Goal: Task Accomplishment & Management: Complete application form

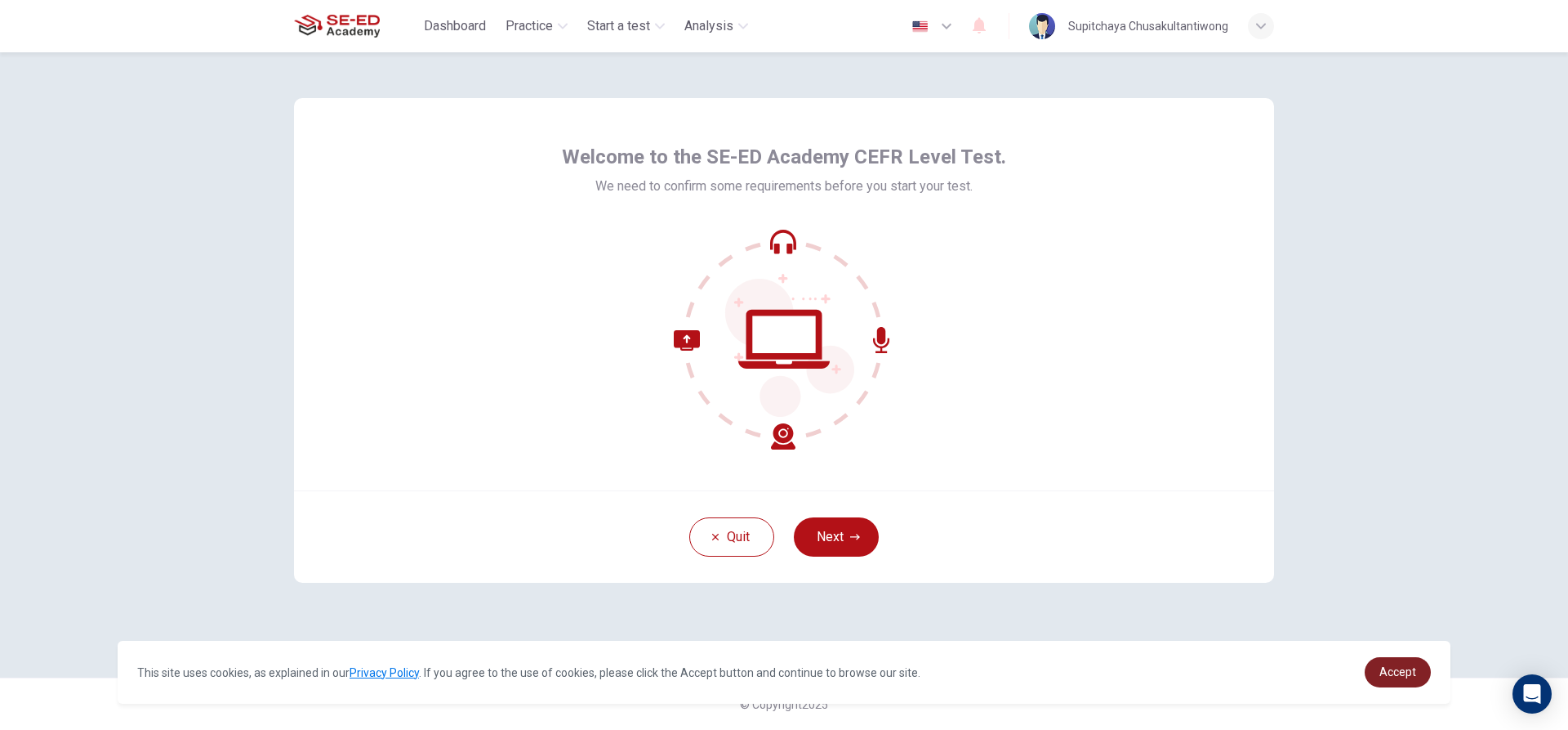
click at [1395, 685] on link "Accept" at bounding box center [1398, 672] width 66 height 31
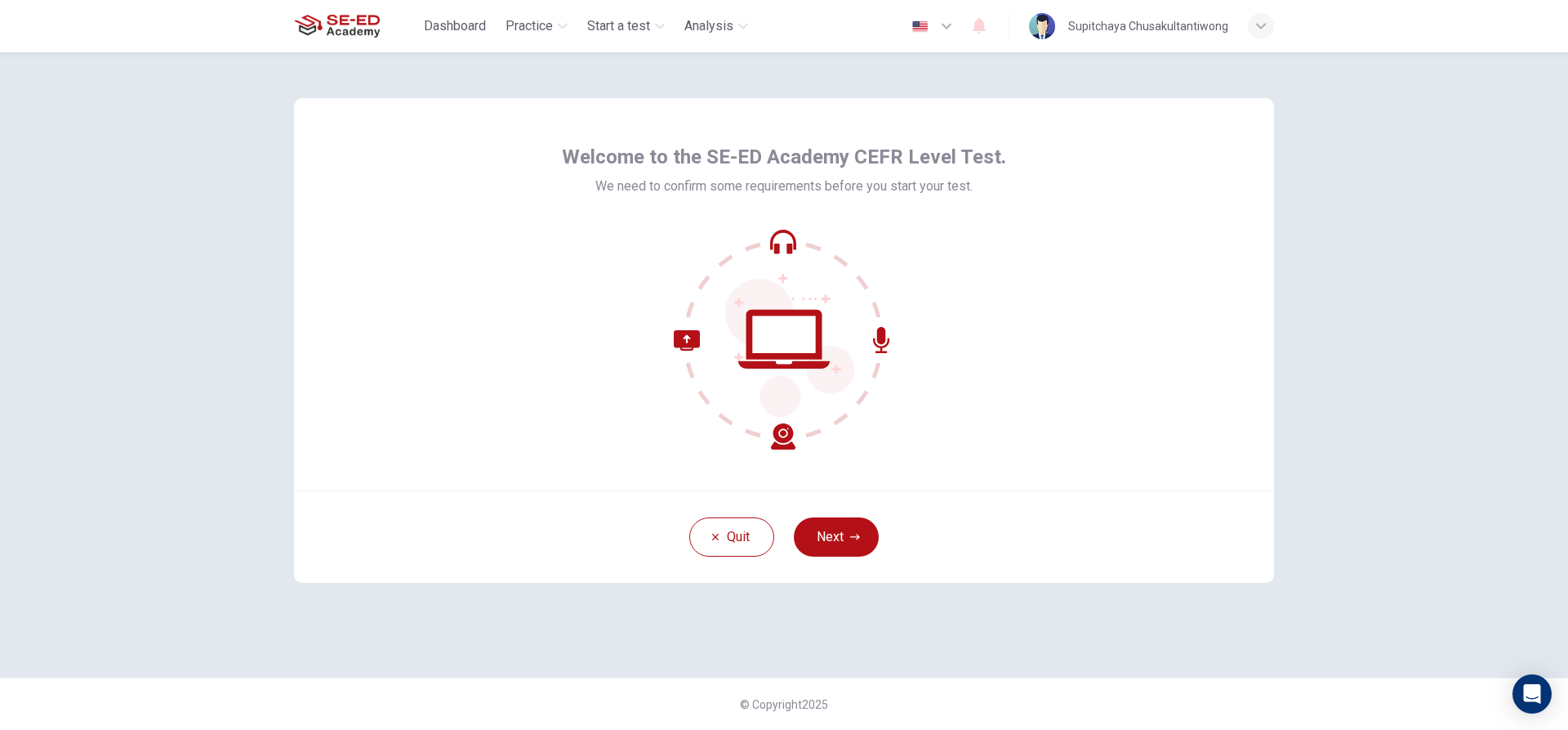
click at [830, 515] on div "Quit Next" at bounding box center [784, 536] width 980 height 93
click at [839, 532] on button "Next" at bounding box center [836, 536] width 85 height 39
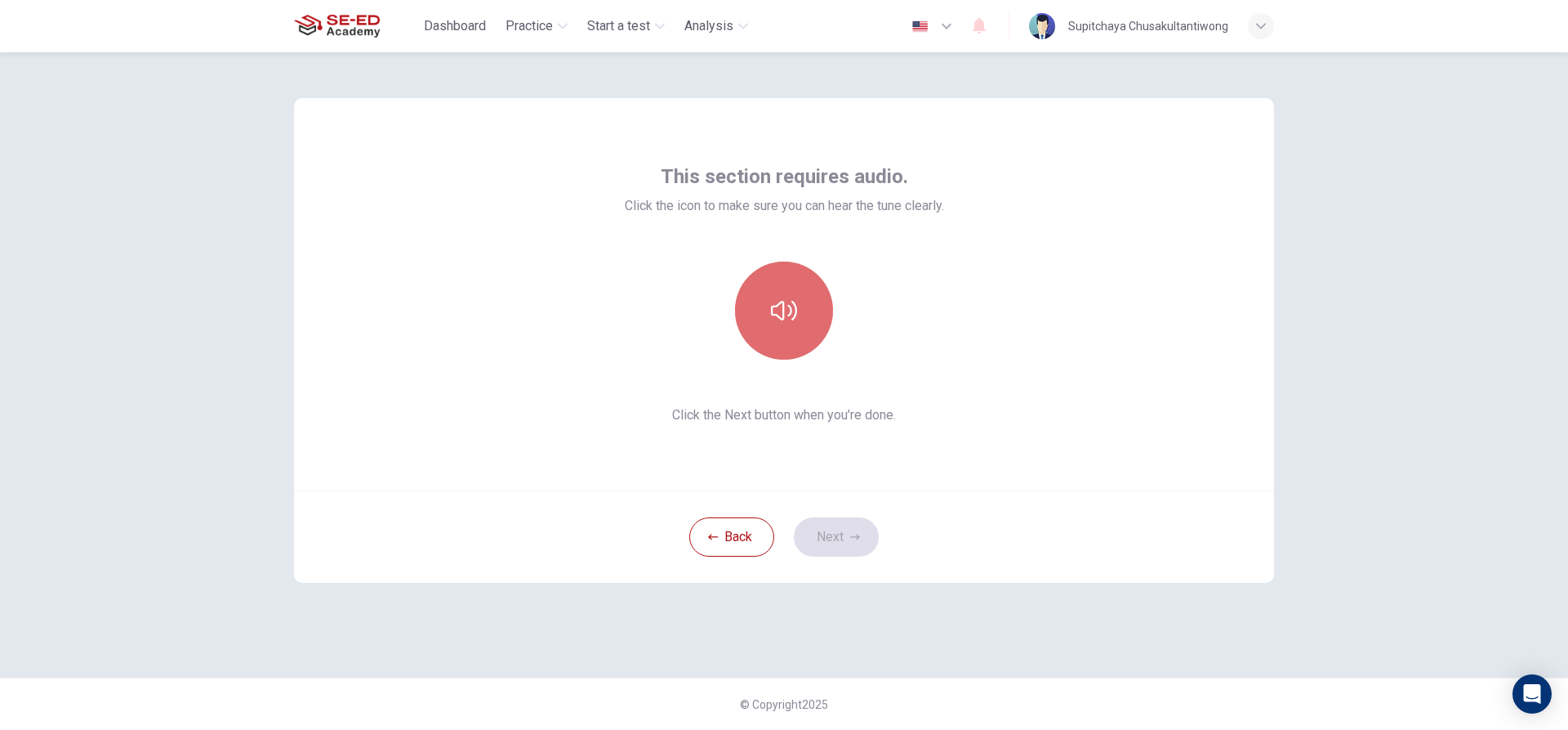
click at [776, 310] on icon "button" at bounding box center [784, 310] width 26 height 26
click at [837, 548] on button "Next" at bounding box center [836, 536] width 85 height 39
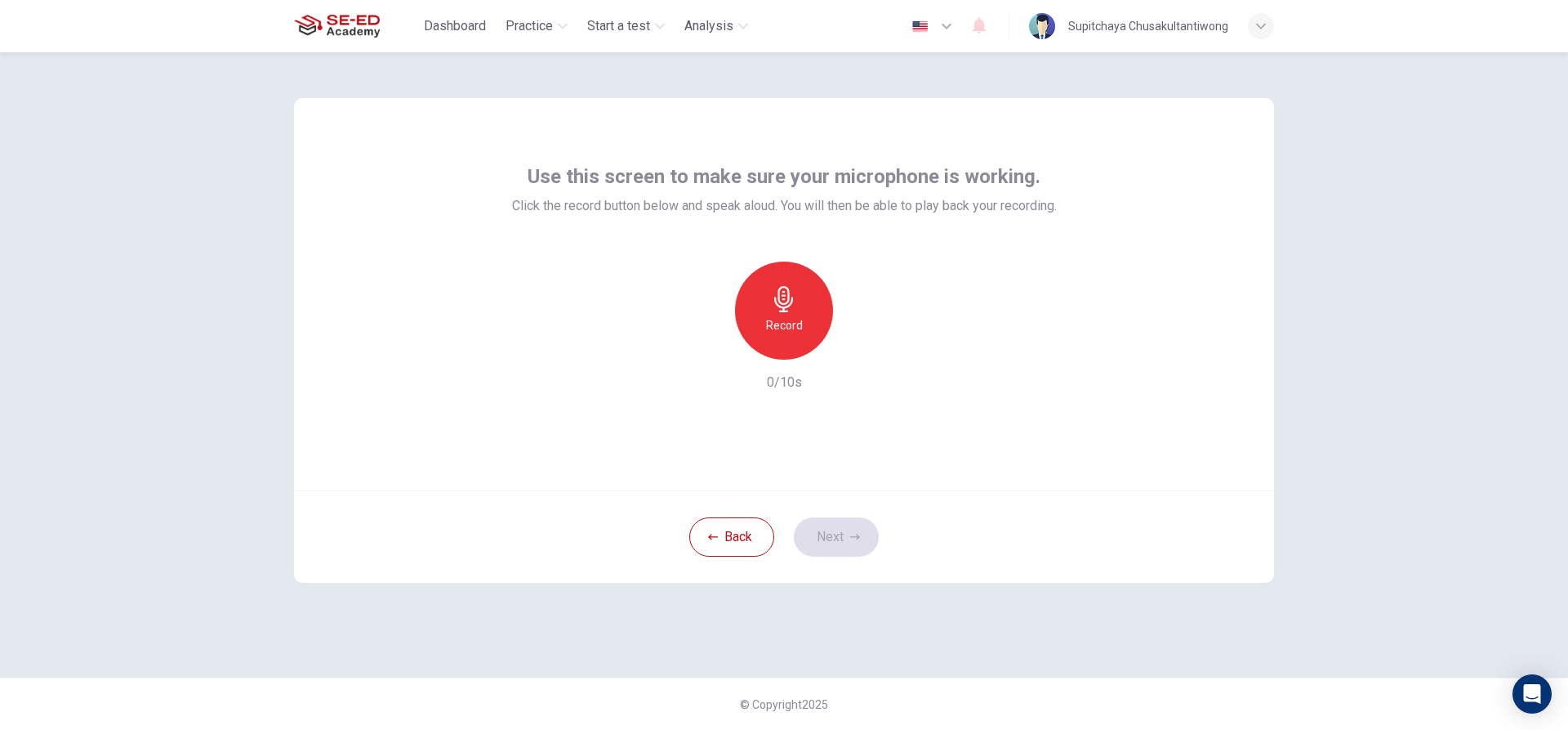
click at [791, 312] on div "Record" at bounding box center [784, 310] width 98 height 98
click at [861, 354] on icon "button" at bounding box center [859, 346] width 17 height 17
click at [702, 339] on icon "button" at bounding box center [709, 346] width 15 height 15
click at [812, 305] on div "Record" at bounding box center [784, 310] width 98 height 98
click at [812, 305] on div "Stop" at bounding box center [784, 310] width 98 height 98
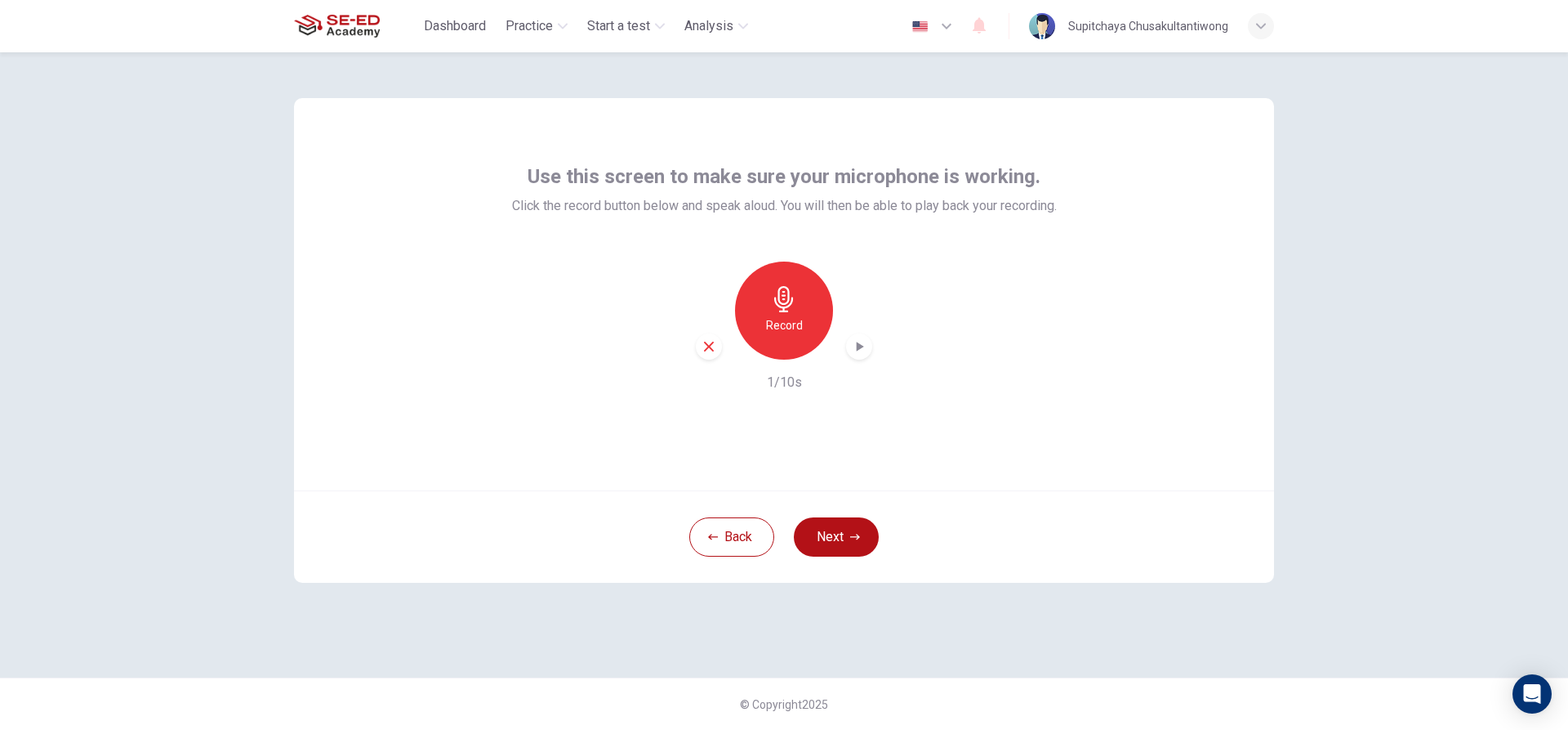
click at [854, 345] on icon "button" at bounding box center [859, 346] width 17 height 17
click at [865, 343] on icon "button" at bounding box center [859, 346] width 17 height 17
click at [717, 339] on div "button" at bounding box center [709, 346] width 26 height 26
click at [797, 283] on div "Record" at bounding box center [784, 310] width 98 height 98
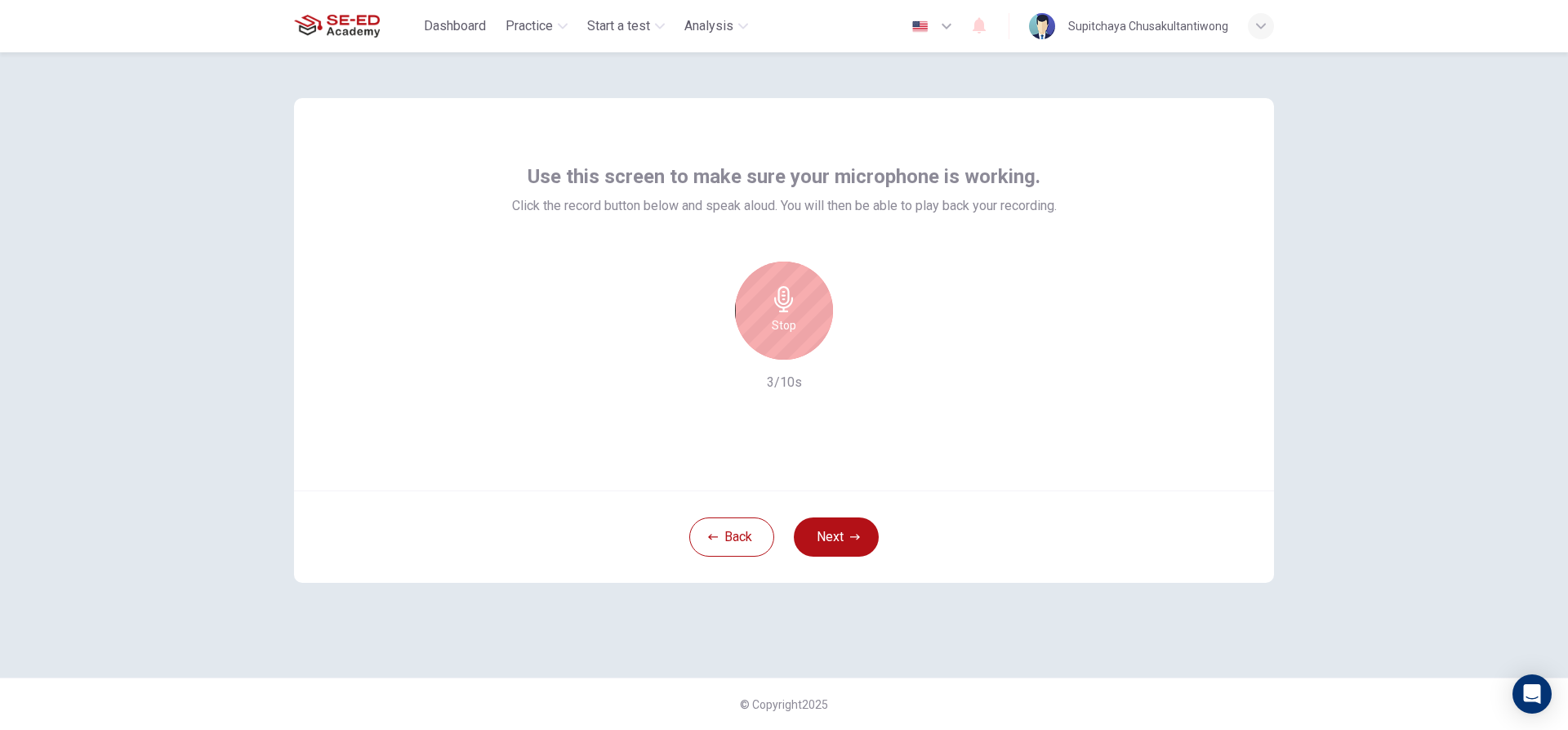
click at [779, 318] on h6 "Stop" at bounding box center [784, 324] width 24 height 19
click at [850, 350] on div "button" at bounding box center [859, 346] width 26 height 26
click at [847, 529] on button "Next" at bounding box center [836, 536] width 85 height 39
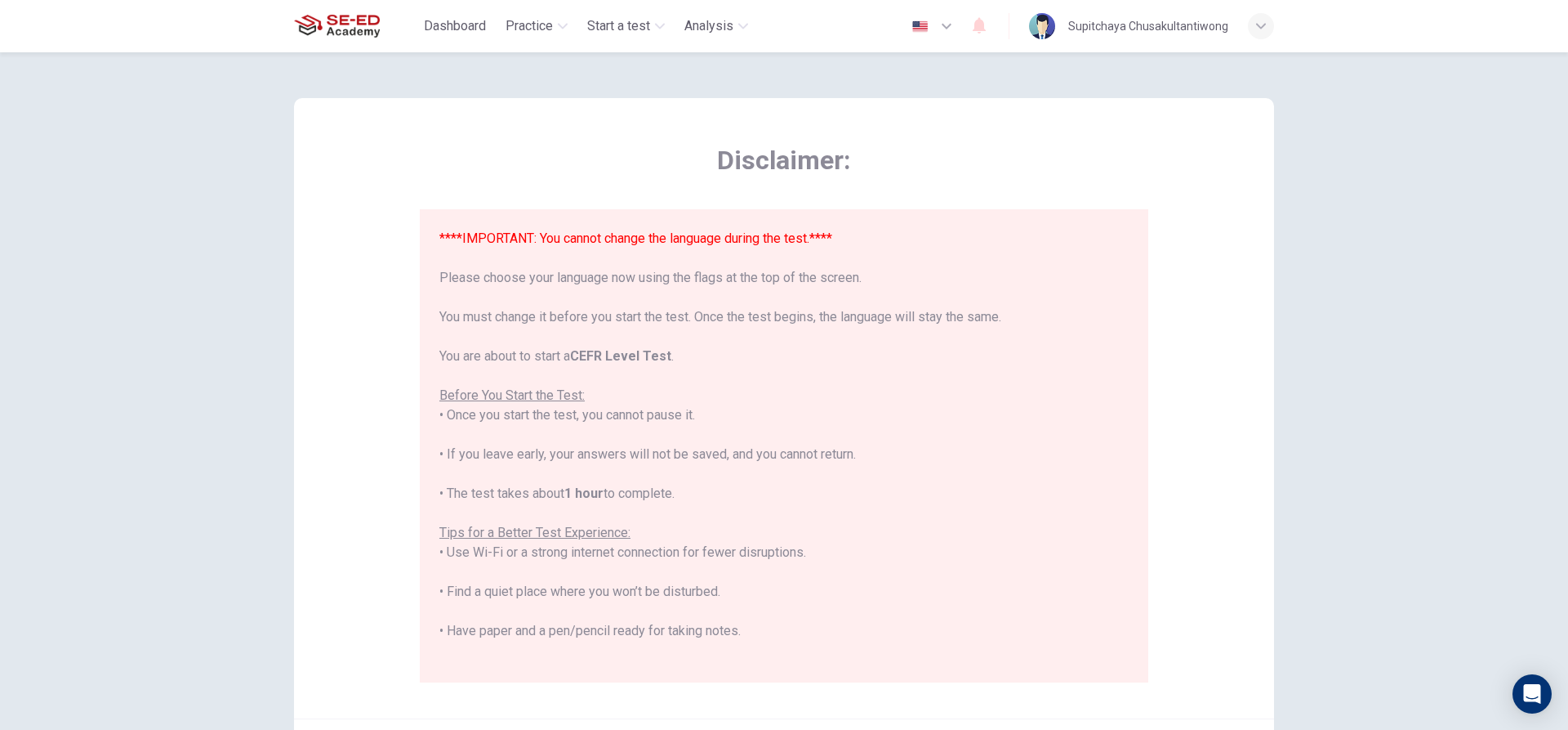
click at [1435, 278] on div "Disclaimer: ****IMPORTANT: You cannot change the language during the test.**** …" at bounding box center [784, 390] width 1568 height 677
click at [102, 422] on div "Disclaimer: ****IMPORTANT: You cannot change the language during the test.**** …" at bounding box center [784, 390] width 1568 height 677
click at [838, 529] on div "****IMPORTANT: You cannot change the language during the test.**** Please choos…" at bounding box center [784, 522] width 689 height 588
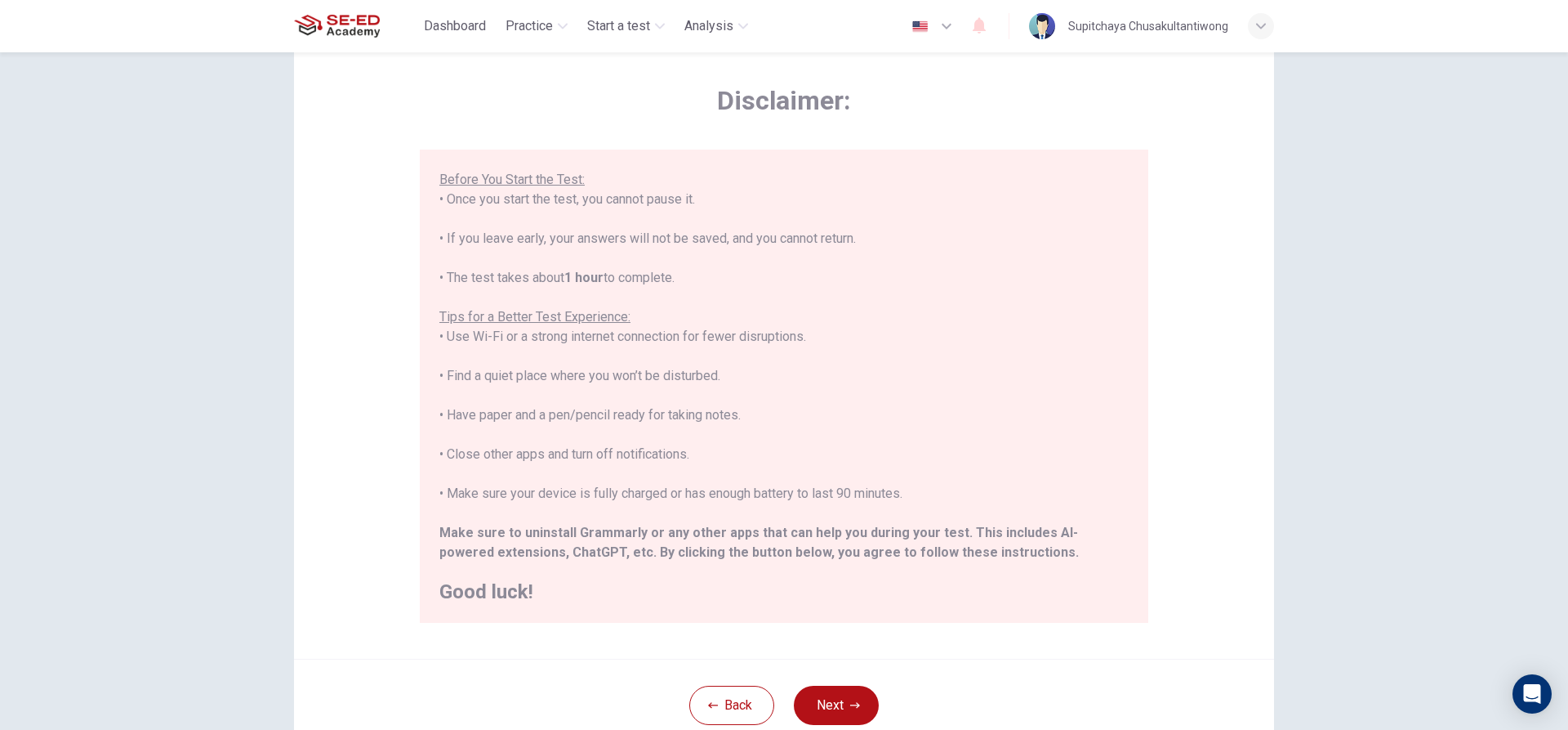
scroll to position [179, 0]
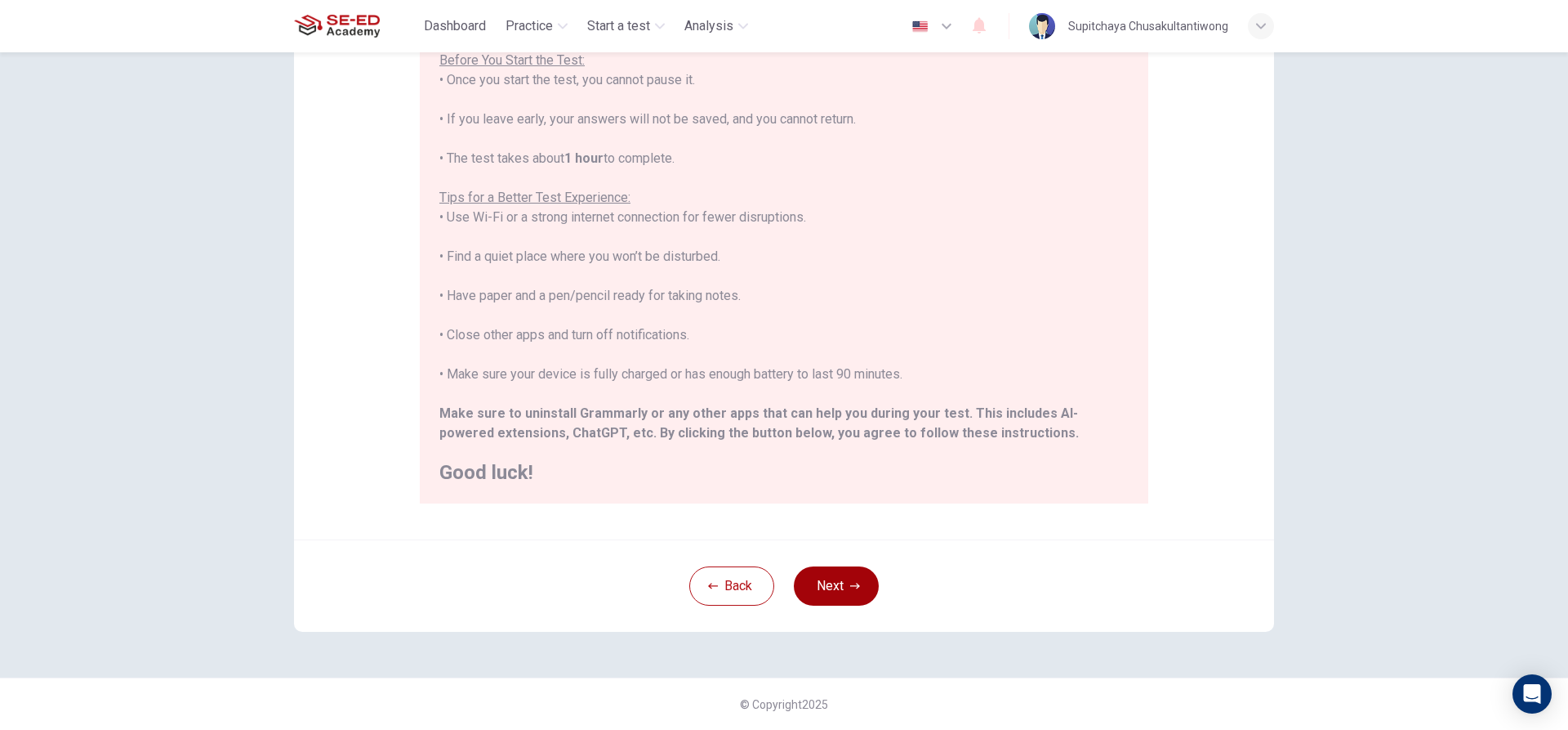
click at [816, 570] on button "Next" at bounding box center [836, 585] width 85 height 39
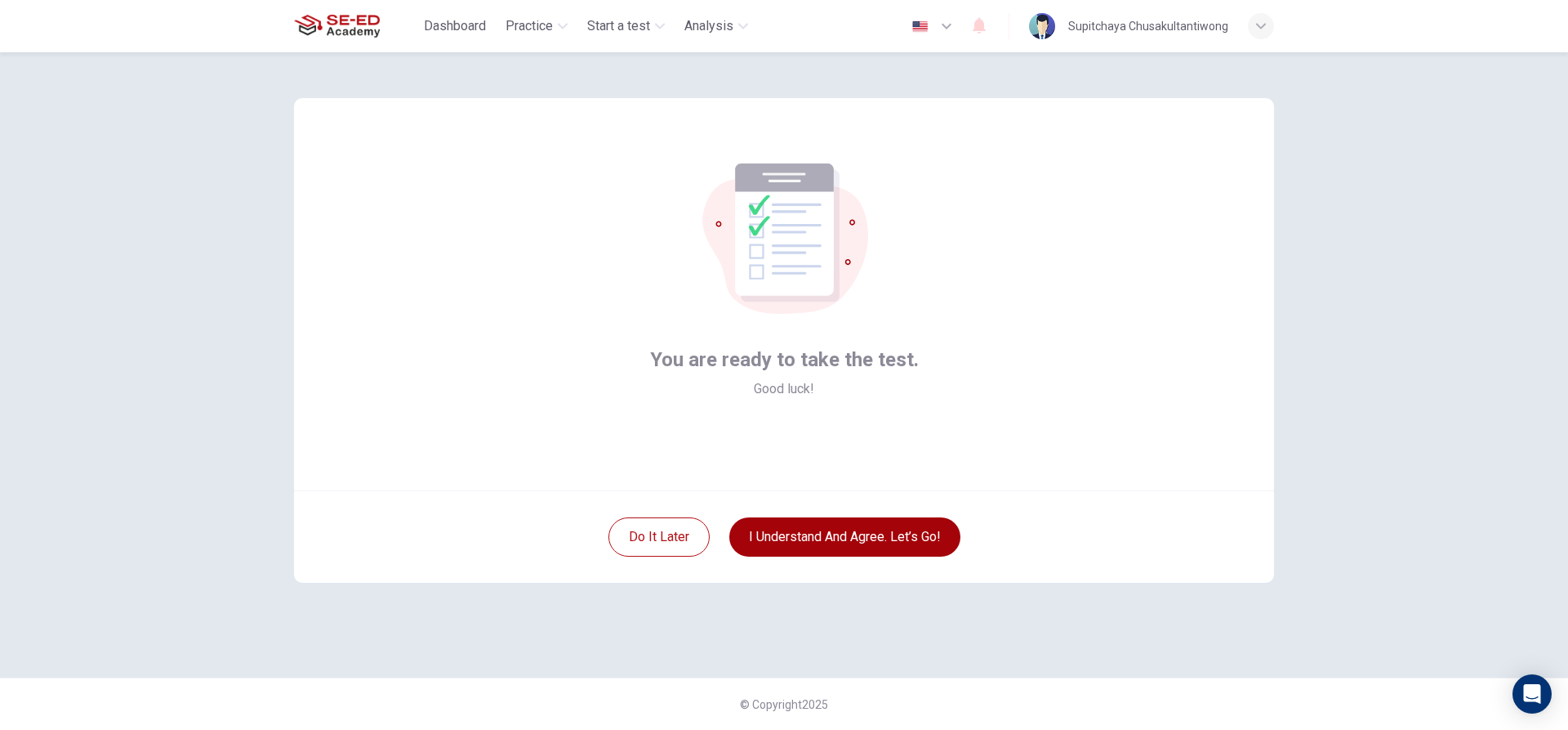
scroll to position [0, 0]
click at [837, 536] on button "I understand and agree. Let’s go!" at bounding box center [846, 536] width 232 height 39
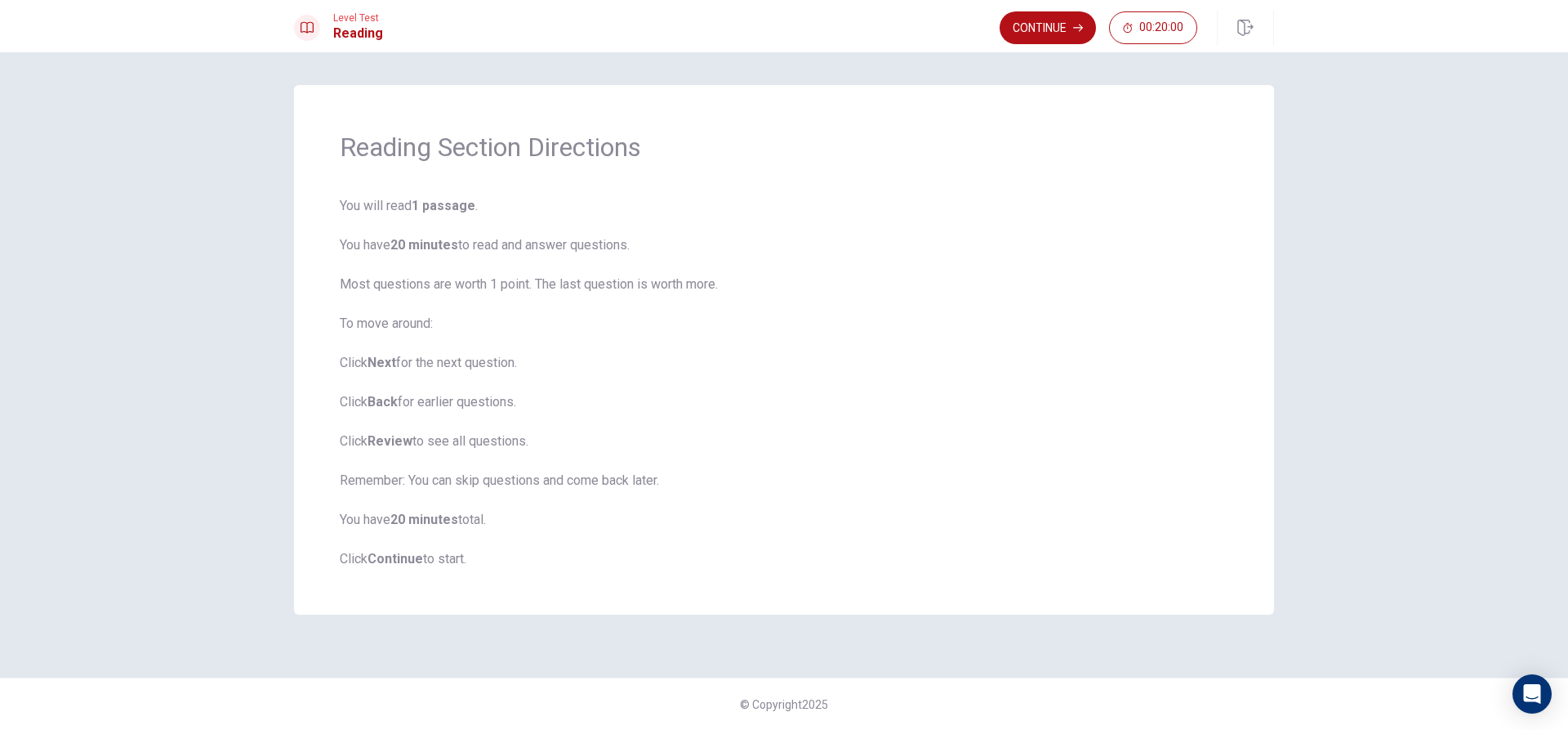
click at [400, 569] on div "Reading Section Directions You will read 1 passage . You have 20 minutes to rea…" at bounding box center [784, 349] width 980 height 529
click at [1075, 26] on icon "button" at bounding box center [1078, 28] width 10 height 10
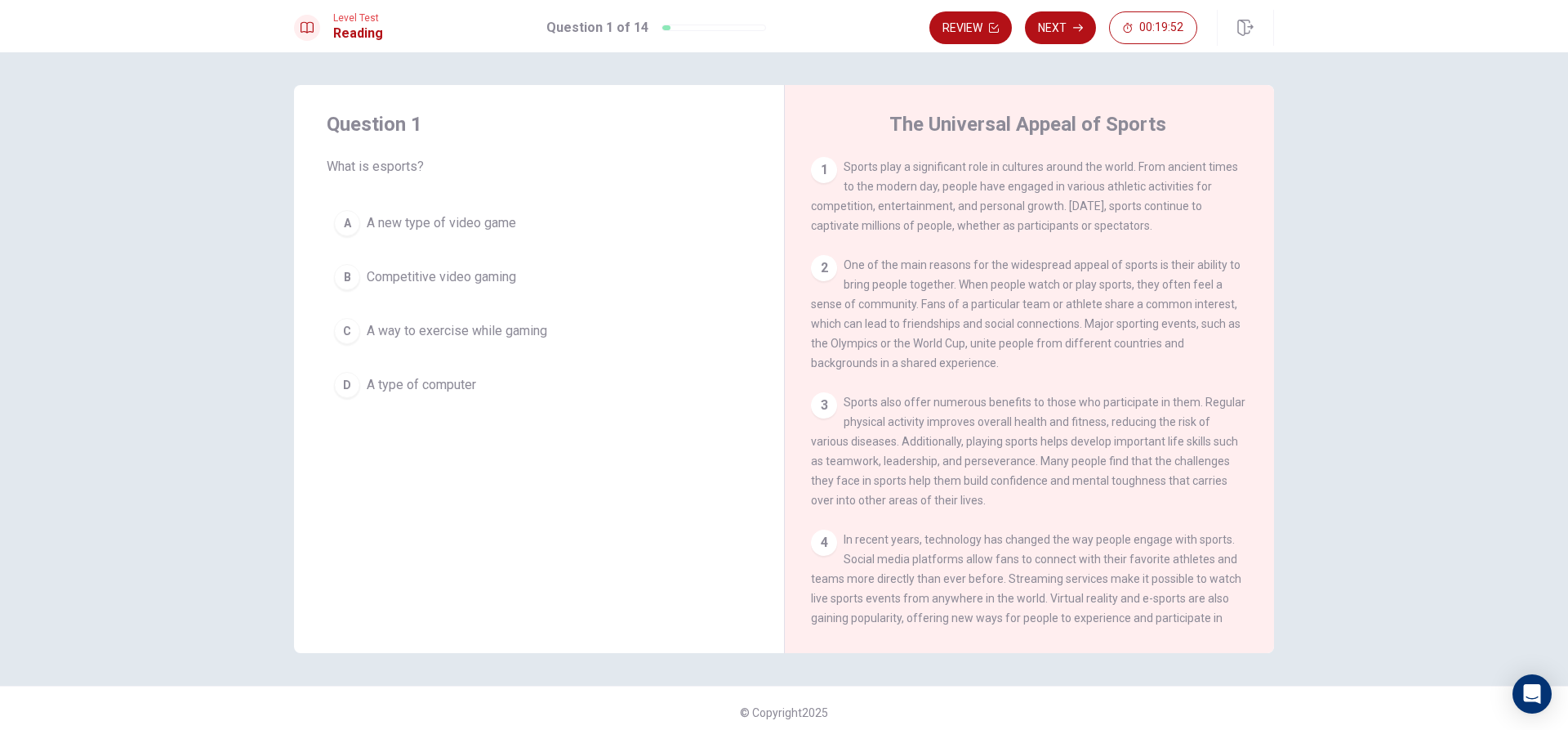
drag, startPoint x: 847, startPoint y: 166, endPoint x: 908, endPoint y: 163, distance: 61.1
click at [908, 163] on span "Sports play a significant role in cultures around the world. From ancient times…" at bounding box center [1024, 196] width 427 height 72
drag, startPoint x: 920, startPoint y: 166, endPoint x: 955, endPoint y: 176, distance: 36.4
click at [955, 176] on div "1 Sports play a significant role in cultures around the world. From ancient tim…" at bounding box center [1030, 195] width 438 height 79
click at [349, 275] on div "B" at bounding box center [347, 277] width 26 height 26
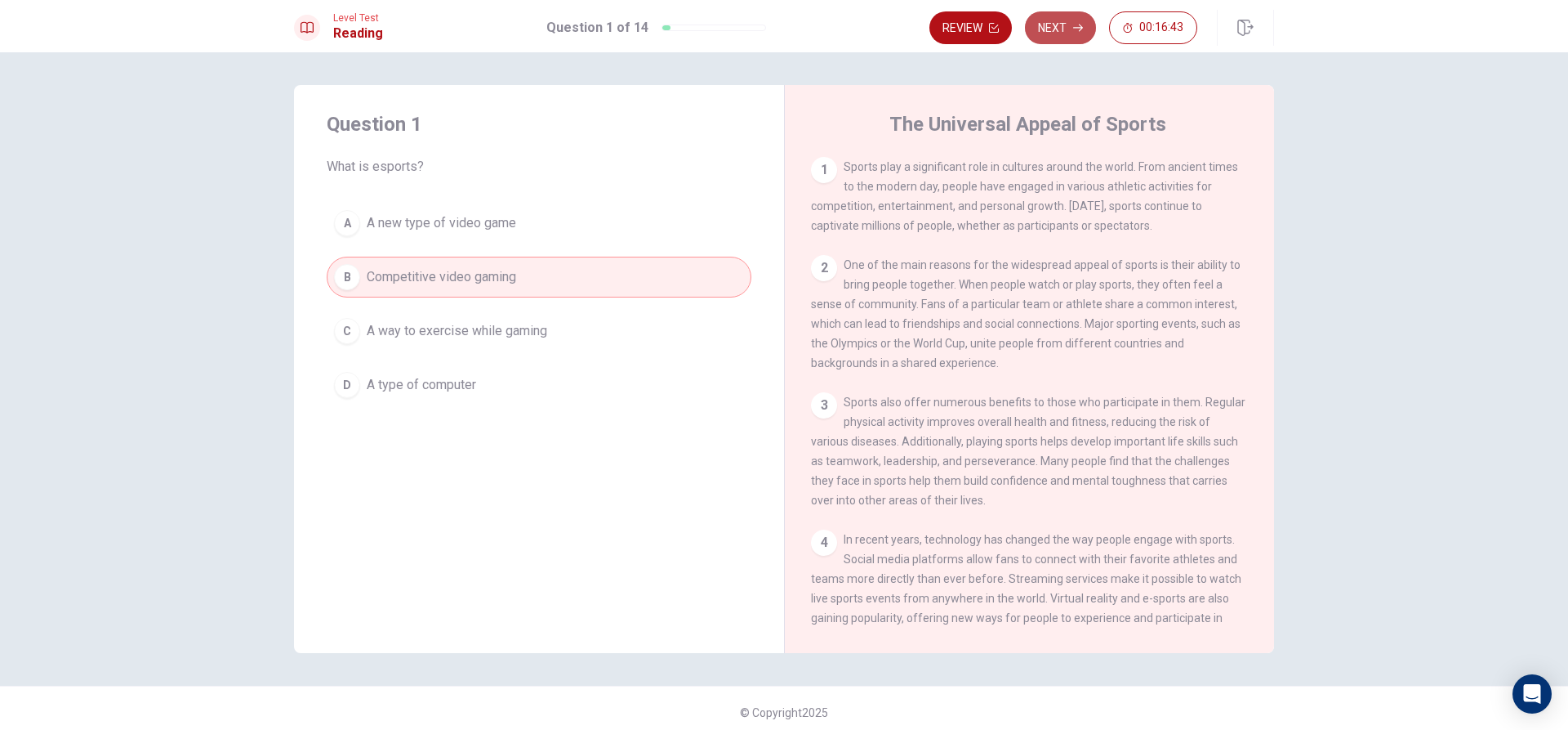
click at [1071, 26] on button "Next" at bounding box center [1060, 27] width 71 height 32
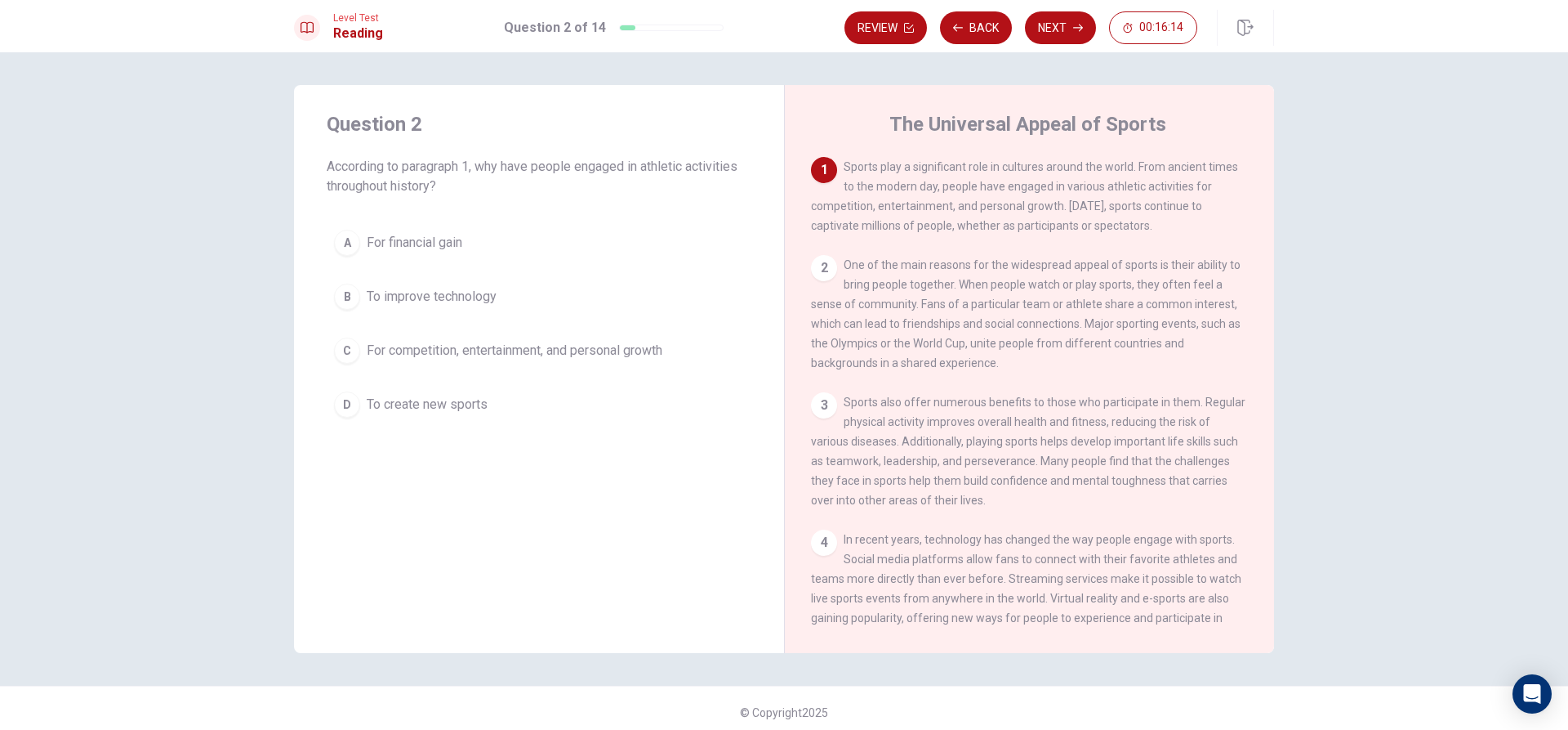
click at [334, 344] on div "C" at bounding box center [347, 350] width 26 height 26
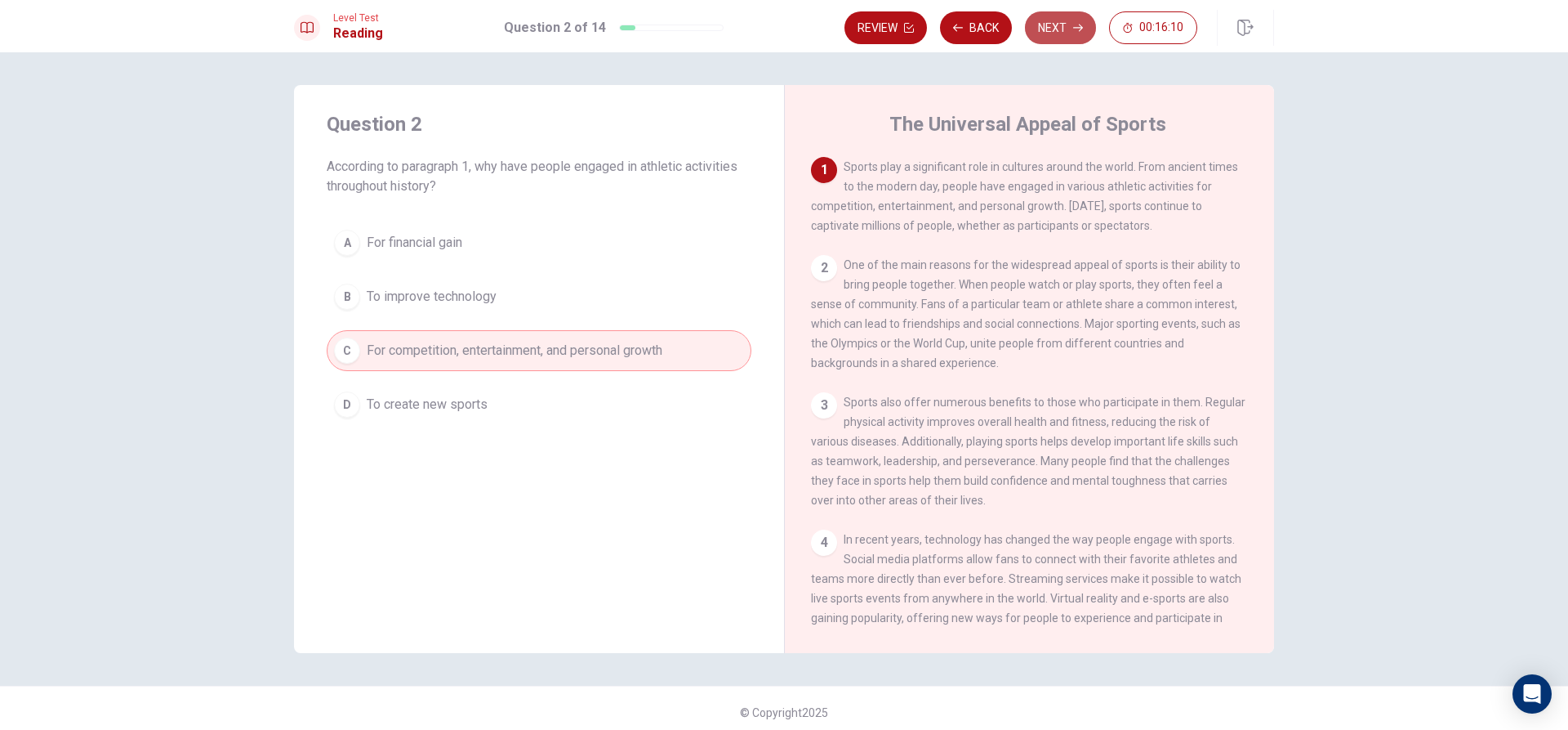
click at [1083, 22] on button "Next" at bounding box center [1060, 27] width 71 height 32
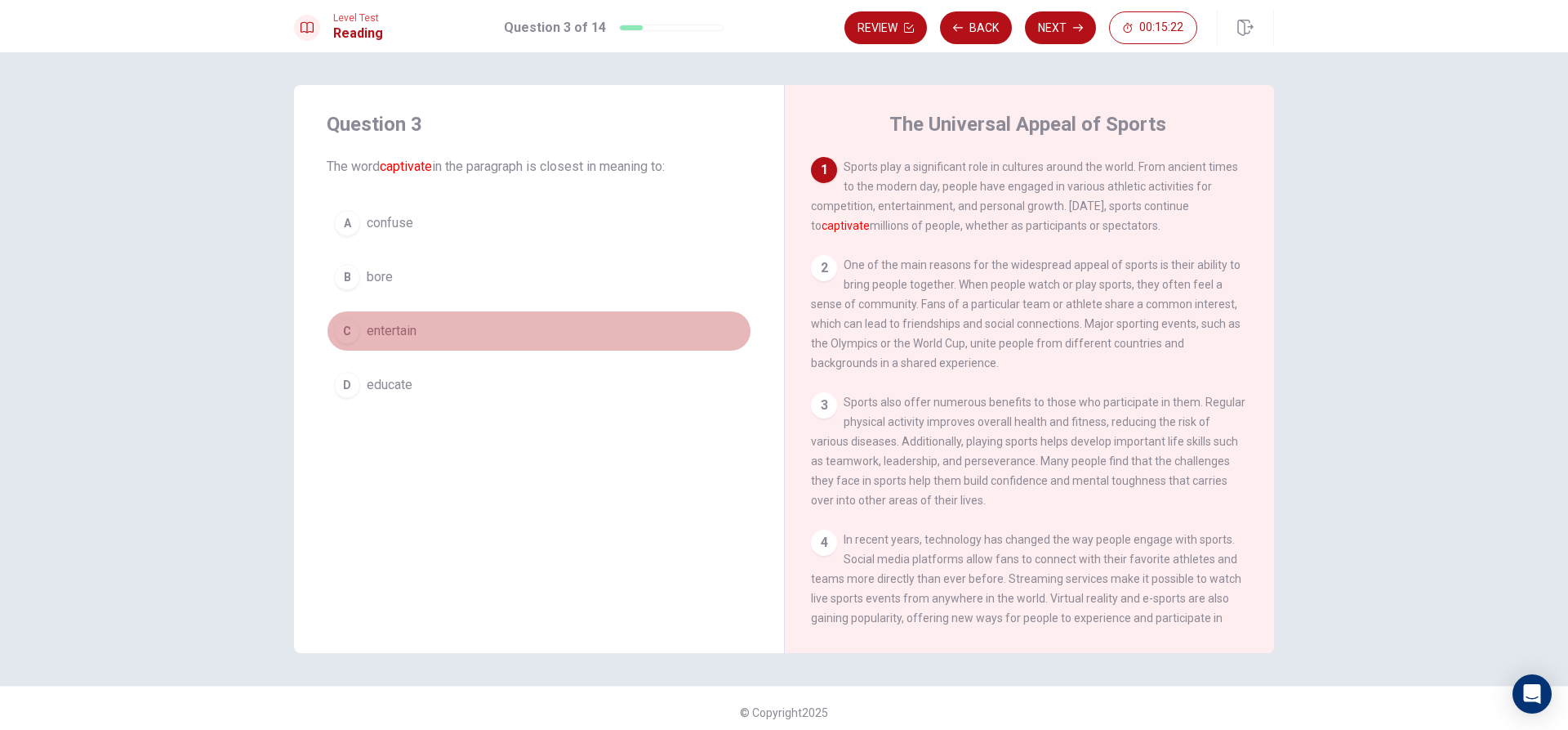
click at [342, 327] on div "C" at bounding box center [347, 331] width 26 height 26
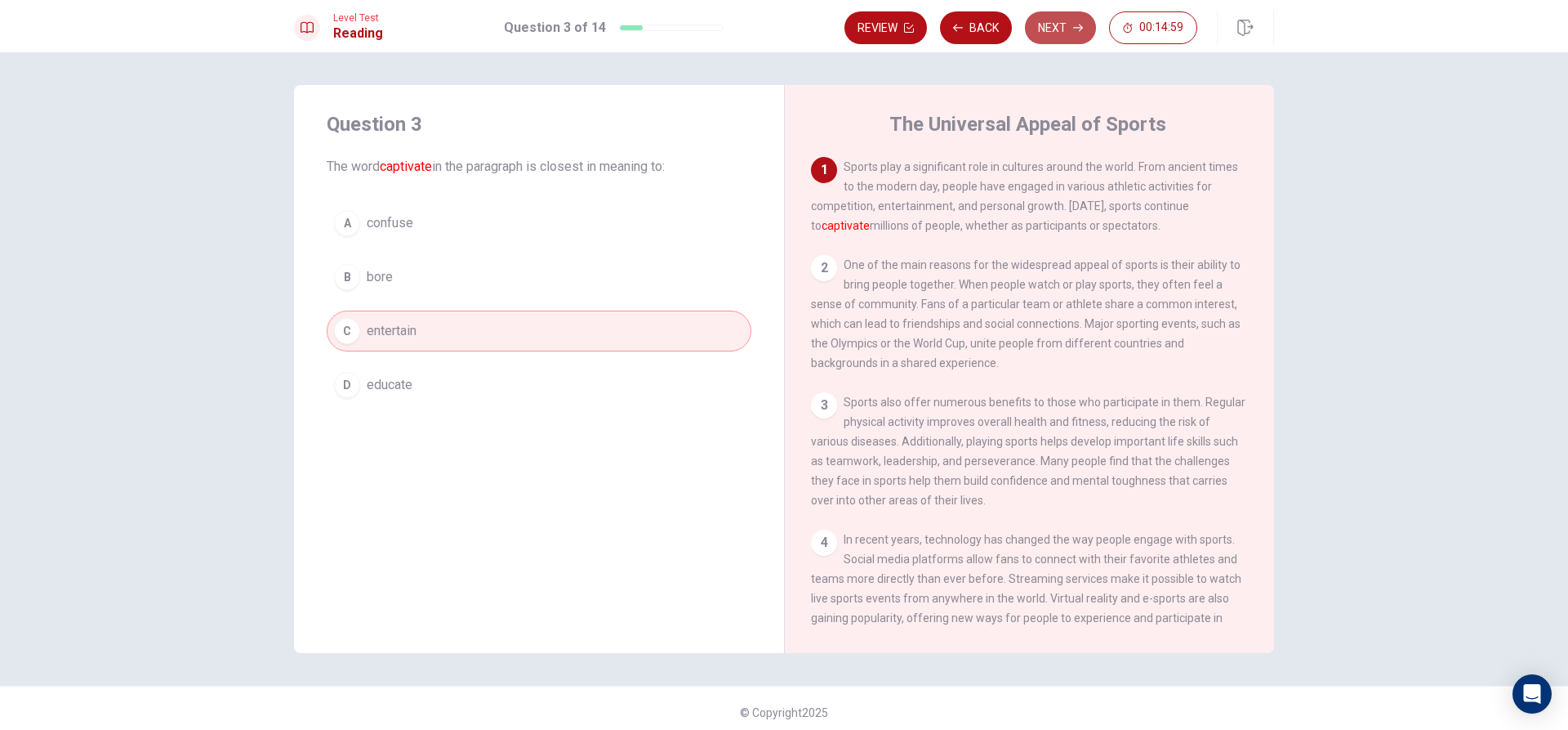
click at [1064, 24] on button "Next" at bounding box center [1060, 27] width 71 height 32
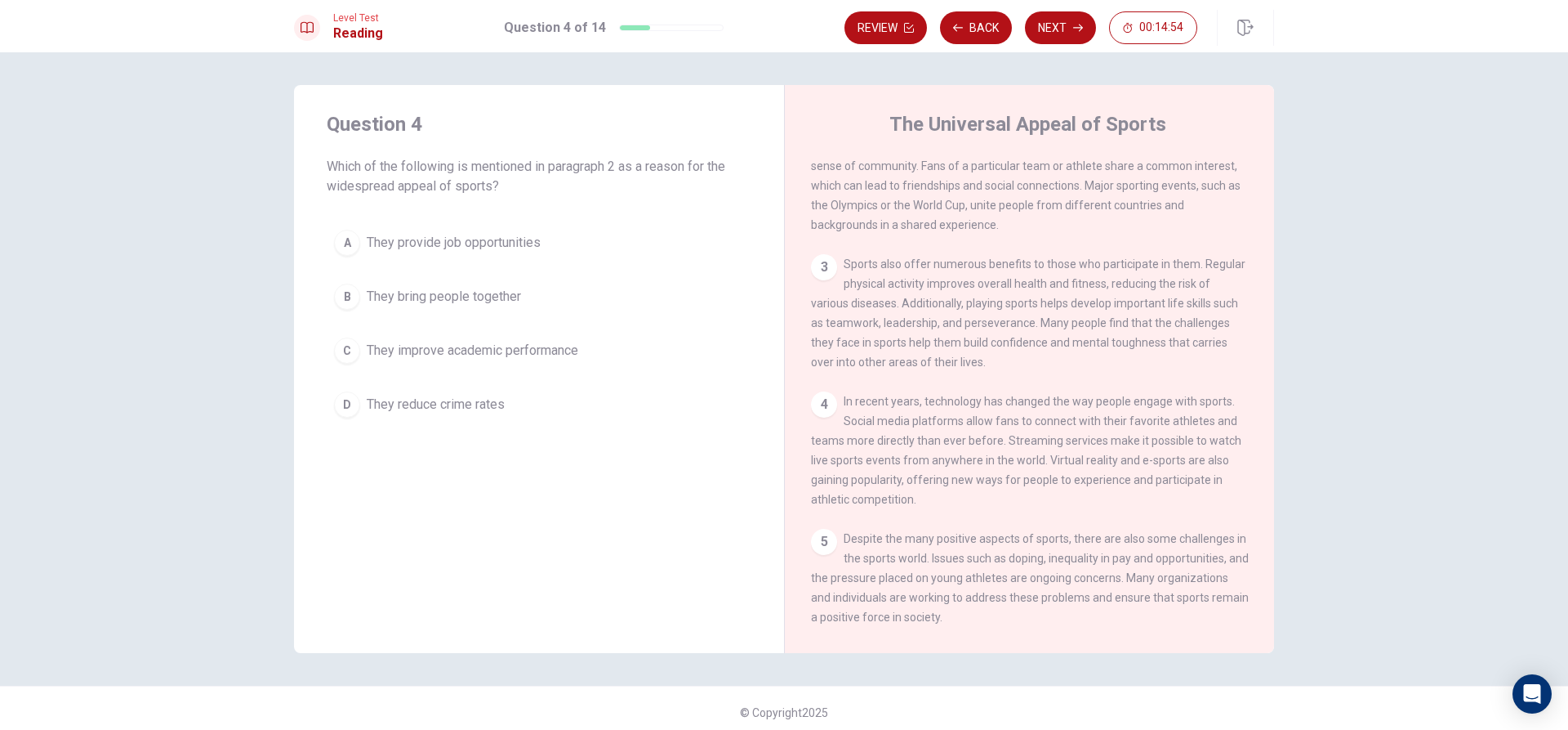
scroll to position [57, 0]
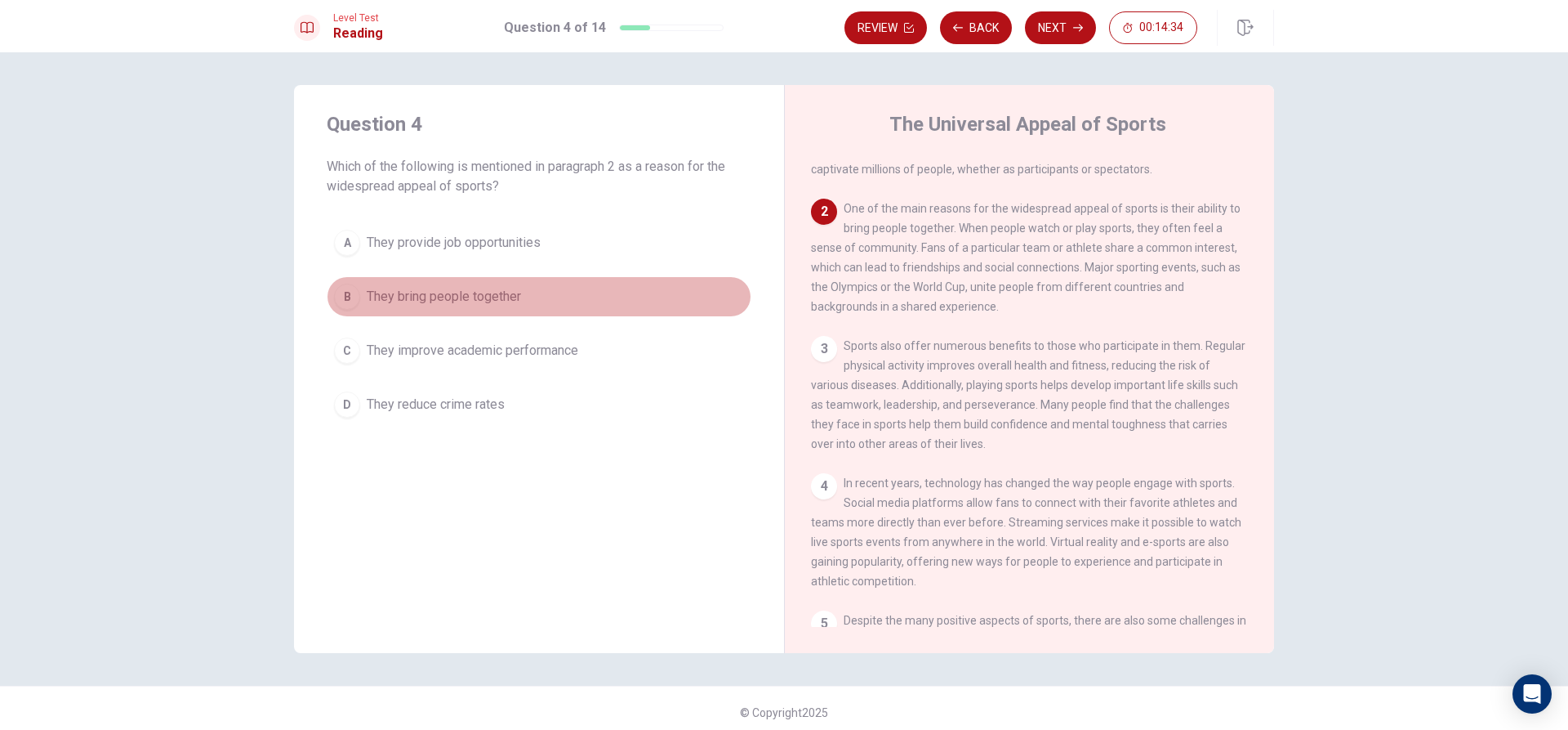
click at [340, 294] on div "B" at bounding box center [347, 296] width 26 height 26
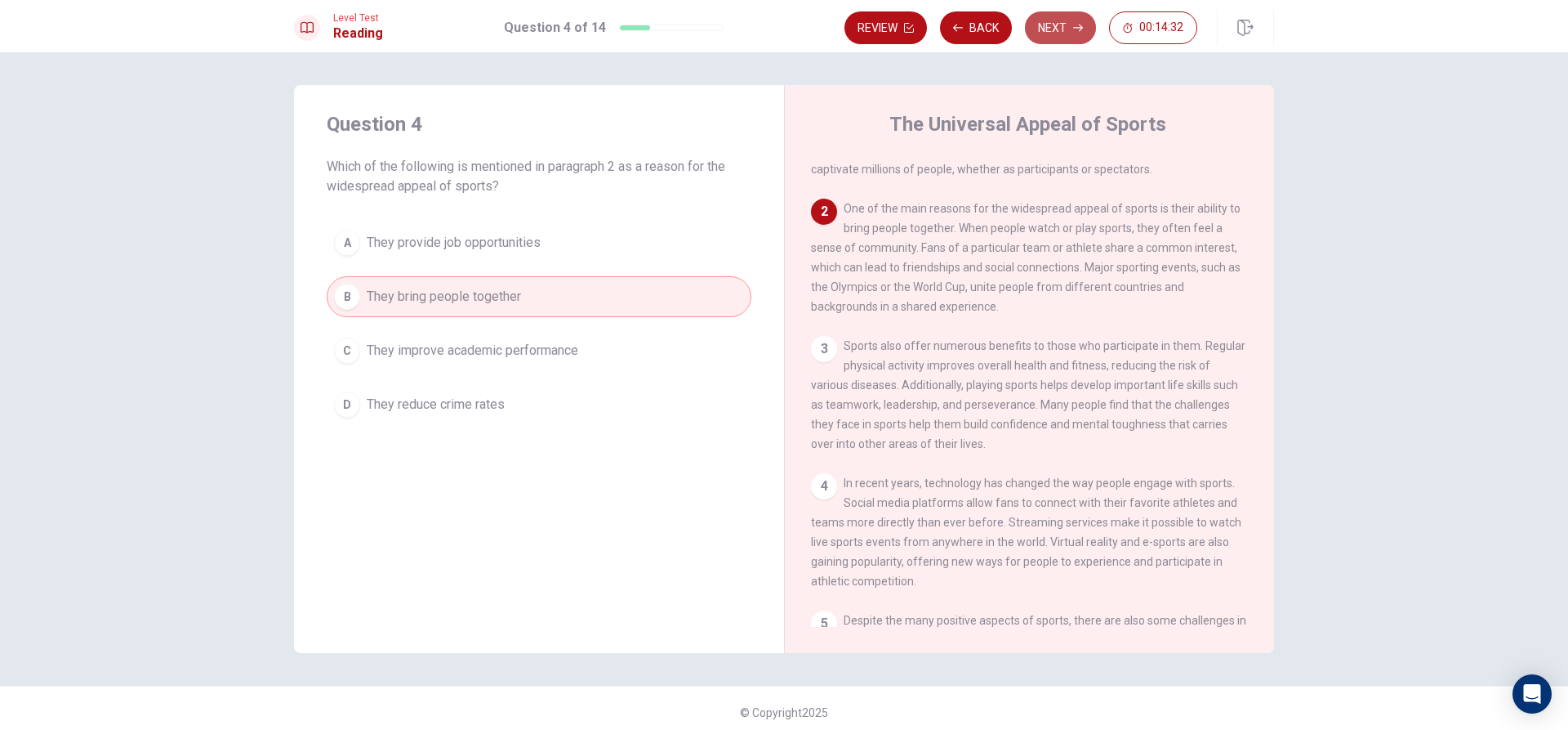
click at [1069, 27] on button "Next" at bounding box center [1060, 27] width 71 height 32
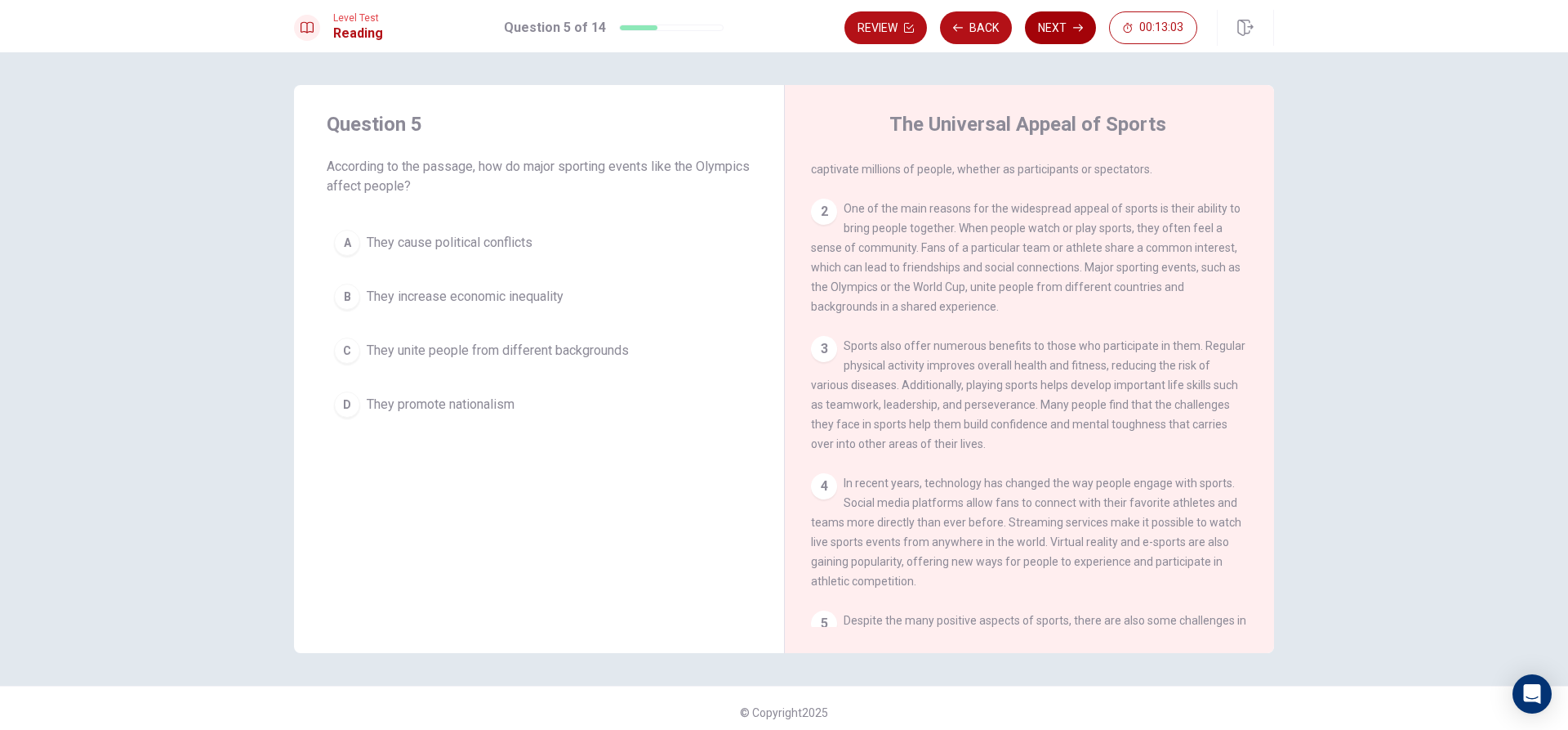
click at [1063, 25] on button "Next" at bounding box center [1060, 27] width 71 height 32
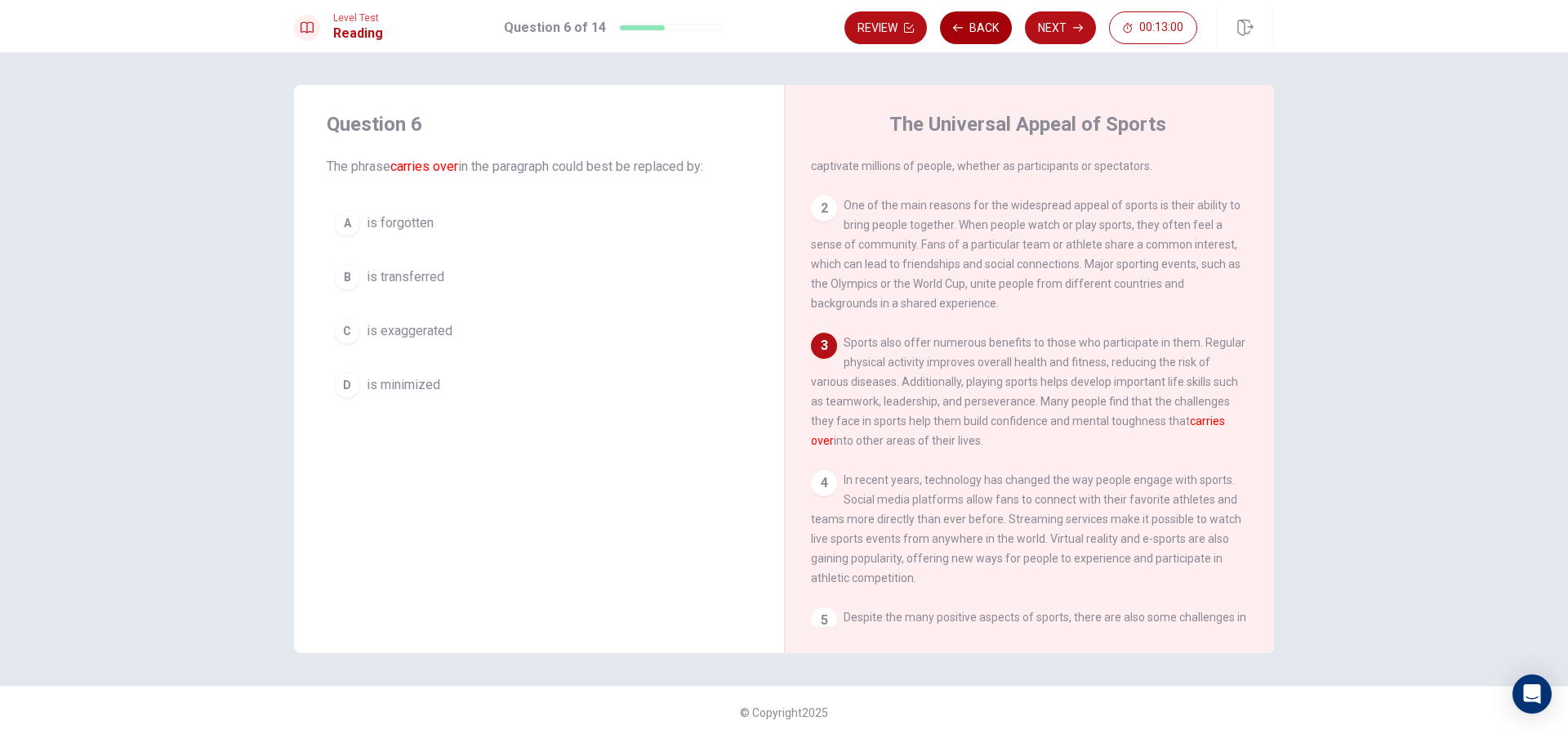
click at [984, 30] on button "Back" at bounding box center [976, 27] width 72 height 32
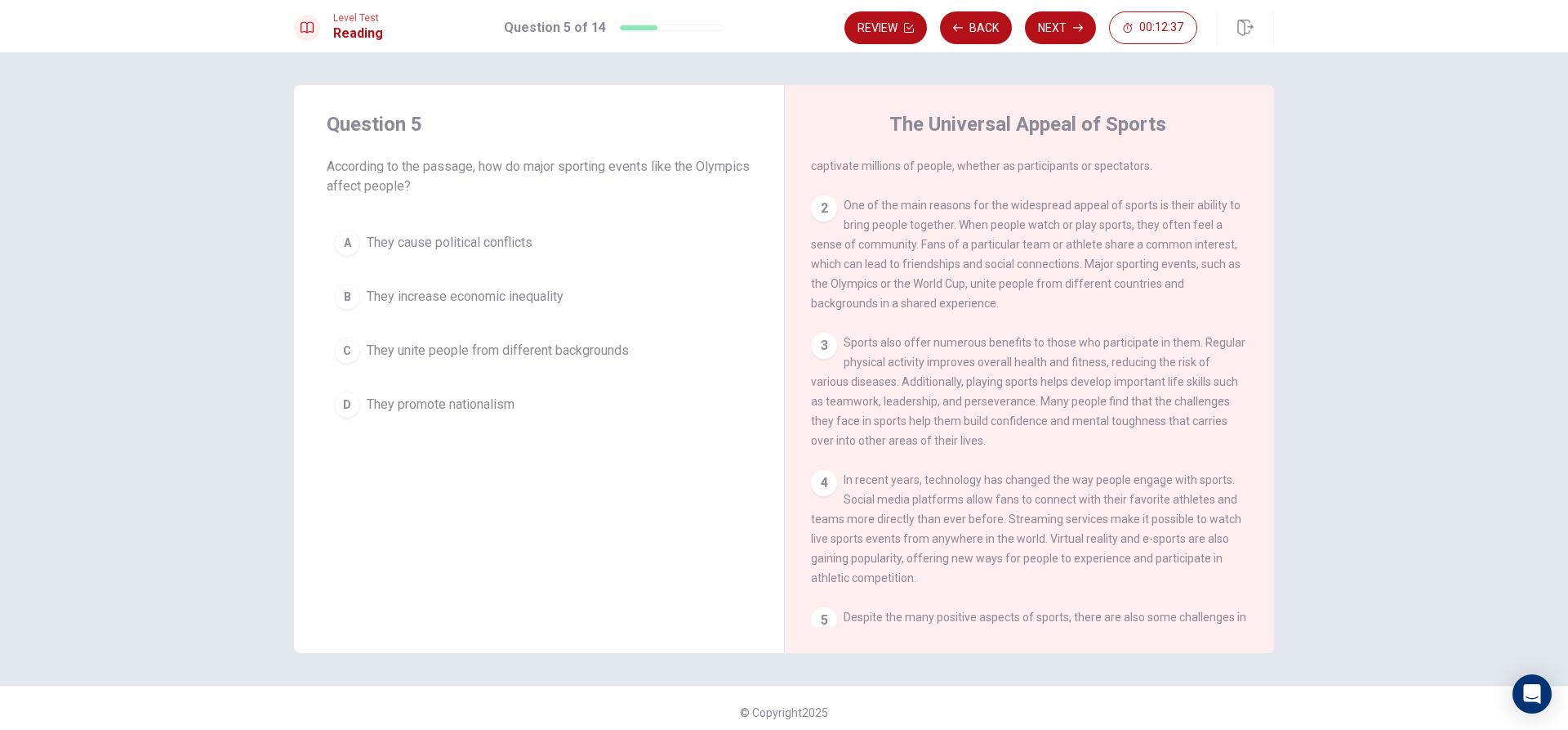
click at [334, 349] on div "C" at bounding box center [347, 350] width 26 height 26
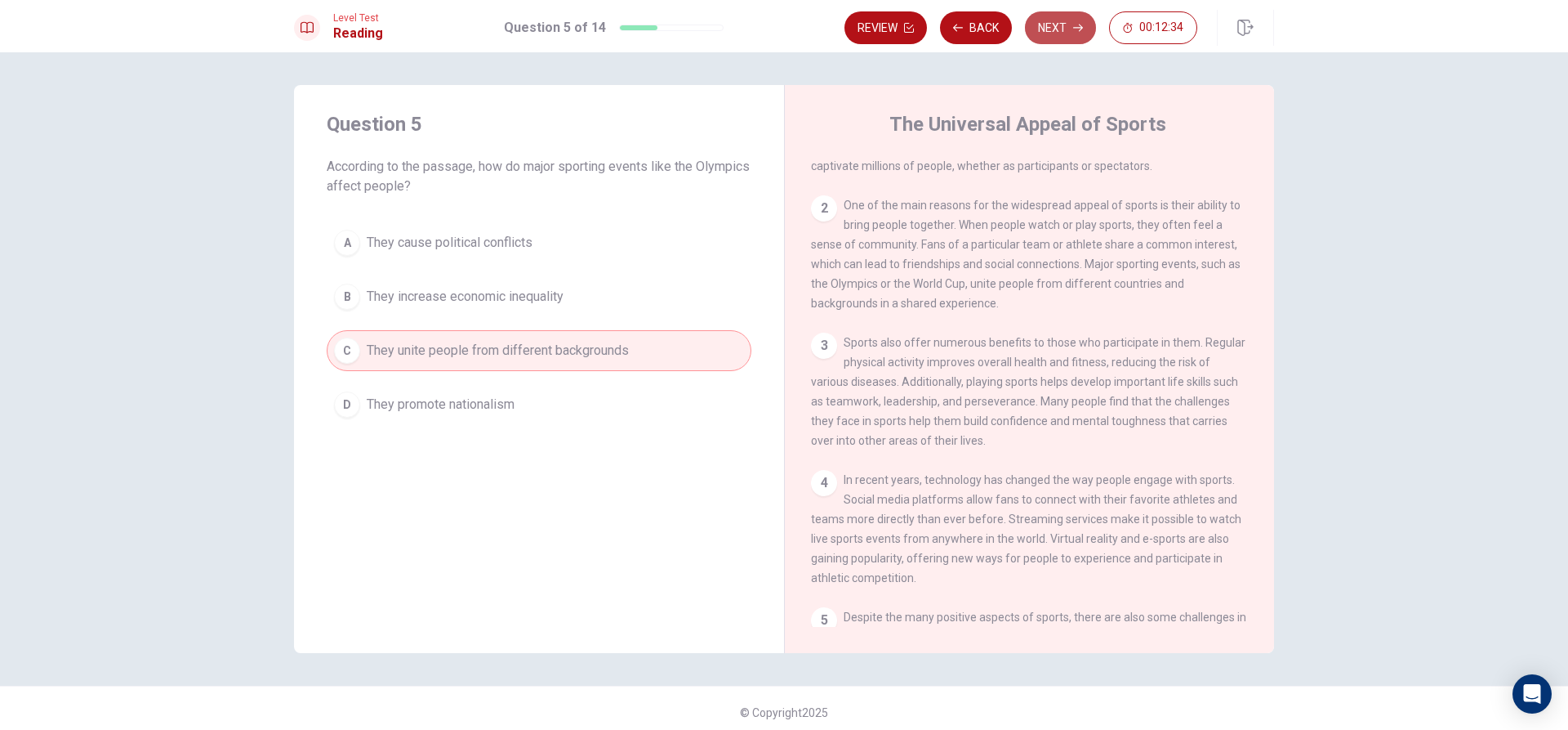
click at [1053, 39] on button "Next" at bounding box center [1060, 27] width 71 height 32
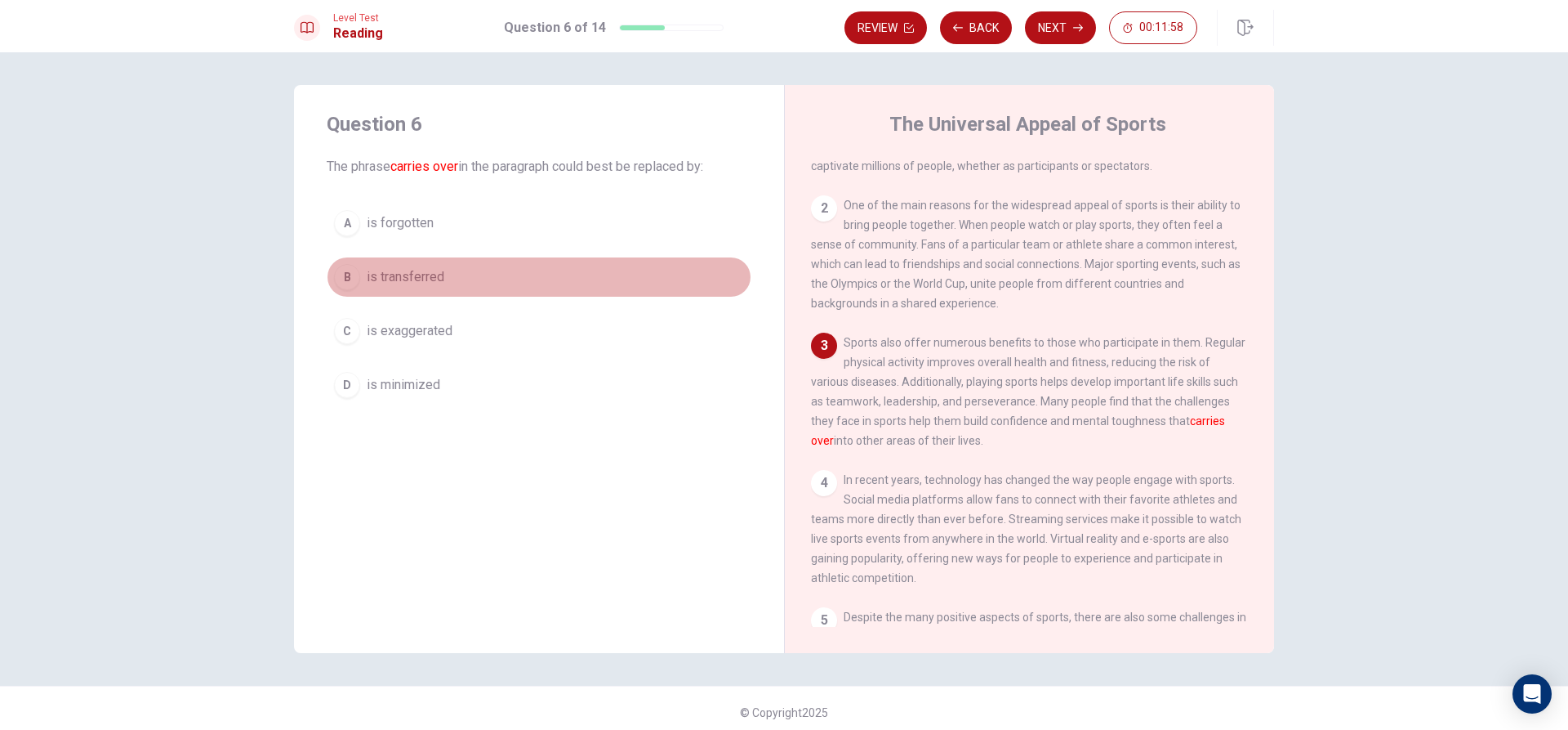
click at [349, 280] on div "B" at bounding box center [347, 277] width 26 height 26
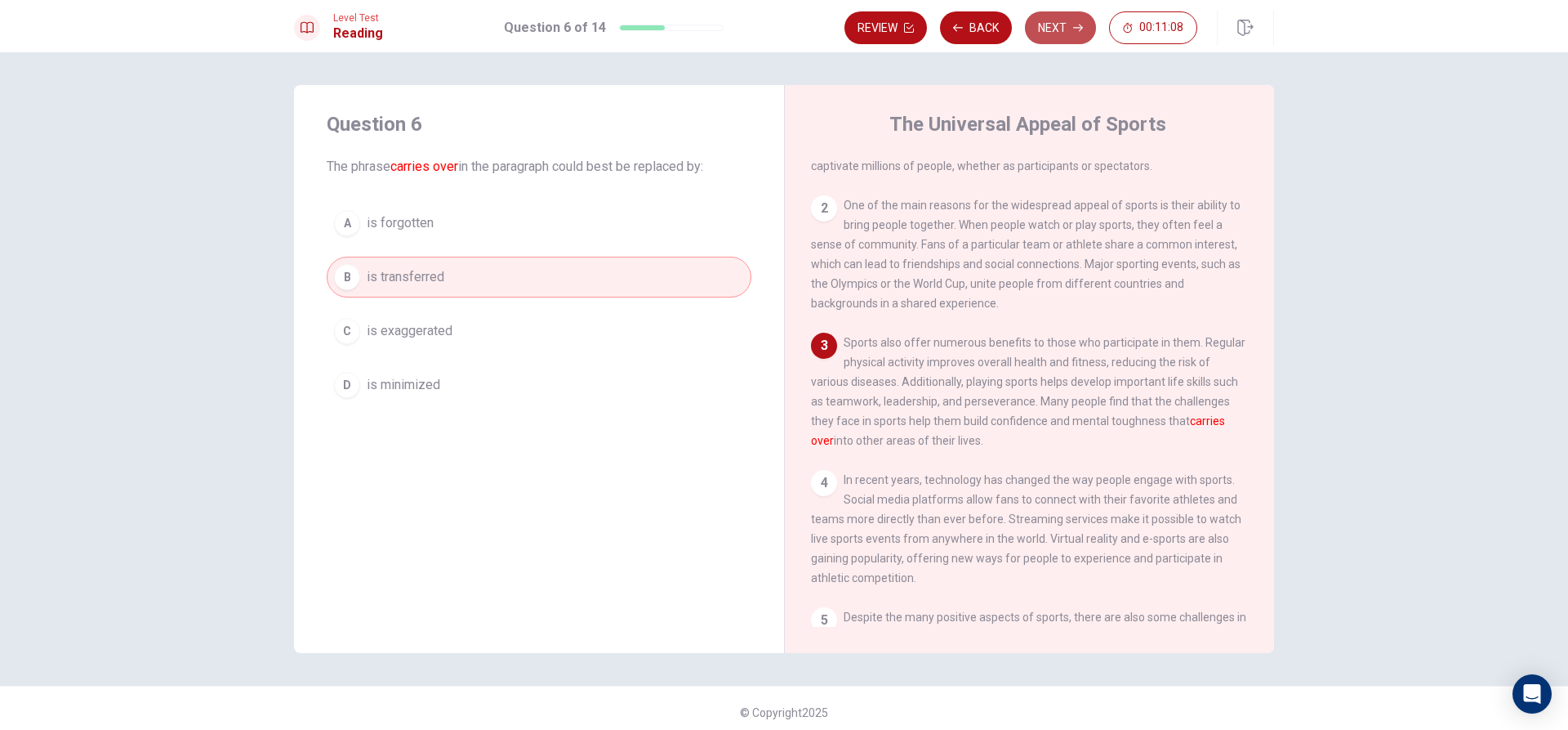
click at [1073, 29] on icon "button" at bounding box center [1078, 28] width 10 height 10
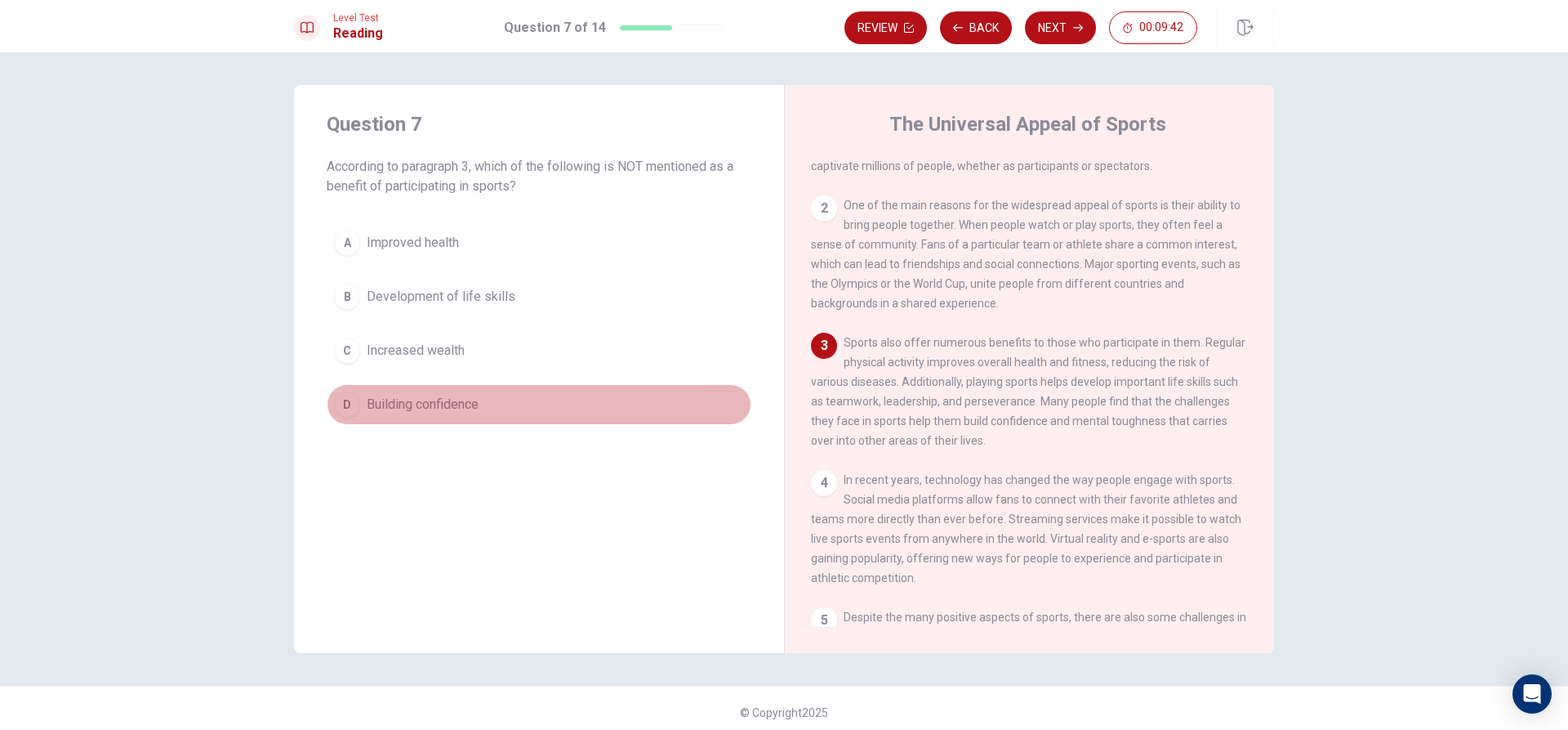
click at [343, 419] on button "D Building confidence" at bounding box center [539, 404] width 425 height 41
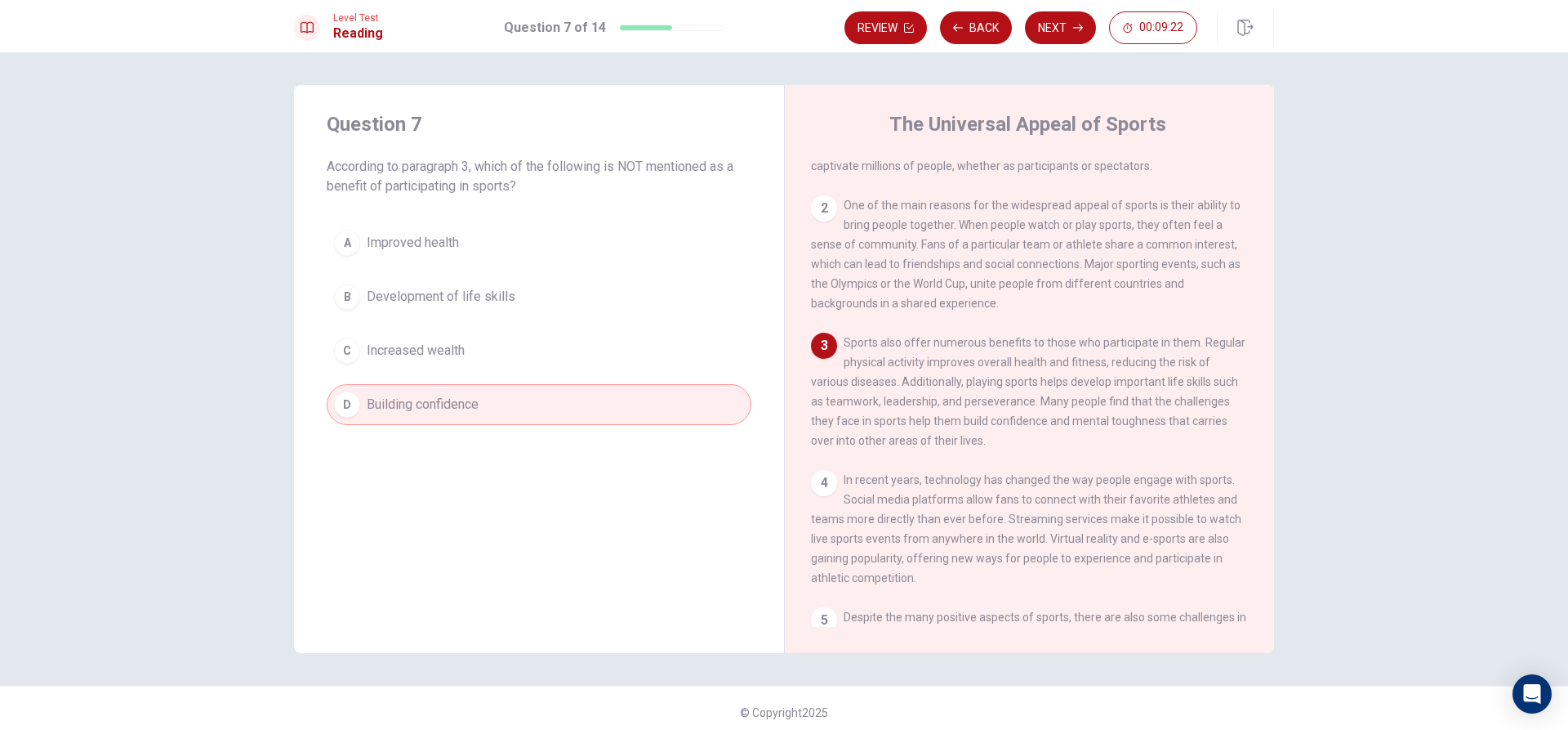
click at [349, 359] on div "C" at bounding box center [347, 350] width 26 height 26
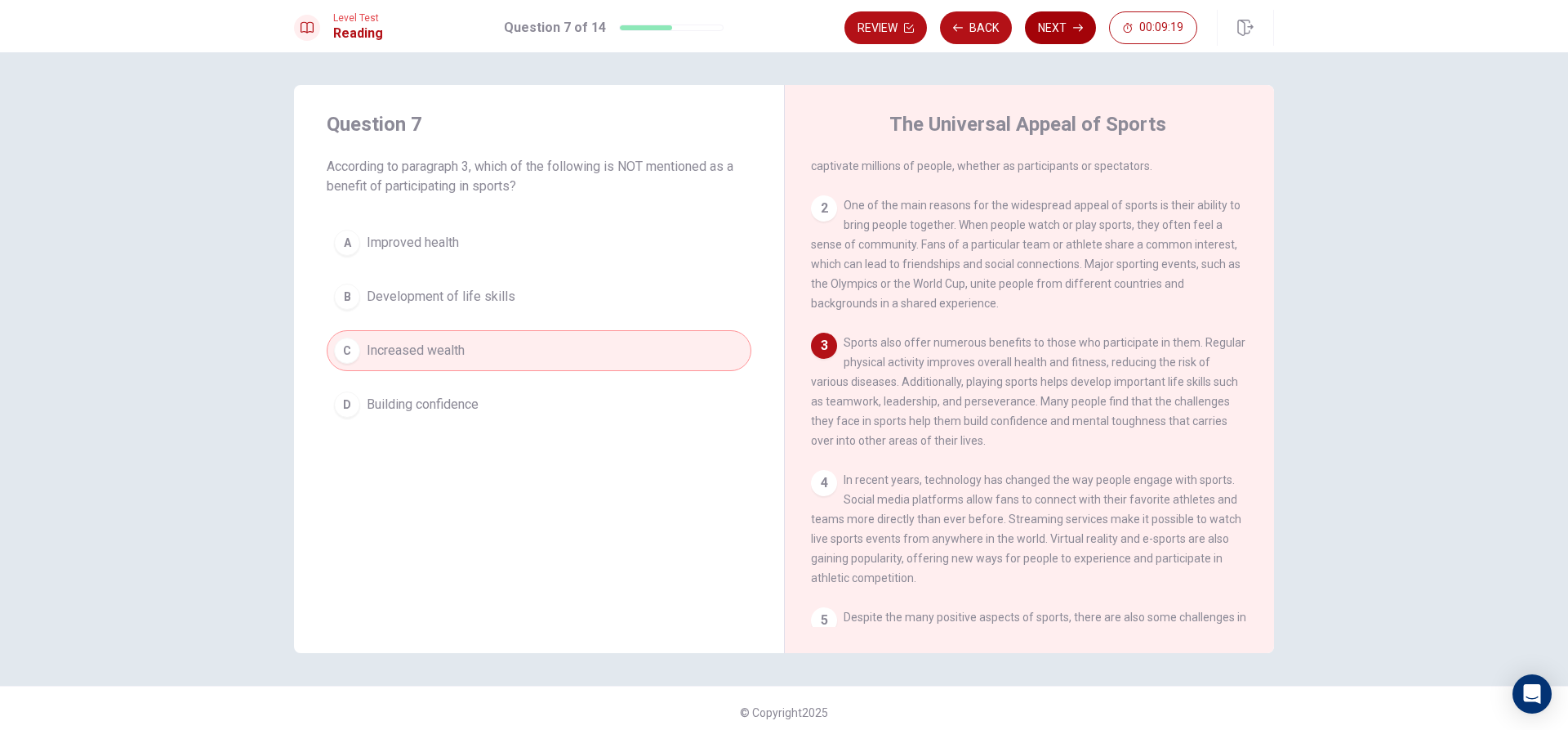
click at [1070, 18] on button "Next" at bounding box center [1060, 27] width 71 height 32
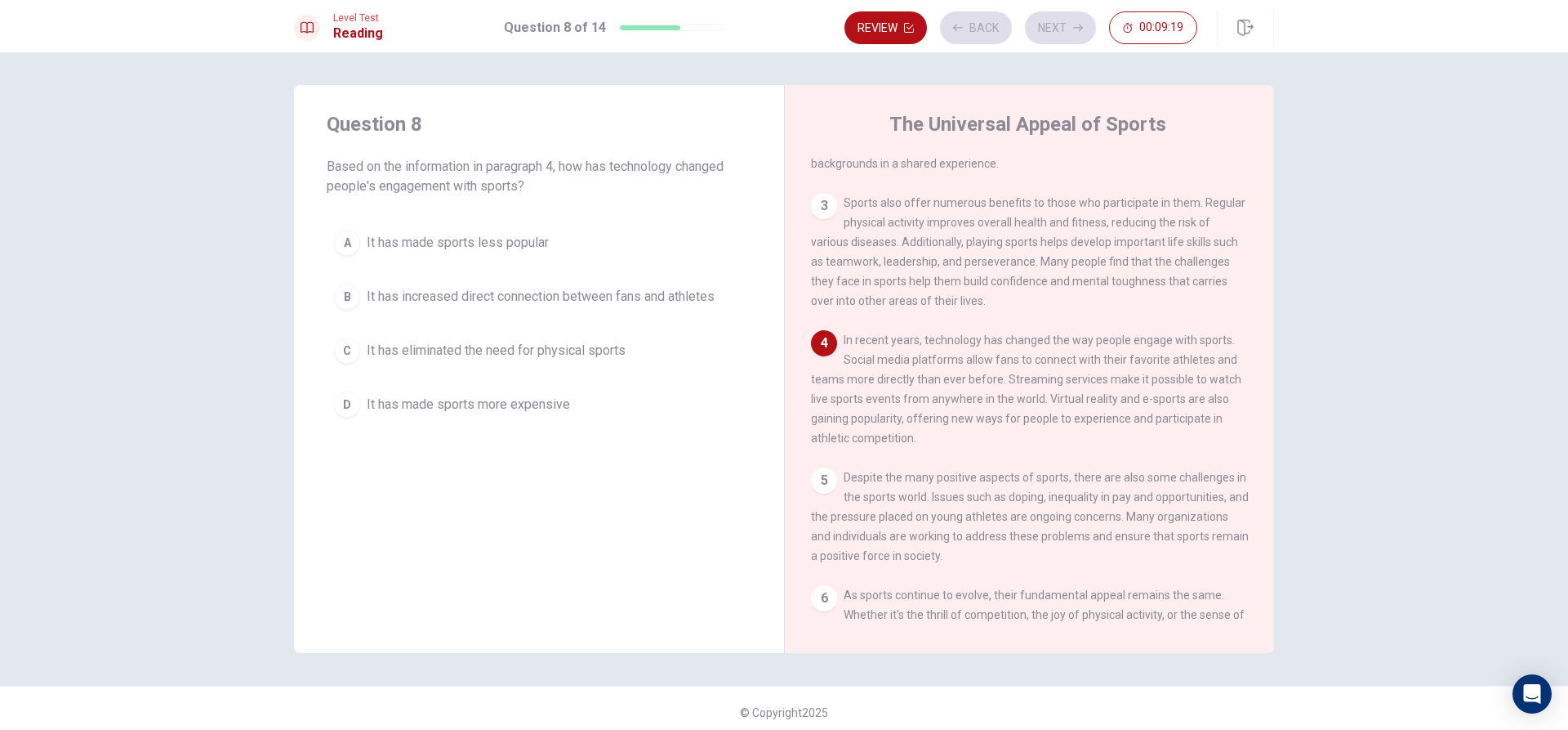
scroll to position [202, 0]
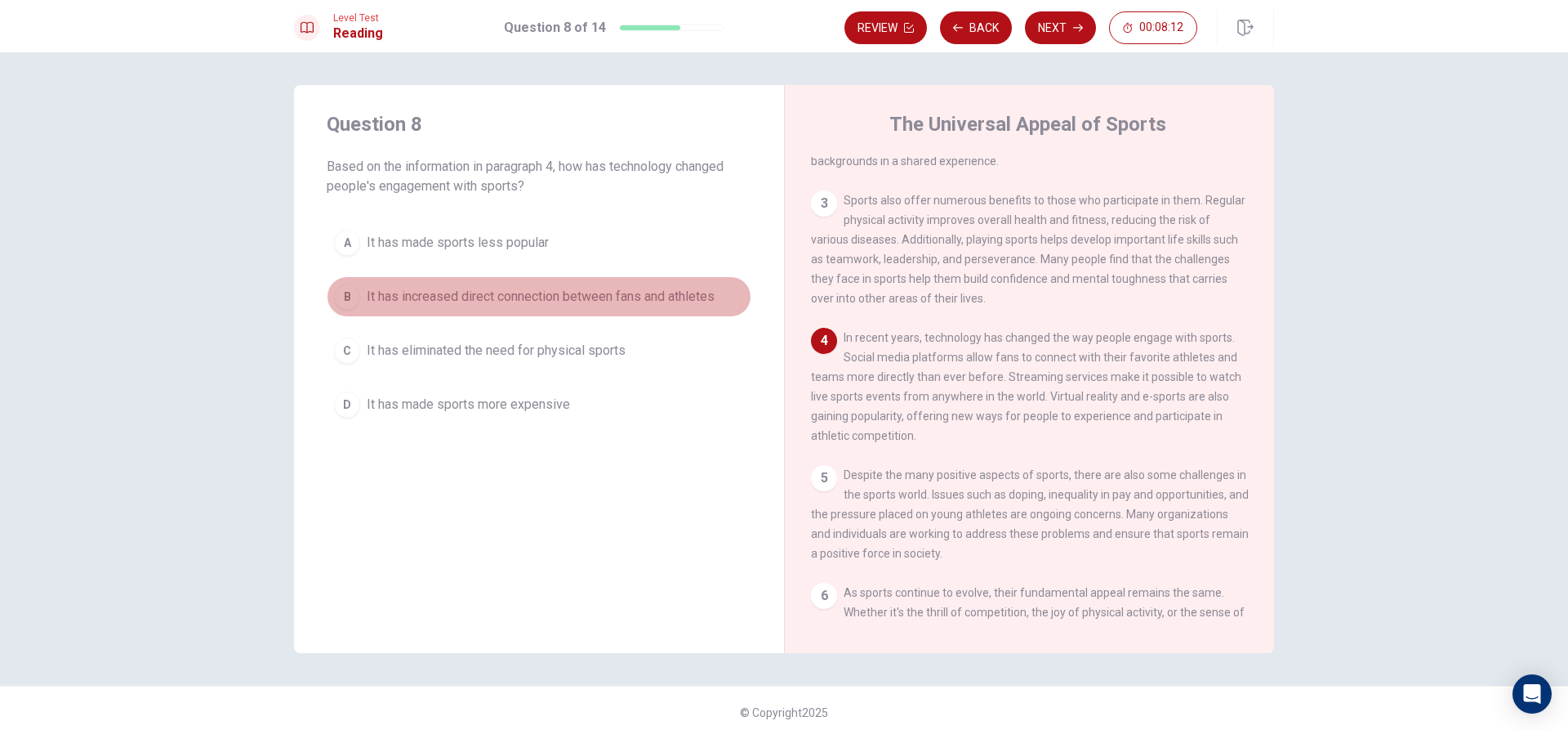
click at [335, 300] on div "B" at bounding box center [347, 296] width 26 height 26
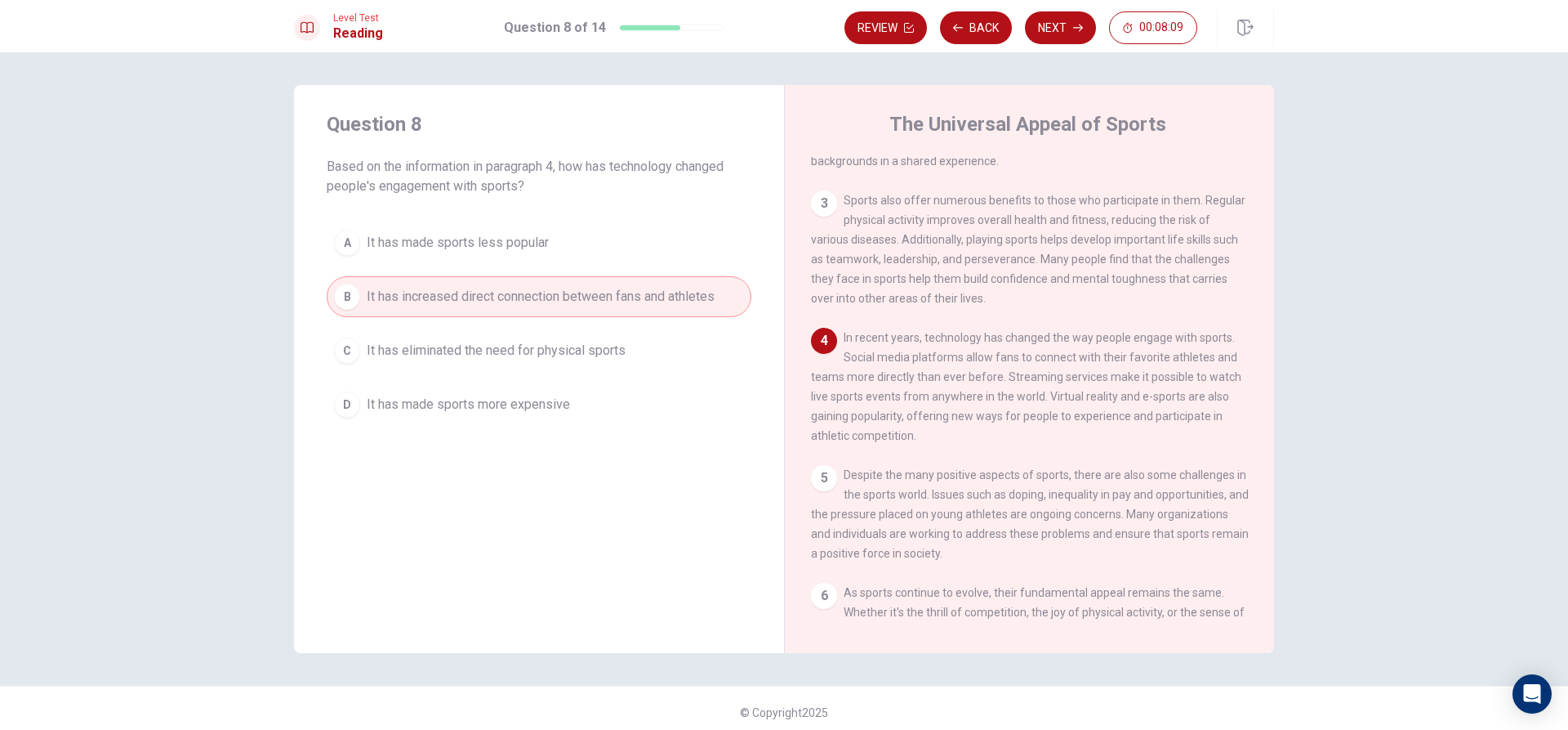
click at [1079, 10] on div "Review Back Next 00:08:09" at bounding box center [1060, 28] width 430 height 36
click at [1072, 22] on button "Next" at bounding box center [1060, 27] width 71 height 32
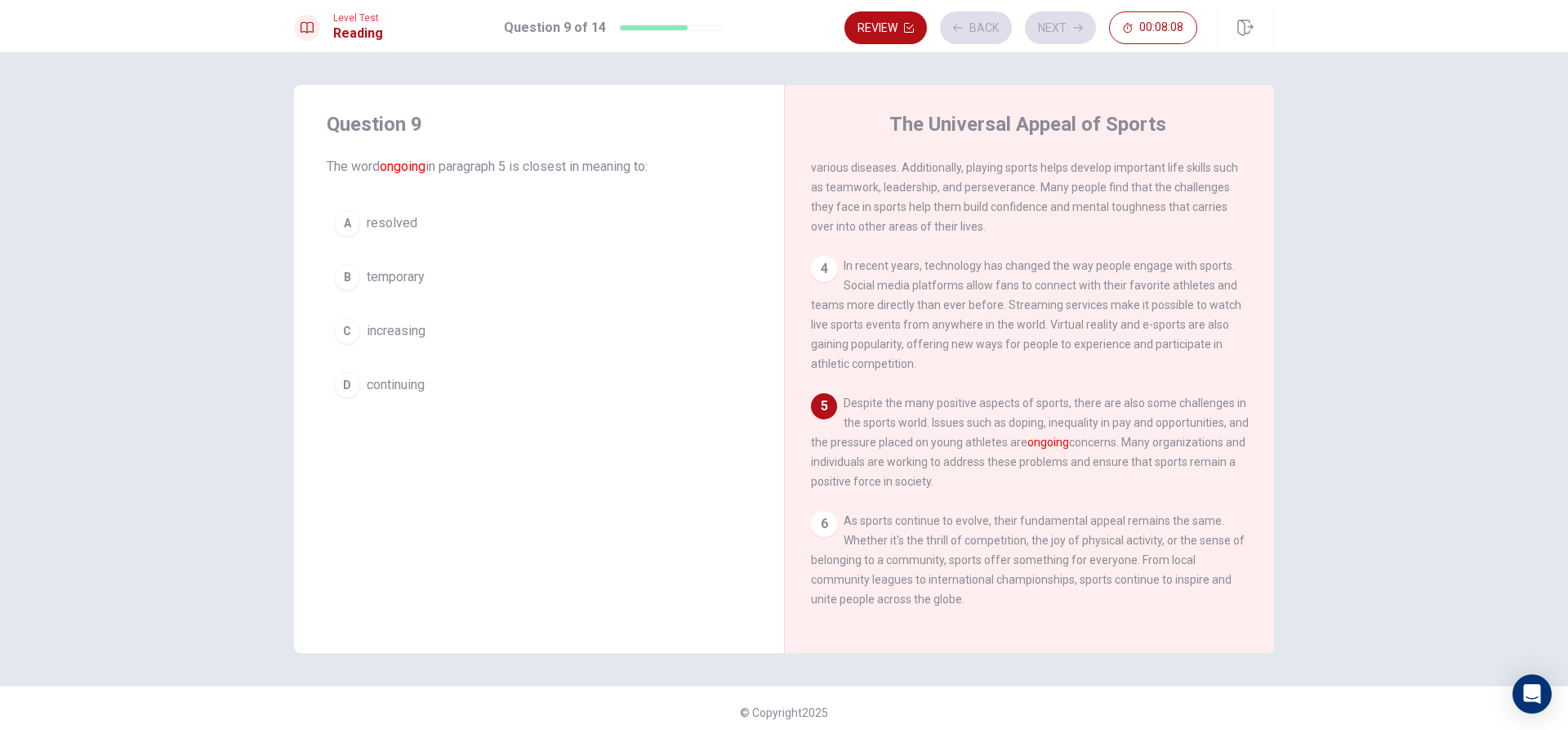
scroll to position [301, 0]
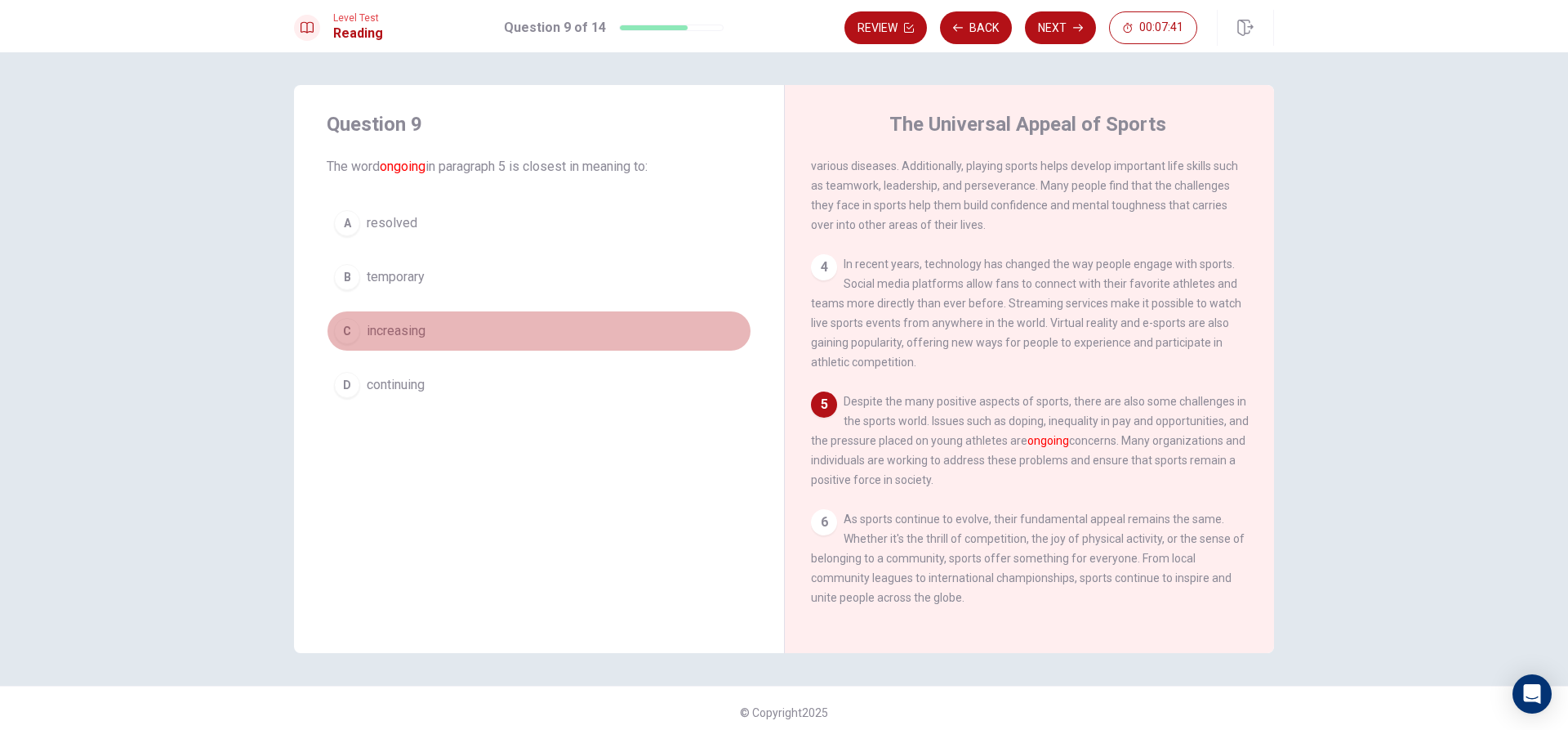
click at [343, 334] on div "C" at bounding box center [347, 331] width 26 height 26
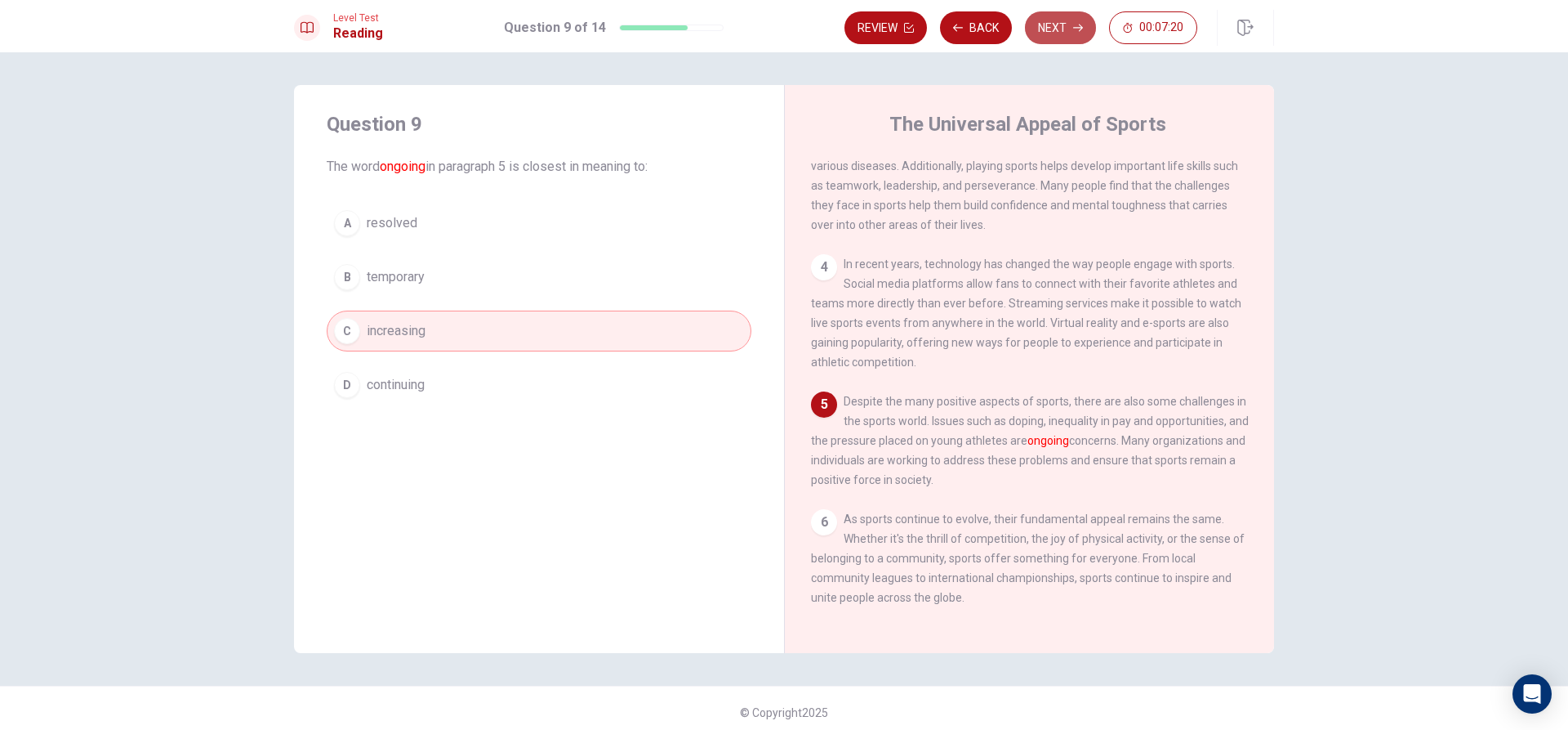
click at [1065, 32] on button "Next" at bounding box center [1060, 27] width 71 height 32
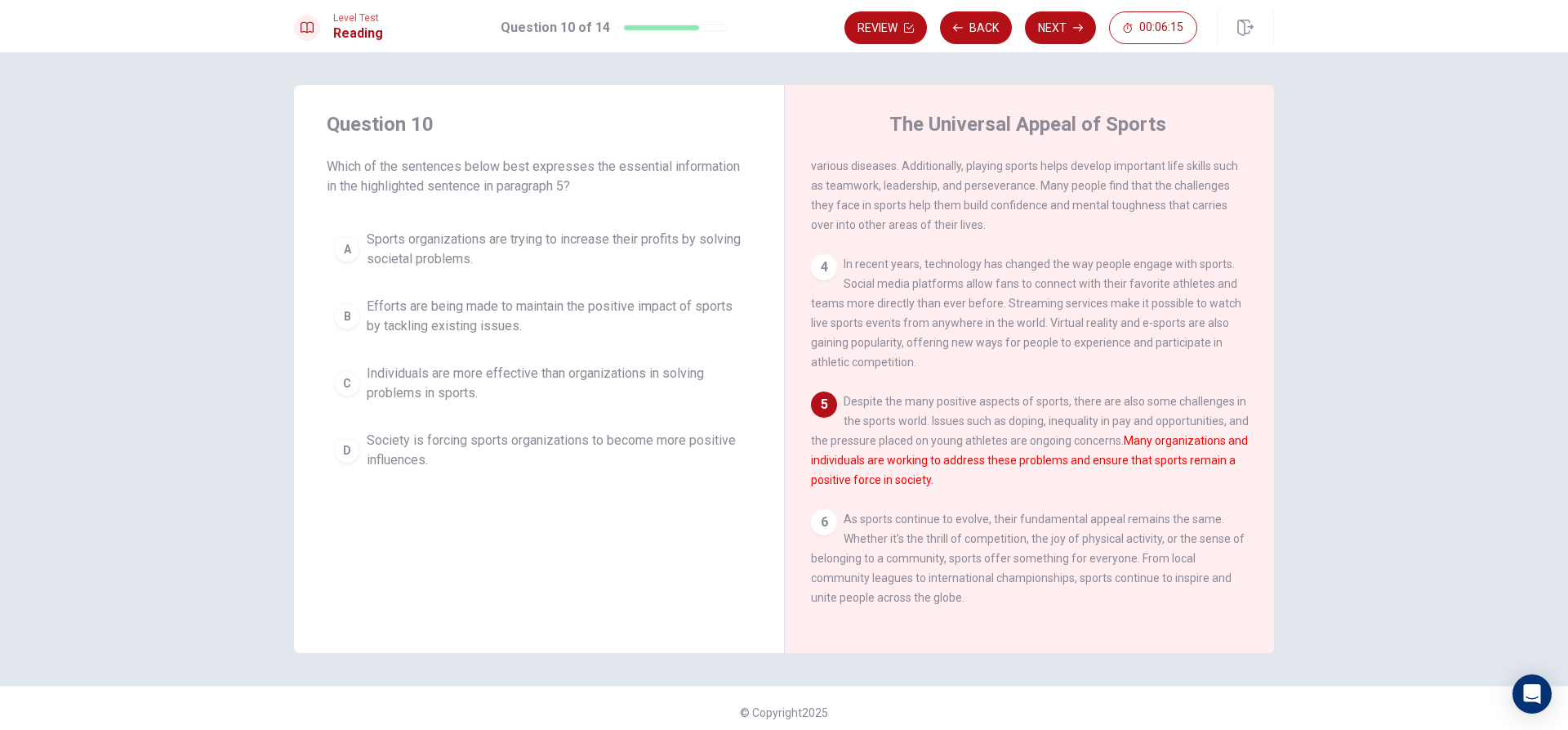
click at [332, 394] on button "C Individuals are more effective than organizations in solving problems in spor…" at bounding box center [539, 384] width 425 height 54
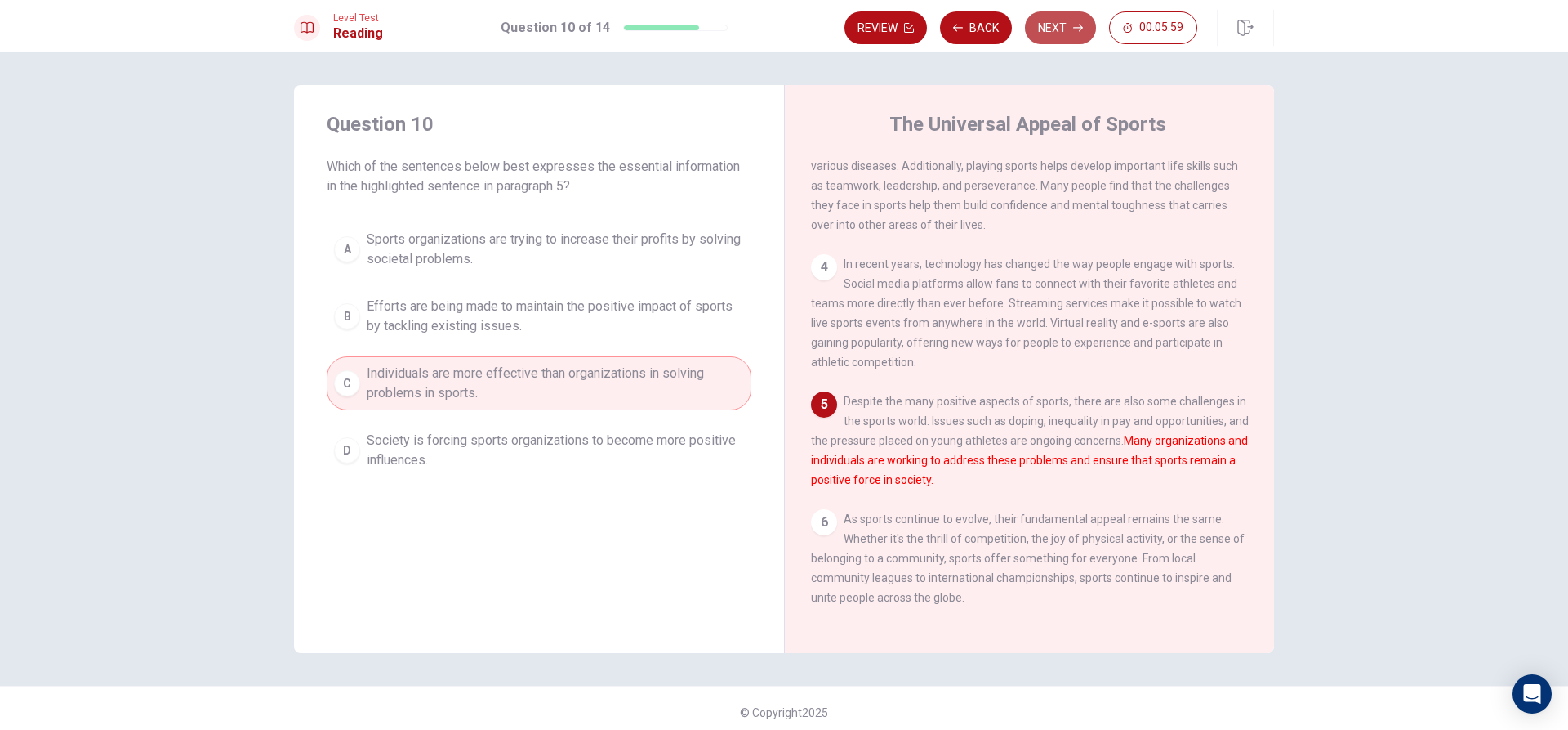
click at [1064, 25] on button "Next" at bounding box center [1060, 27] width 71 height 32
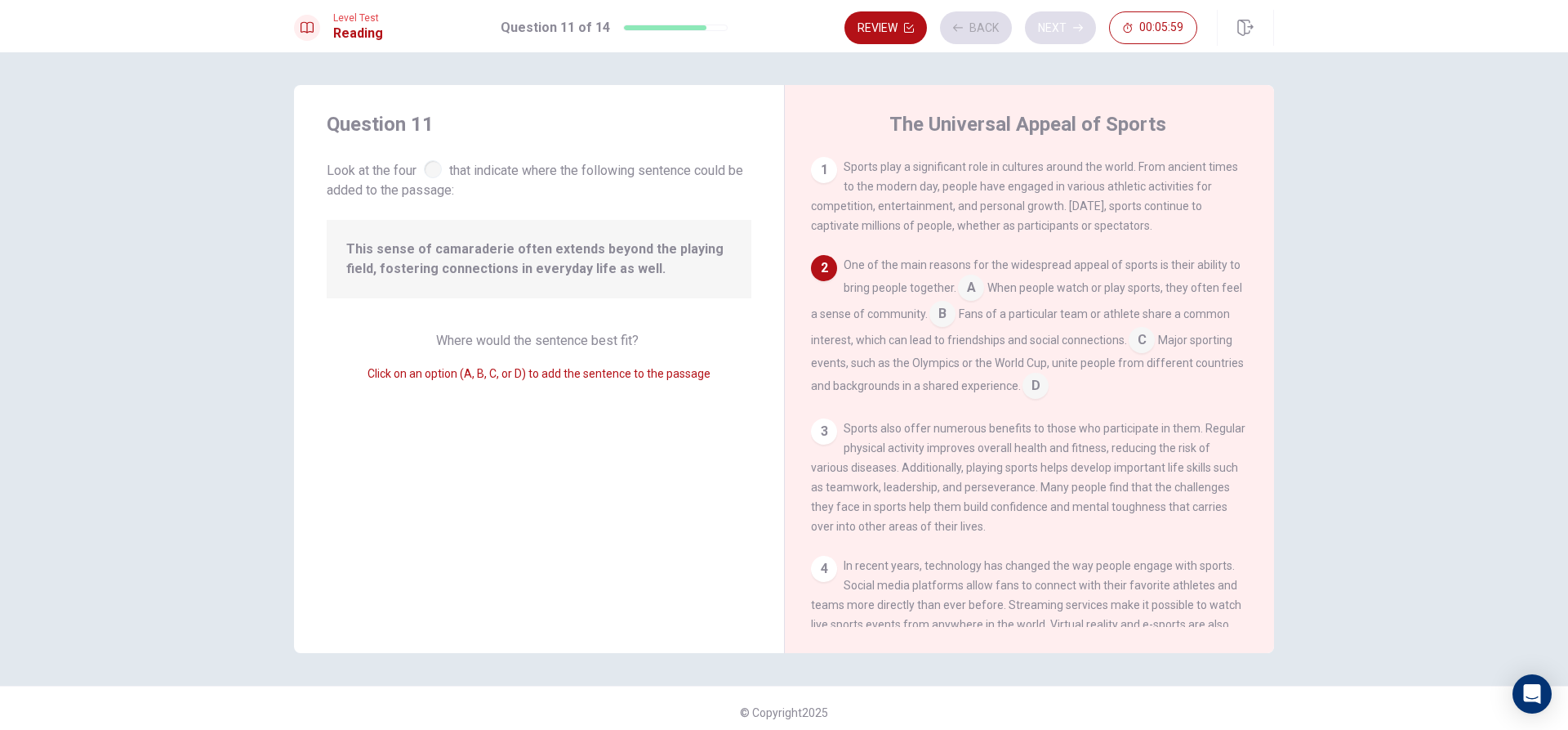
scroll to position [101, 0]
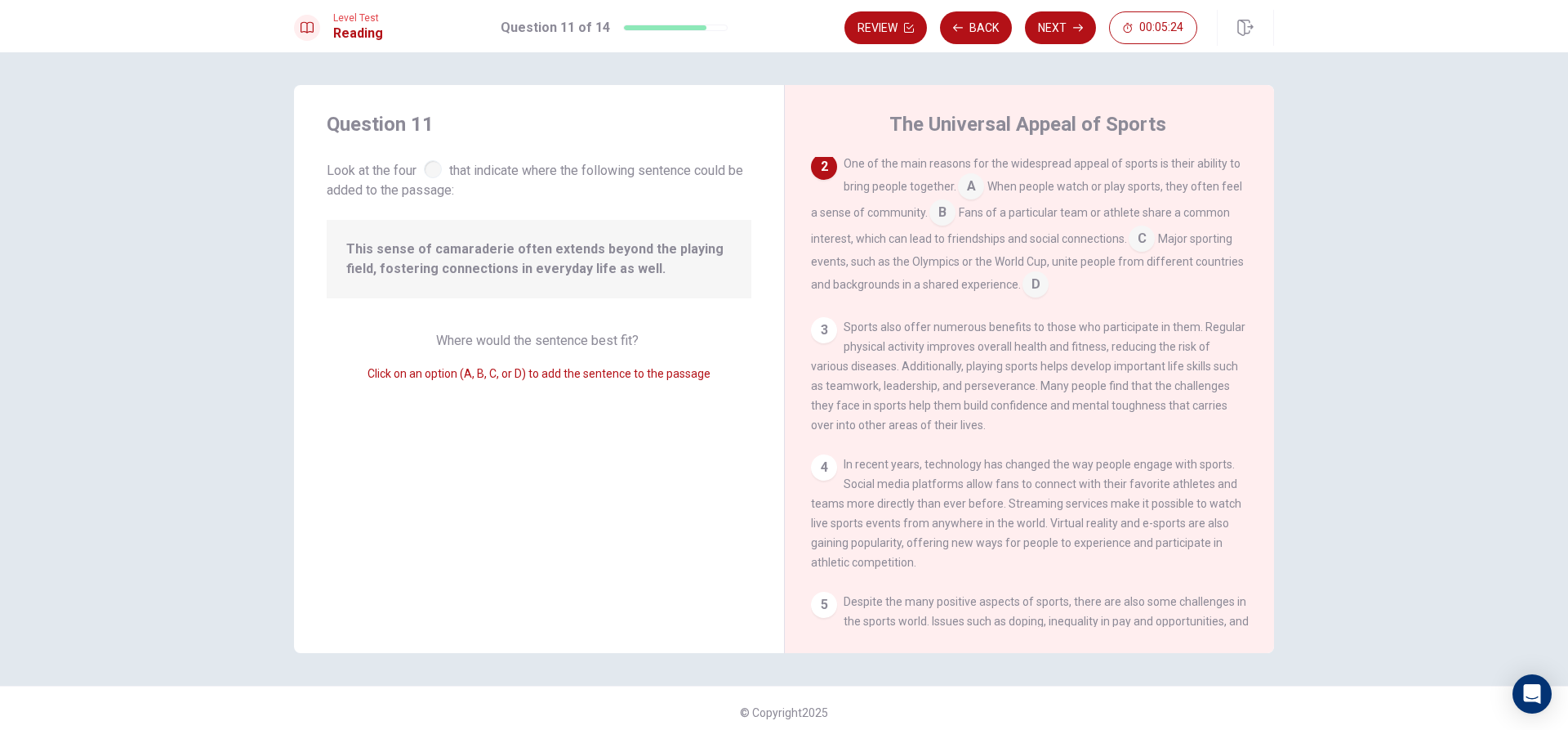
click at [1146, 241] on input at bounding box center [1142, 240] width 26 height 26
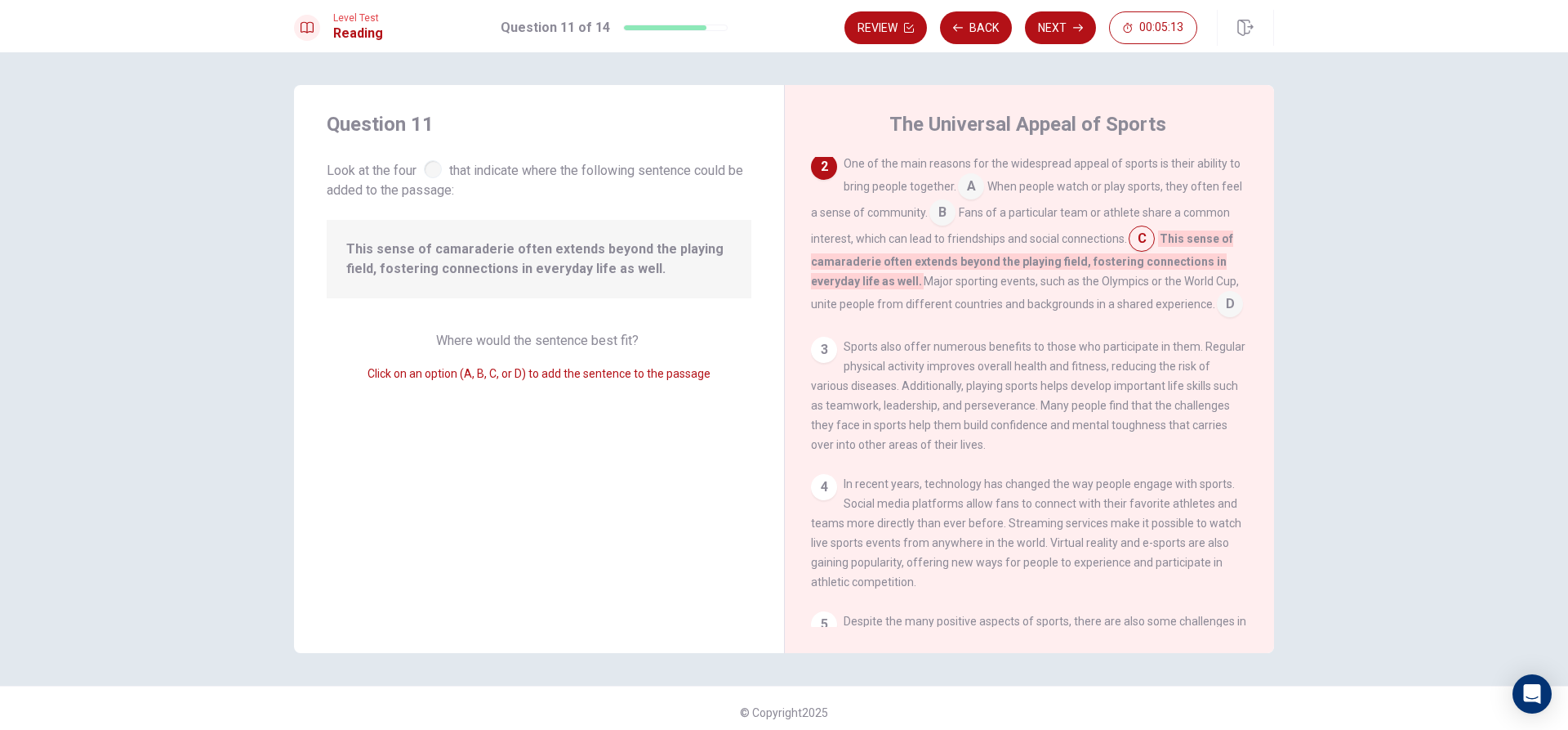
click at [948, 218] on input at bounding box center [943, 214] width 26 height 26
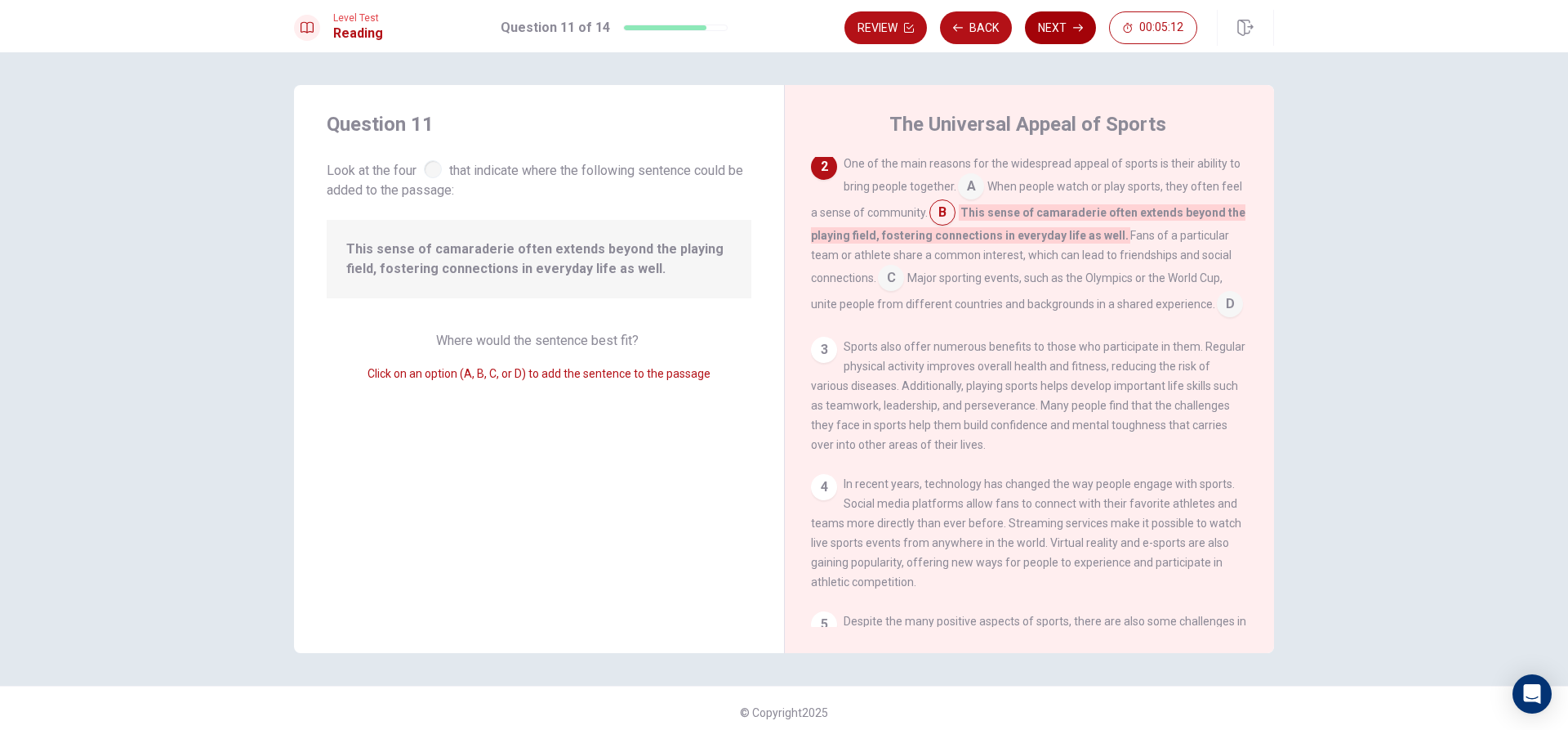
click at [1049, 19] on button "Next" at bounding box center [1060, 27] width 71 height 32
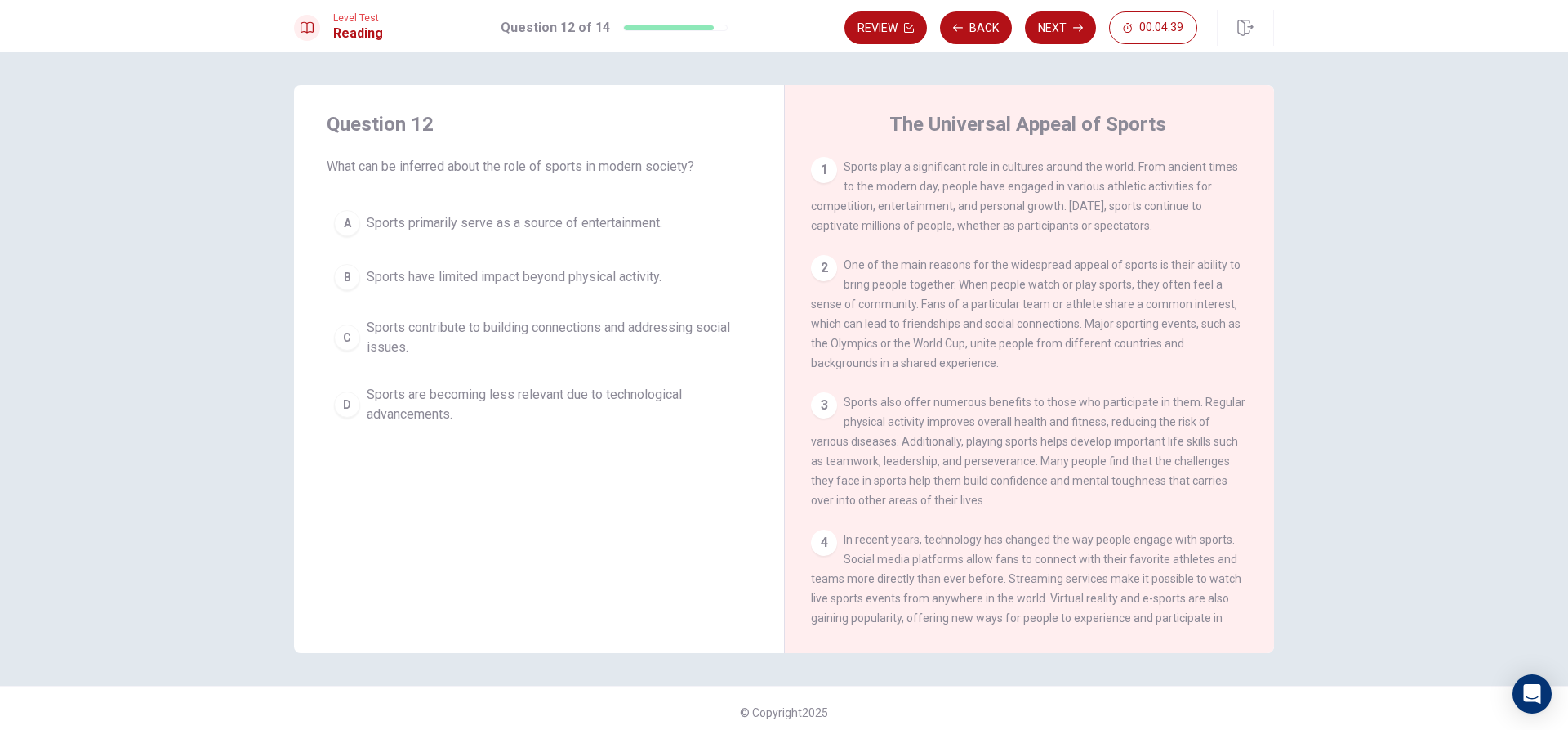
click at [337, 329] on div "C" at bounding box center [347, 337] width 26 height 26
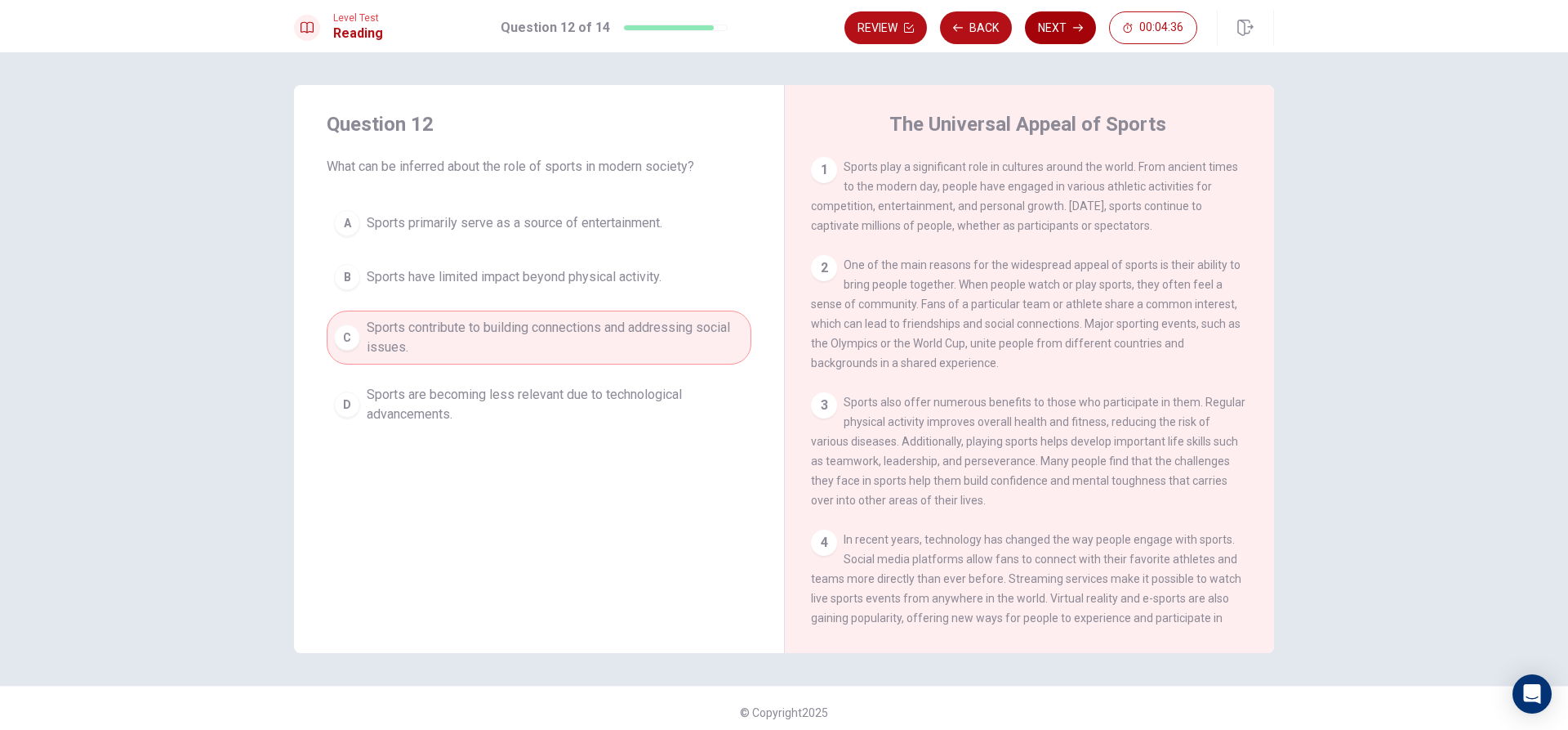
click at [1061, 18] on button "Next" at bounding box center [1060, 27] width 71 height 32
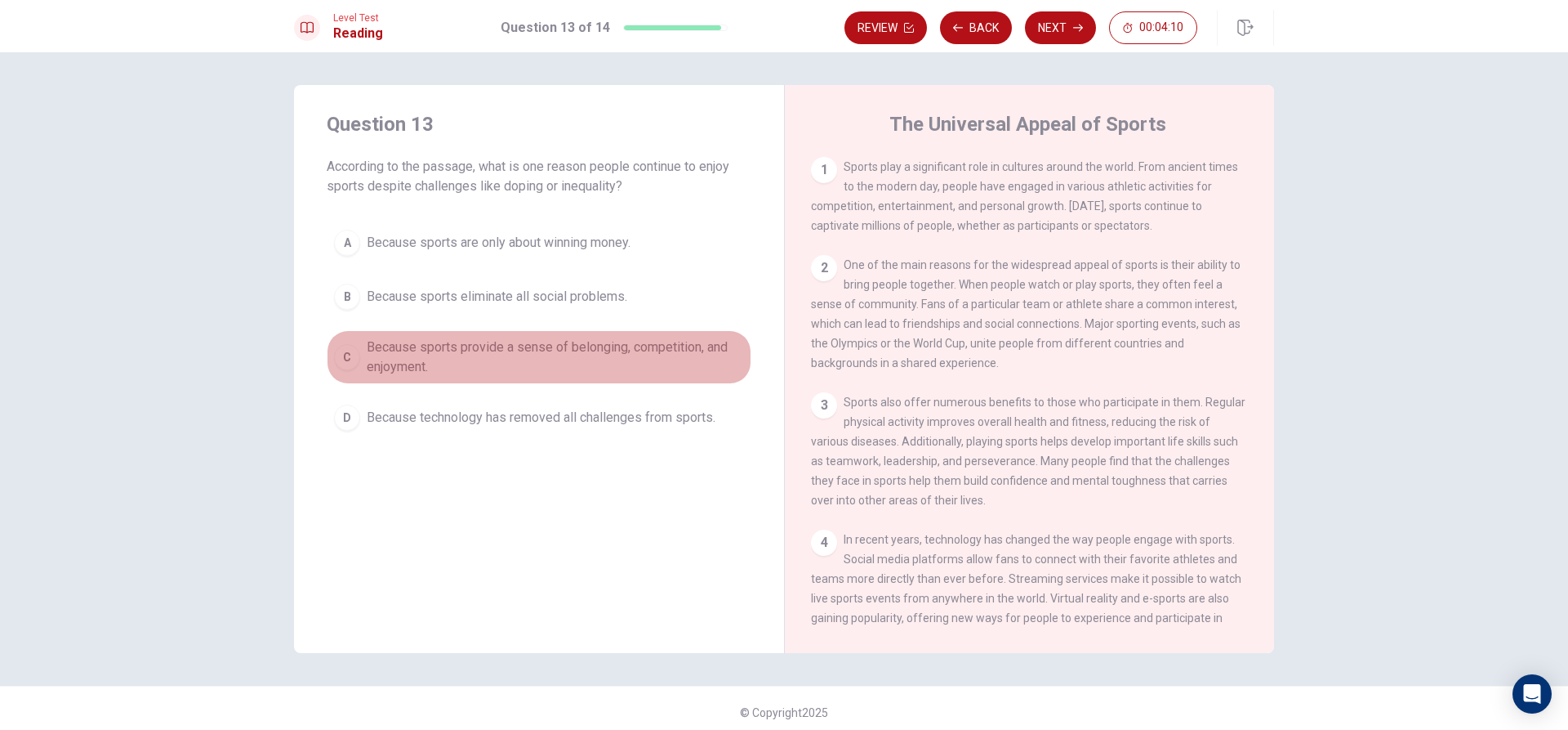
click at [349, 353] on div "C" at bounding box center [347, 357] width 26 height 26
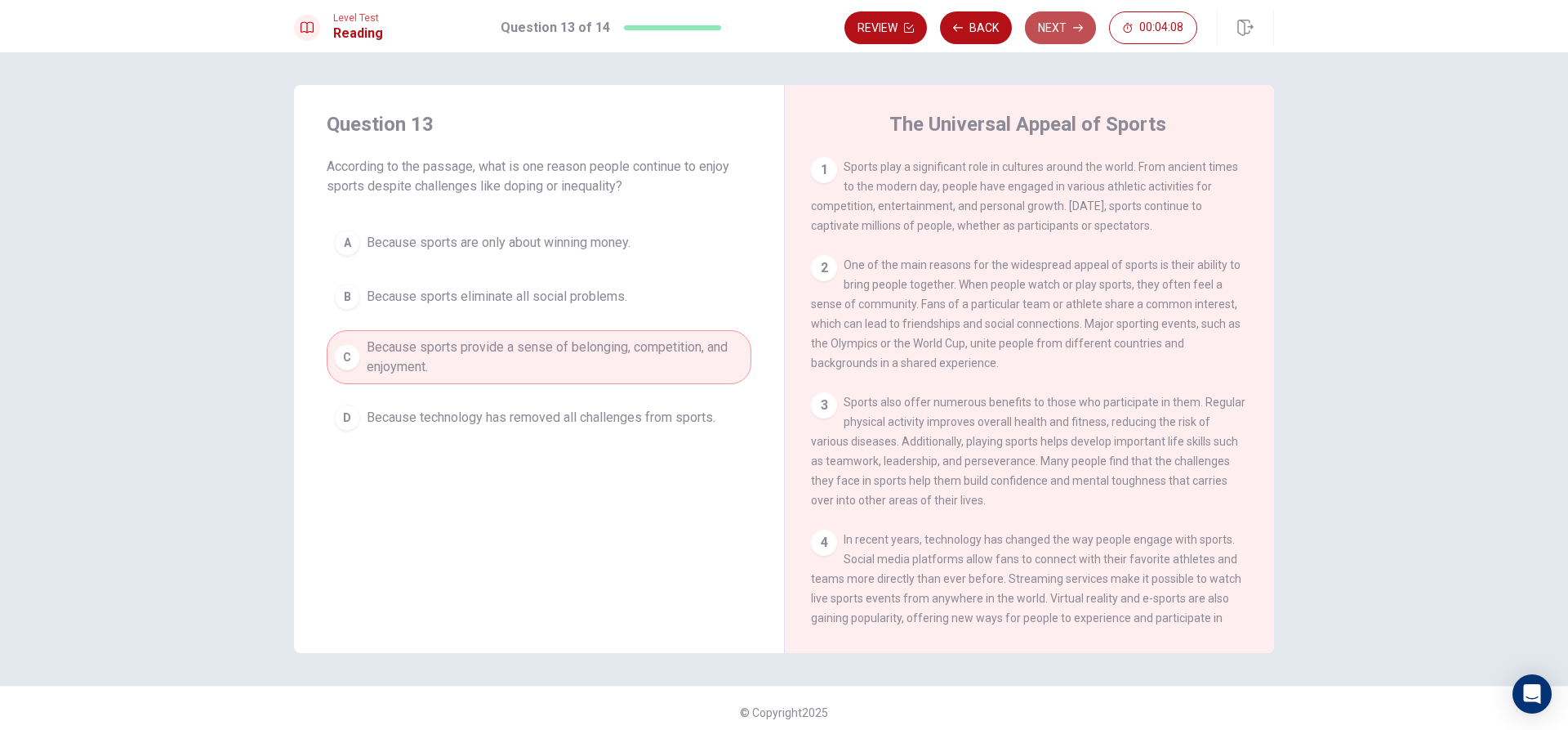
click at [1061, 19] on button "Next" at bounding box center [1060, 27] width 71 height 32
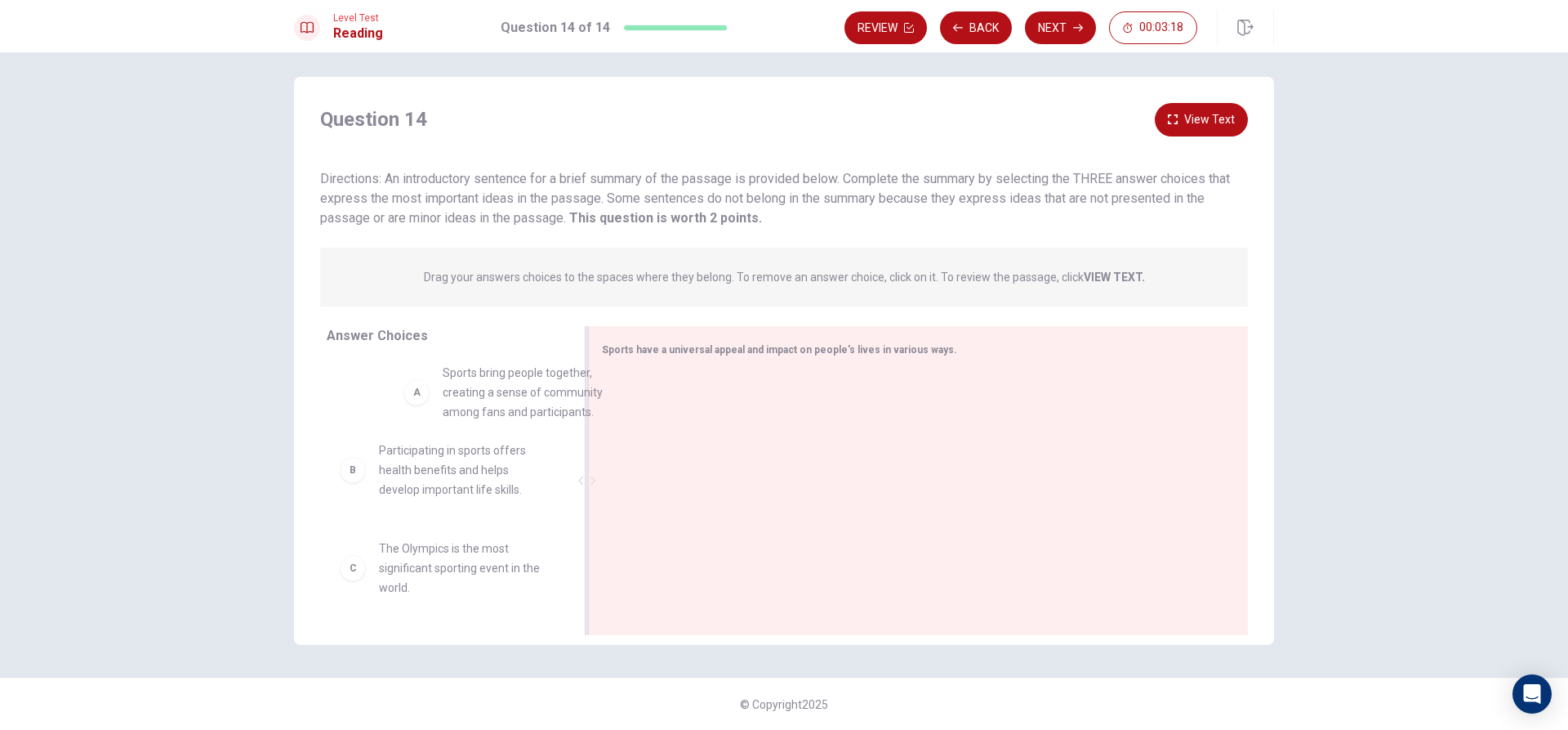
scroll to position [14, 0]
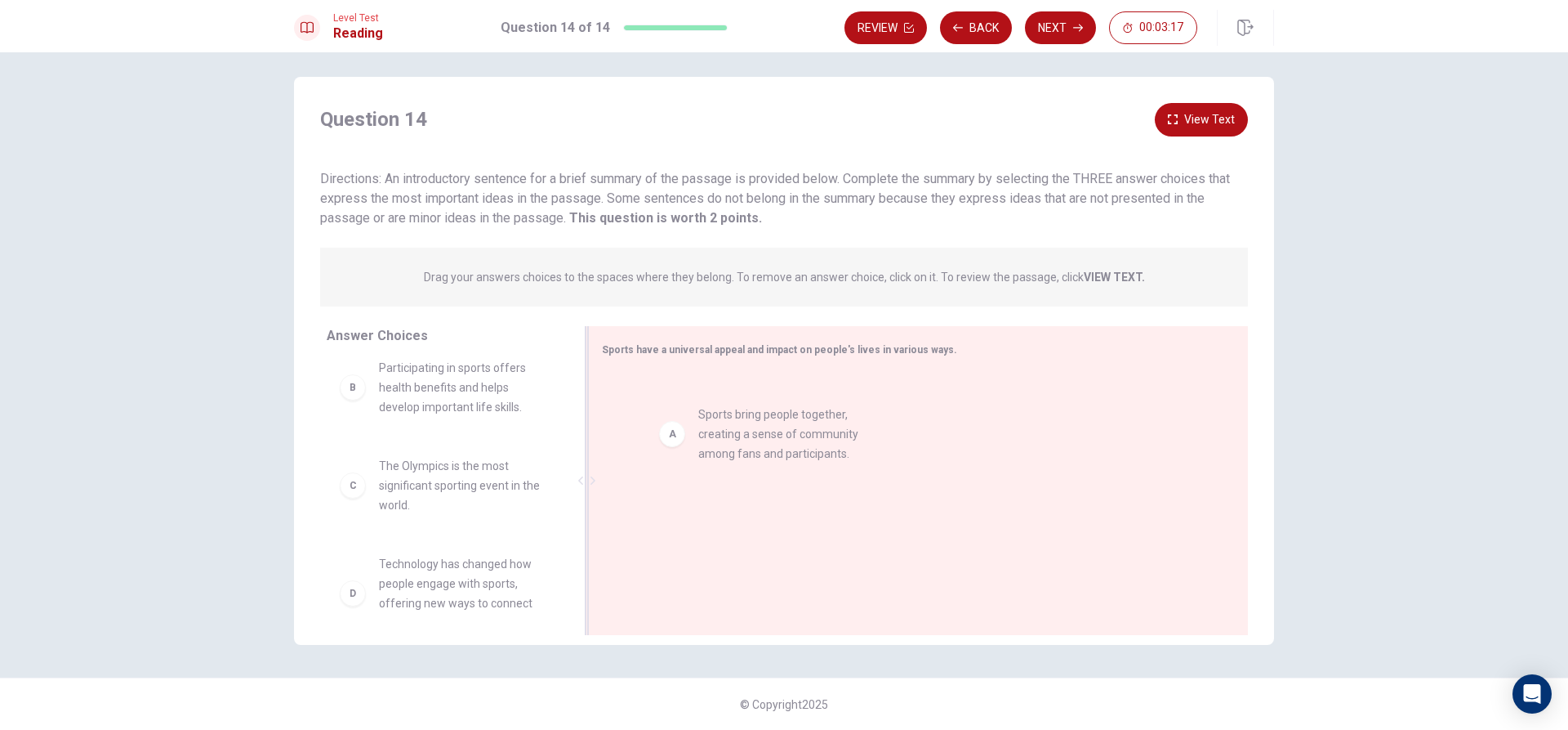
drag, startPoint x: 351, startPoint y: 386, endPoint x: 689, endPoint y: 435, distance: 341.5
drag, startPoint x: 646, startPoint y: 405, endPoint x: 612, endPoint y: 540, distance: 139.2
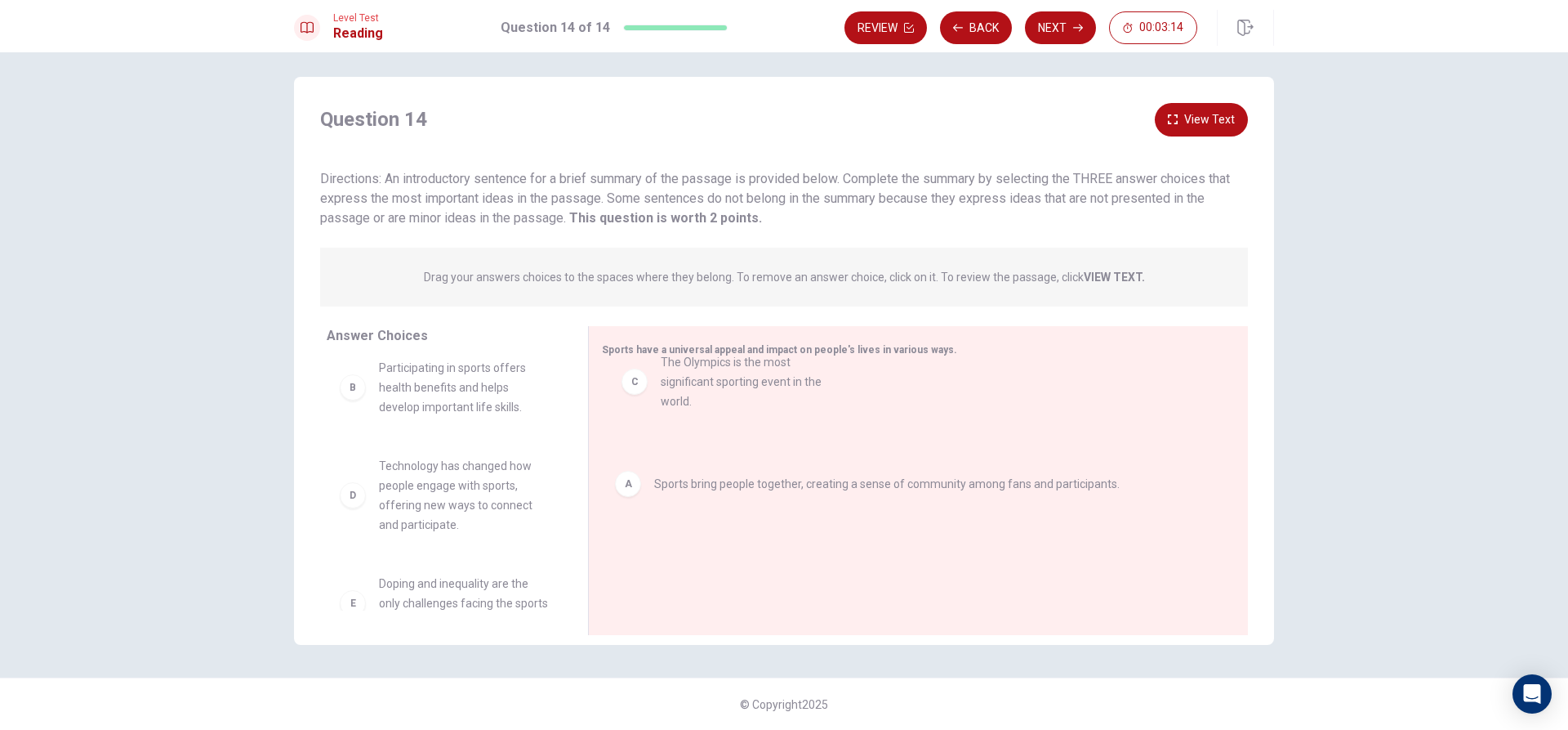
drag, startPoint x: 380, startPoint y: 497, endPoint x: 674, endPoint y: 385, distance: 314.6
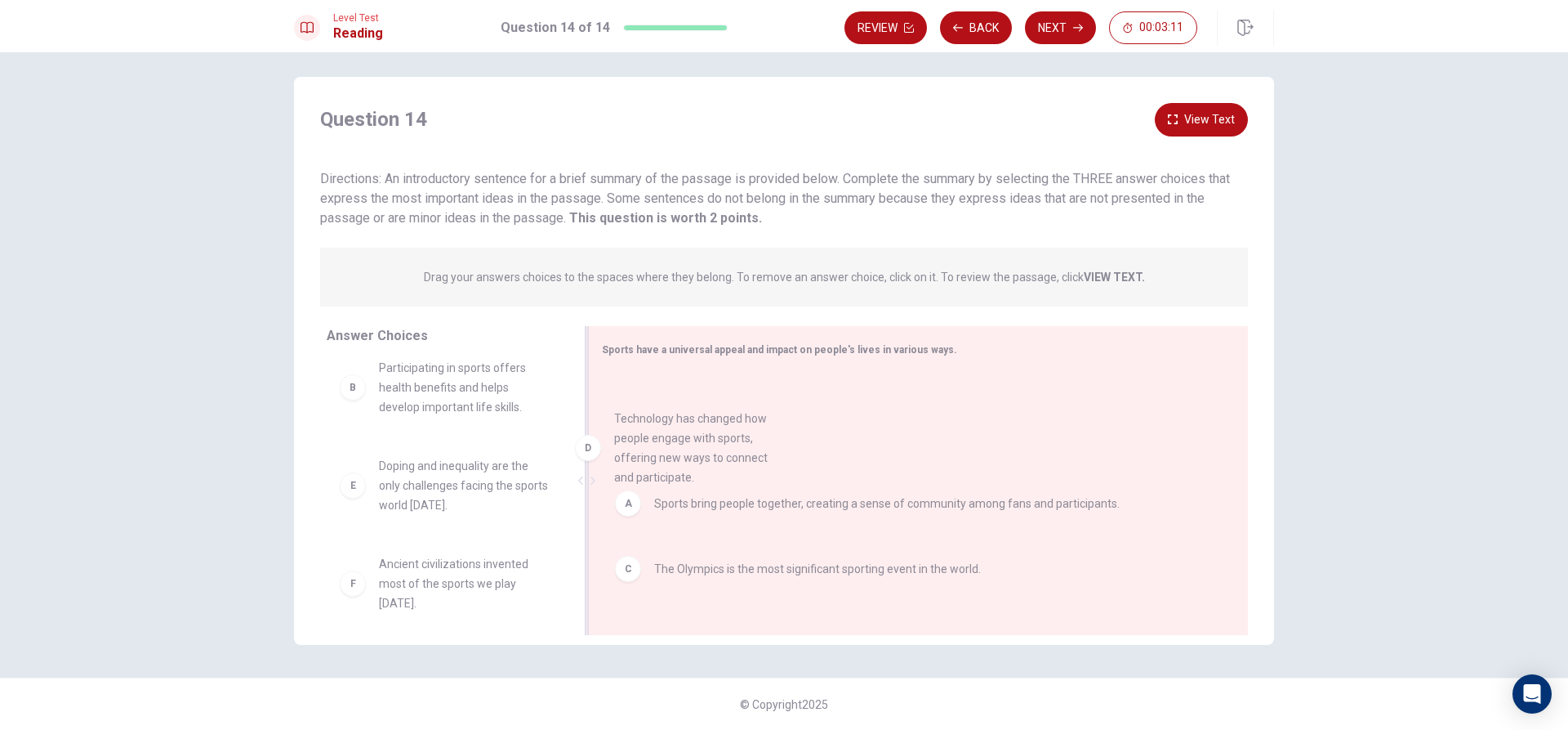
drag, startPoint x: 408, startPoint y: 472, endPoint x: 699, endPoint y: 409, distance: 297.7
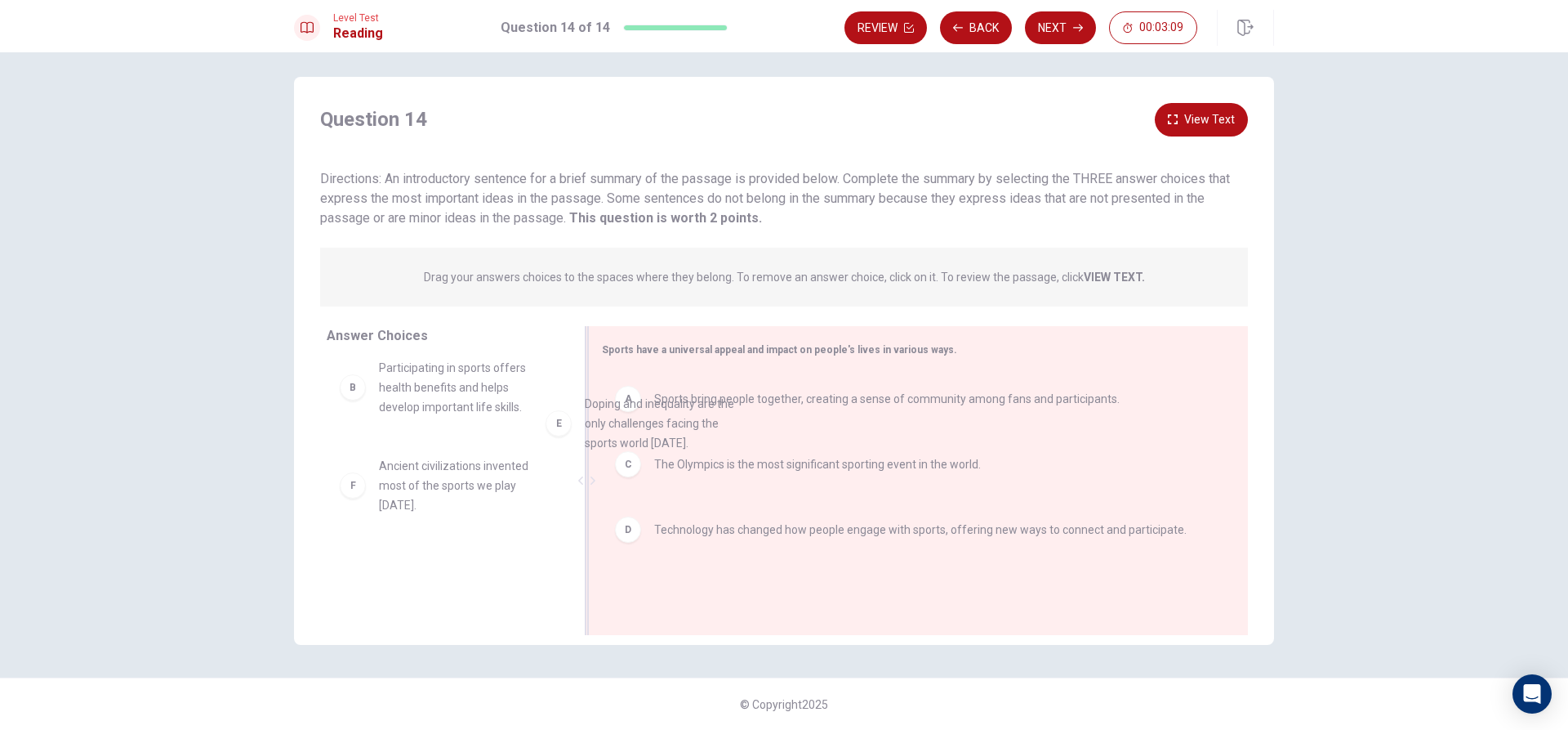
drag, startPoint x: 456, startPoint y: 514, endPoint x: 709, endPoint y: 443, distance: 262.8
drag, startPoint x: 433, startPoint y: 591, endPoint x: 716, endPoint y: 360, distance: 365.3
drag, startPoint x: 401, startPoint y: 491, endPoint x: 753, endPoint y: 585, distance: 364.3
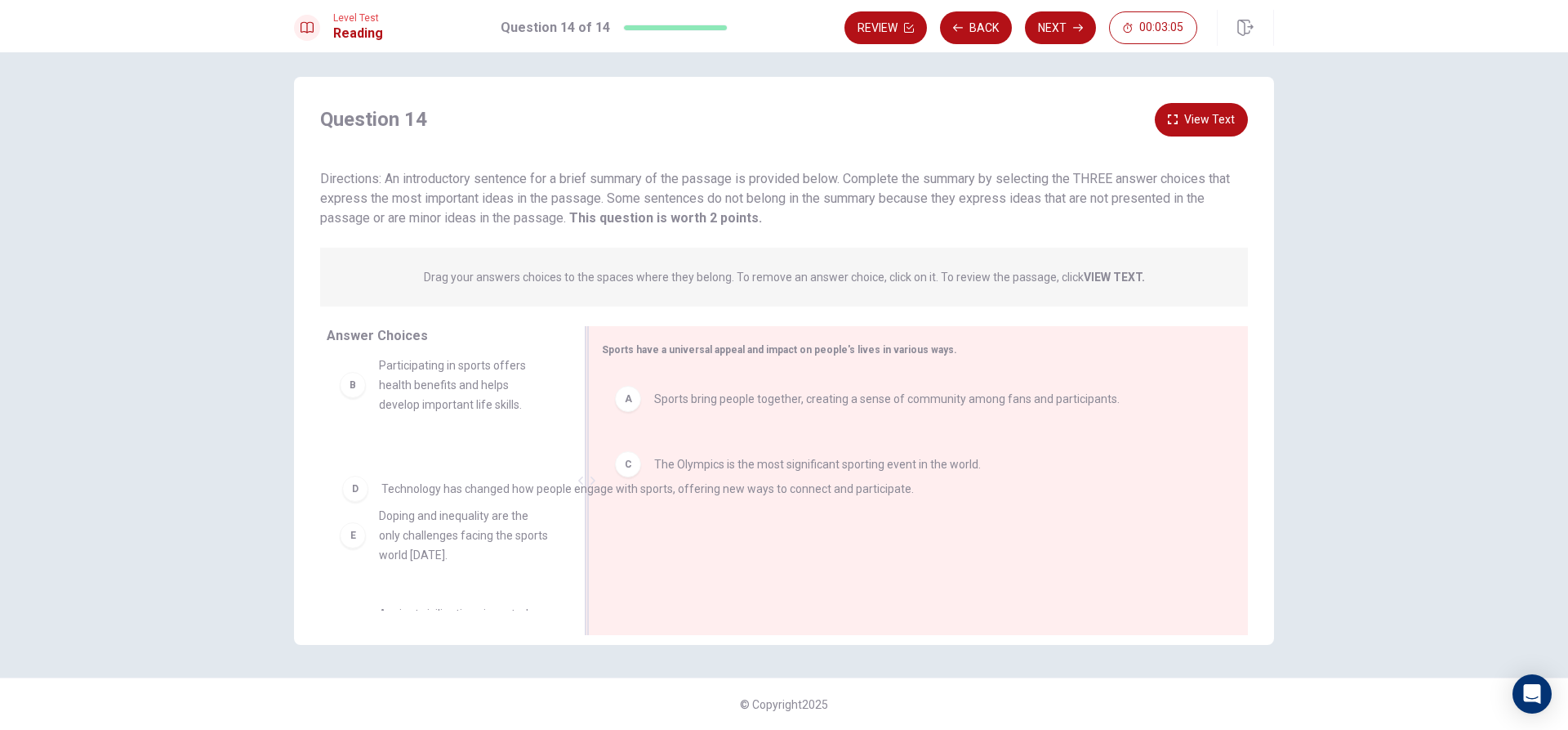
drag, startPoint x: 686, startPoint y: 535, endPoint x: 433, endPoint y: 460, distance: 263.9
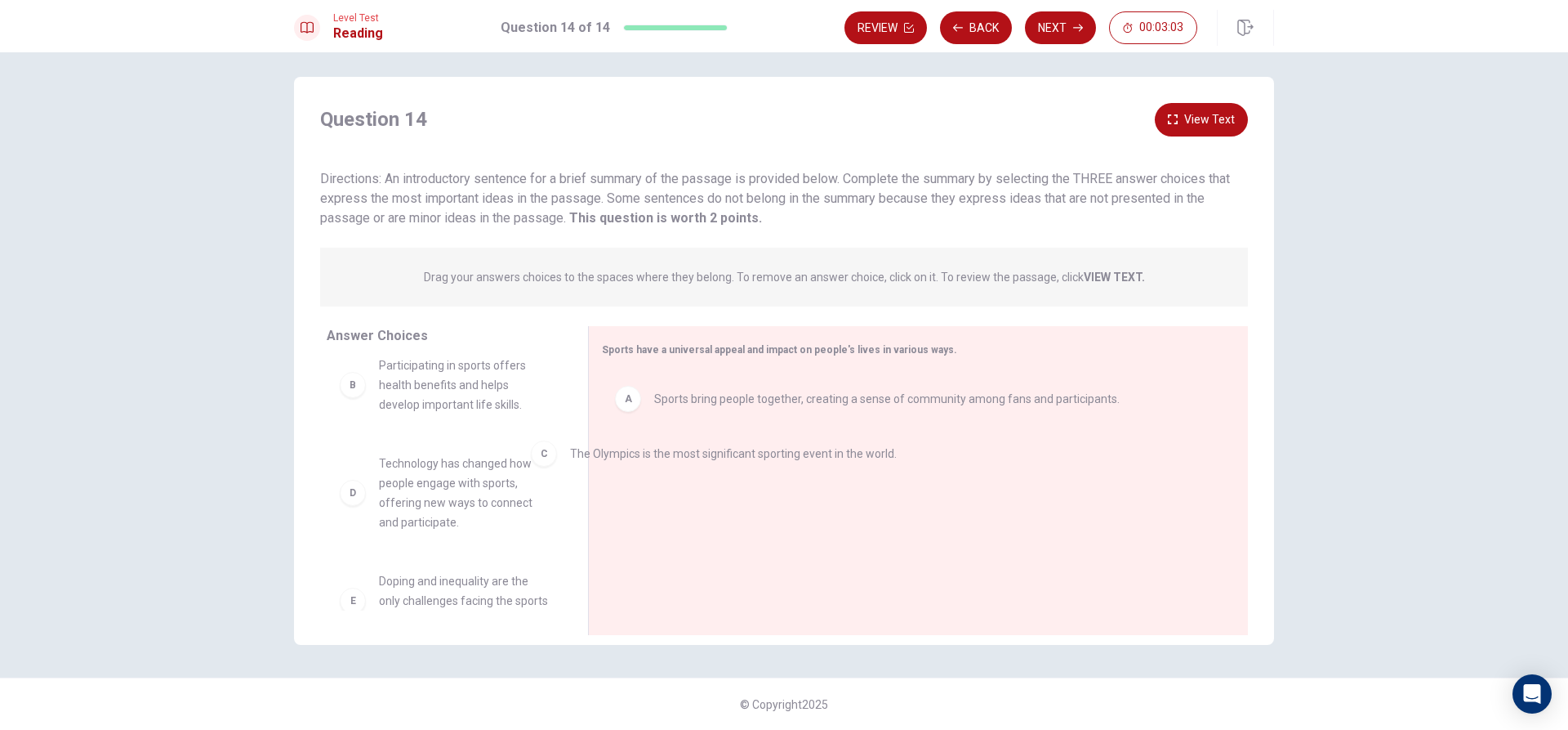
scroll to position [9, 0]
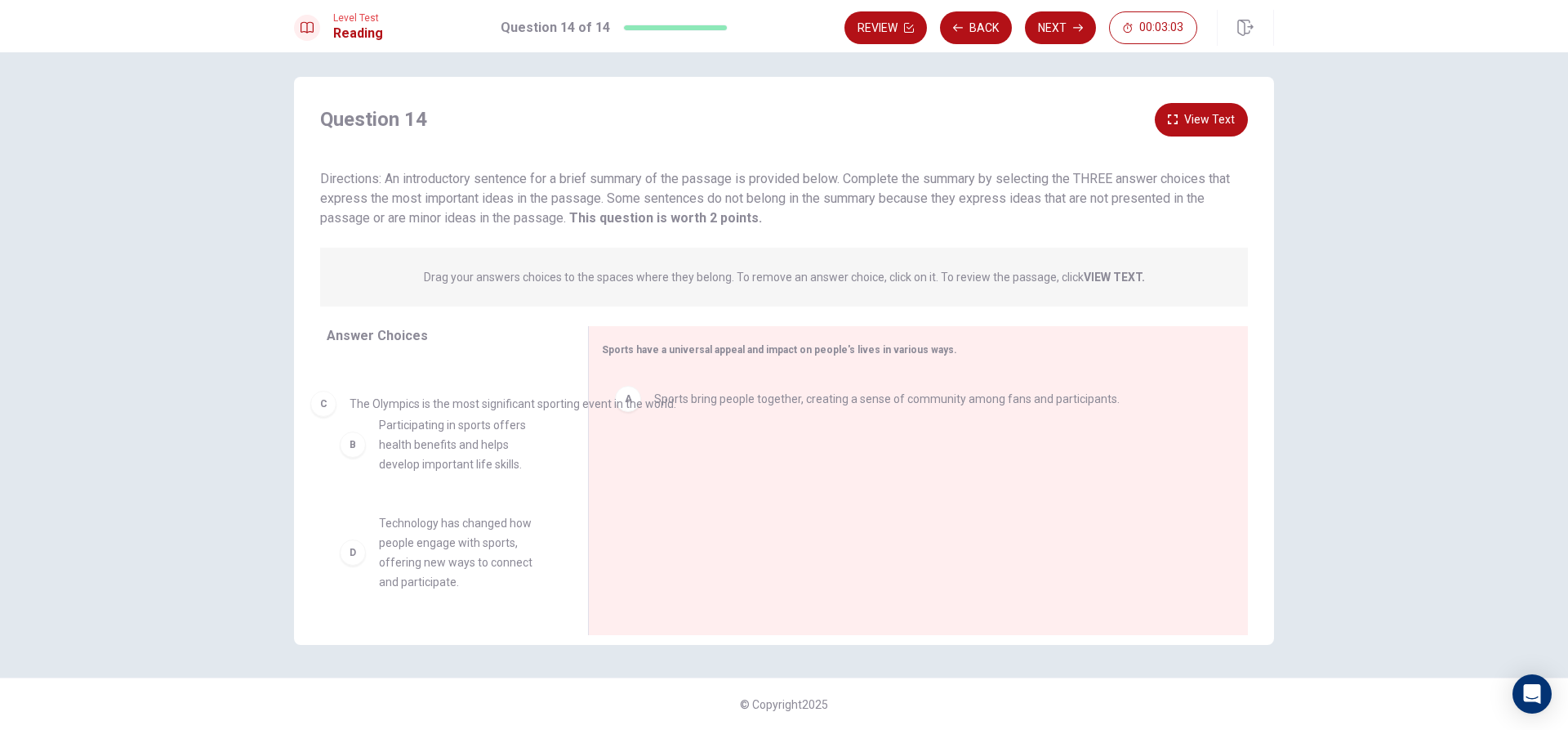
drag, startPoint x: 709, startPoint y: 464, endPoint x: 394, endPoint y: 411, distance: 319.4
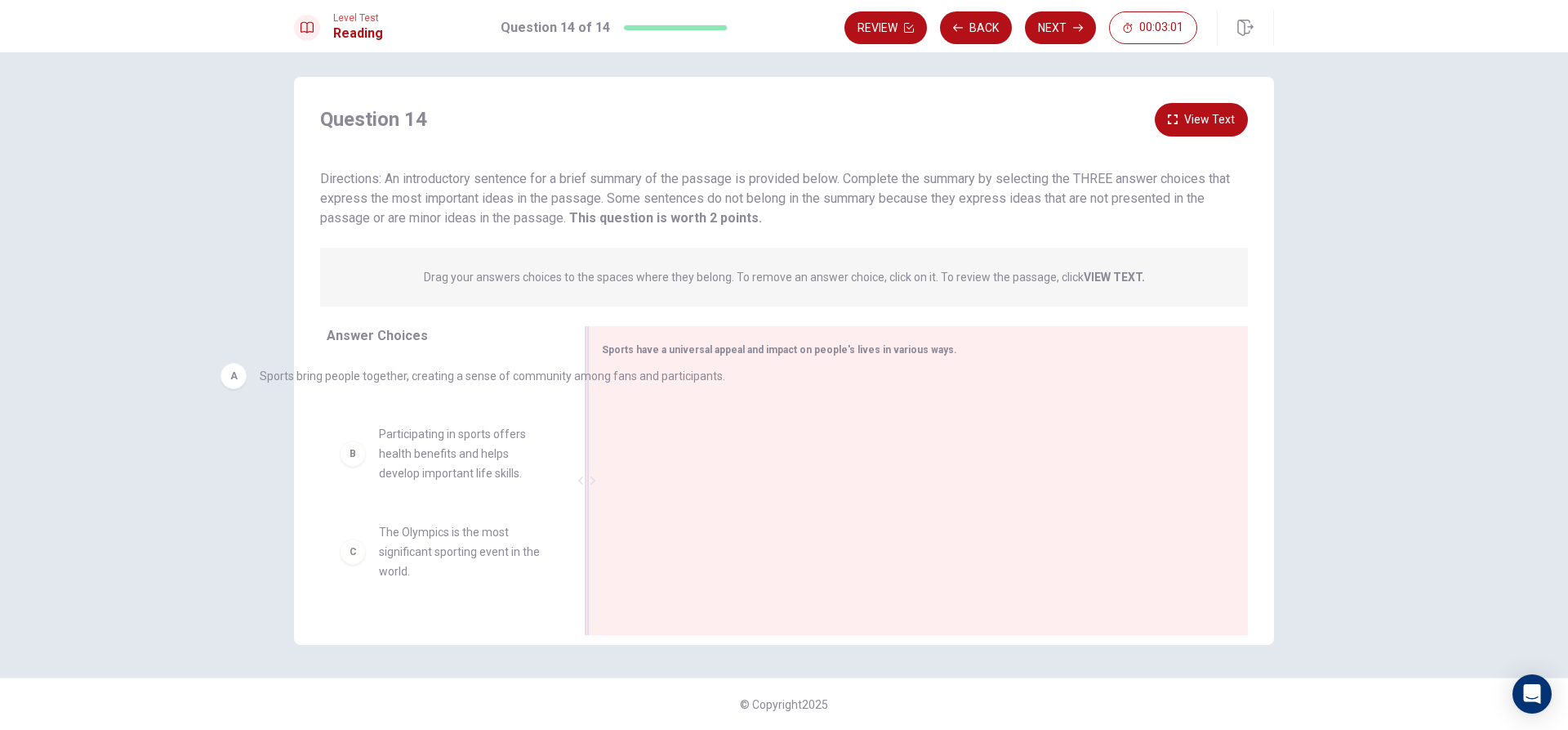
drag, startPoint x: 850, startPoint y: 411, endPoint x: 377, endPoint y: 400, distance: 473.1
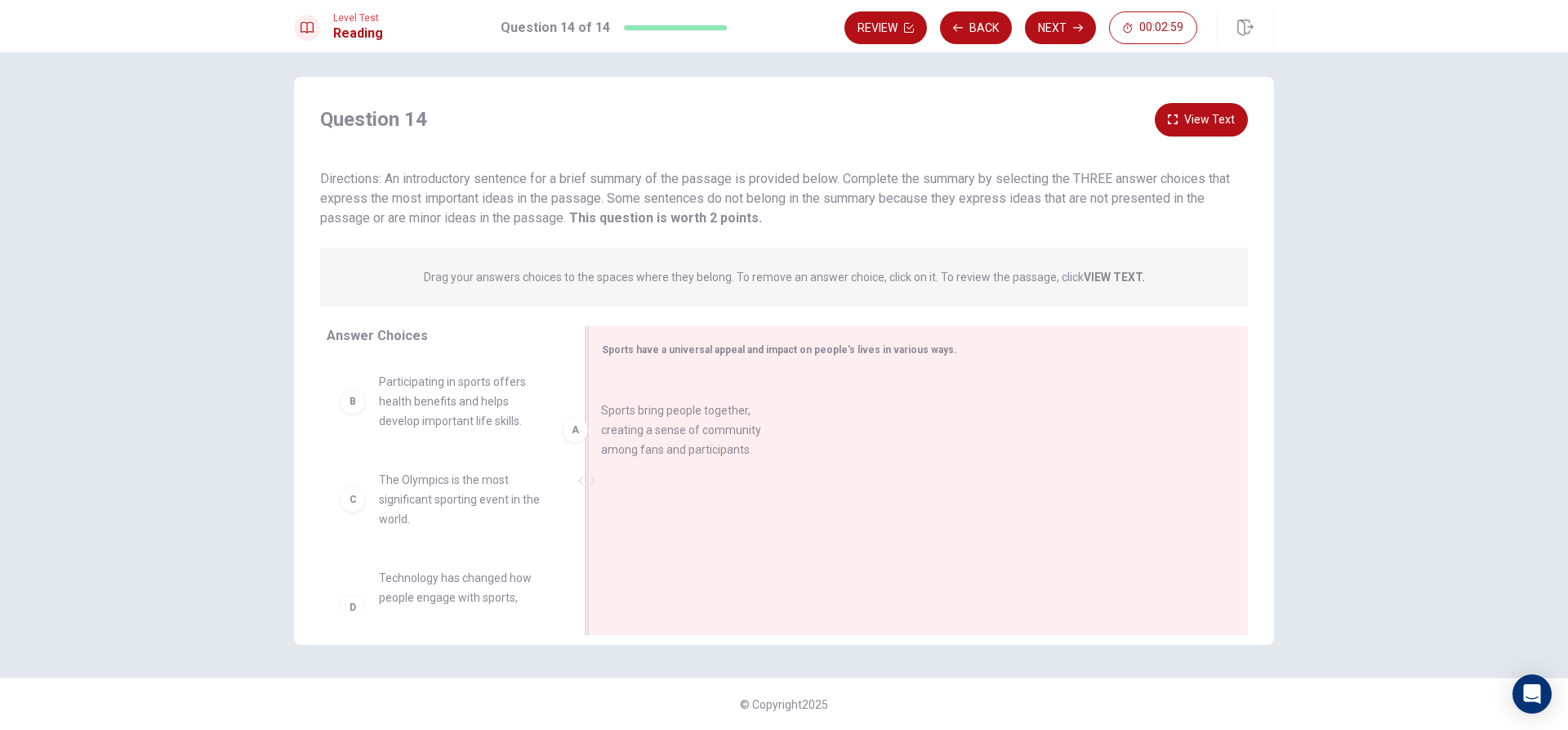
drag, startPoint x: 613, startPoint y: 440, endPoint x: 730, endPoint y: 401, distance: 123.3
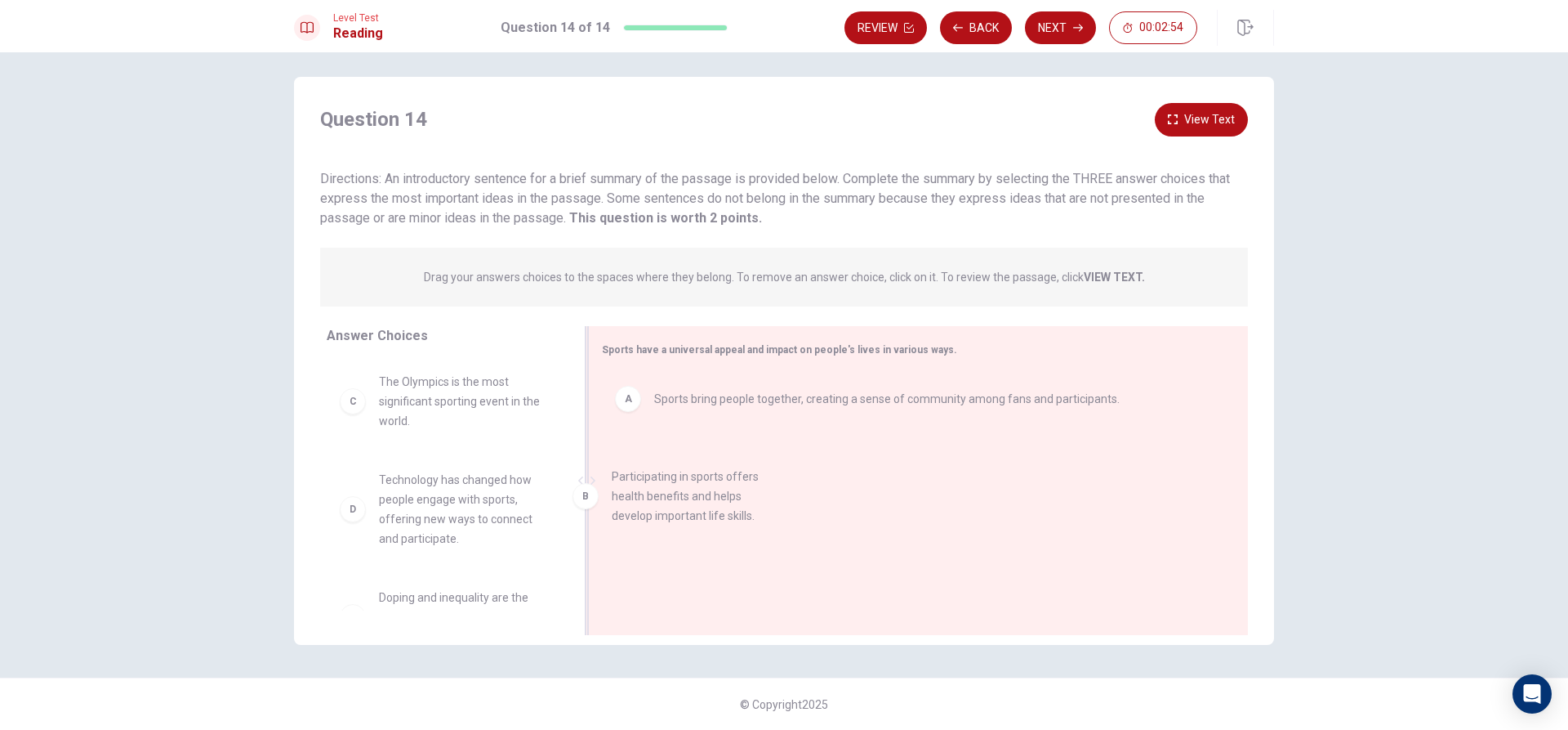
drag, startPoint x: 461, startPoint y: 418, endPoint x: 723, endPoint y: 500, distance: 274.5
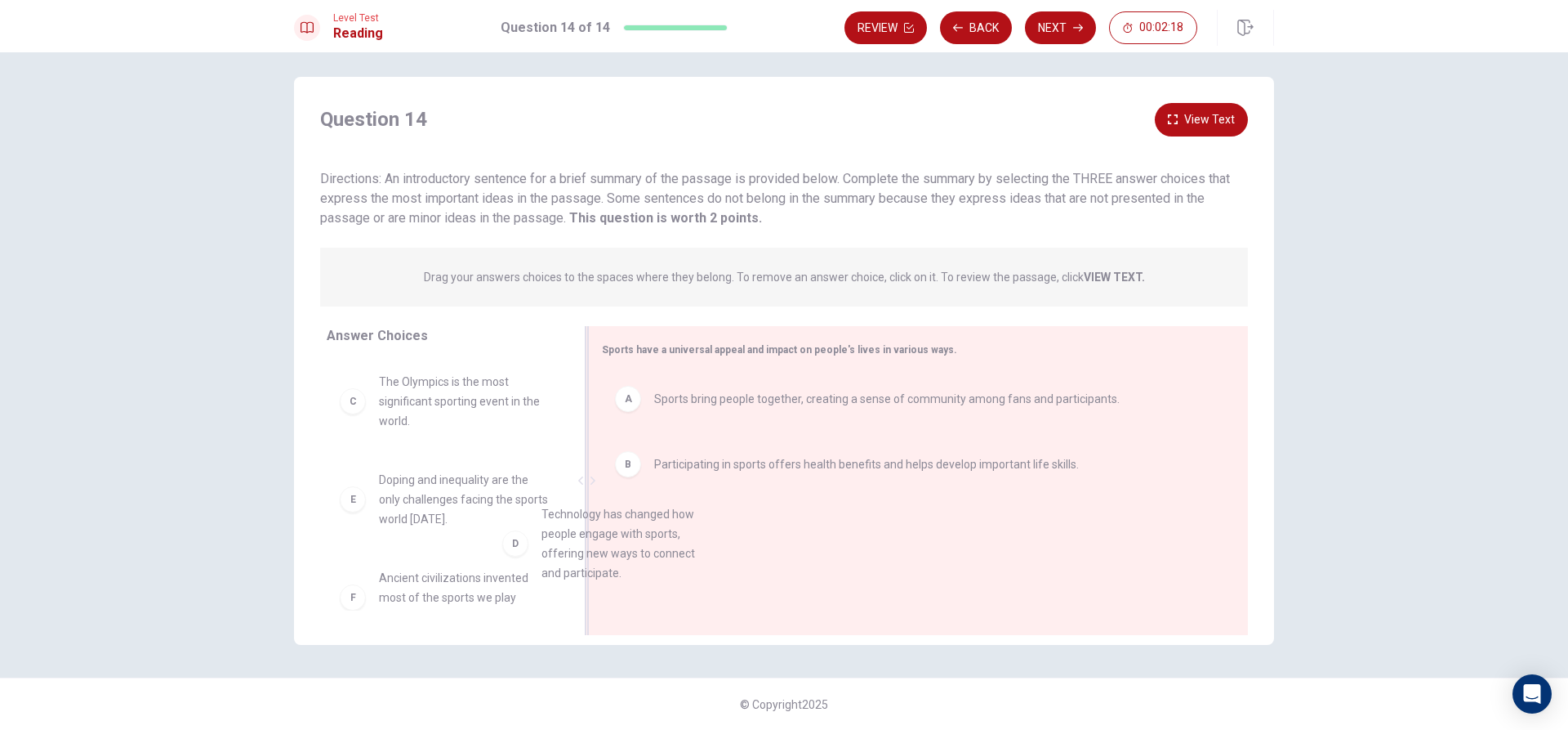
drag, startPoint x: 485, startPoint y: 515, endPoint x: 830, endPoint y: 550, distance: 346.8
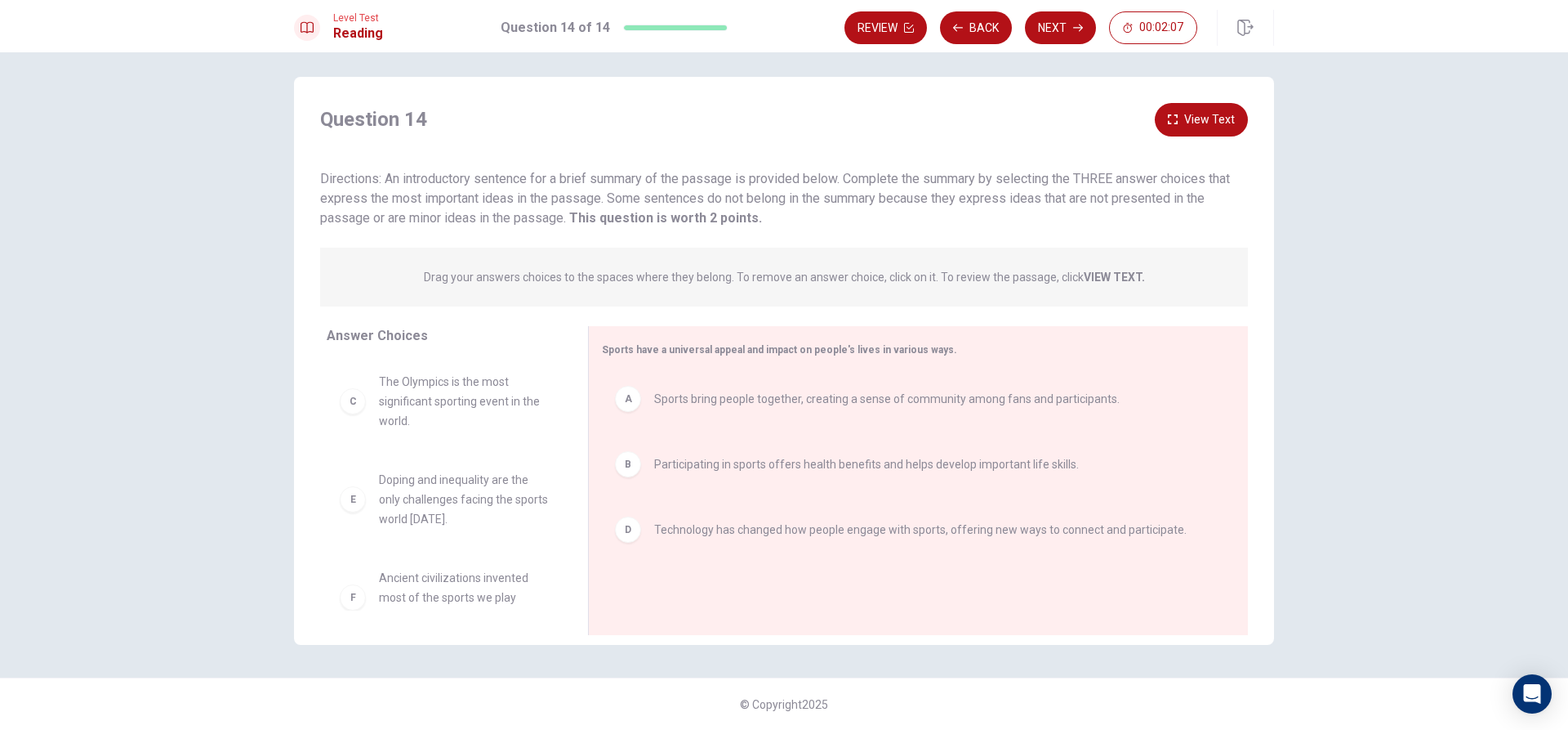
click at [1196, 122] on button "View Text" at bounding box center [1201, 120] width 94 height 33
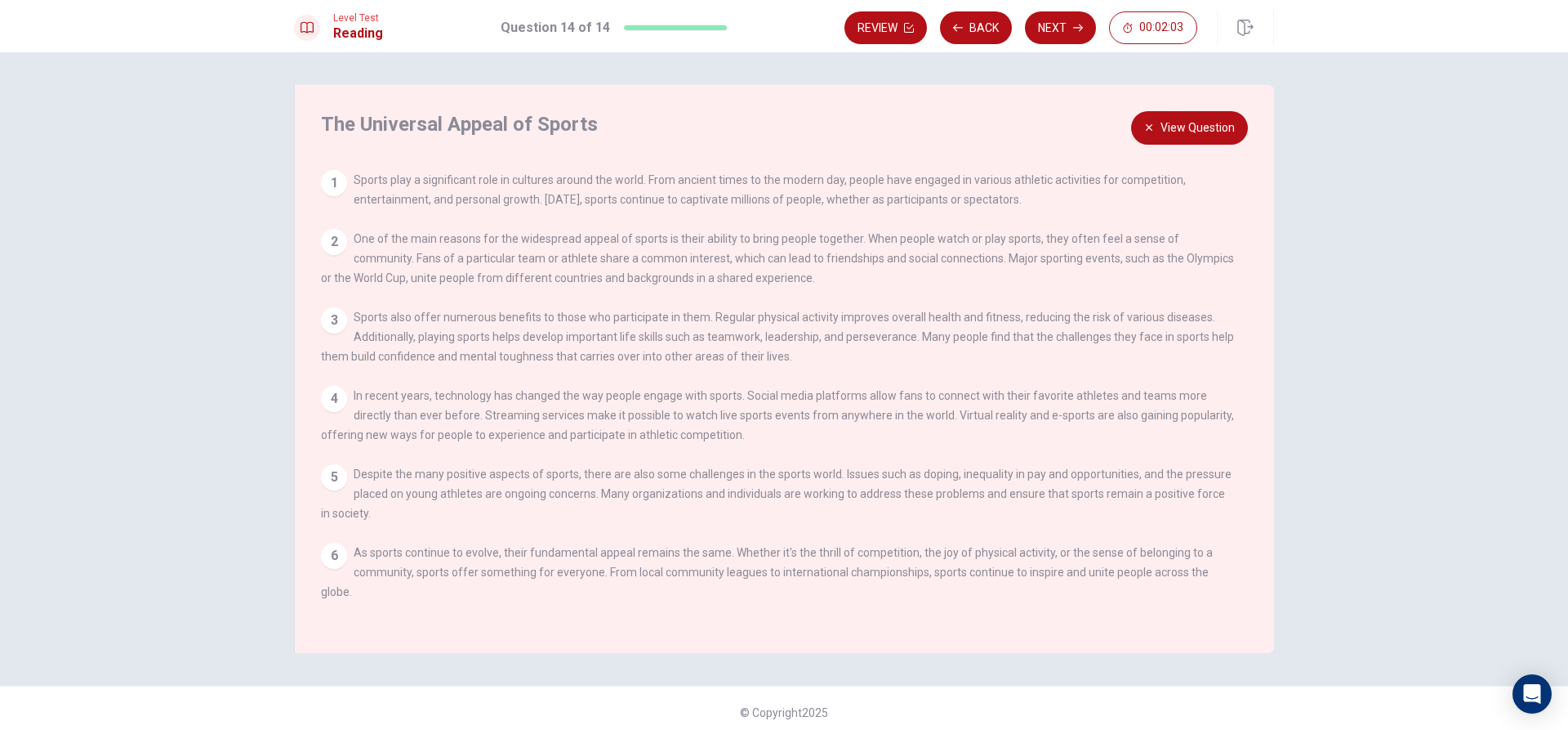
click at [1172, 113] on button "View Question" at bounding box center [1189, 128] width 117 height 33
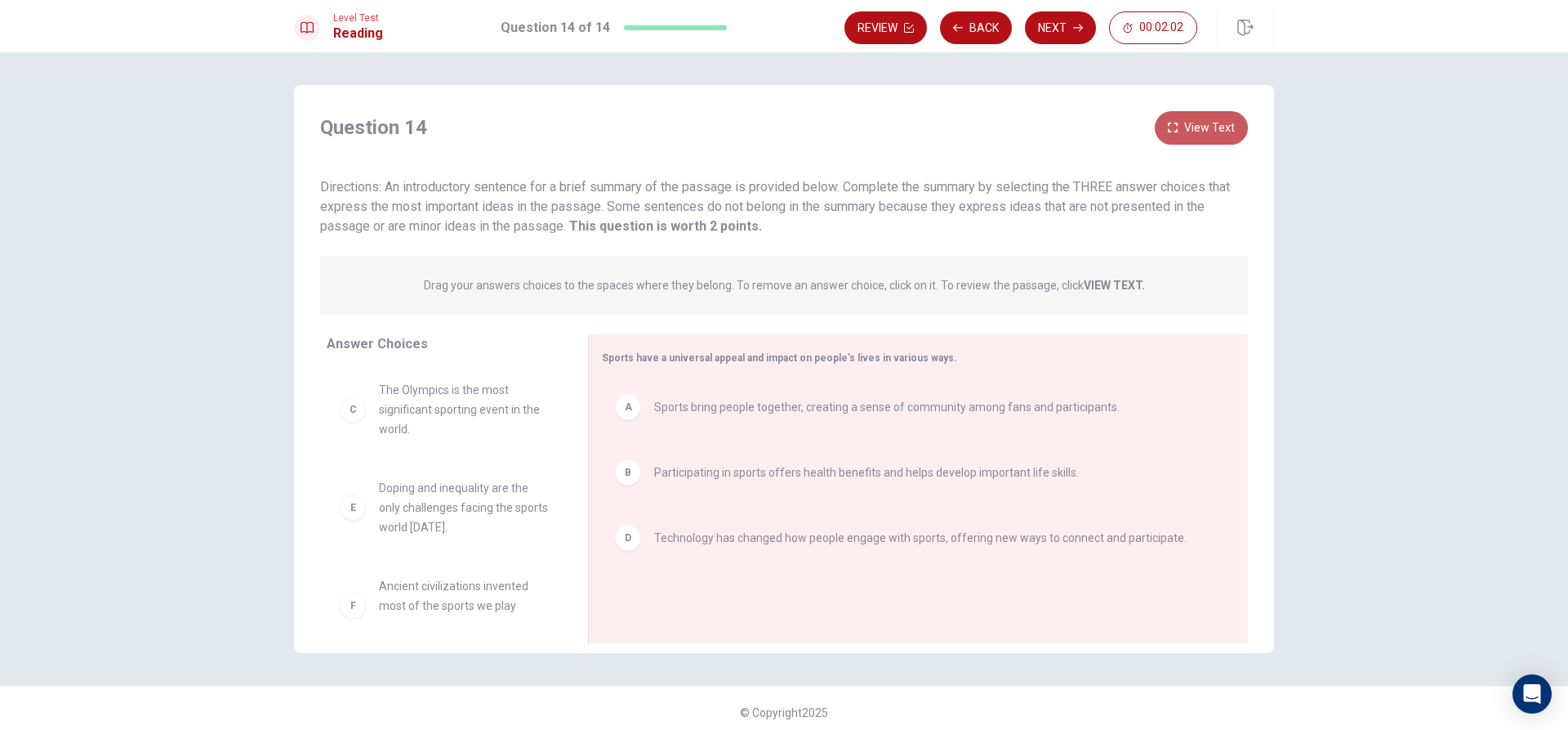
click at [1172, 113] on button "View Text" at bounding box center [1201, 128] width 94 height 33
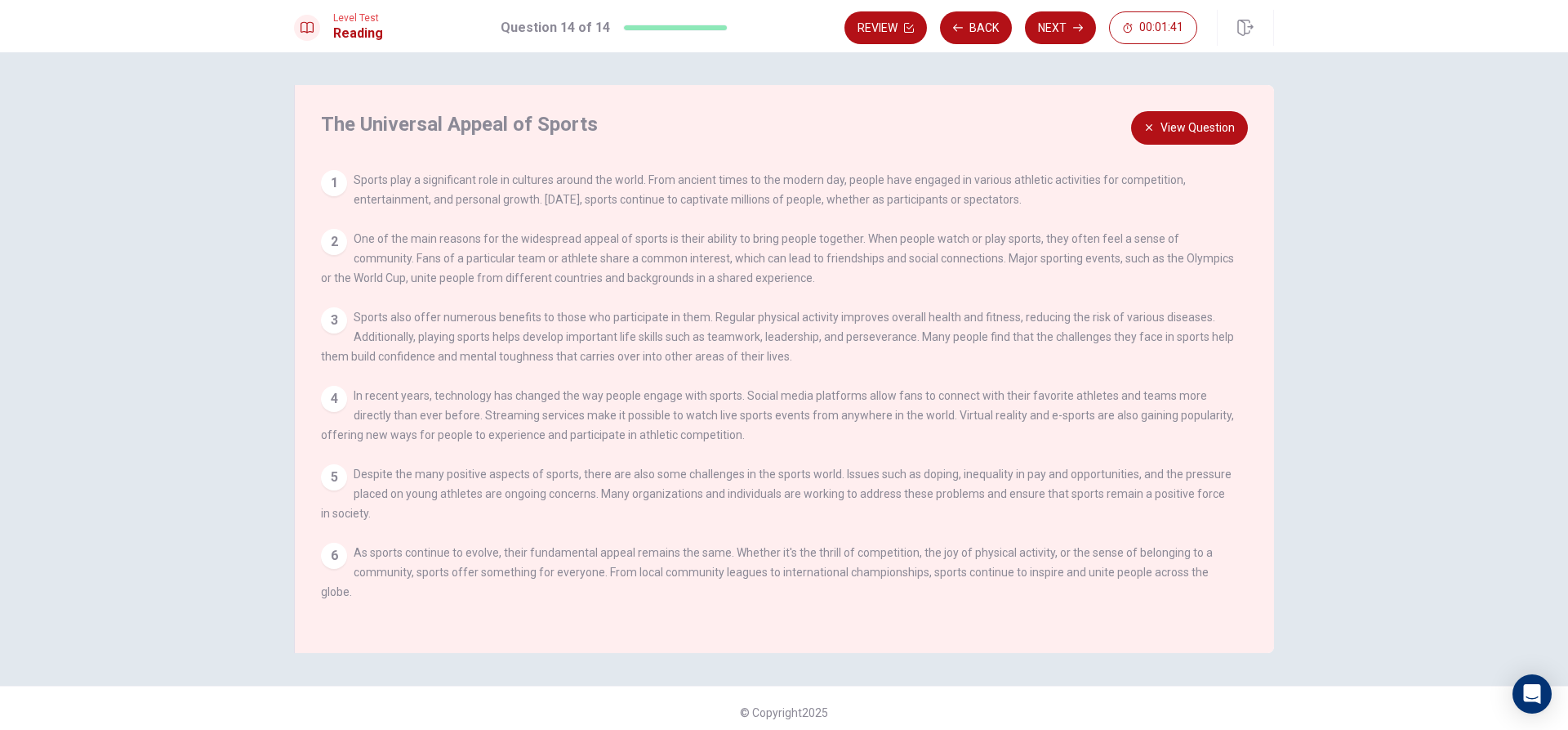
click at [1172, 113] on button "View Question" at bounding box center [1189, 128] width 117 height 33
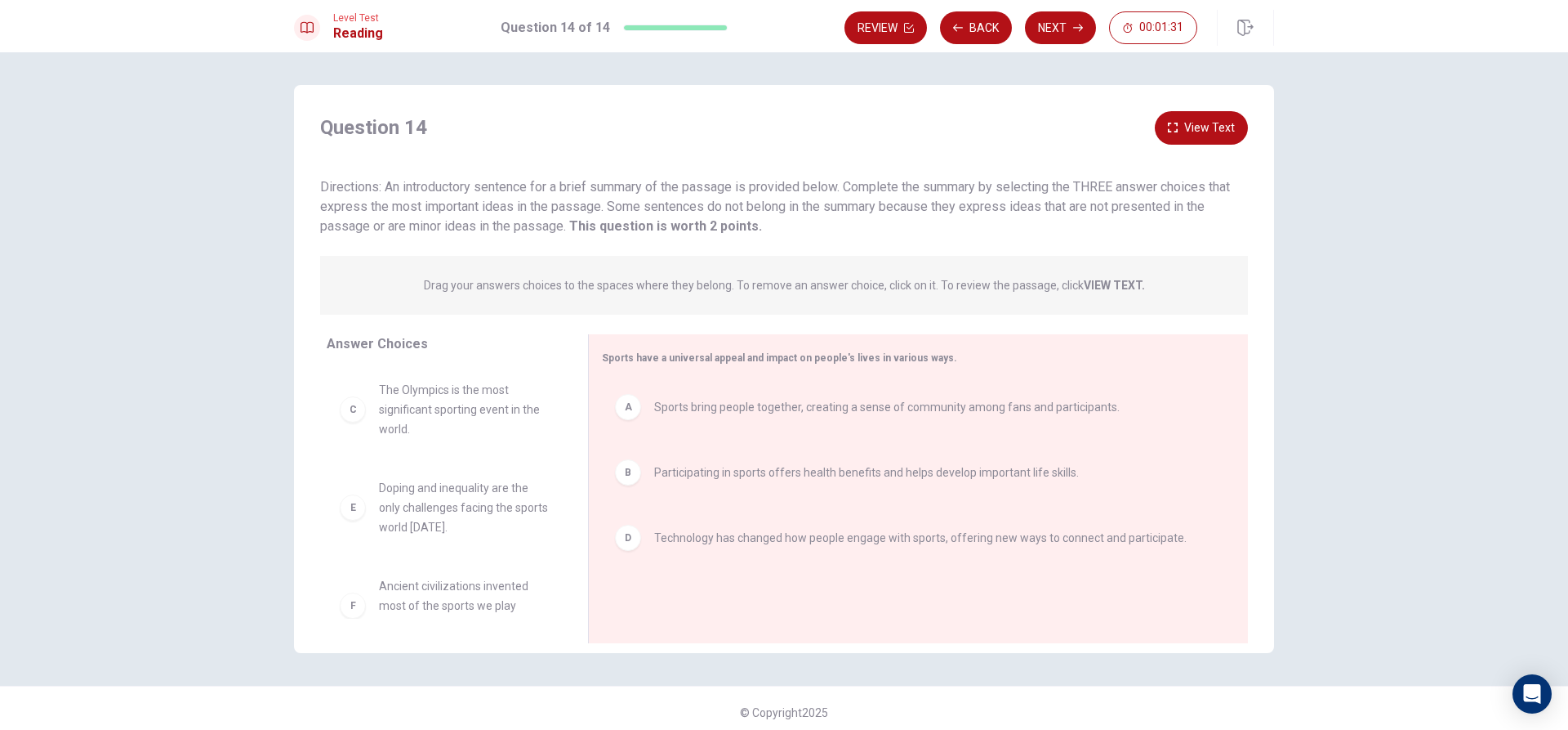
scroll to position [30, 0]
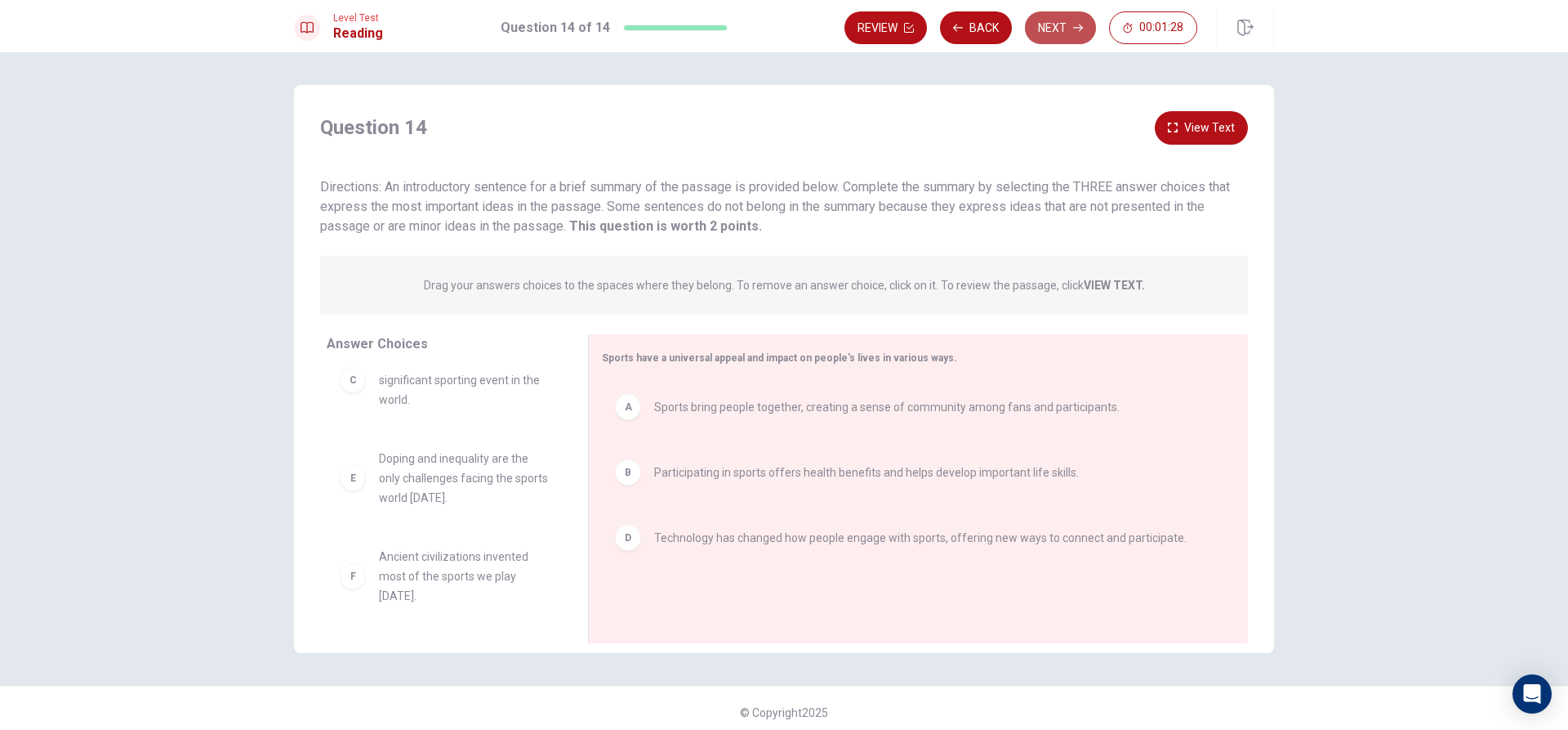
click at [1053, 31] on button "Next" at bounding box center [1060, 27] width 71 height 32
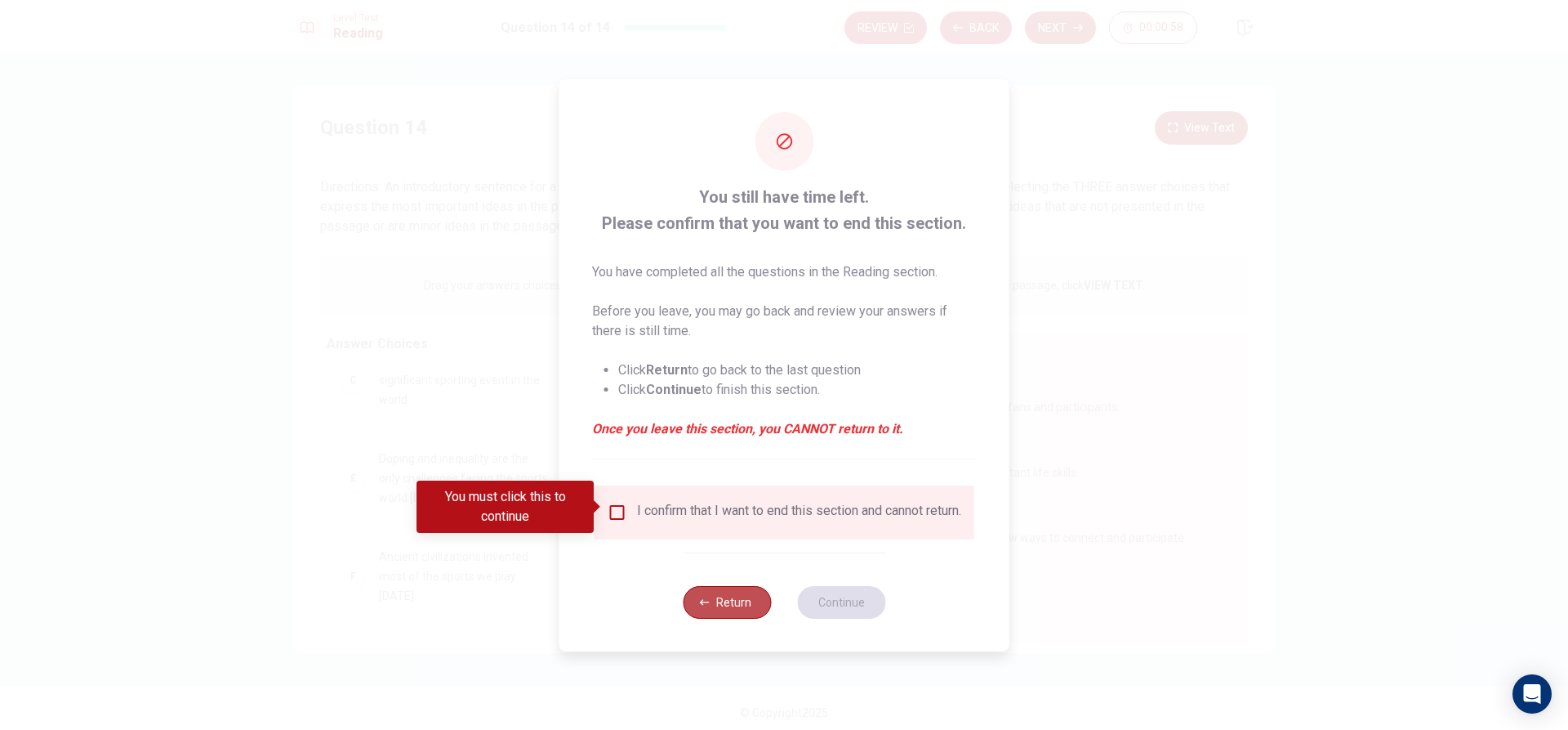
click at [727, 619] on button "Return" at bounding box center [726, 601] width 88 height 32
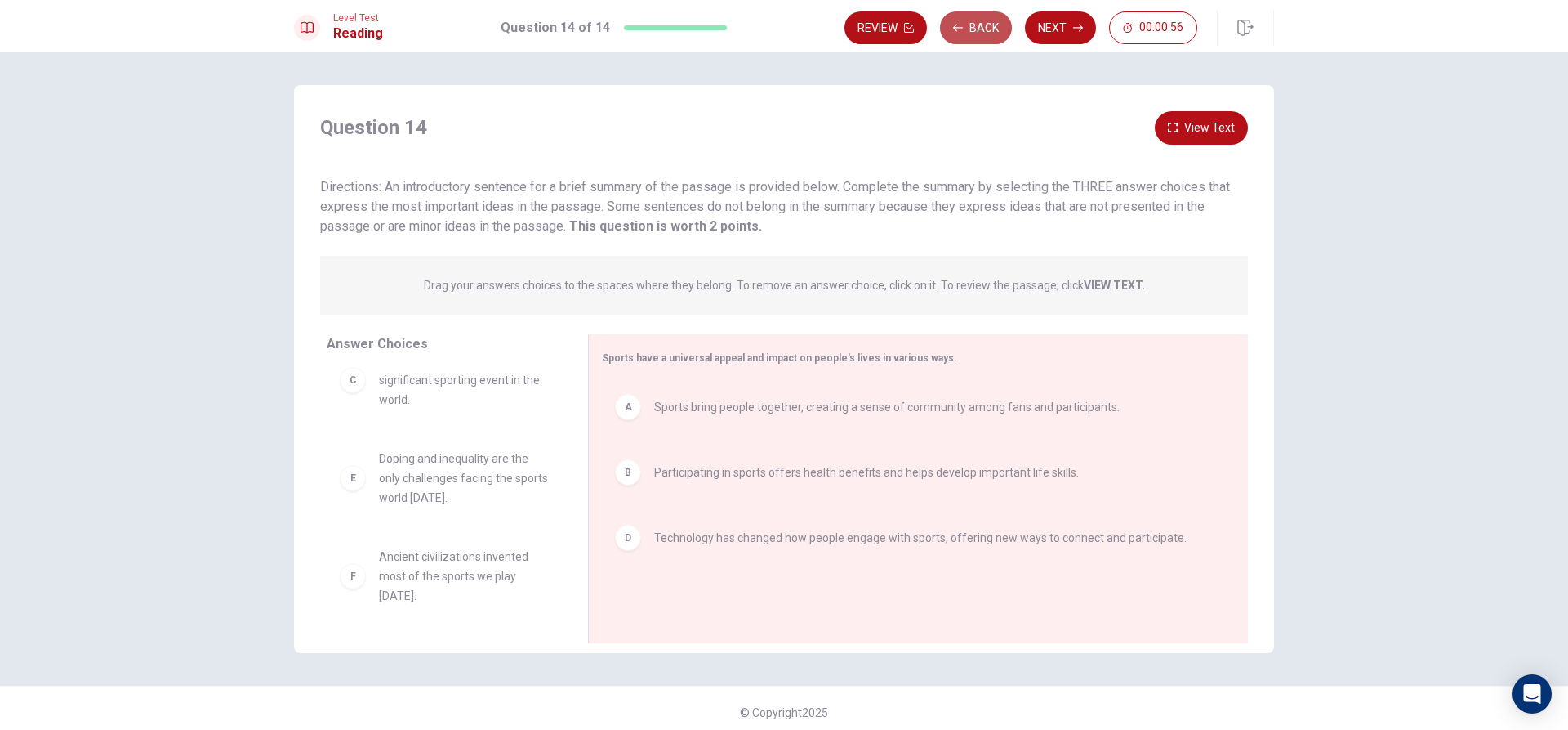
click at [985, 21] on button "Back" at bounding box center [976, 27] width 72 height 32
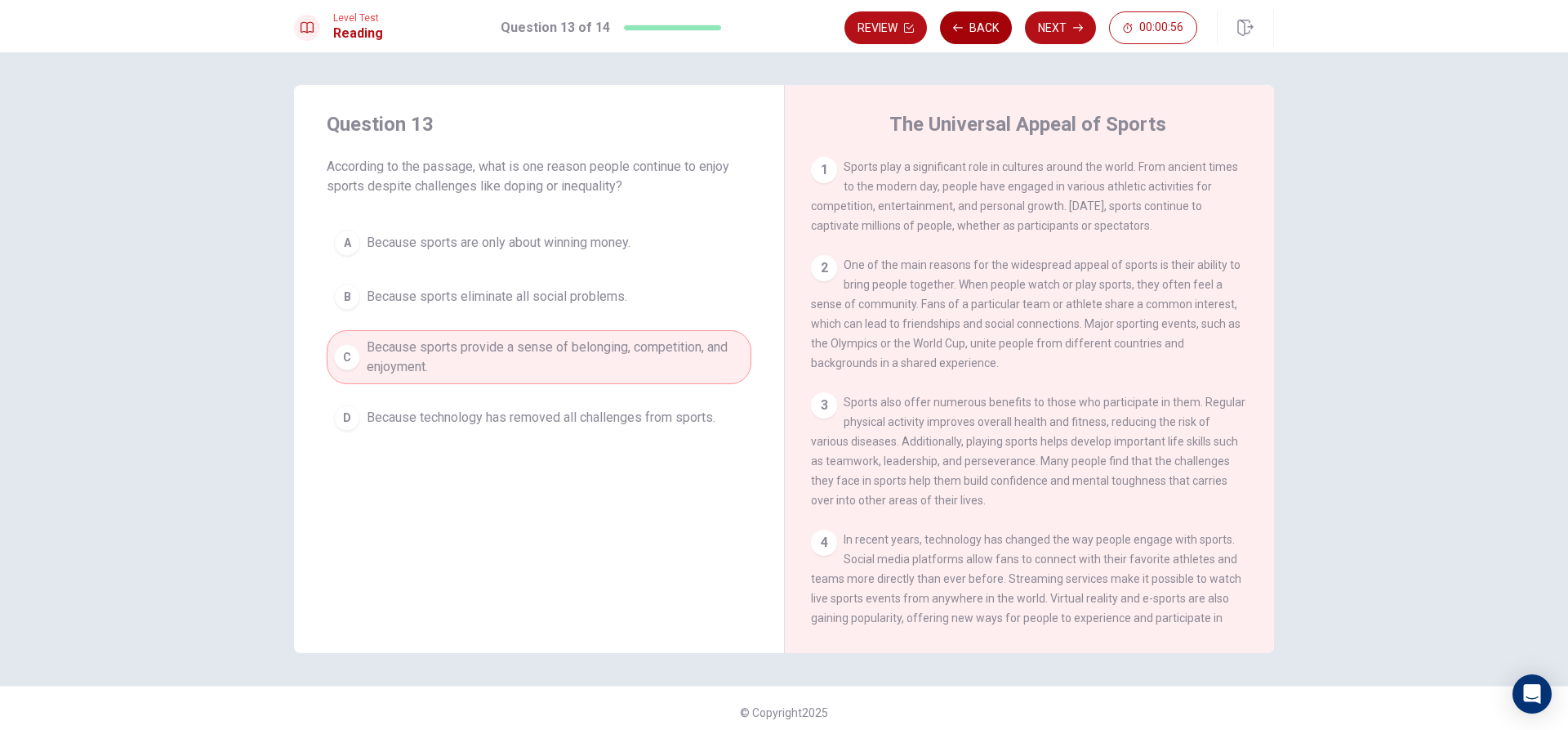
click at [985, 21] on button "Back" at bounding box center [976, 27] width 72 height 32
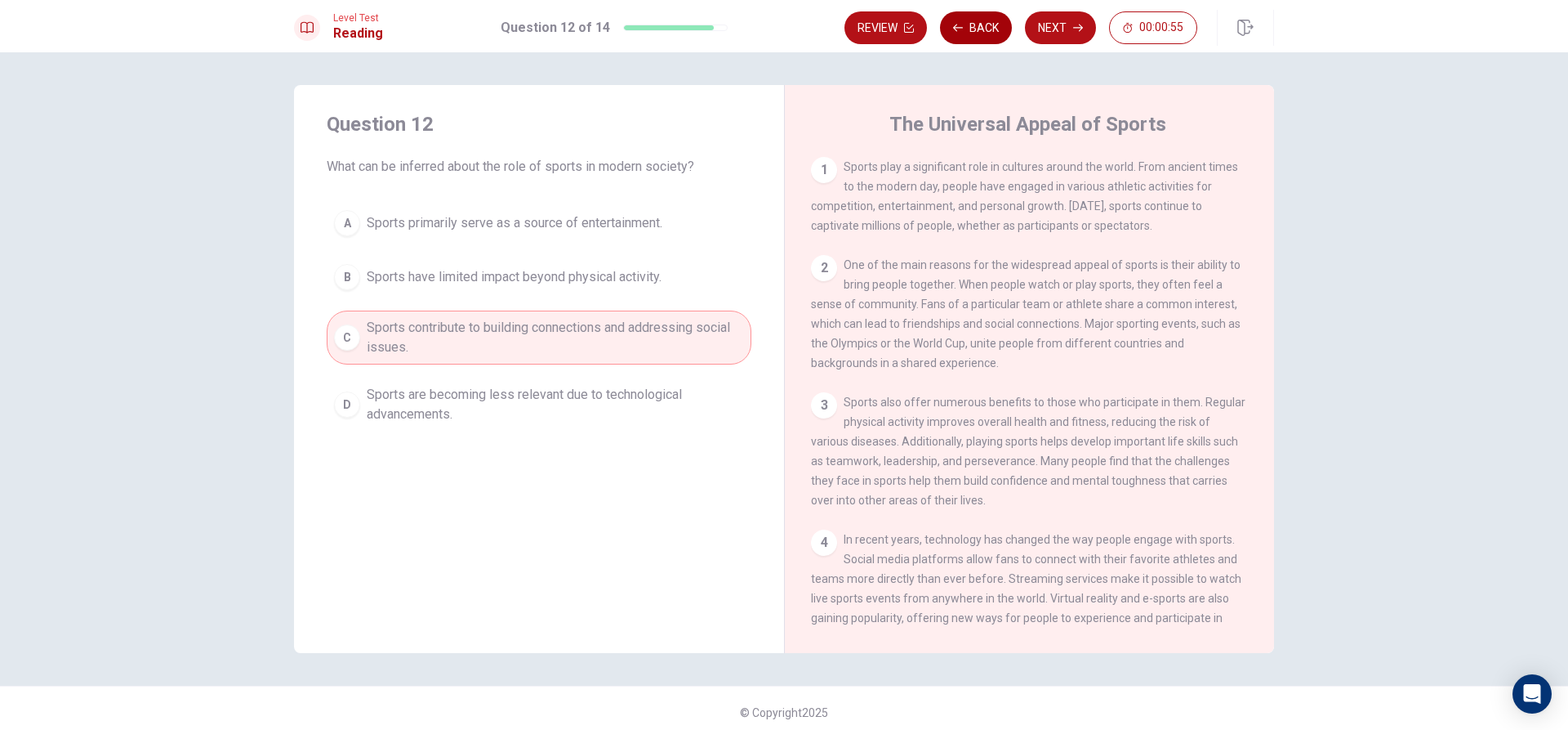
click at [985, 21] on button "Back" at bounding box center [976, 27] width 72 height 32
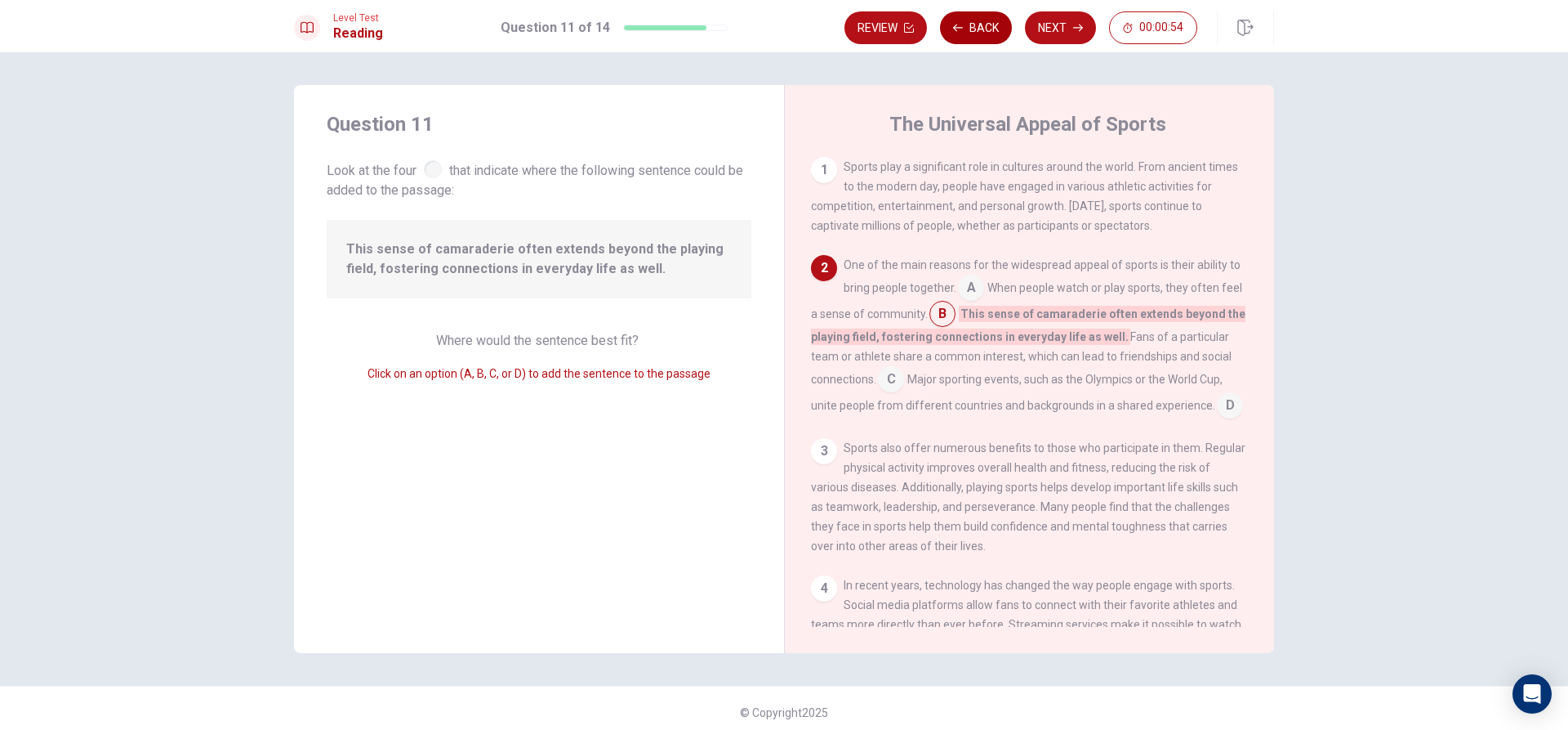
scroll to position [101, 0]
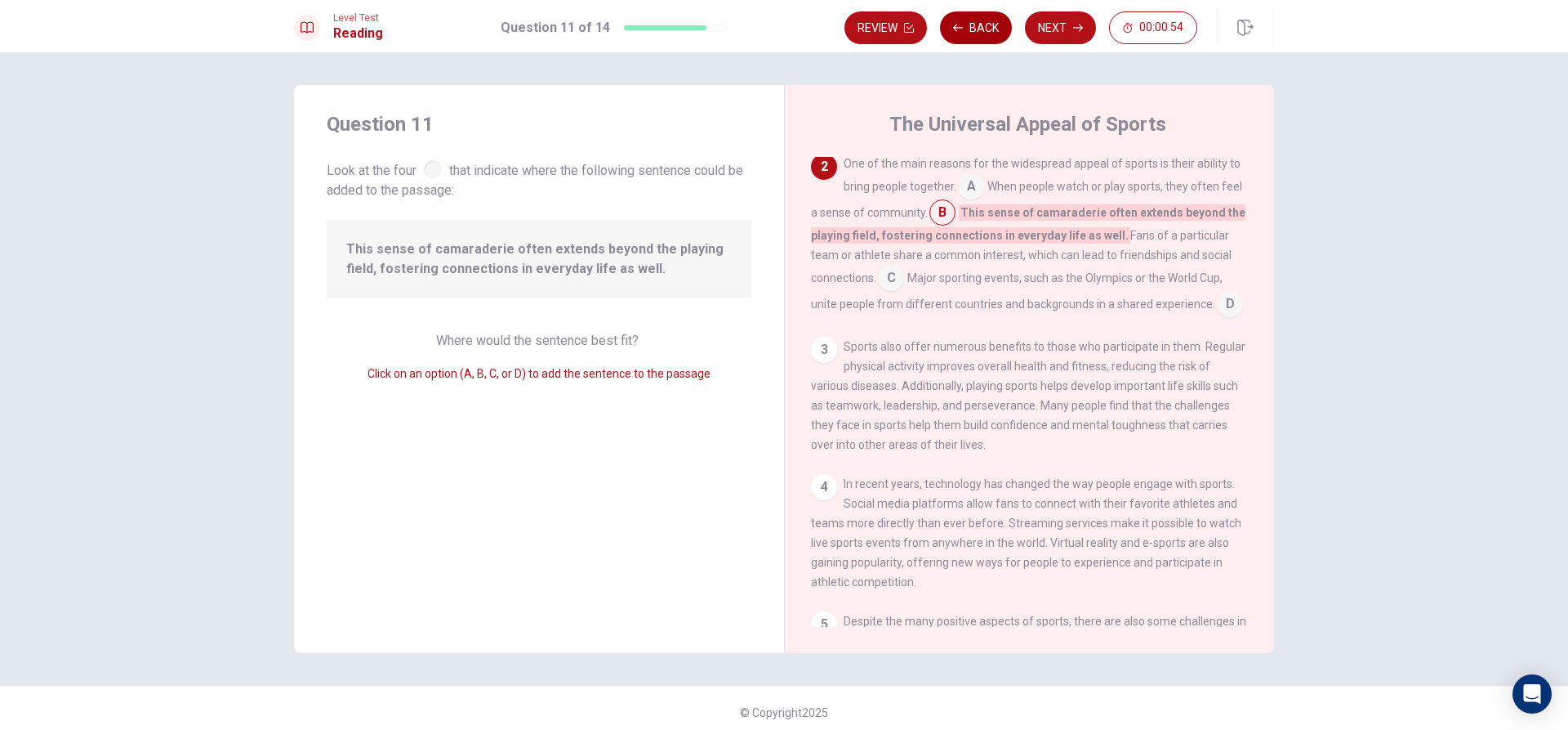
click at [985, 21] on button "Back" at bounding box center [976, 27] width 72 height 32
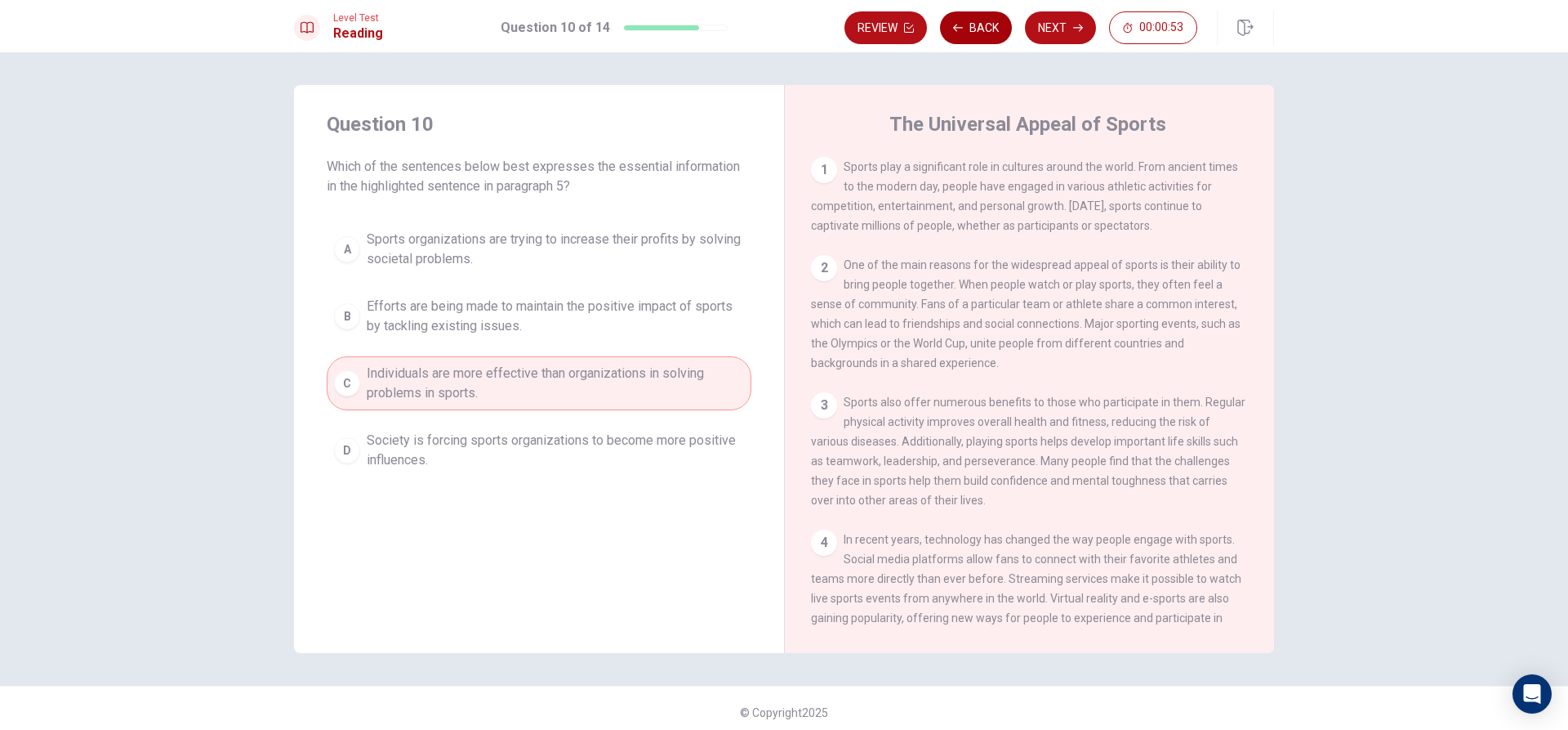
click at [985, 21] on button "Back" at bounding box center [976, 27] width 72 height 32
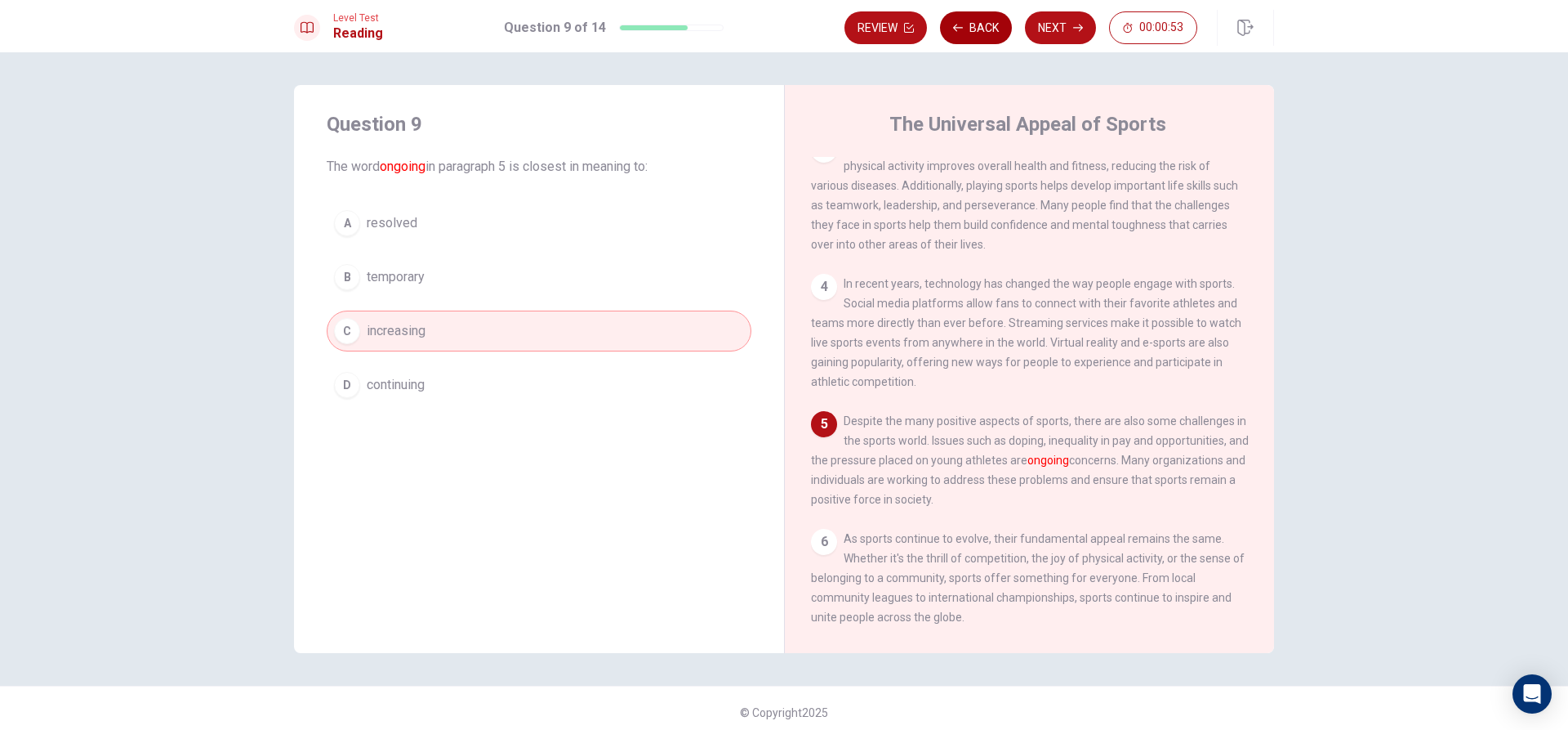
scroll to position [301, 0]
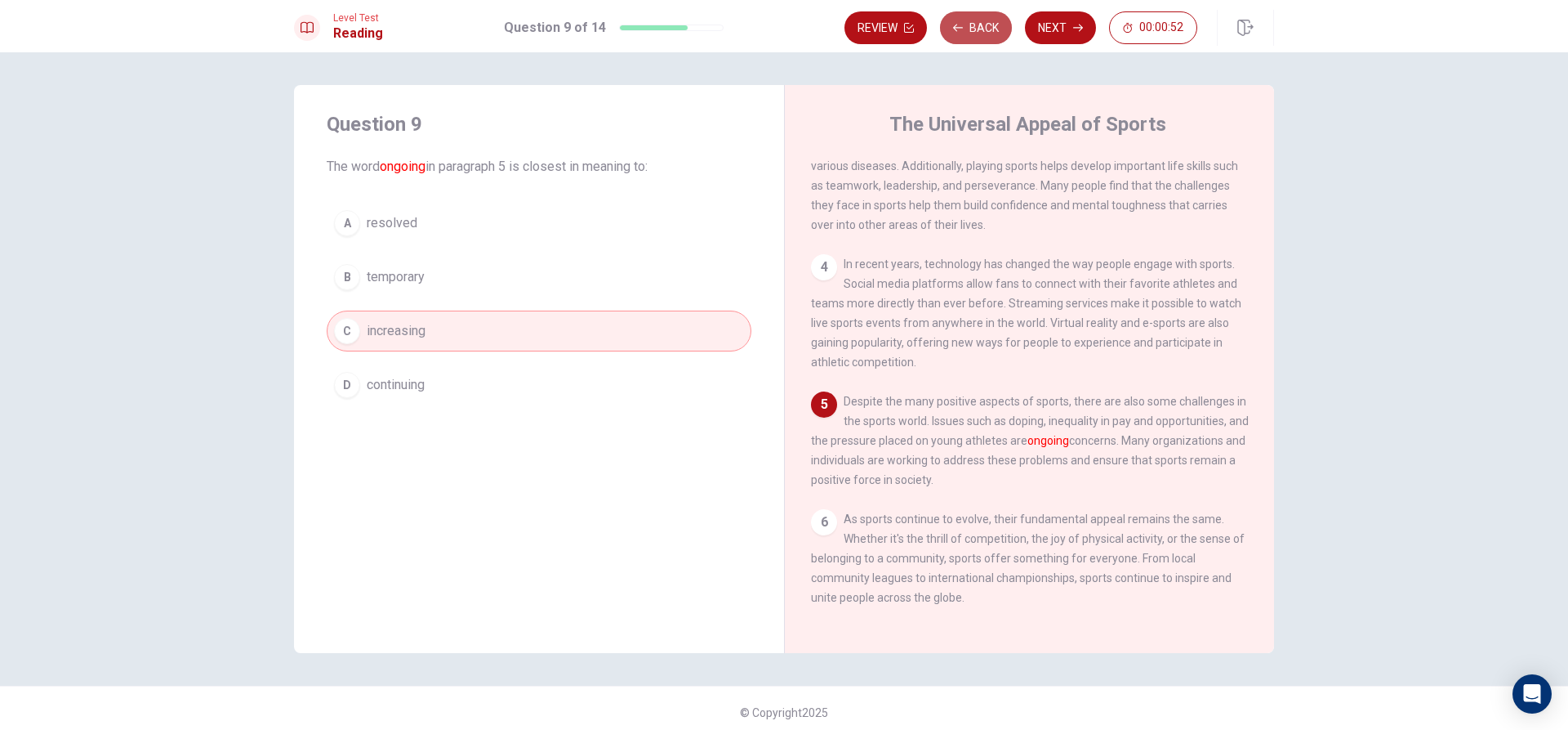
click at [985, 21] on button "Back" at bounding box center [976, 27] width 72 height 32
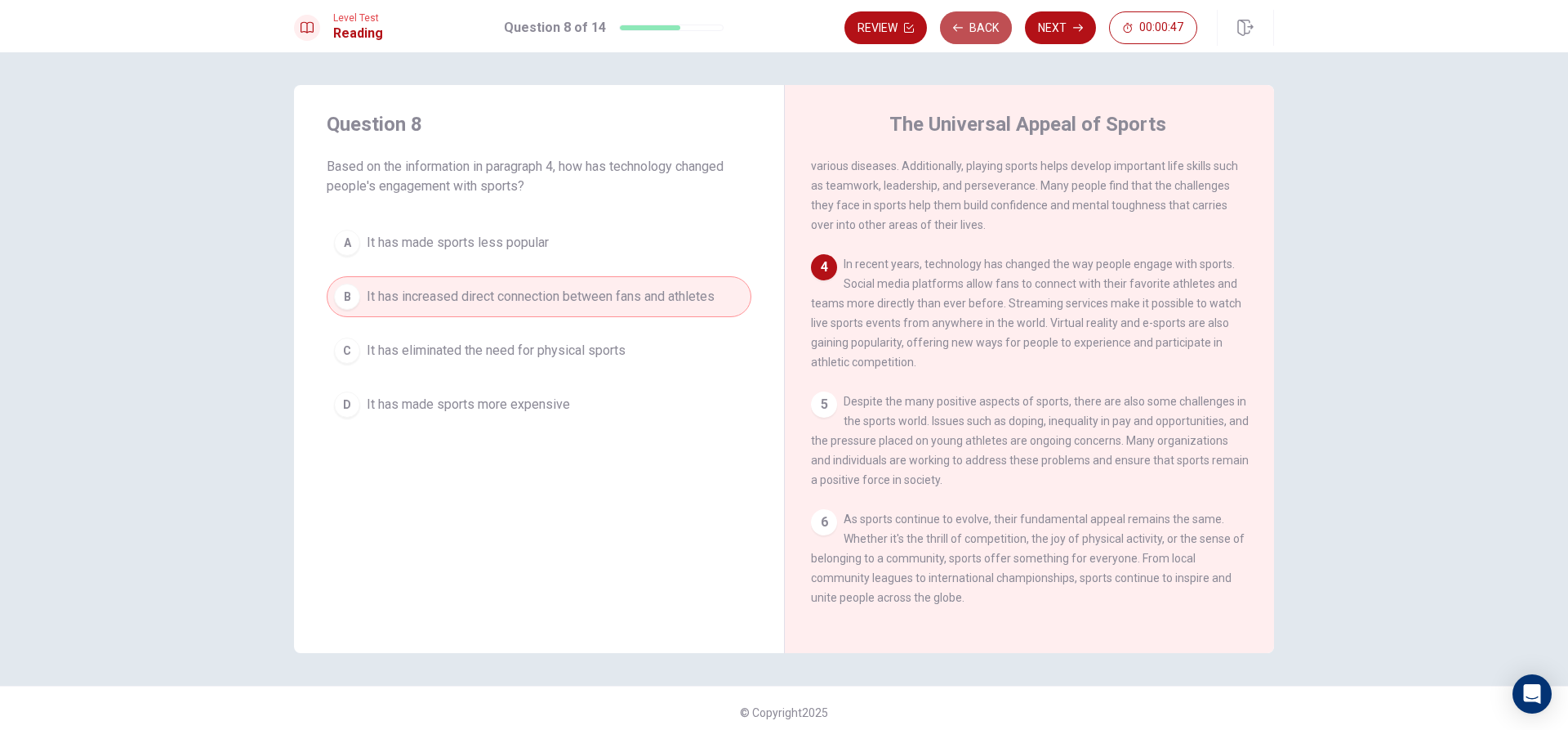
click at [985, 21] on button "Back" at bounding box center [976, 27] width 72 height 32
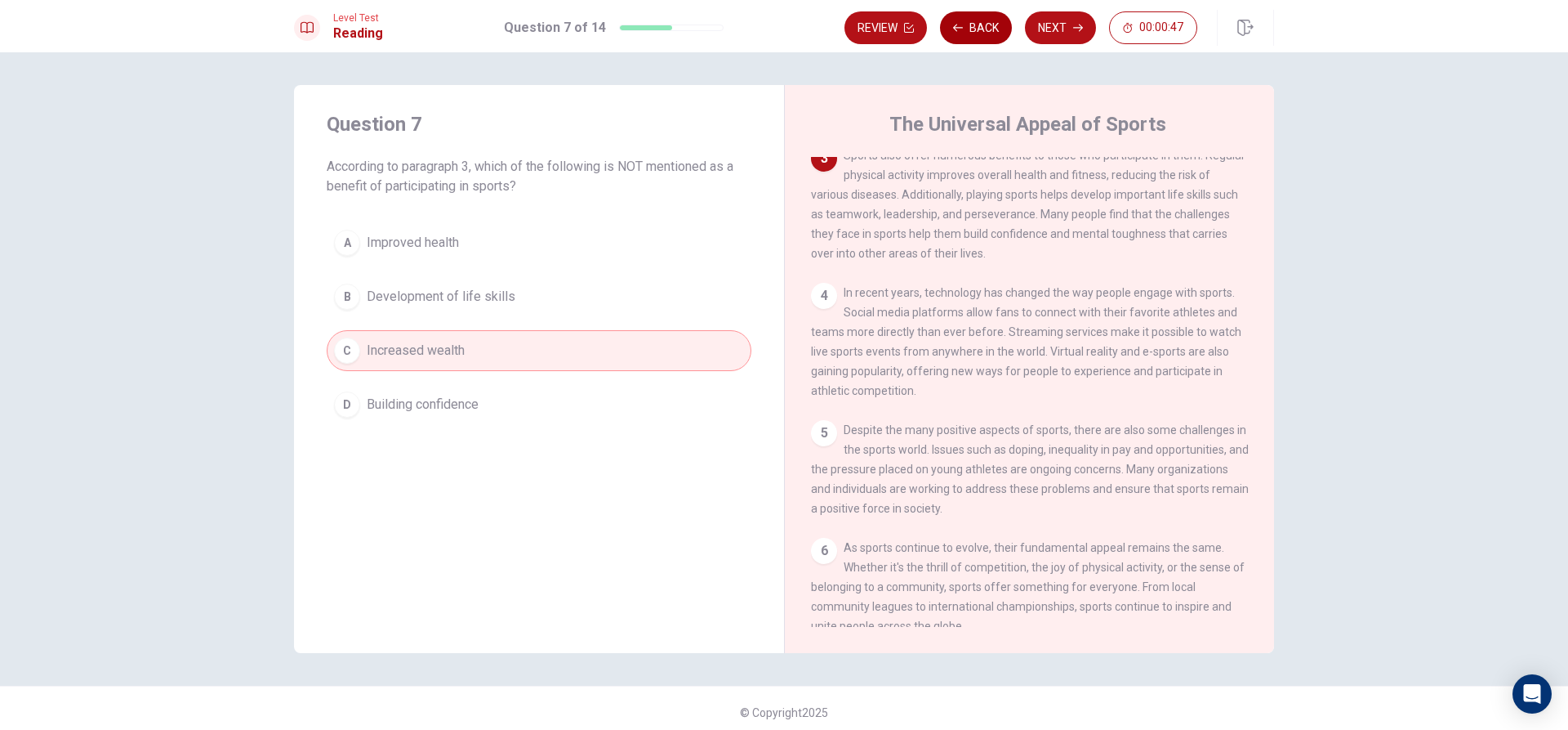
scroll to position [244, 0]
click at [985, 21] on button "Back" at bounding box center [976, 27] width 72 height 32
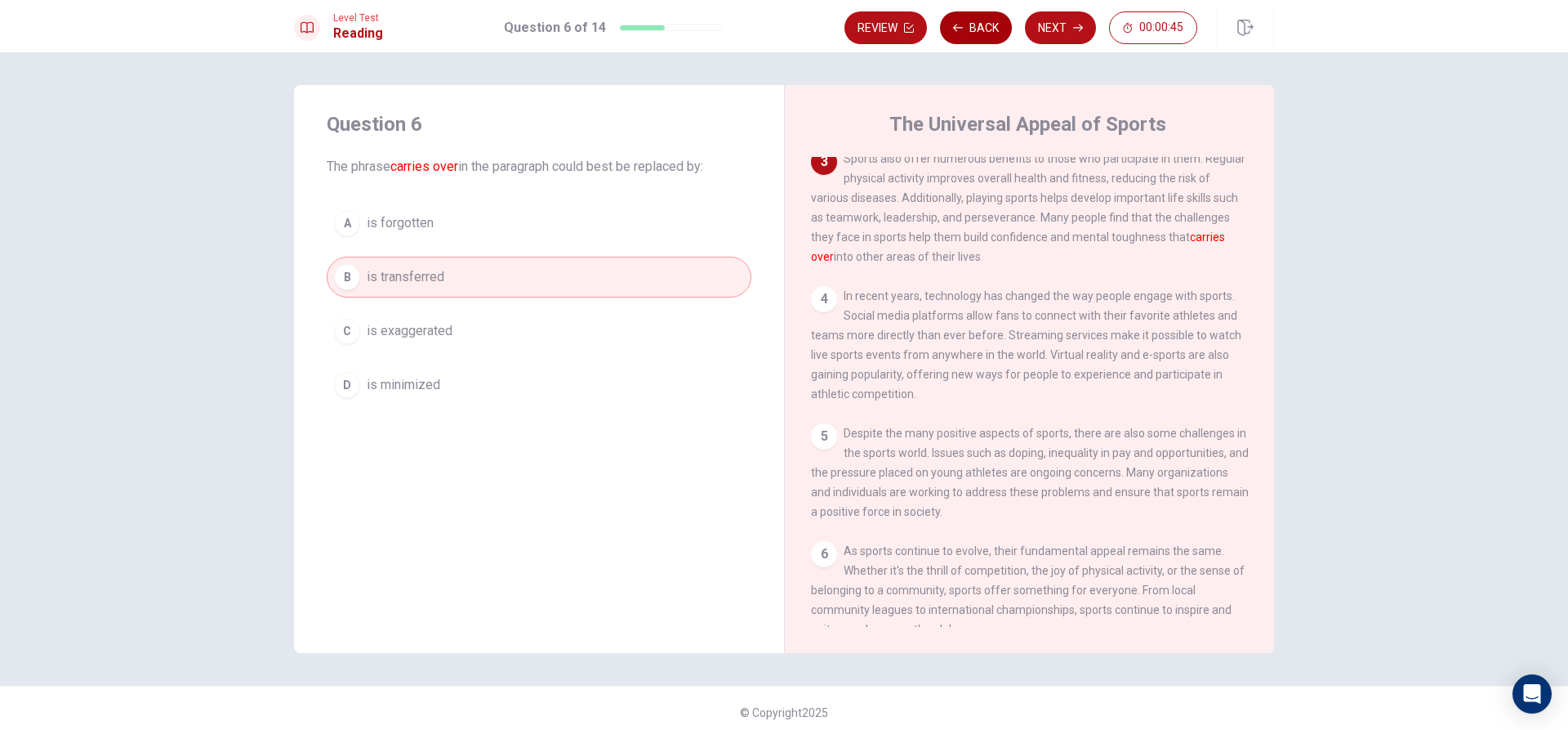
click at [985, 21] on button "Back" at bounding box center [976, 27] width 72 height 32
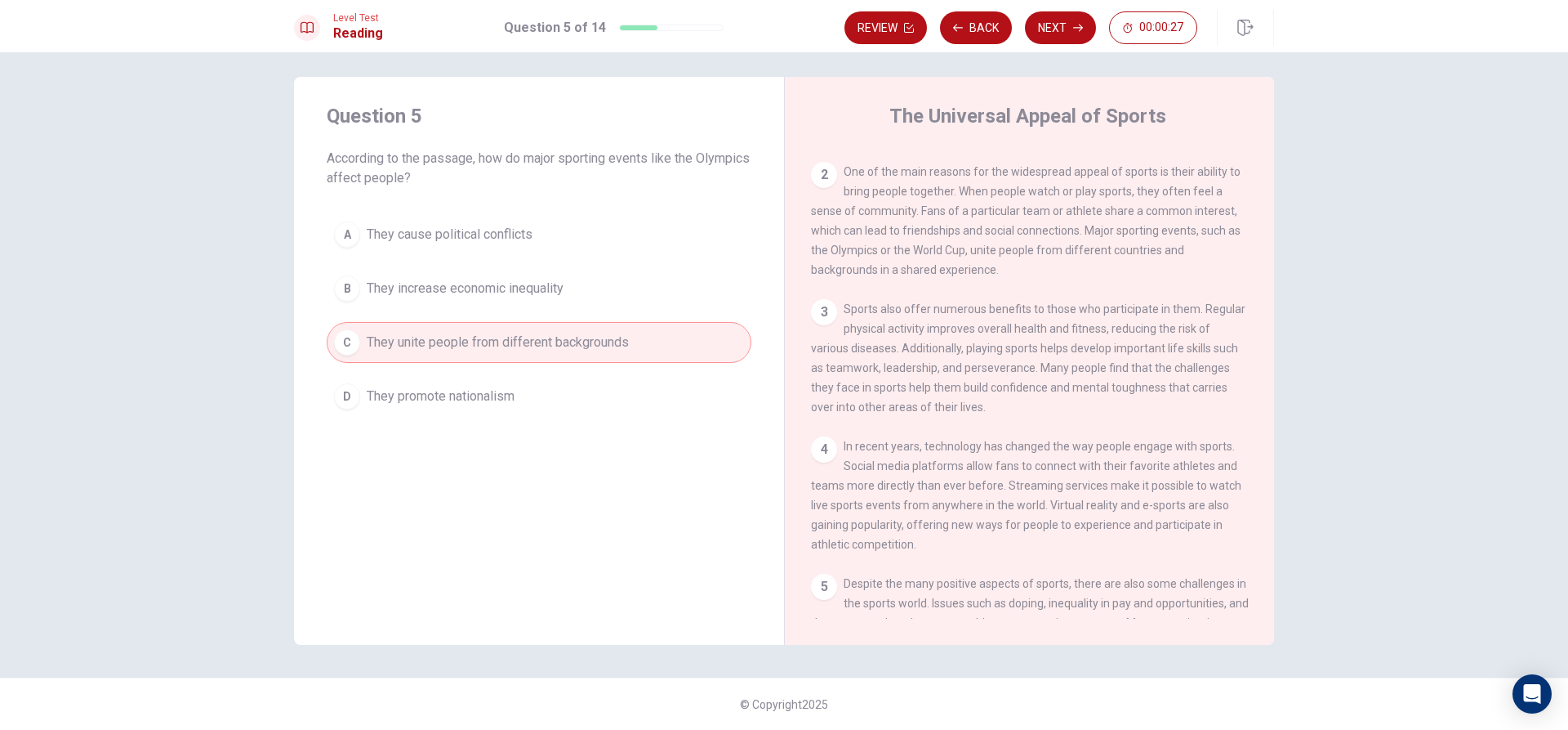
scroll to position [57, 0]
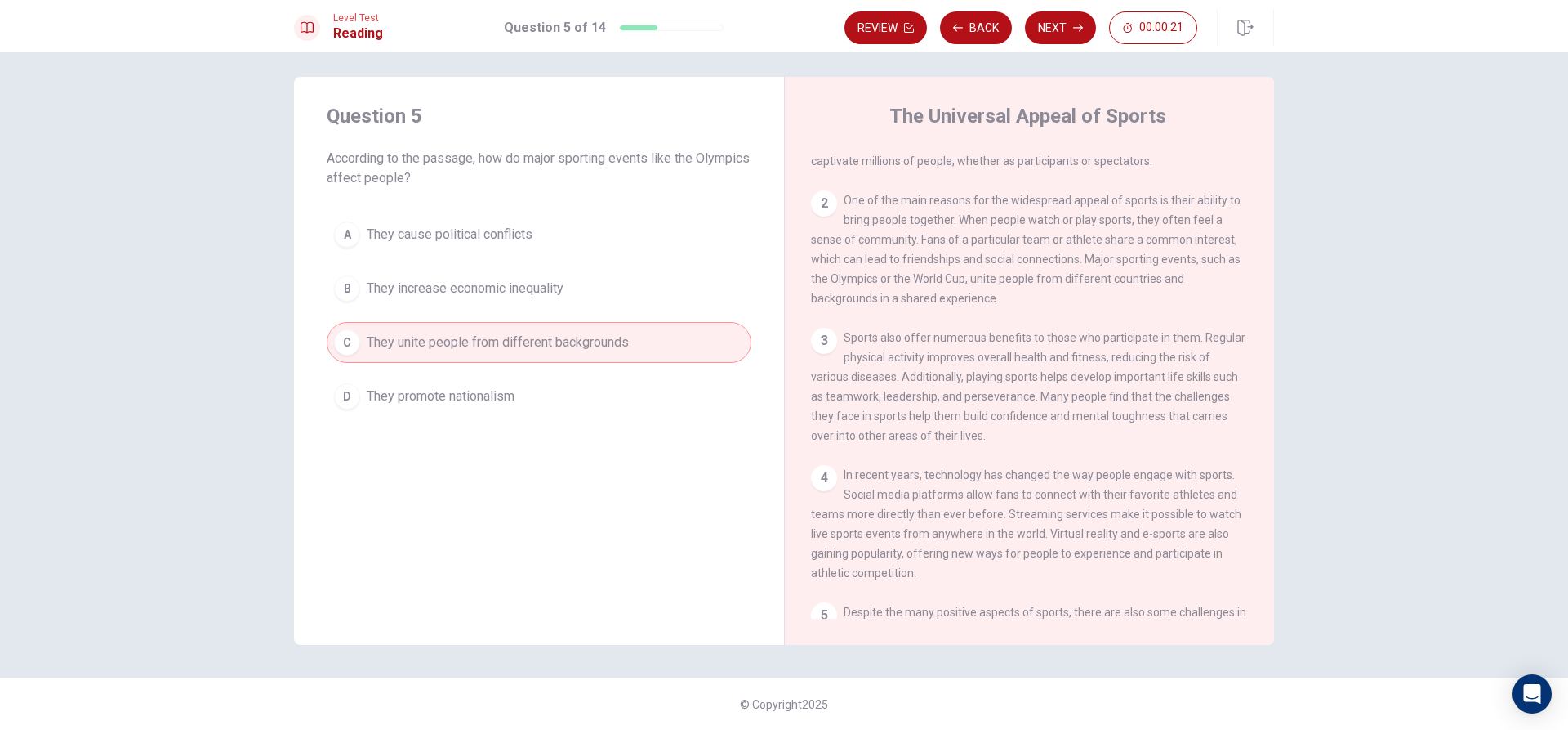
click at [963, 52] on div "Question 5 According to the passage, how do major sporting events like the Olym…" at bounding box center [784, 390] width 1568 height 677
click at [978, 22] on button "Back" at bounding box center [976, 27] width 72 height 32
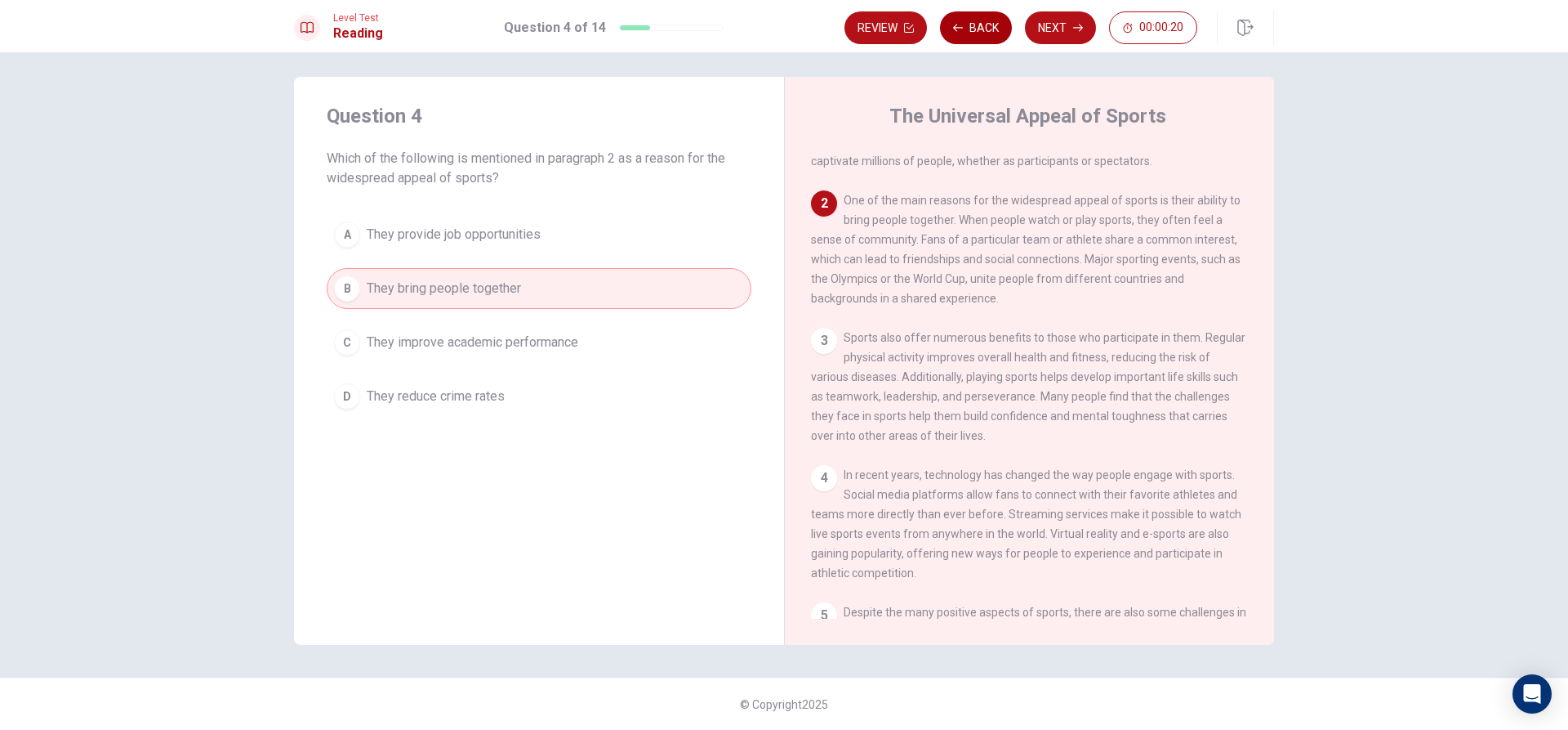
scroll to position [101, 0]
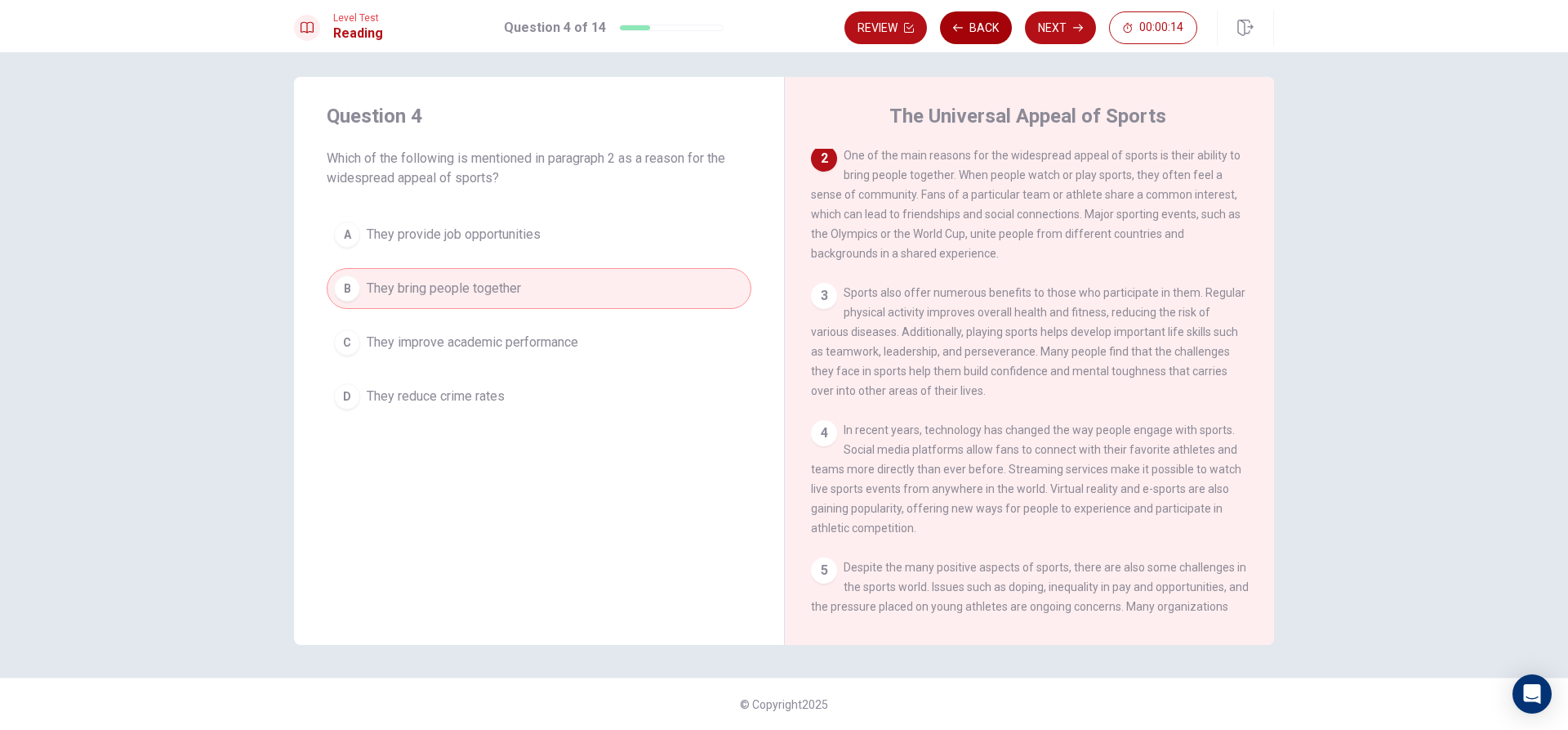
click at [978, 22] on button "Back" at bounding box center [976, 27] width 72 height 32
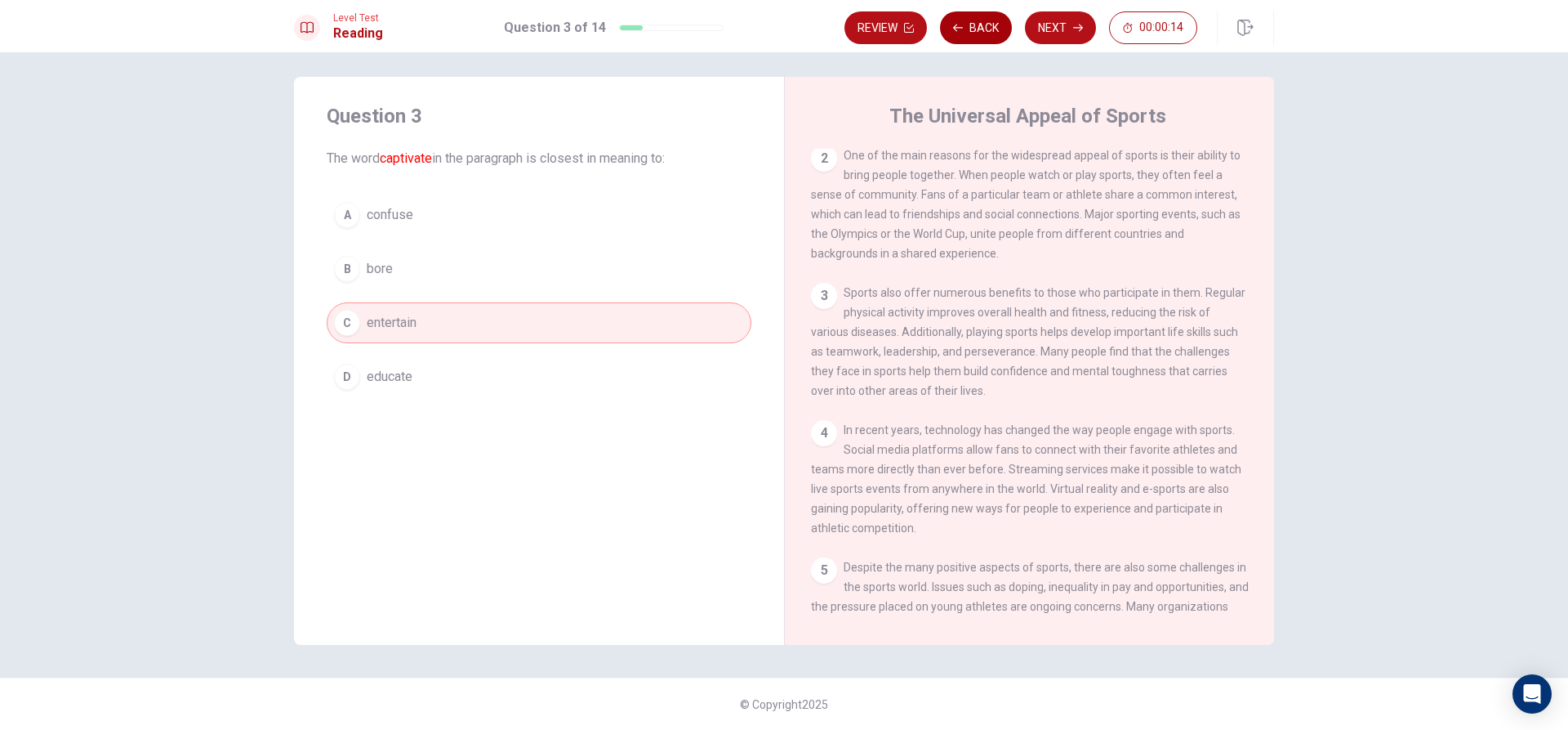
scroll to position [0, 0]
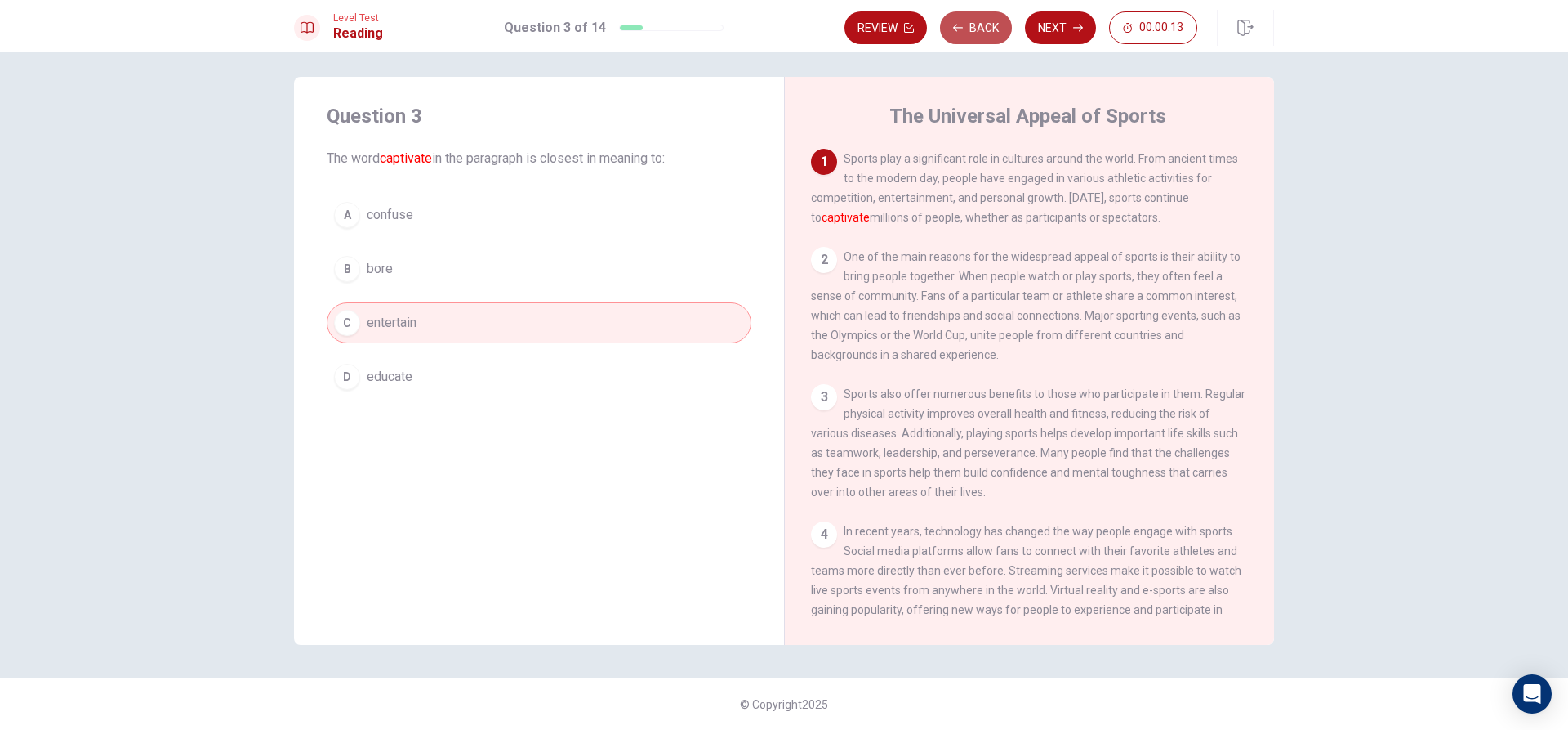
click at [978, 22] on button "Back" at bounding box center [976, 27] width 72 height 32
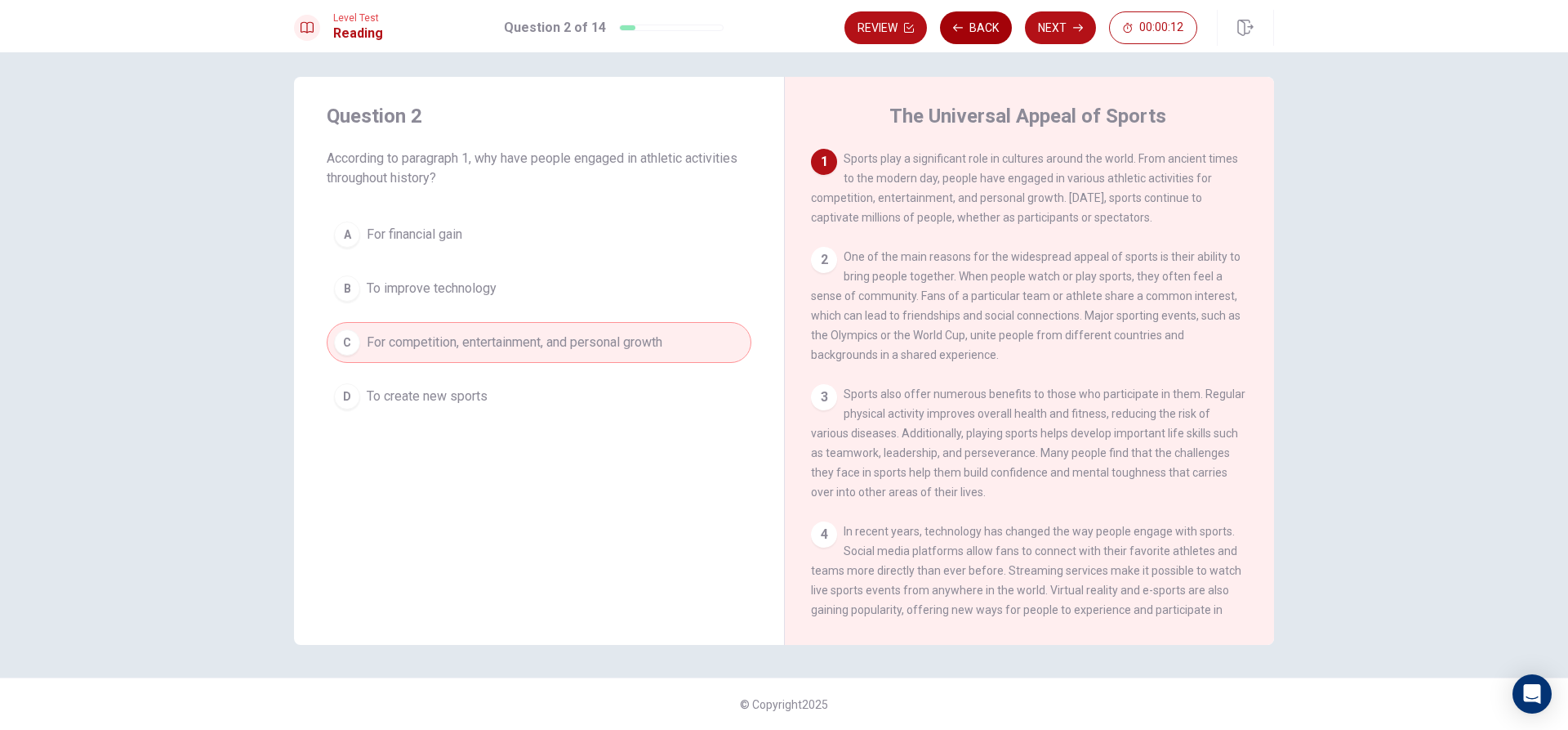
click at [978, 22] on button "Back" at bounding box center [976, 27] width 72 height 32
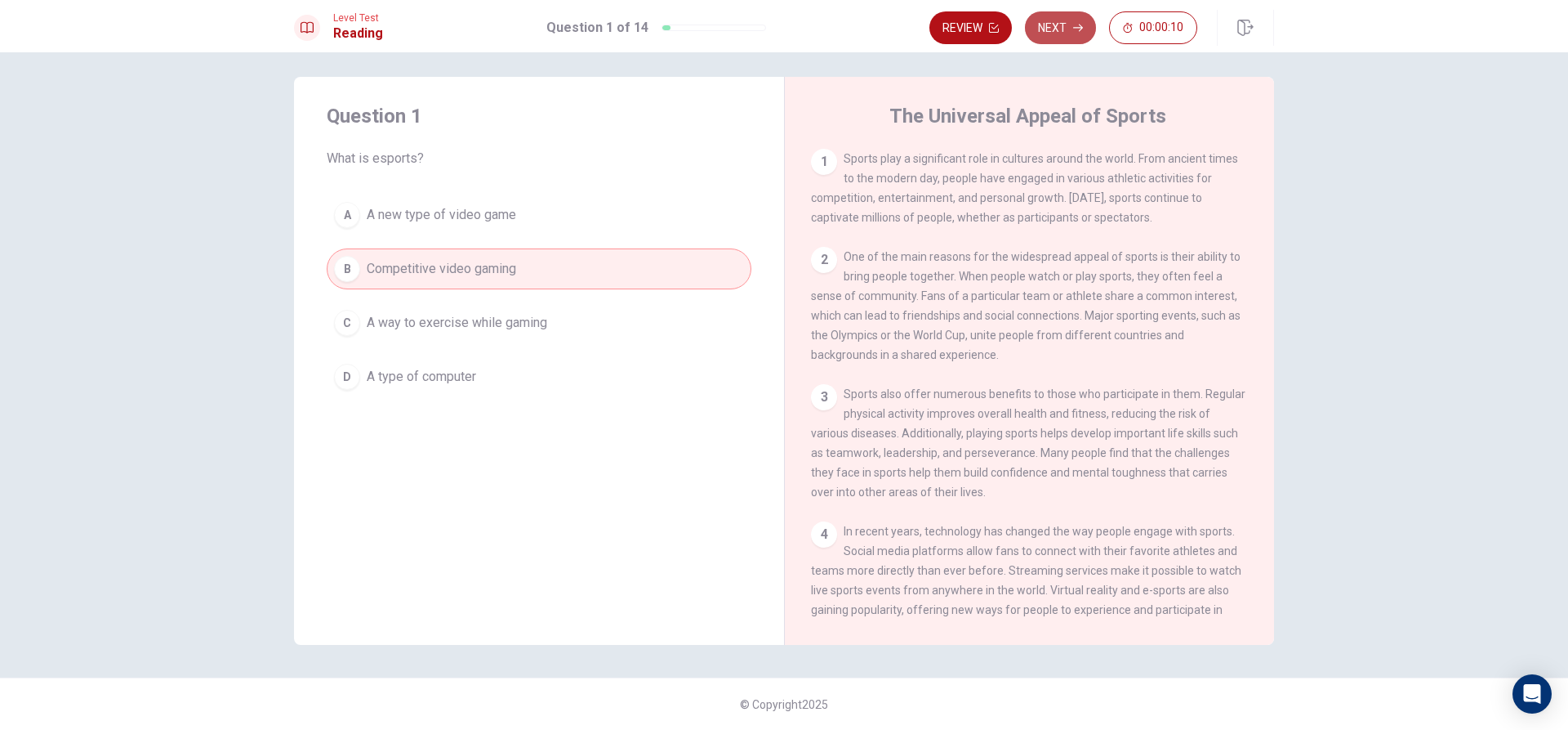
click at [1041, 16] on button "Next" at bounding box center [1060, 27] width 71 height 32
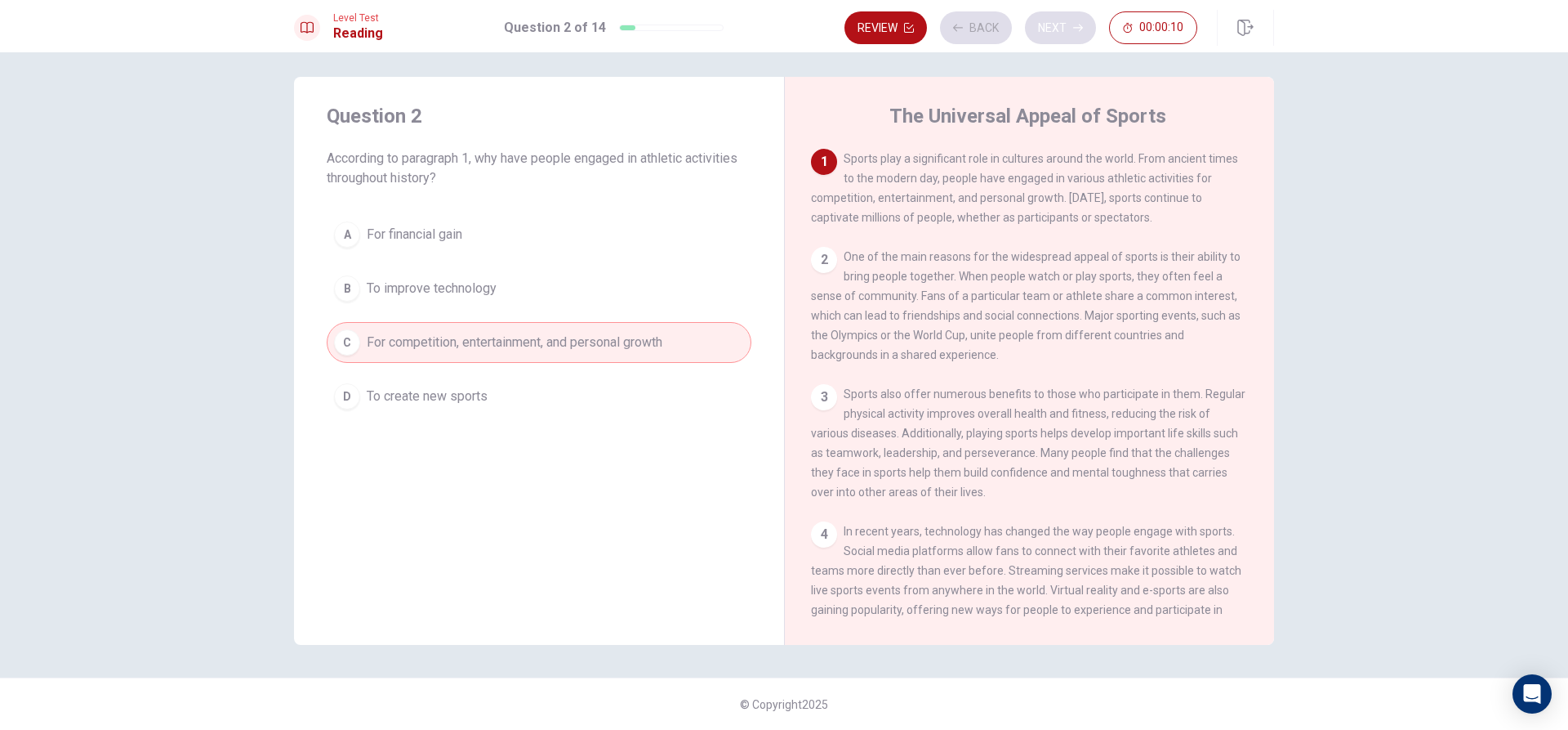
click at [1041, 16] on div "Review Back Next 00:00:10" at bounding box center [1021, 27] width 353 height 32
click at [1041, 19] on button "Next" at bounding box center [1060, 27] width 71 height 32
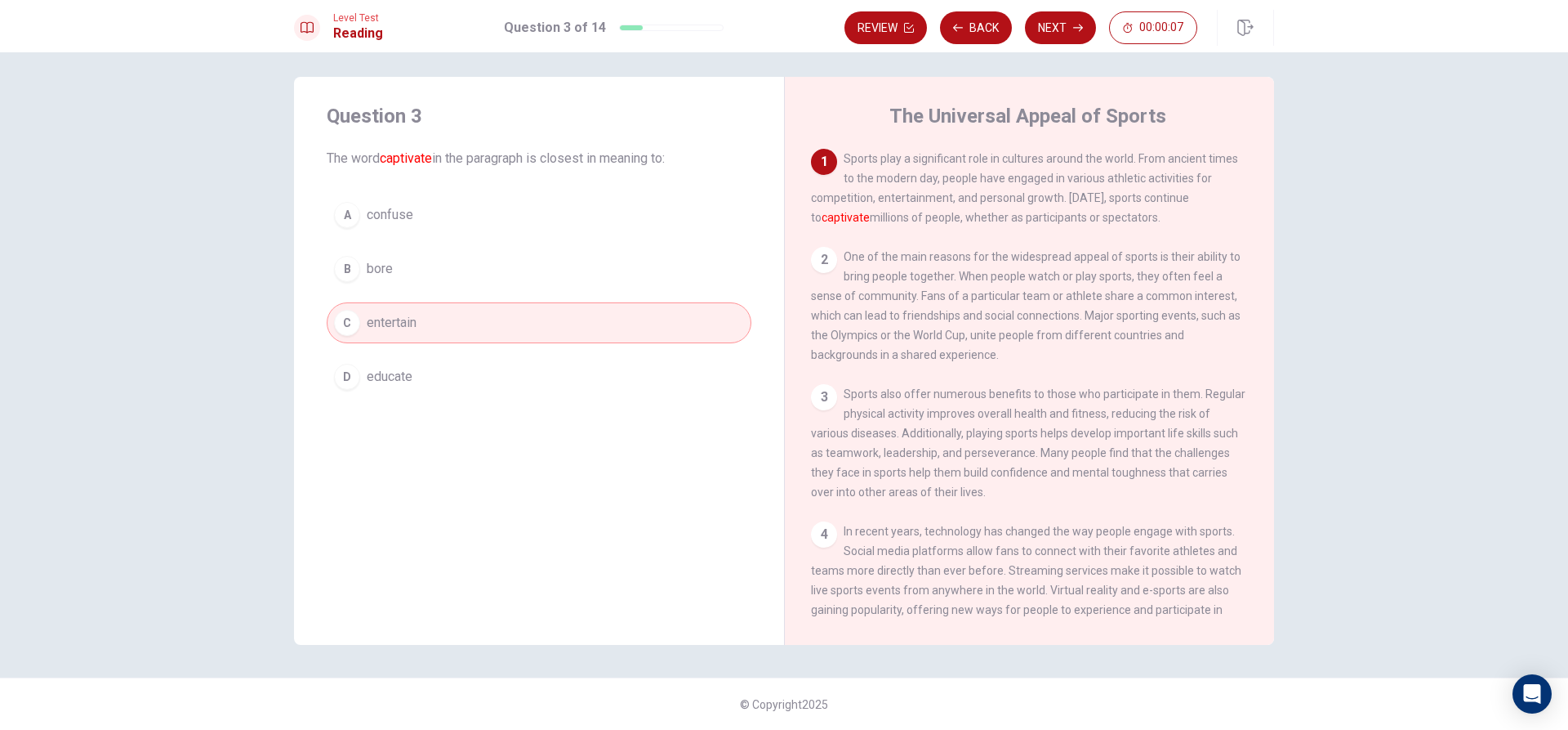
click at [1048, 23] on button "Next" at bounding box center [1060, 27] width 71 height 32
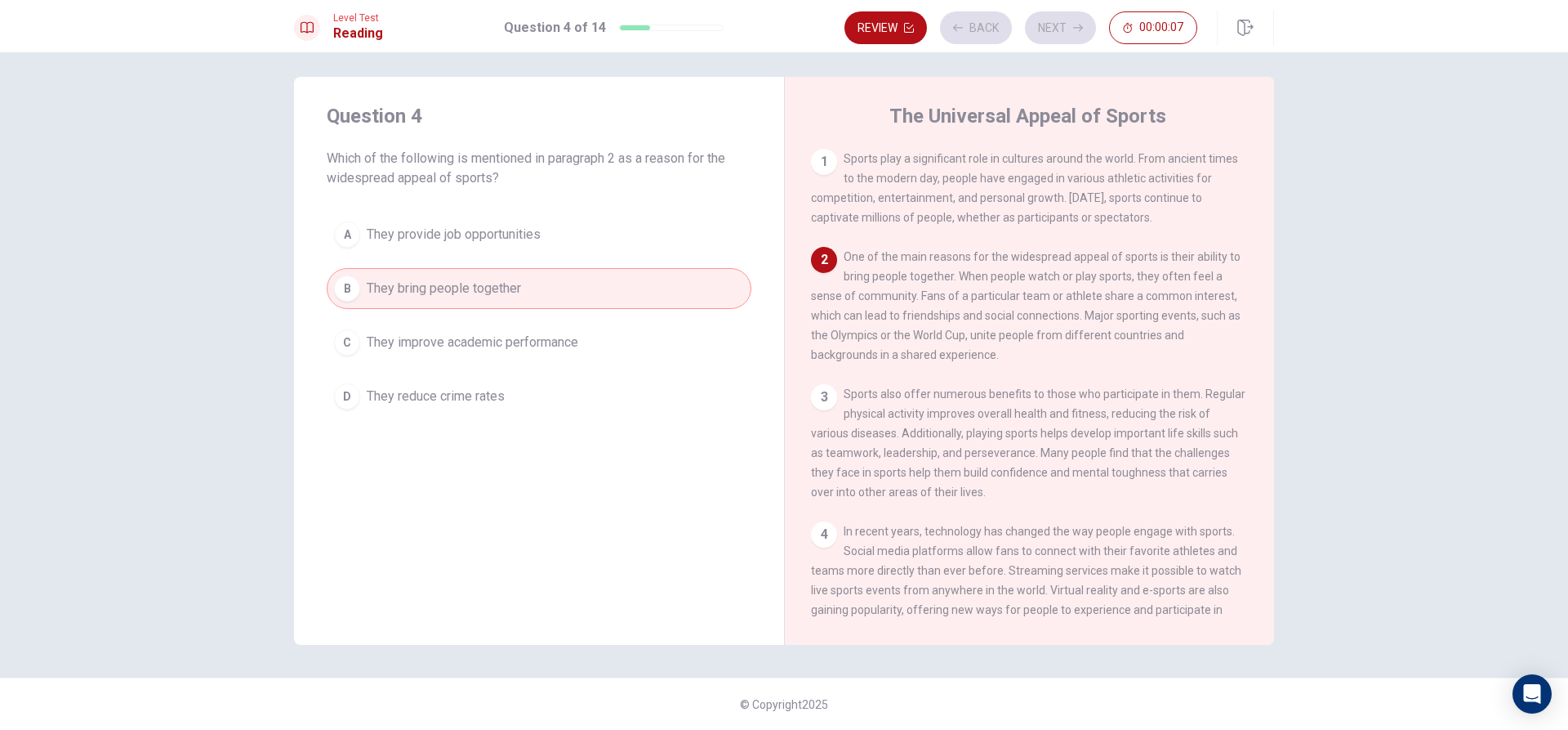
scroll to position [101, 0]
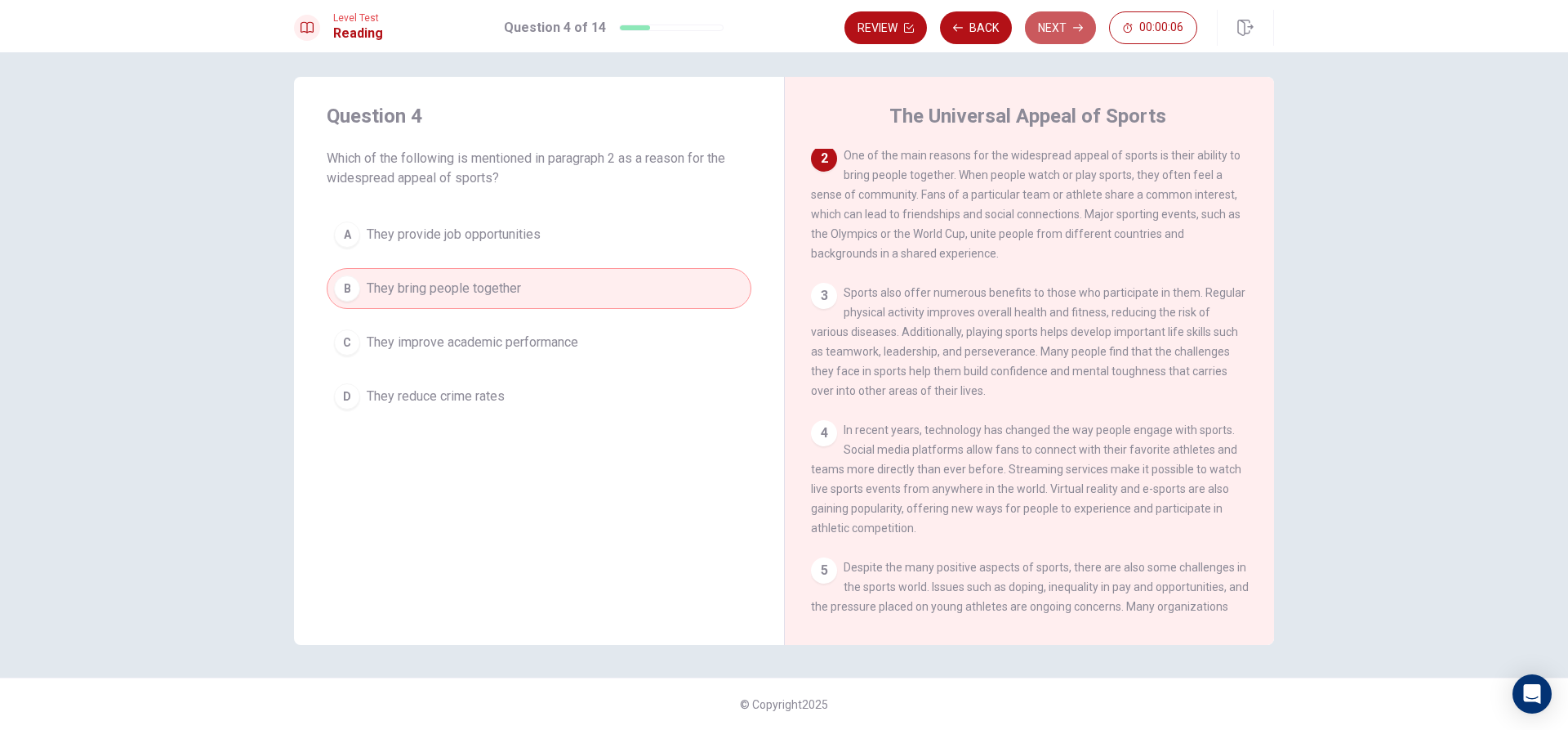
click at [1048, 23] on button "Next" at bounding box center [1060, 27] width 71 height 32
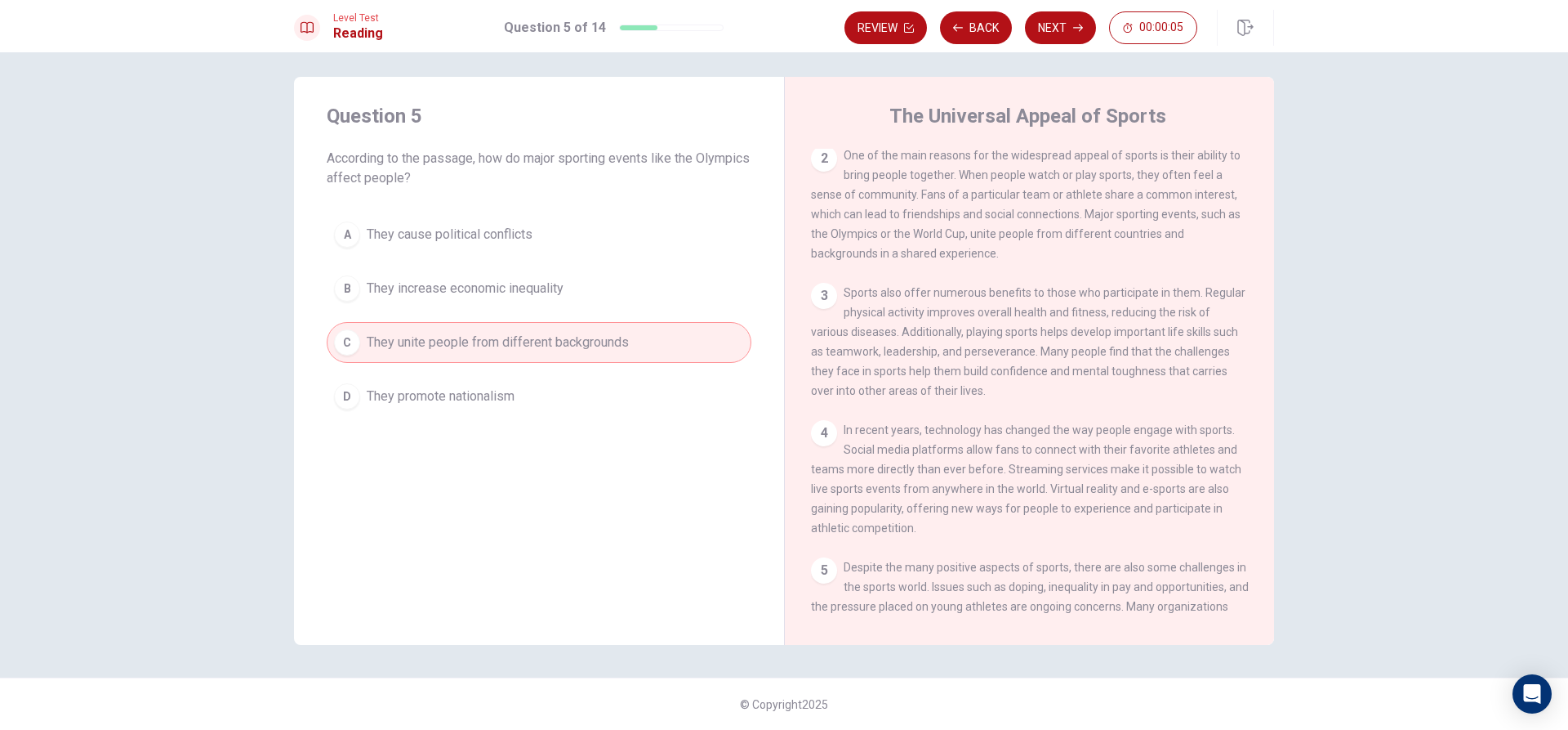
click at [1049, 24] on button "Next" at bounding box center [1060, 27] width 71 height 32
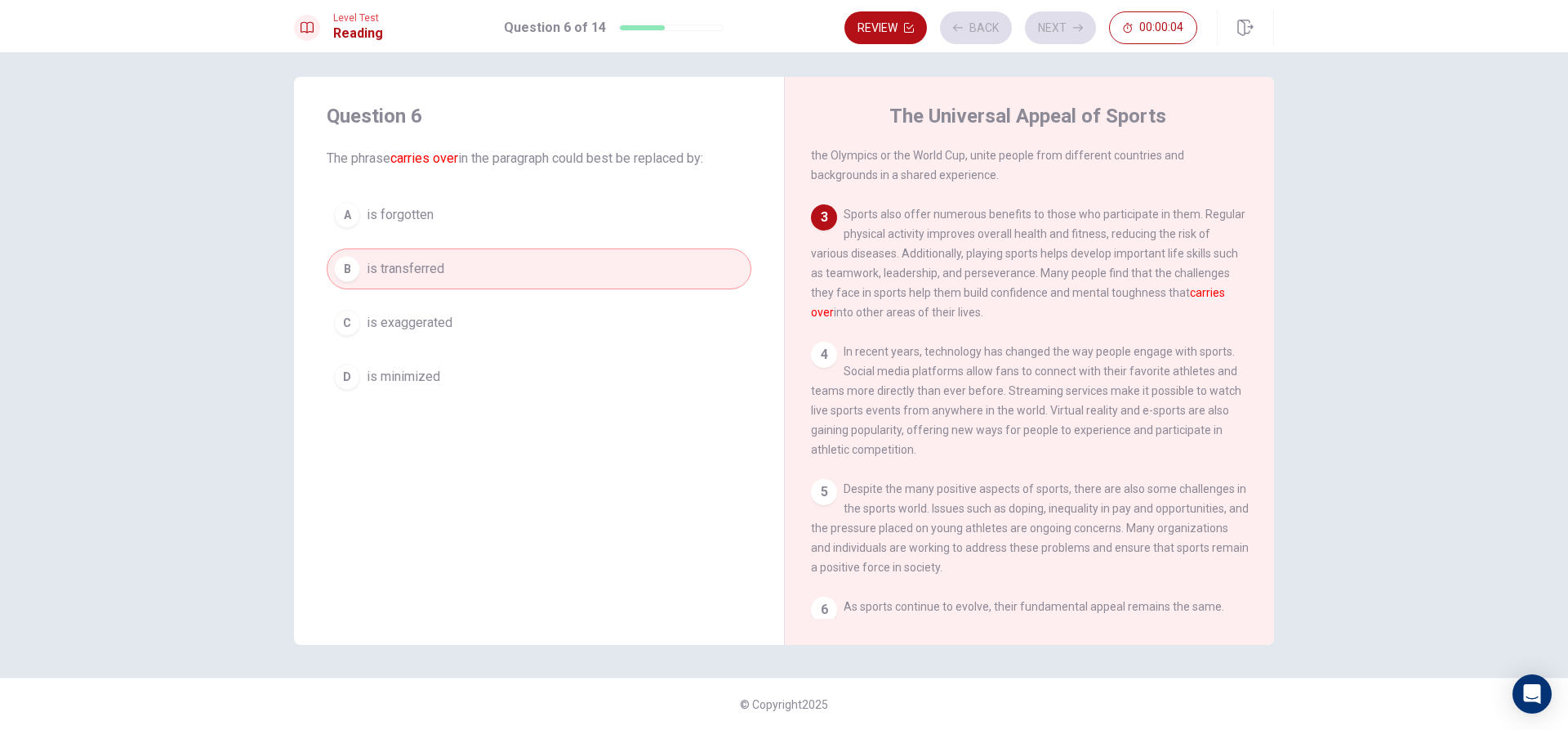
scroll to position [244, 0]
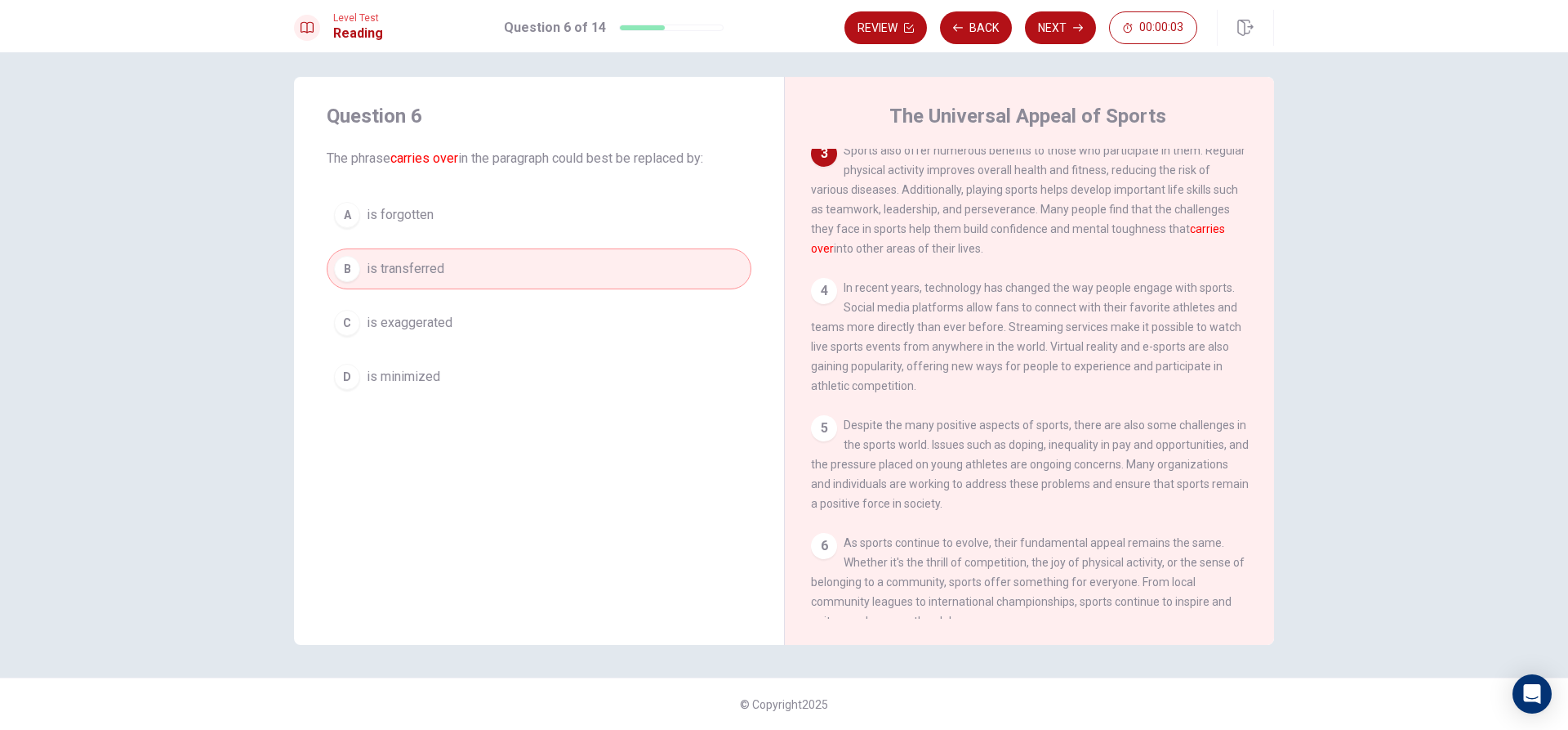
click at [1049, 27] on button "Next" at bounding box center [1060, 27] width 71 height 32
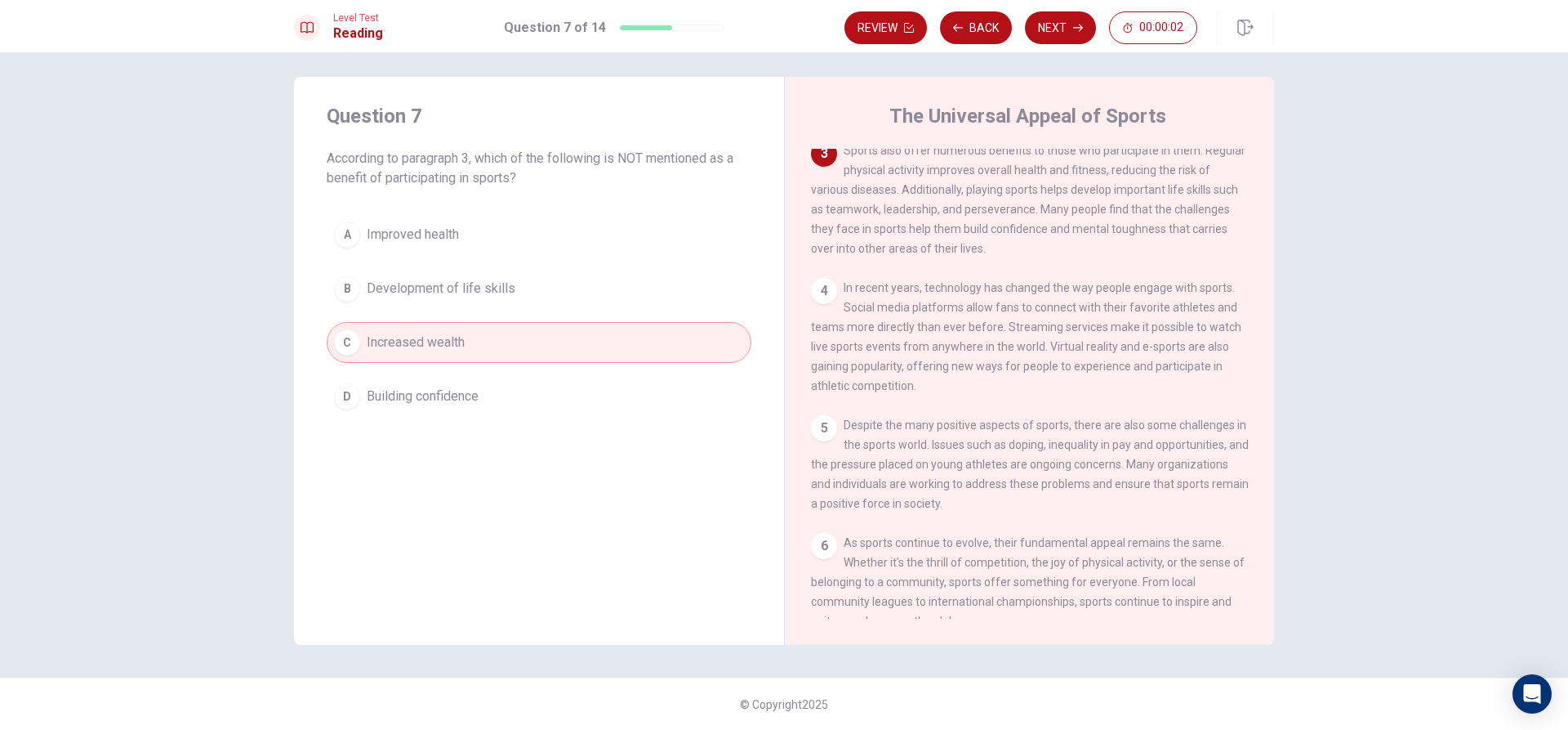
click at [1049, 27] on button "Next" at bounding box center [1060, 27] width 71 height 32
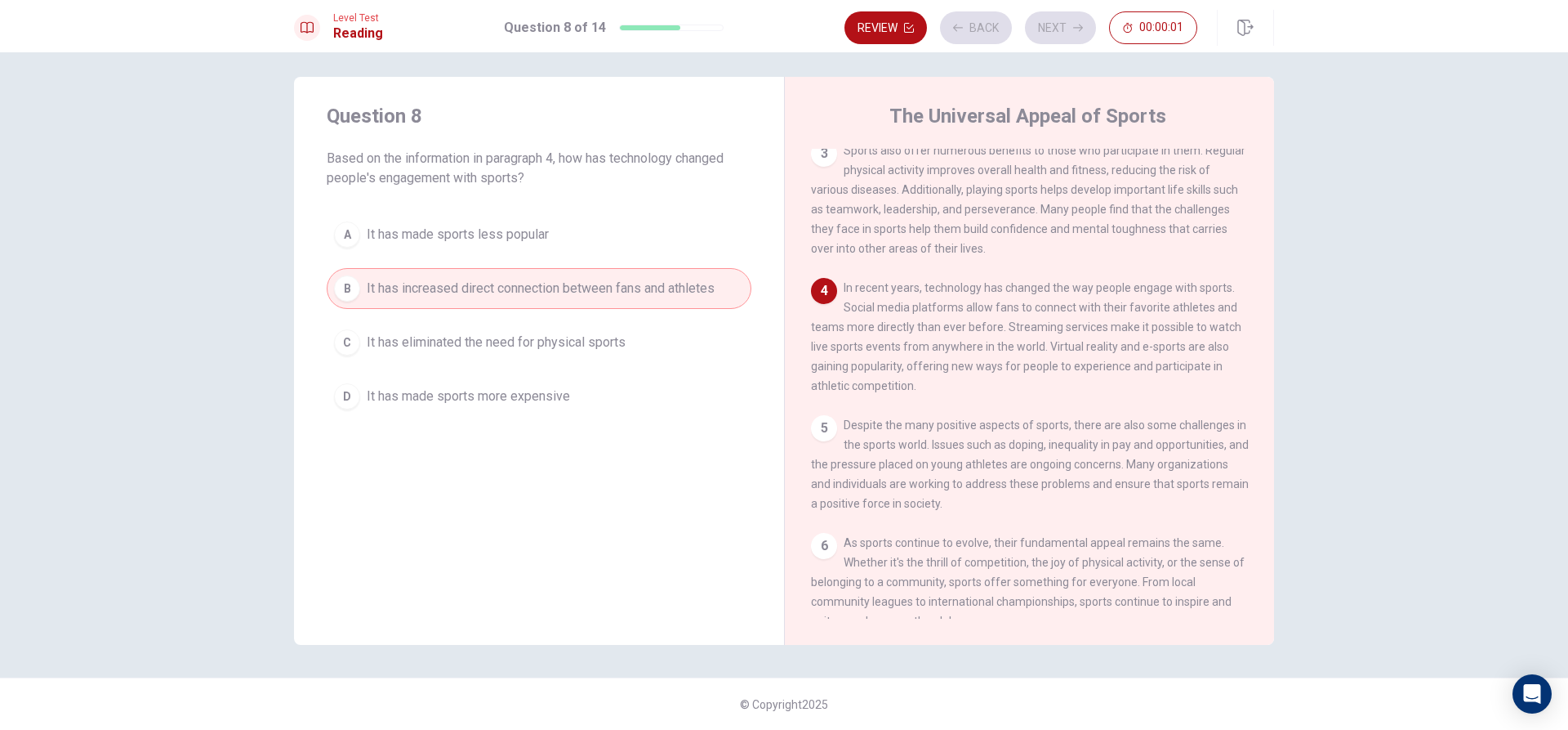
scroll to position [301, 0]
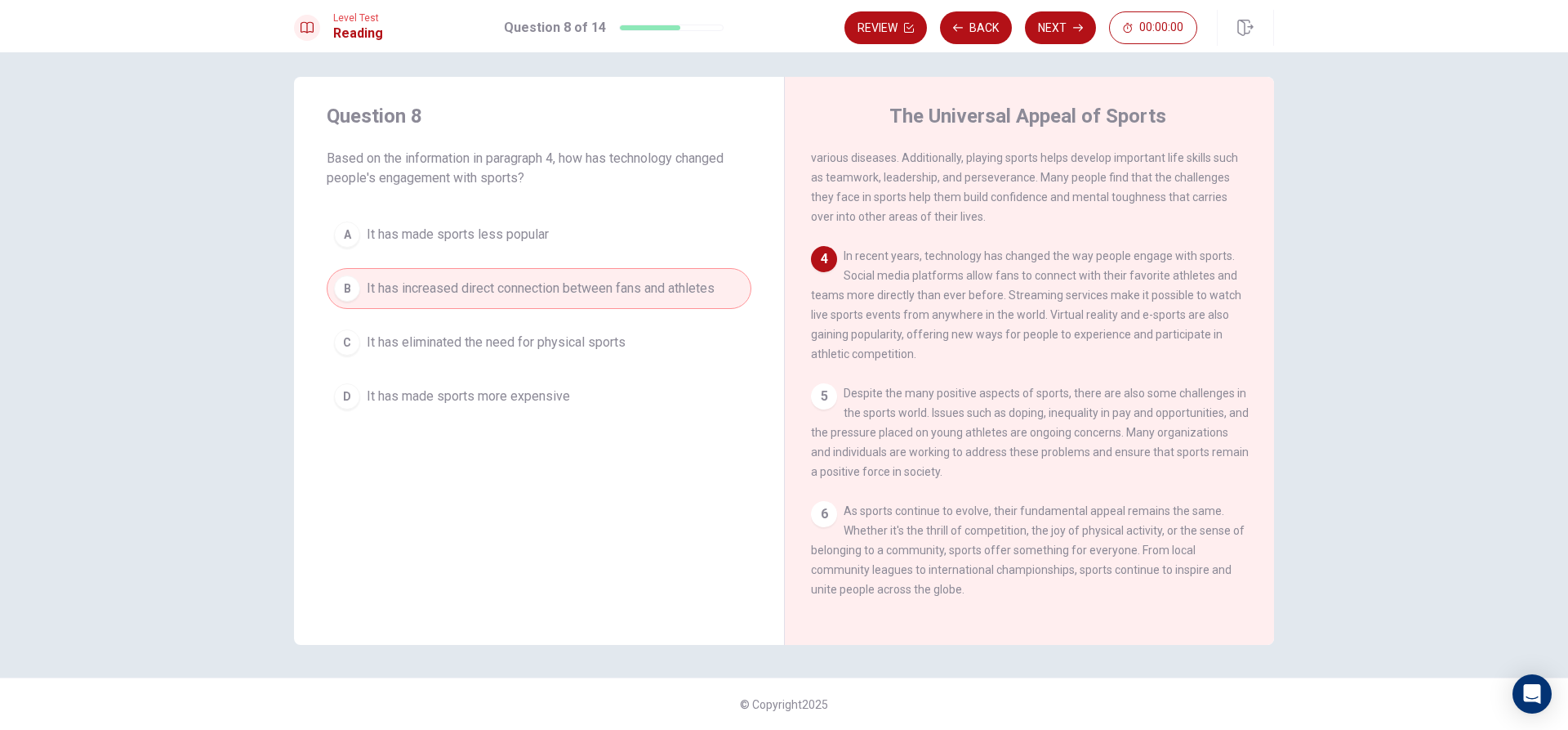
click at [1049, 27] on button "Next" at bounding box center [1060, 27] width 71 height 32
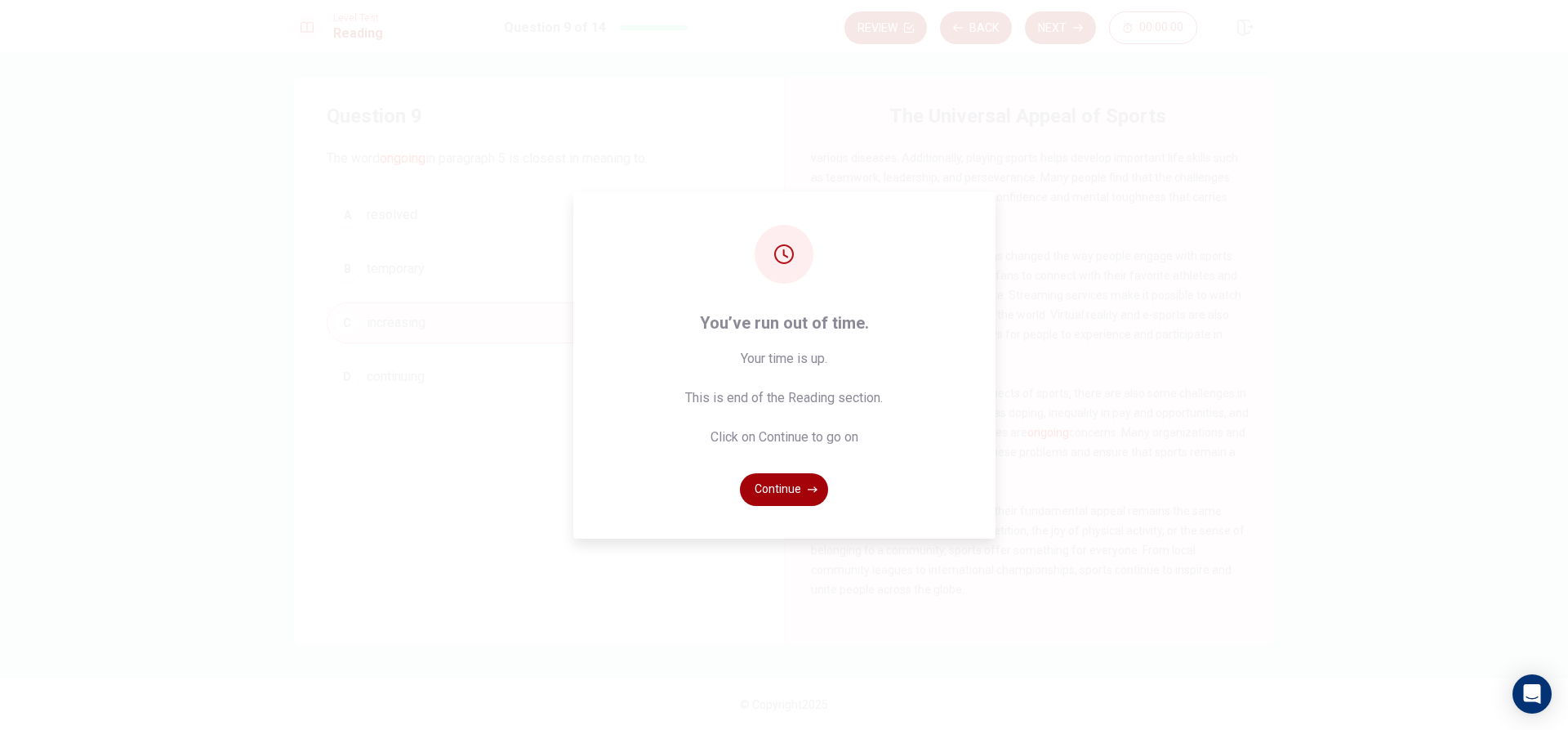
click at [778, 484] on button "Continue" at bounding box center [784, 489] width 88 height 32
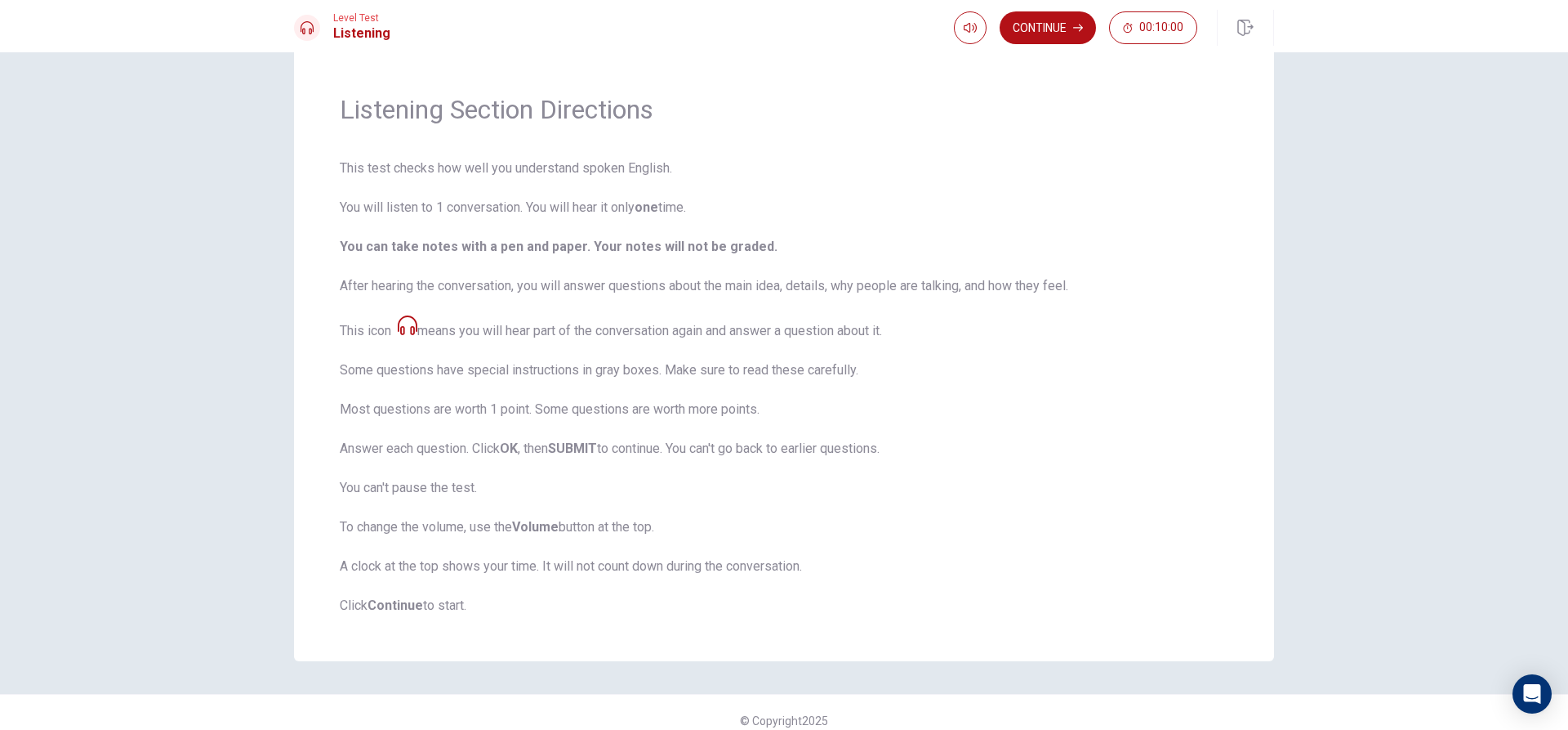
scroll to position [54, 0]
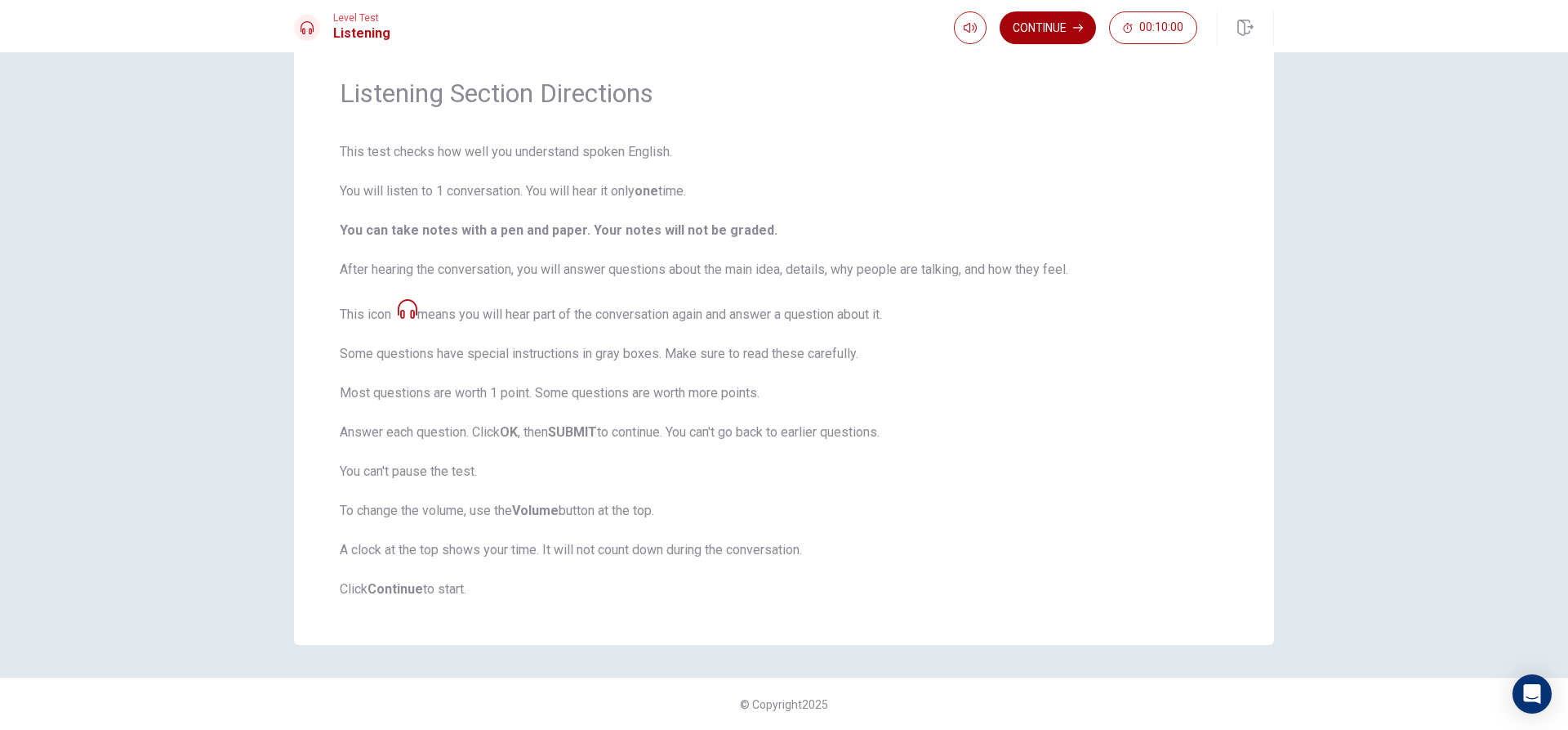
click at [1056, 19] on button "Continue" at bounding box center [1047, 27] width 96 height 32
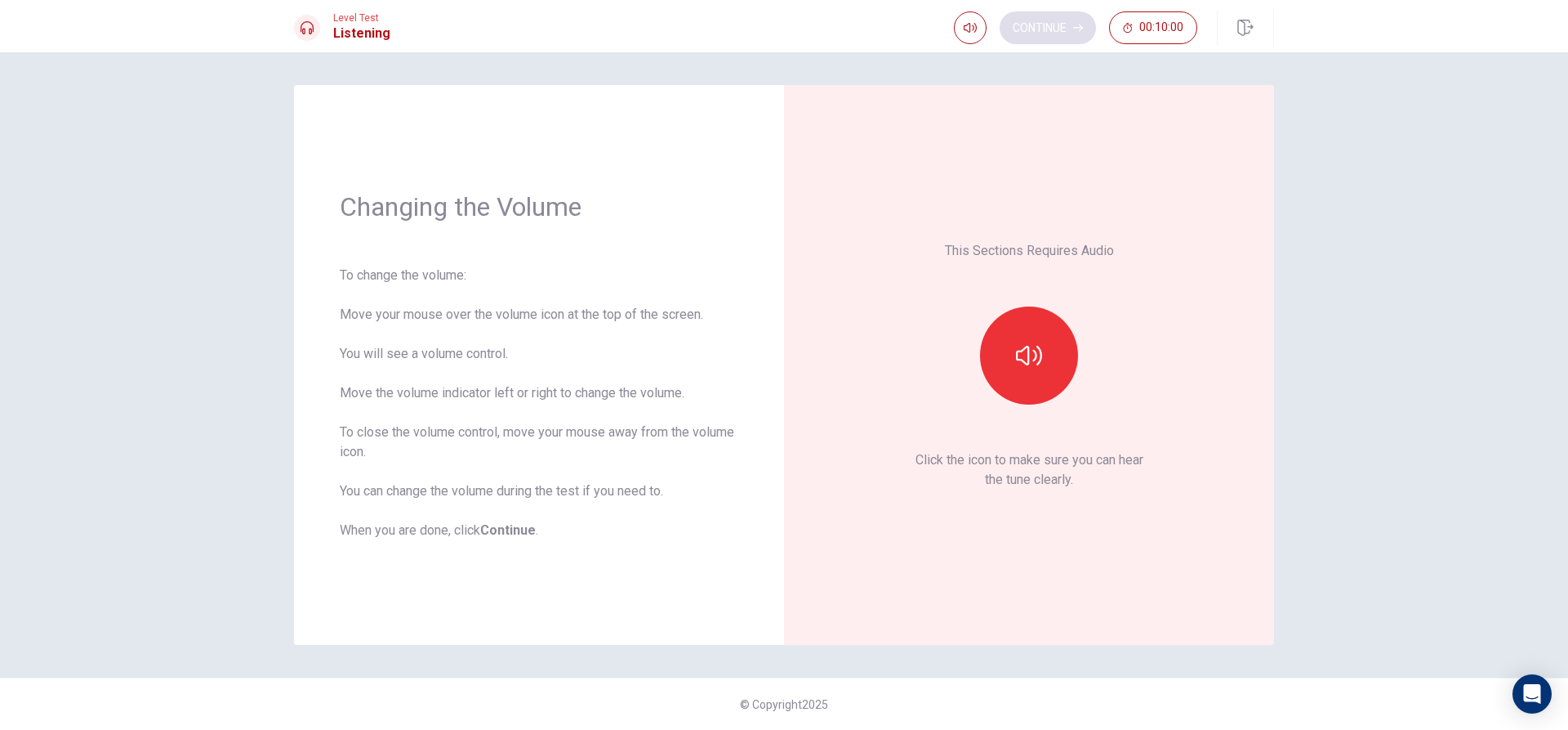
scroll to position [0, 0]
click at [1207, 633] on div "This Sections Requires Audio Click the icon to make sure you can hear the tune …" at bounding box center [1029, 365] width 490 height 560
click at [1010, 346] on button "button" at bounding box center [1029, 356] width 98 height 98
click at [1047, 31] on button "Continue" at bounding box center [1047, 27] width 96 height 32
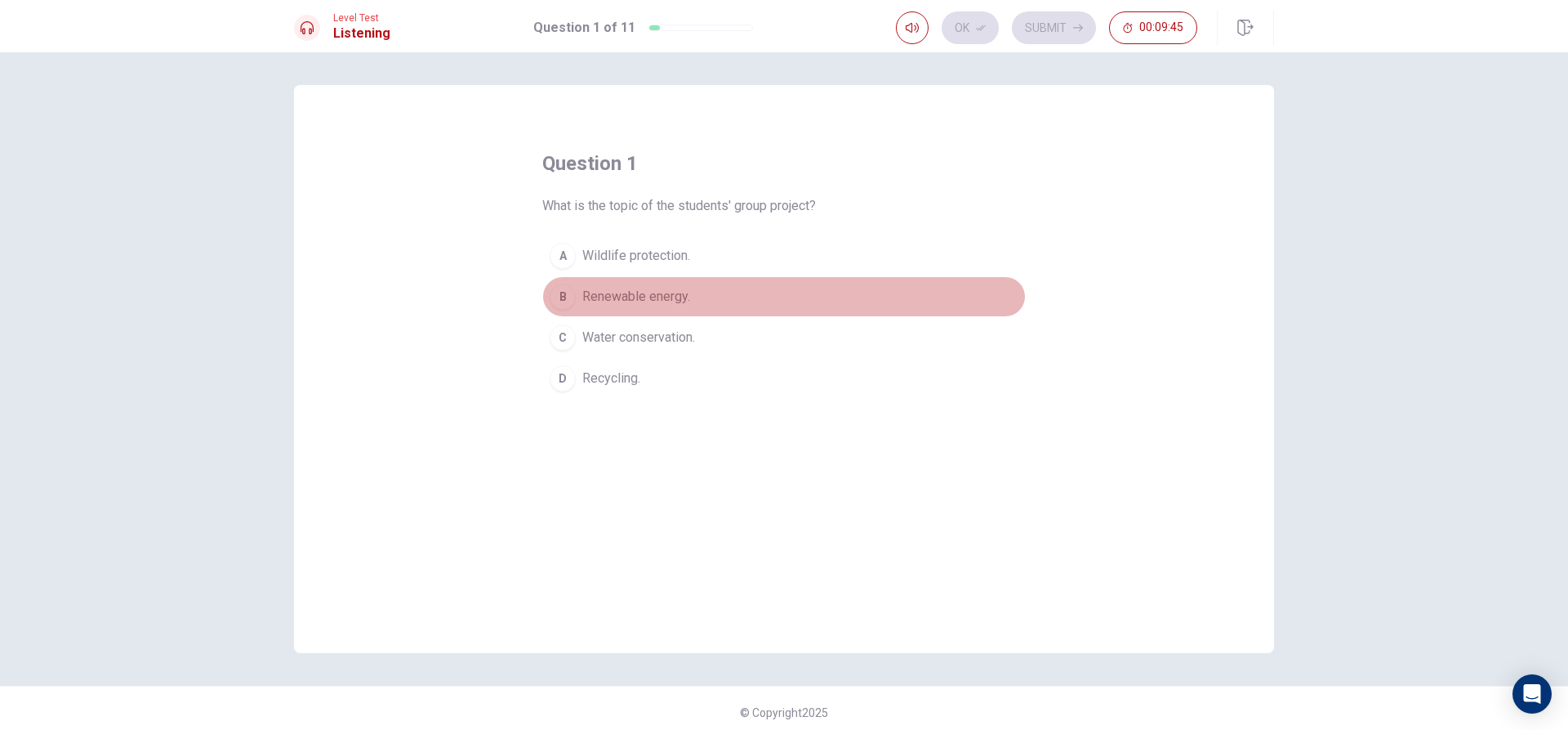
click at [575, 301] on button "B Renewable energy." at bounding box center [784, 296] width 483 height 41
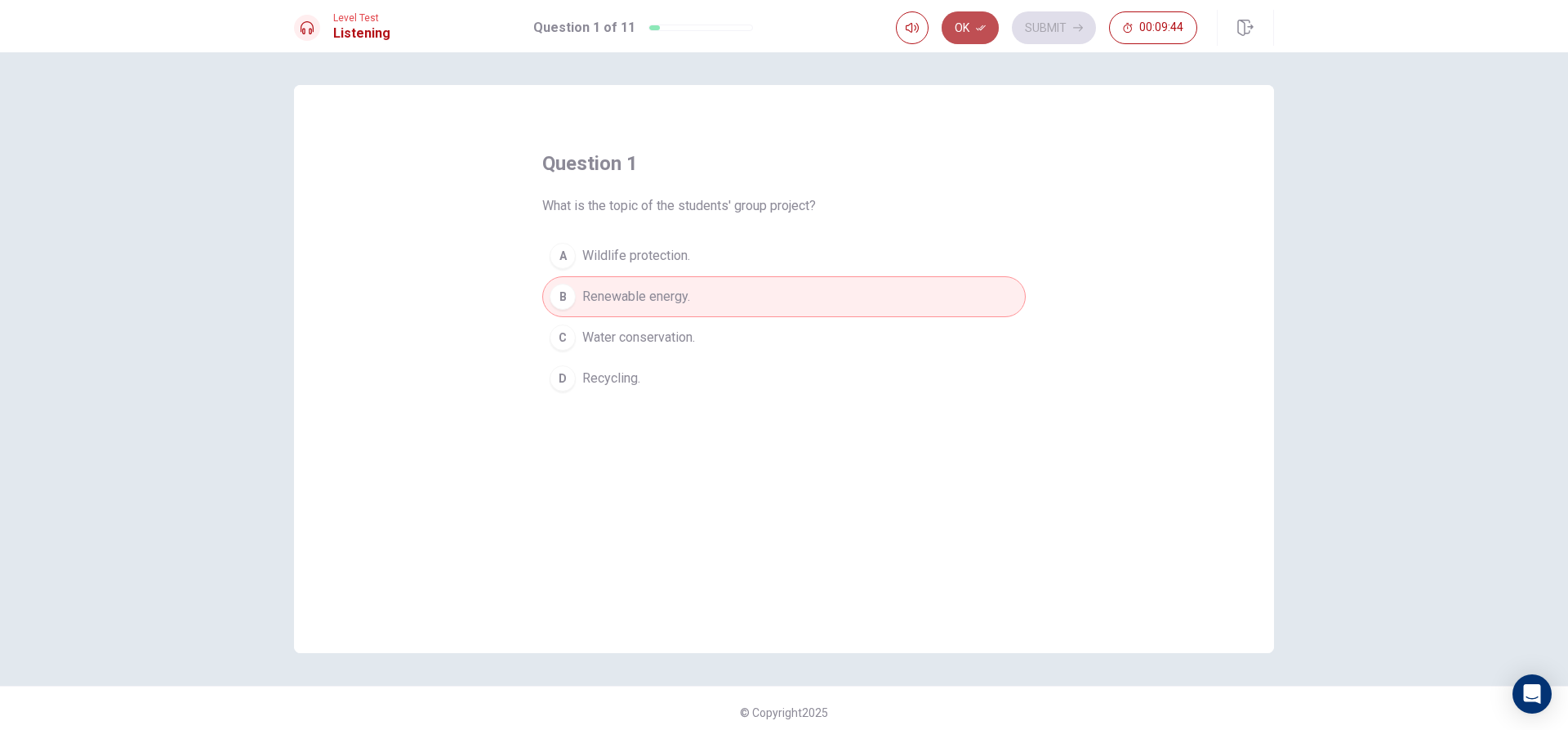
click at [972, 17] on button "Ok" at bounding box center [971, 27] width 57 height 32
click at [1047, 31] on button "Submit" at bounding box center [1054, 27] width 84 height 32
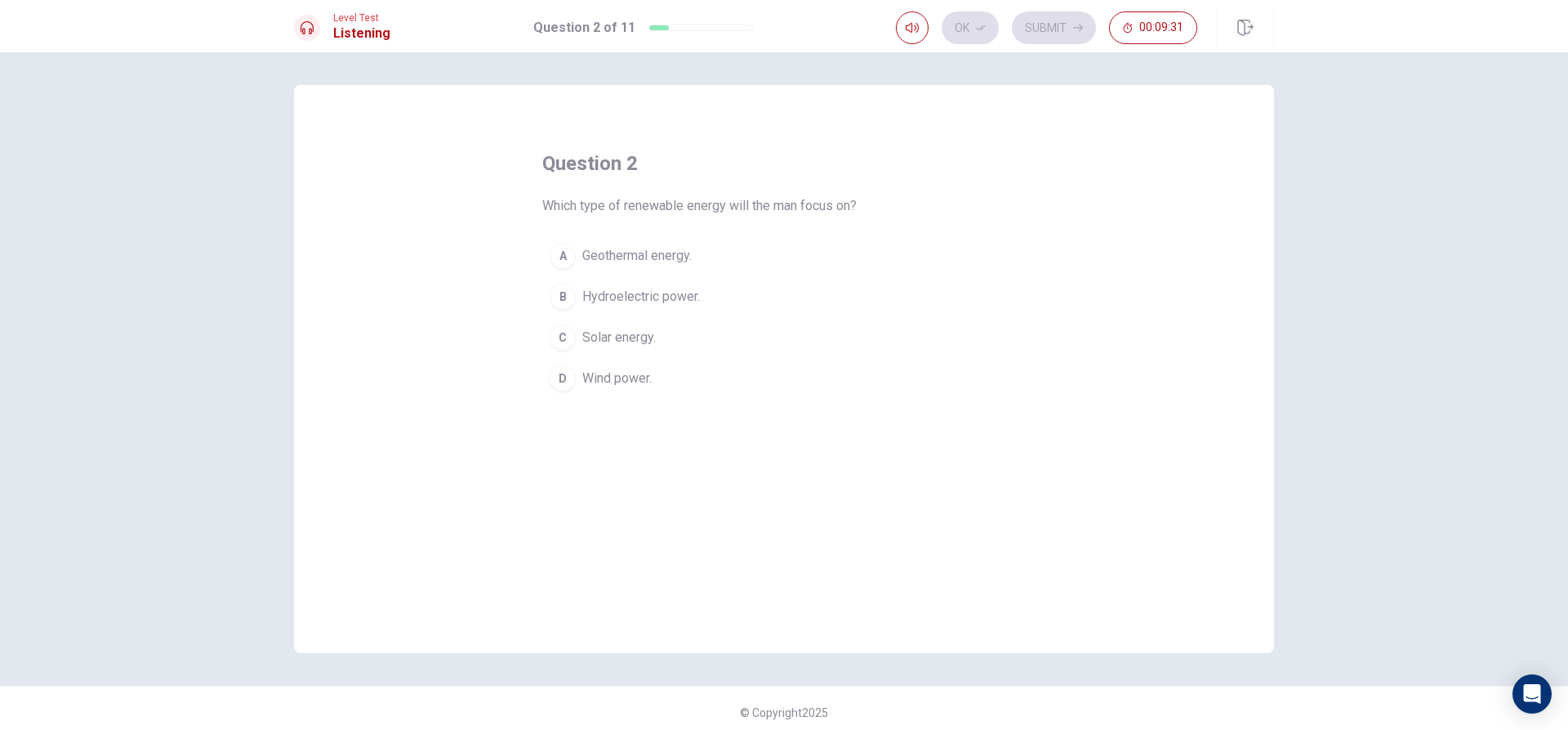
click at [558, 329] on div "C" at bounding box center [563, 337] width 26 height 26
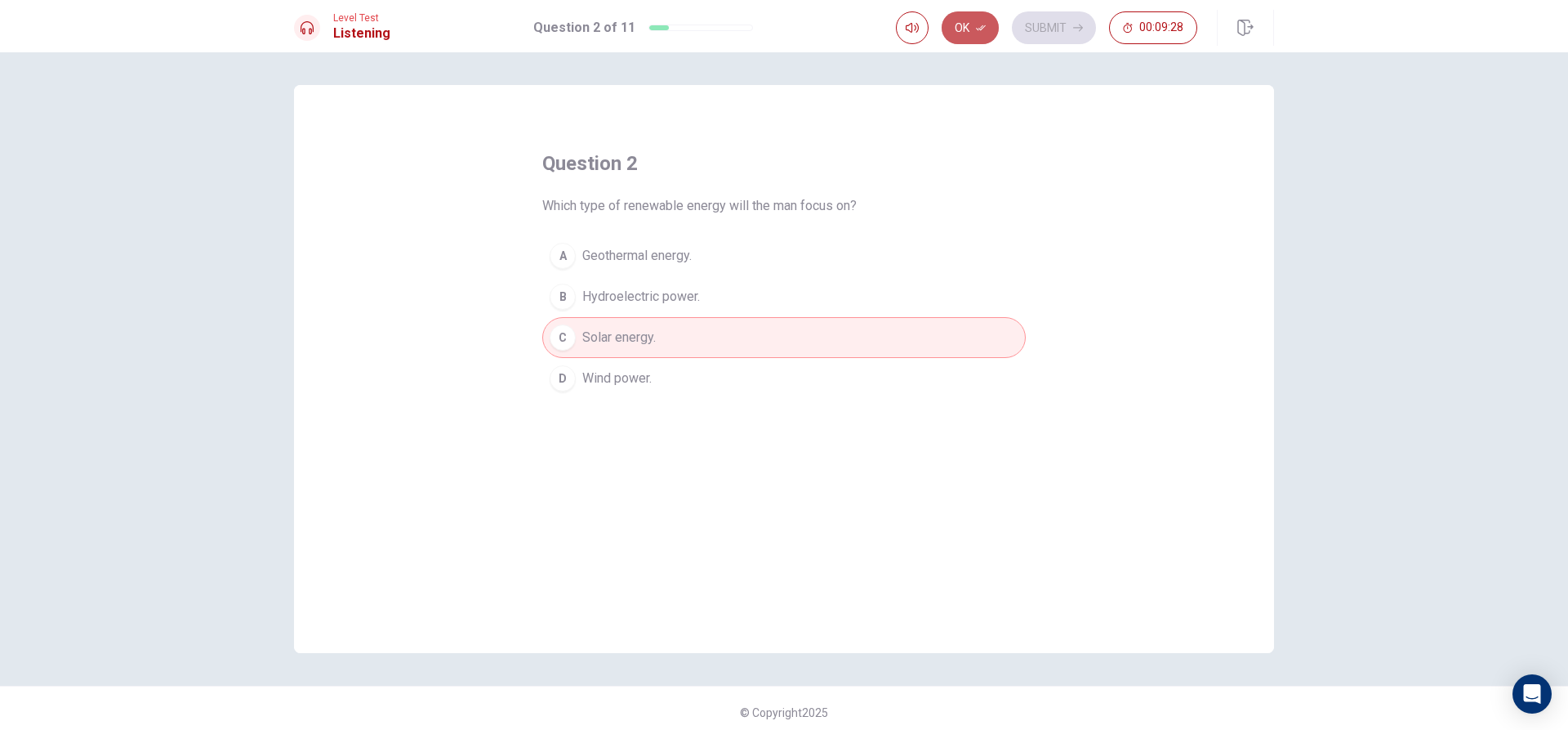
click at [993, 27] on button "Ok" at bounding box center [971, 27] width 57 height 32
click at [1069, 15] on button "Submit" at bounding box center [1054, 27] width 84 height 32
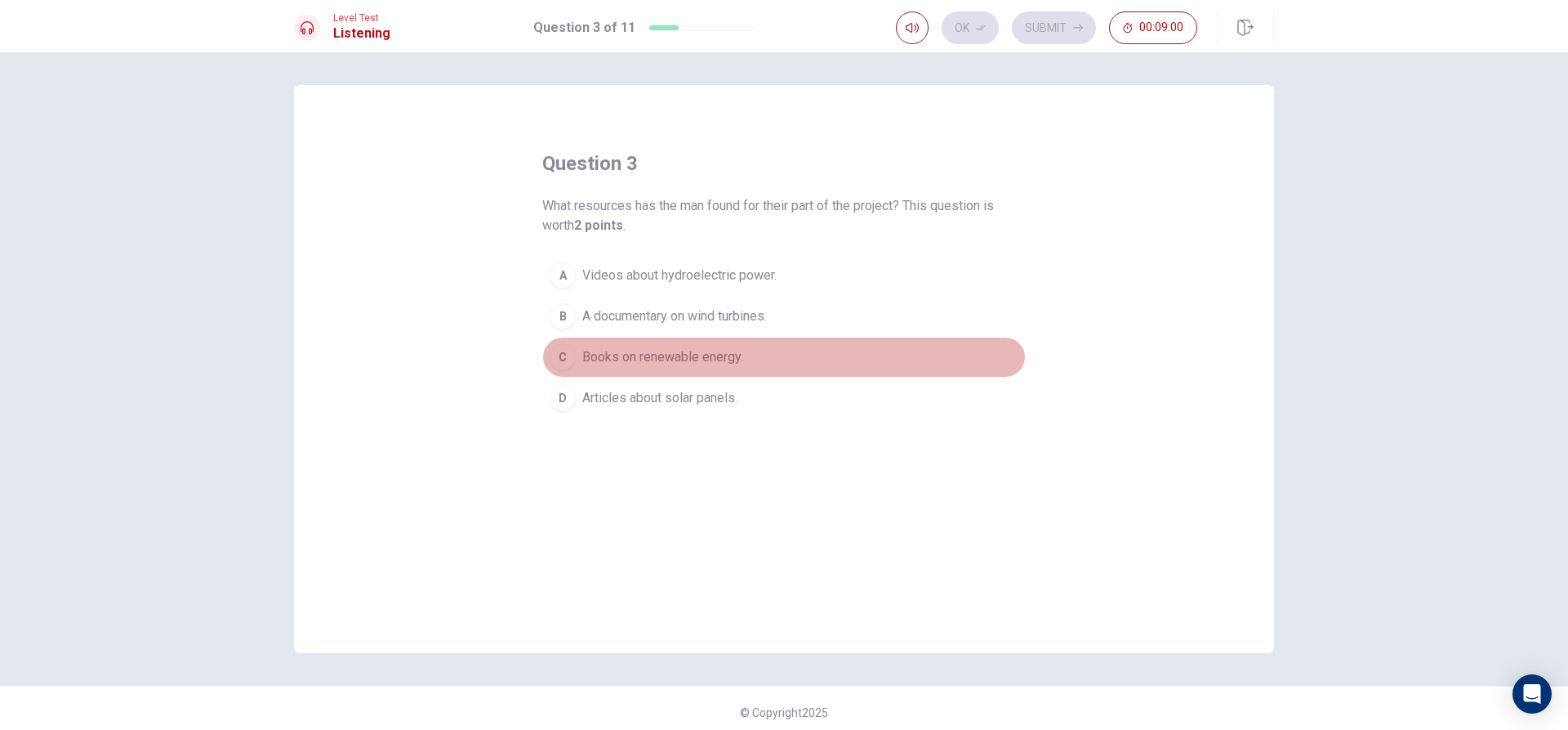
click at [560, 355] on div "C" at bounding box center [563, 357] width 26 height 26
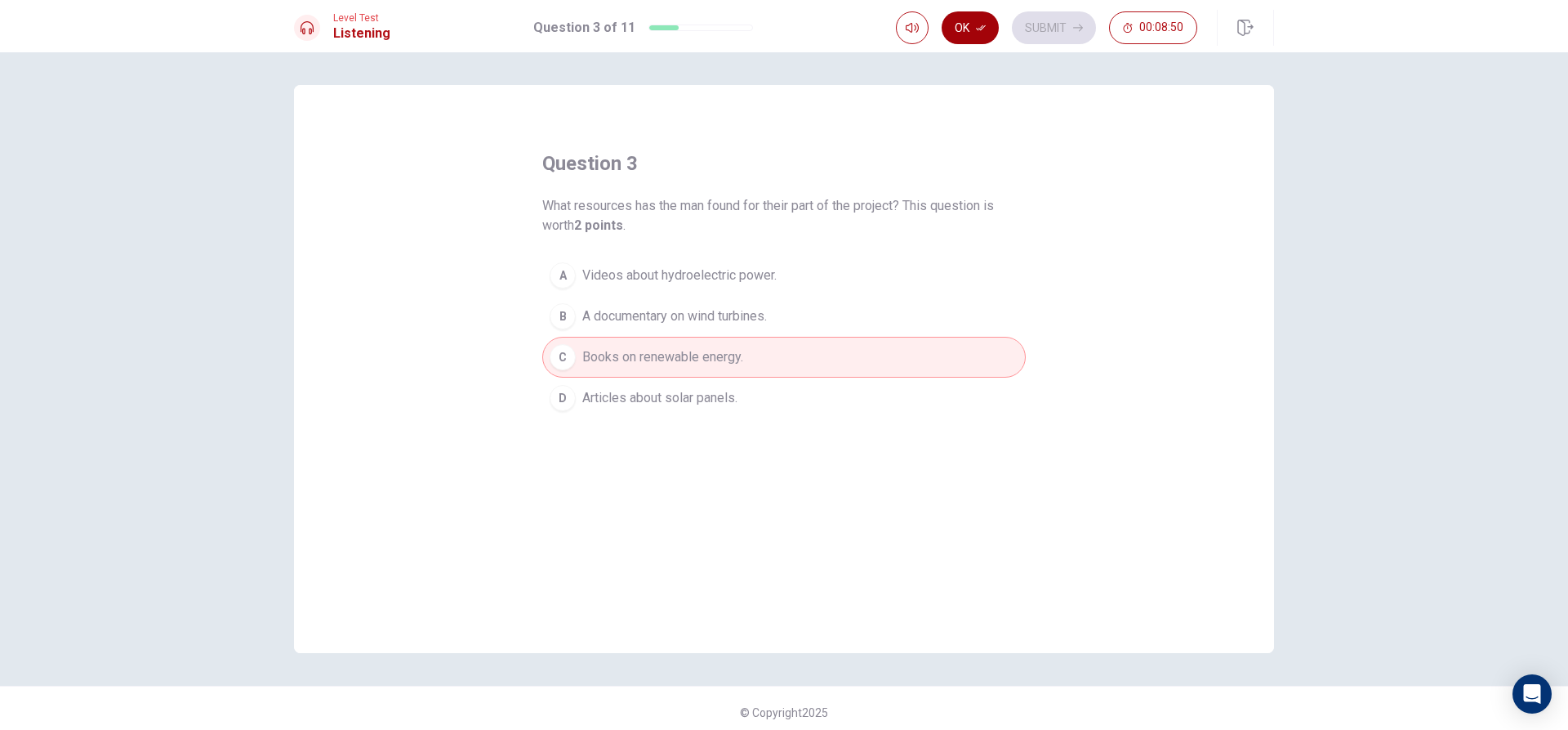
click at [968, 24] on button "Ok" at bounding box center [971, 27] width 57 height 32
click at [1060, 29] on button "Submit" at bounding box center [1054, 27] width 84 height 32
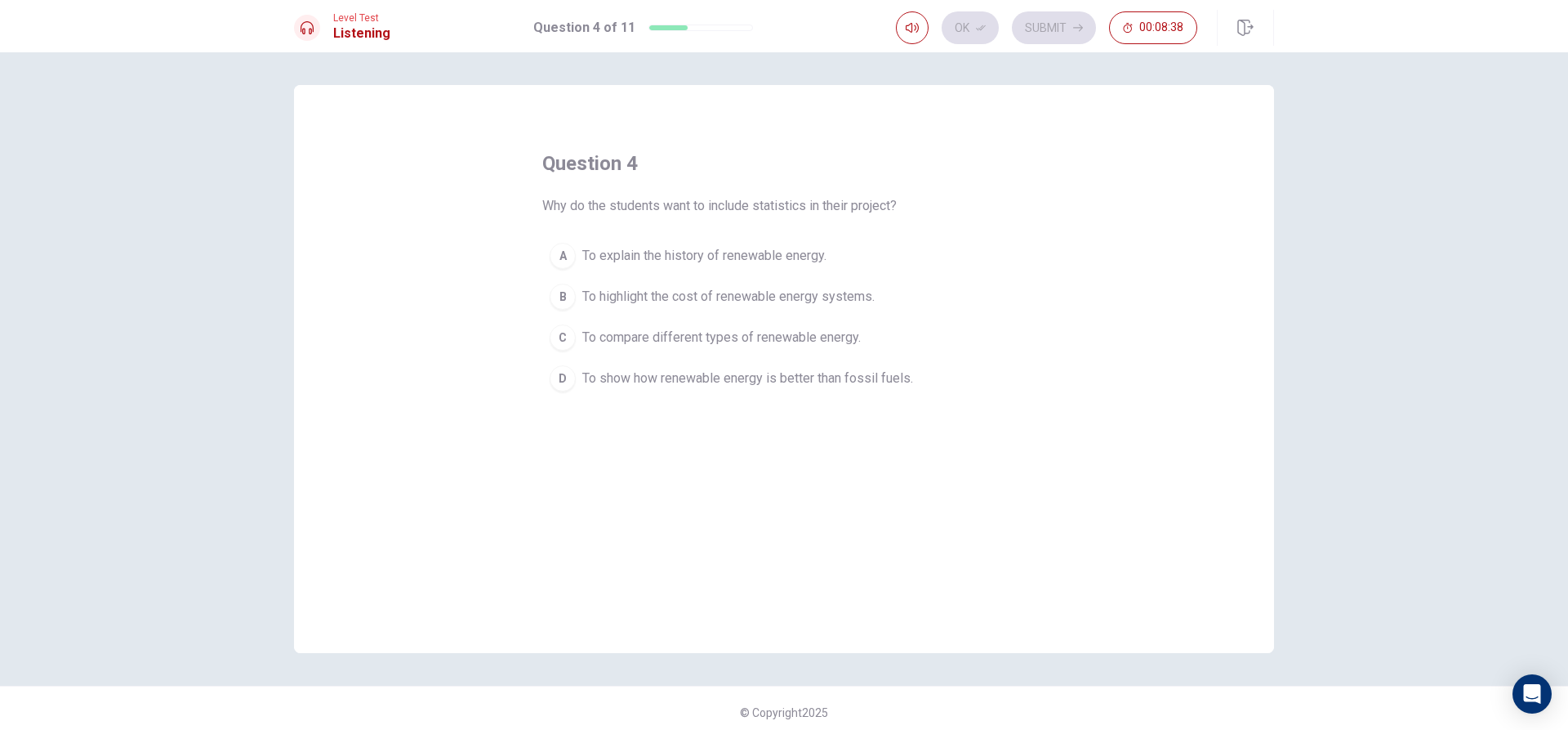
click at [566, 373] on div "D" at bounding box center [563, 378] width 26 height 26
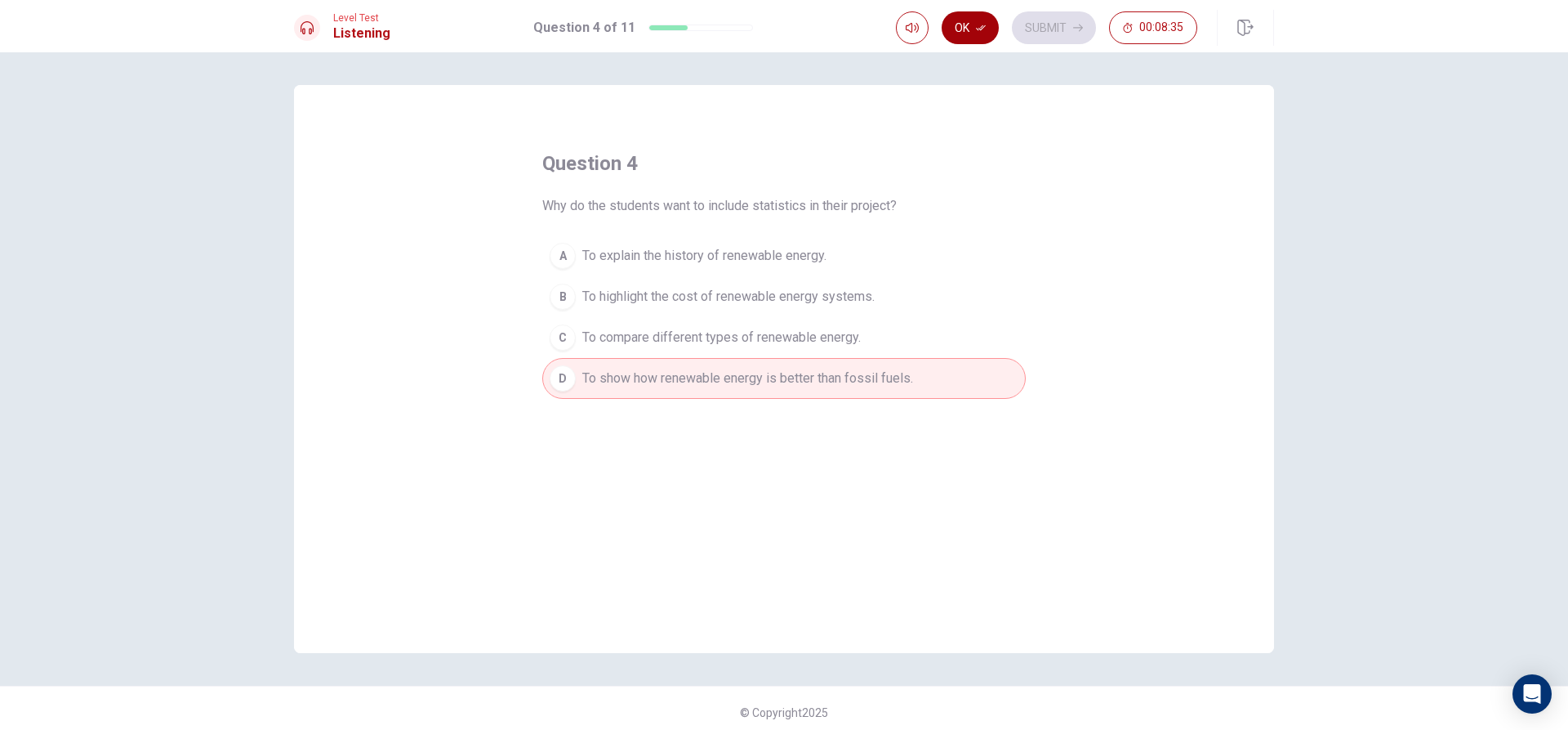
click at [985, 27] on icon "button" at bounding box center [981, 28] width 10 height 6
click at [1034, 12] on button "Submit" at bounding box center [1054, 27] width 84 height 32
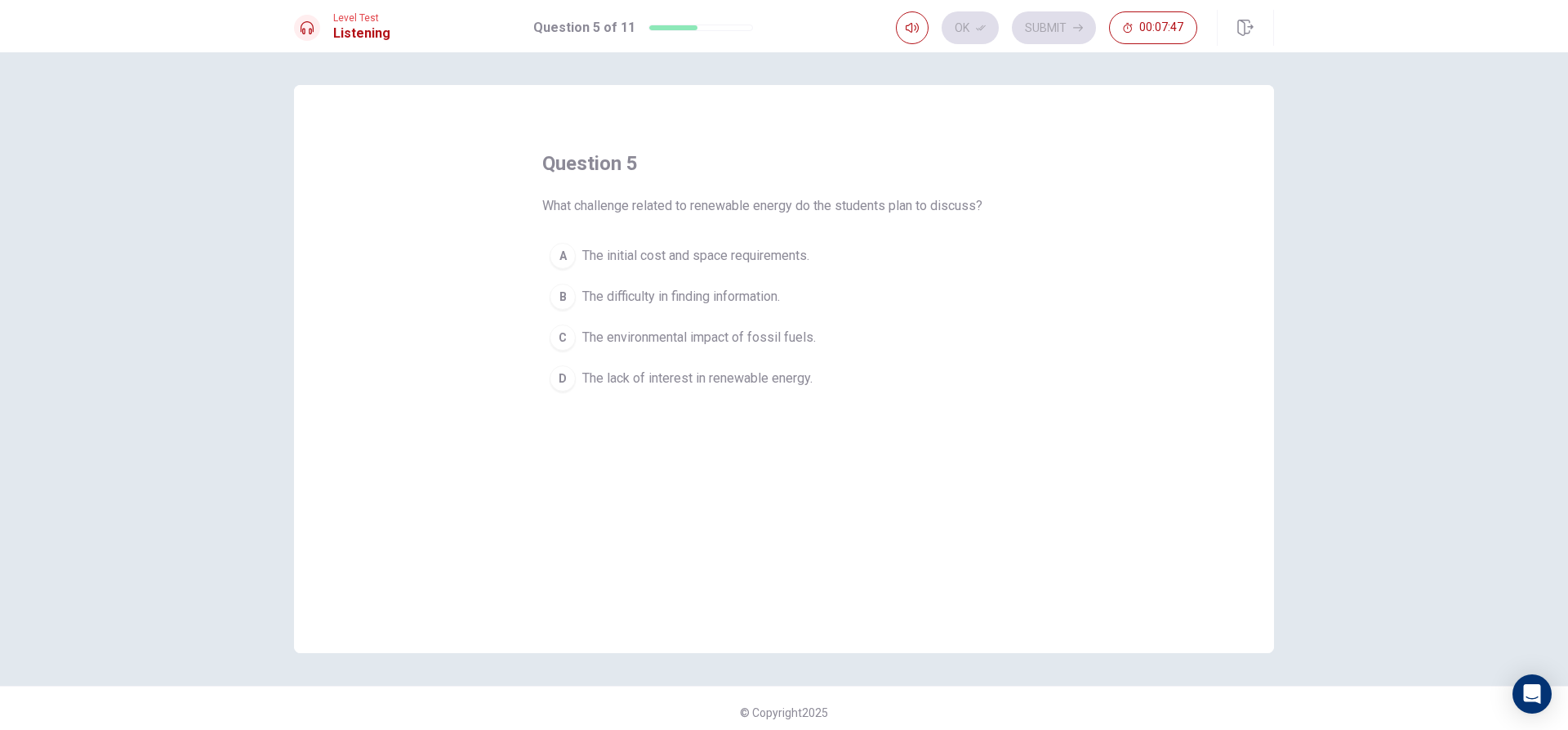
click at [576, 375] on button "D The lack of interest in renewable energy." at bounding box center [784, 378] width 483 height 41
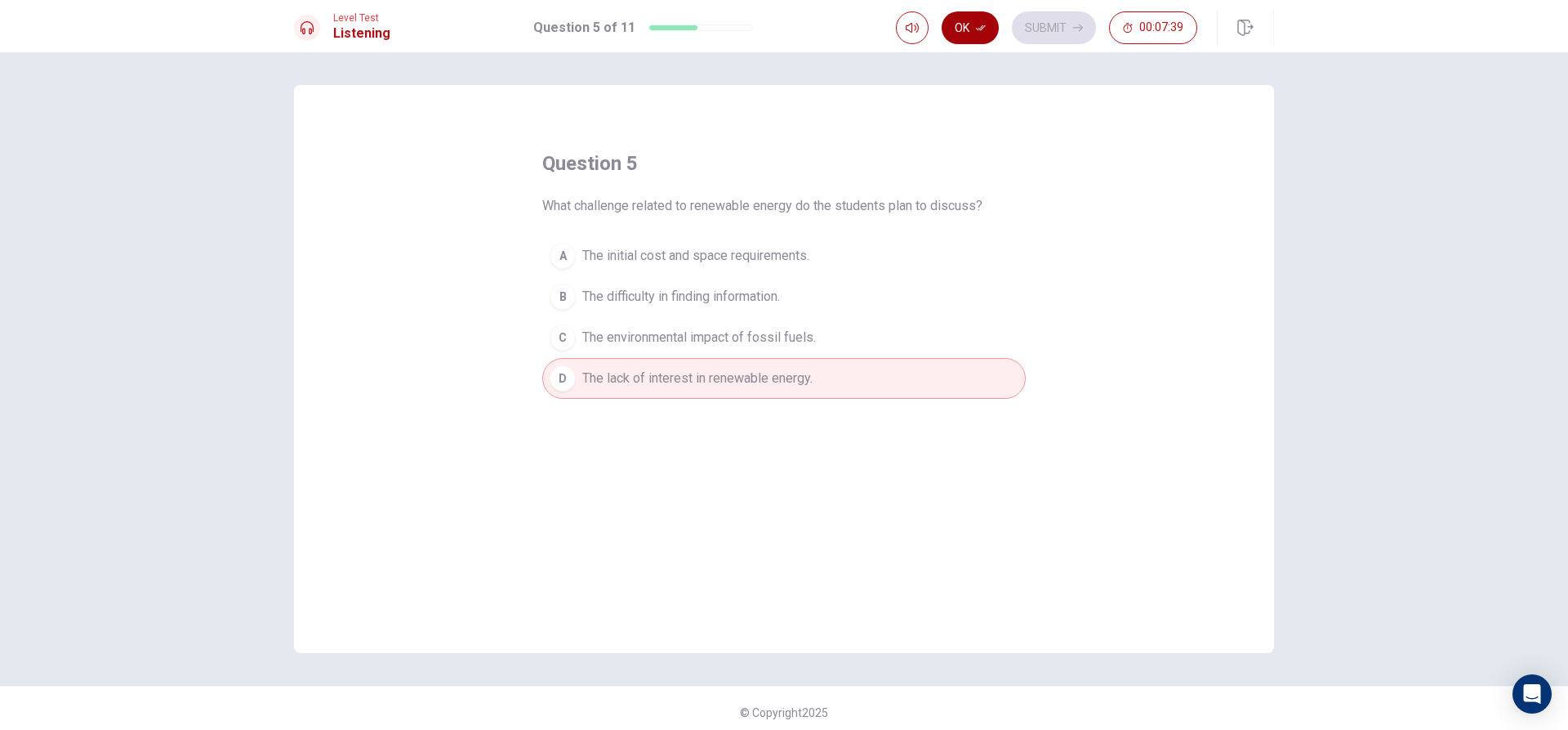
click at [978, 32] on button "Ok" at bounding box center [971, 27] width 57 height 32
click at [1034, 25] on button "Submit" at bounding box center [1054, 27] width 84 height 32
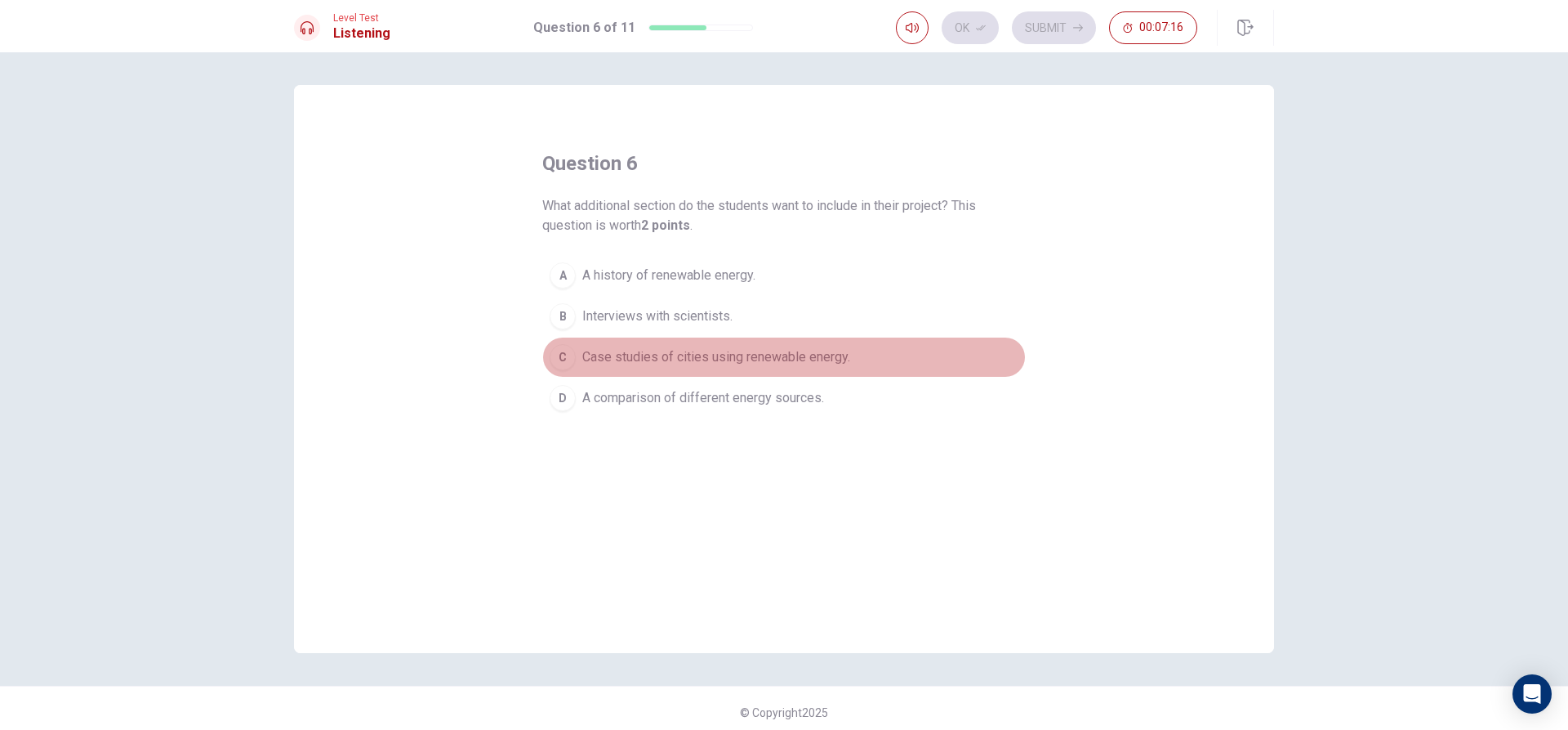
click at [627, 357] on span "Case studies of cities using renewable energy." at bounding box center [716, 357] width 268 height 19
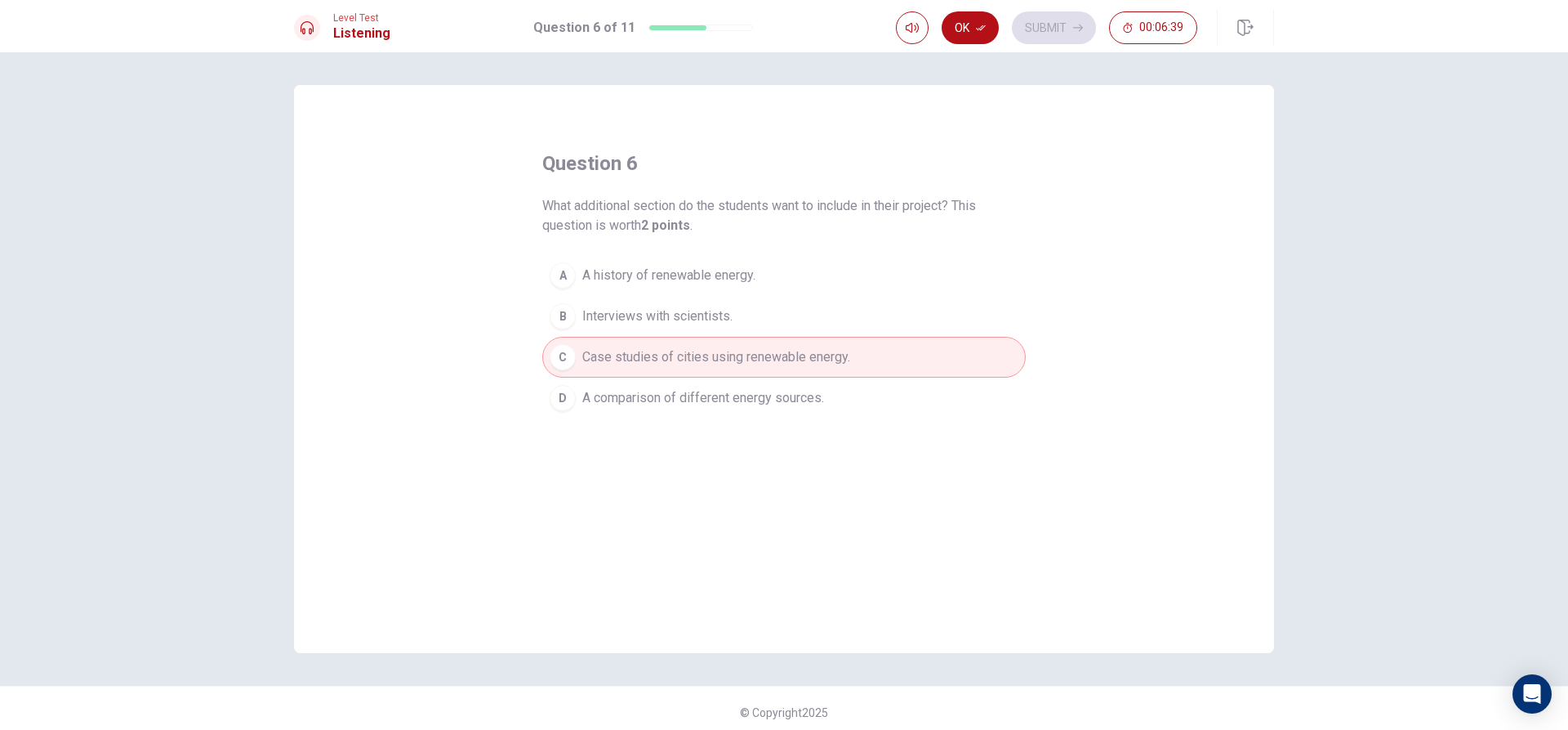
click at [607, 411] on button "D A comparison of different energy sources." at bounding box center [784, 397] width 483 height 41
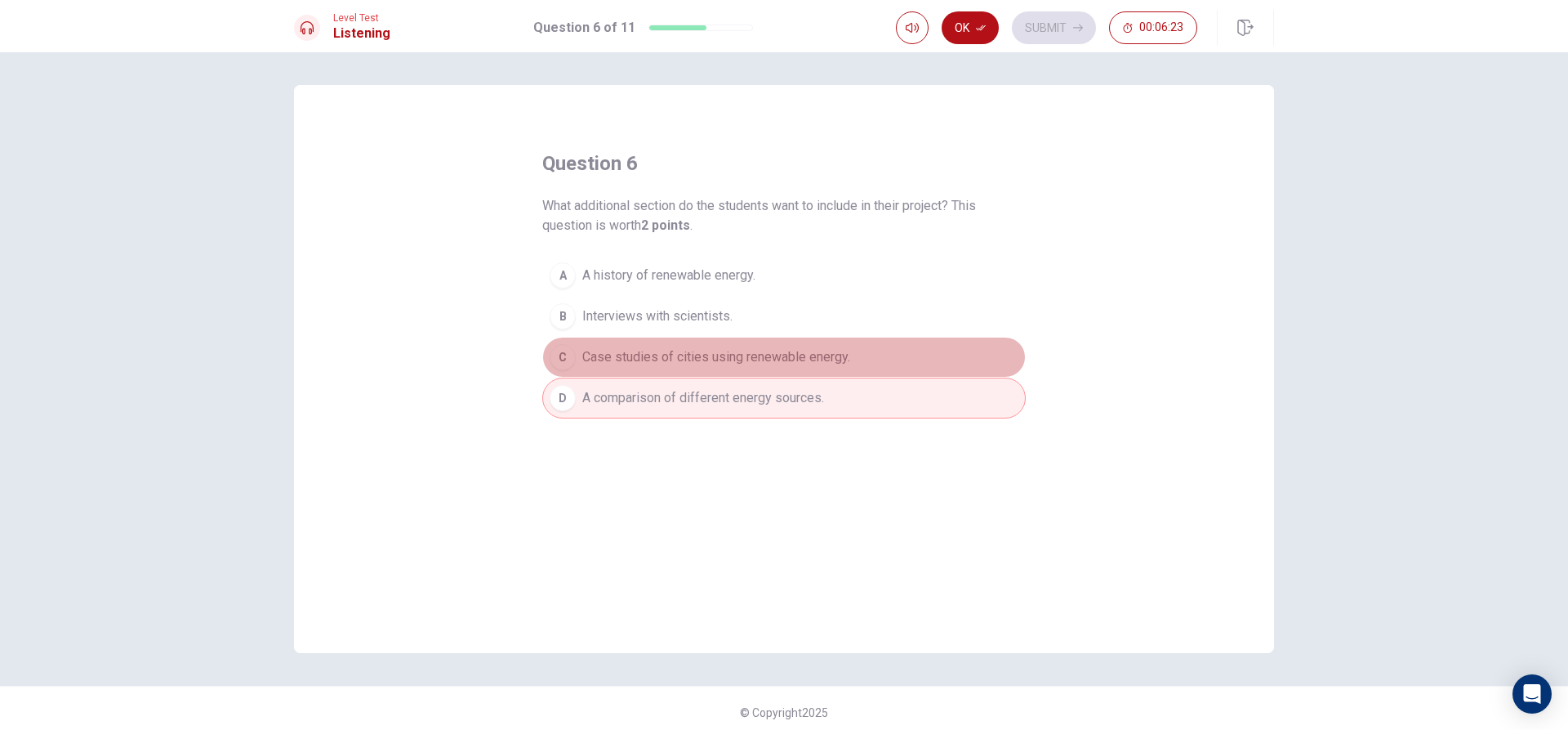
click at [831, 353] on span "Case studies of cities using renewable energy." at bounding box center [716, 357] width 268 height 19
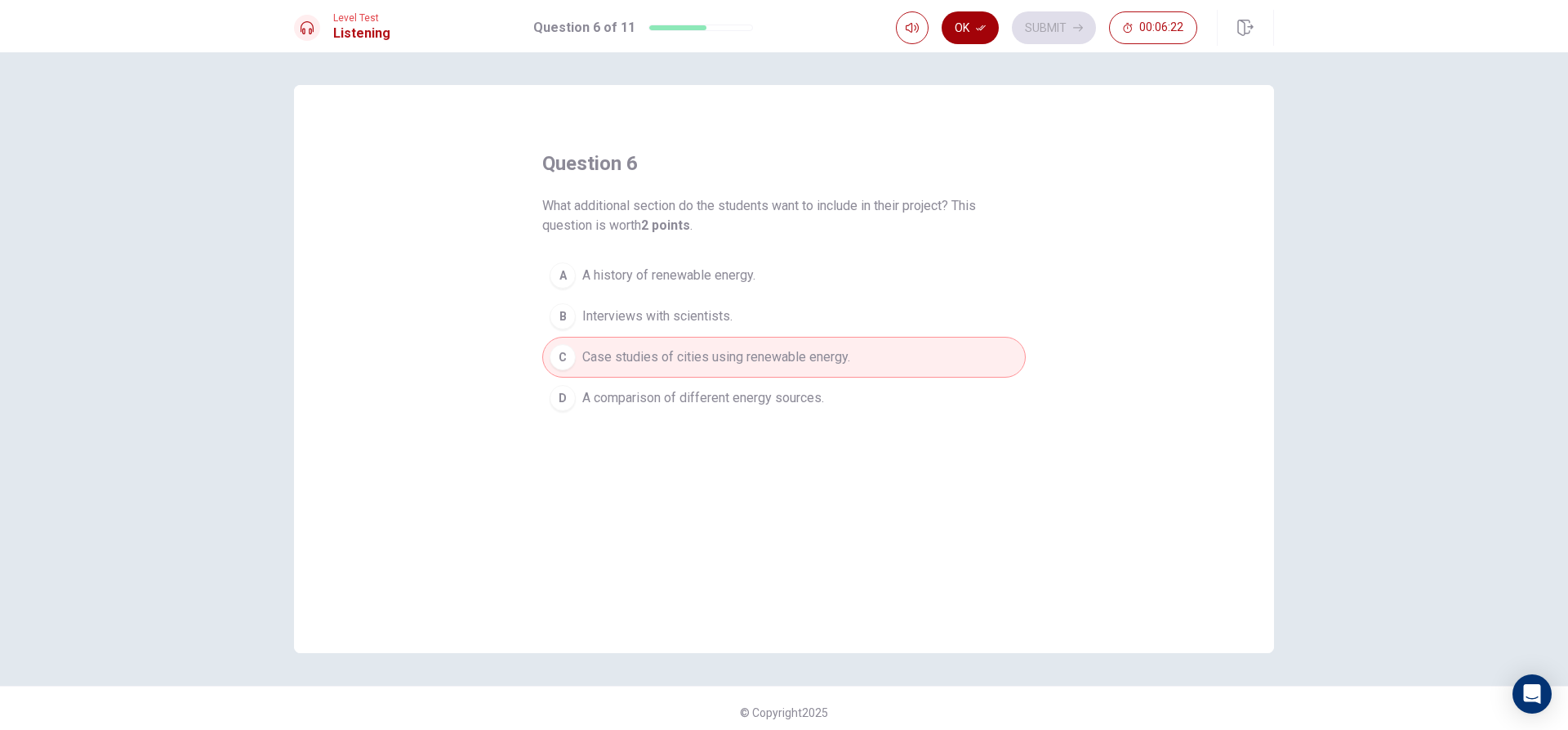
click at [948, 32] on button "Ok" at bounding box center [971, 27] width 57 height 32
click at [891, 313] on button "B Interviews with scientists." at bounding box center [784, 316] width 483 height 41
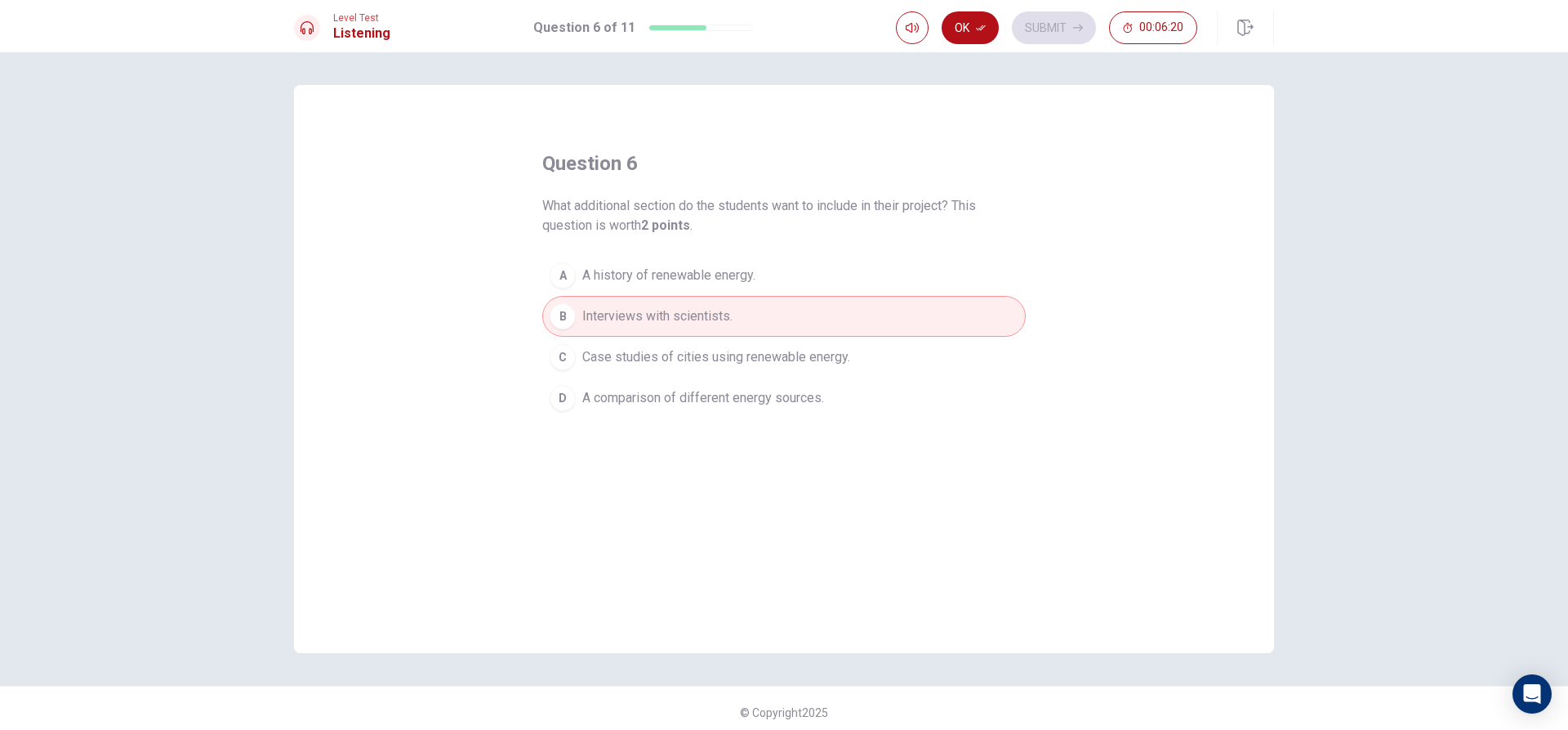
click at [865, 355] on button "C Case studies of cities using renewable energy." at bounding box center [784, 357] width 483 height 41
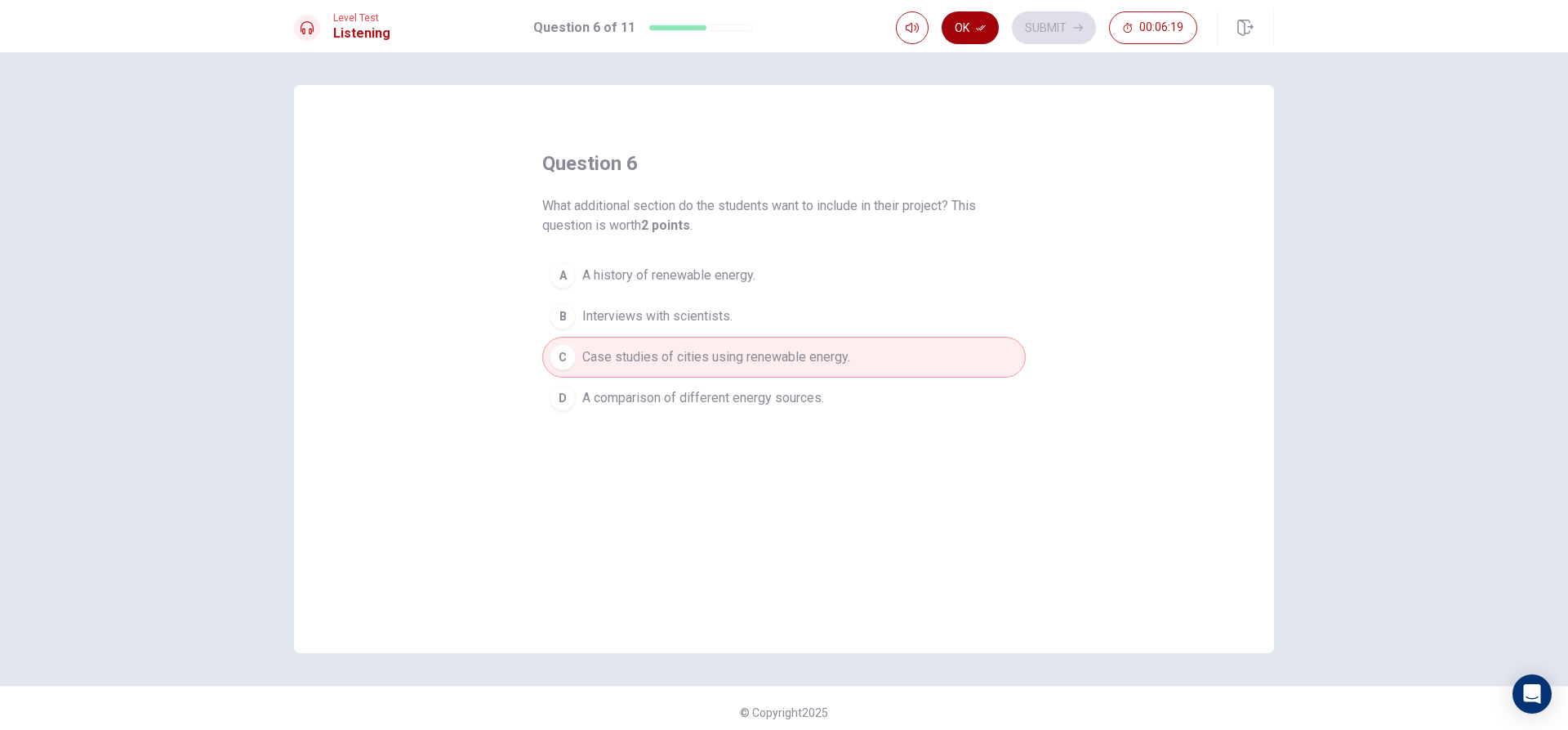
click at [966, 12] on button "Ok" at bounding box center [971, 27] width 57 height 32
click at [1062, 22] on button "Submit" at bounding box center [1054, 27] width 84 height 32
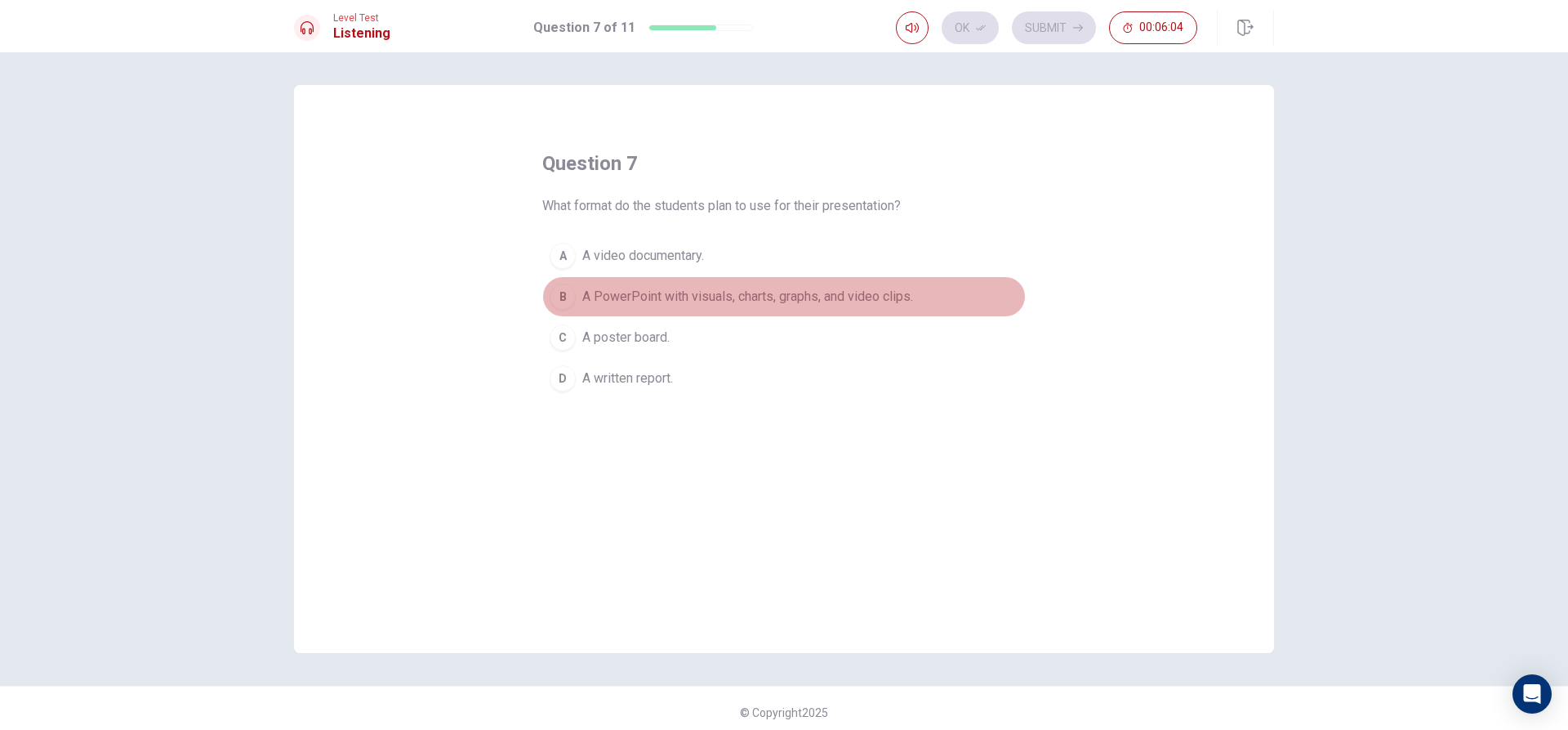
click at [745, 294] on span "A PowerPoint with visuals, charts, graphs, and video clips." at bounding box center [747, 296] width 331 height 19
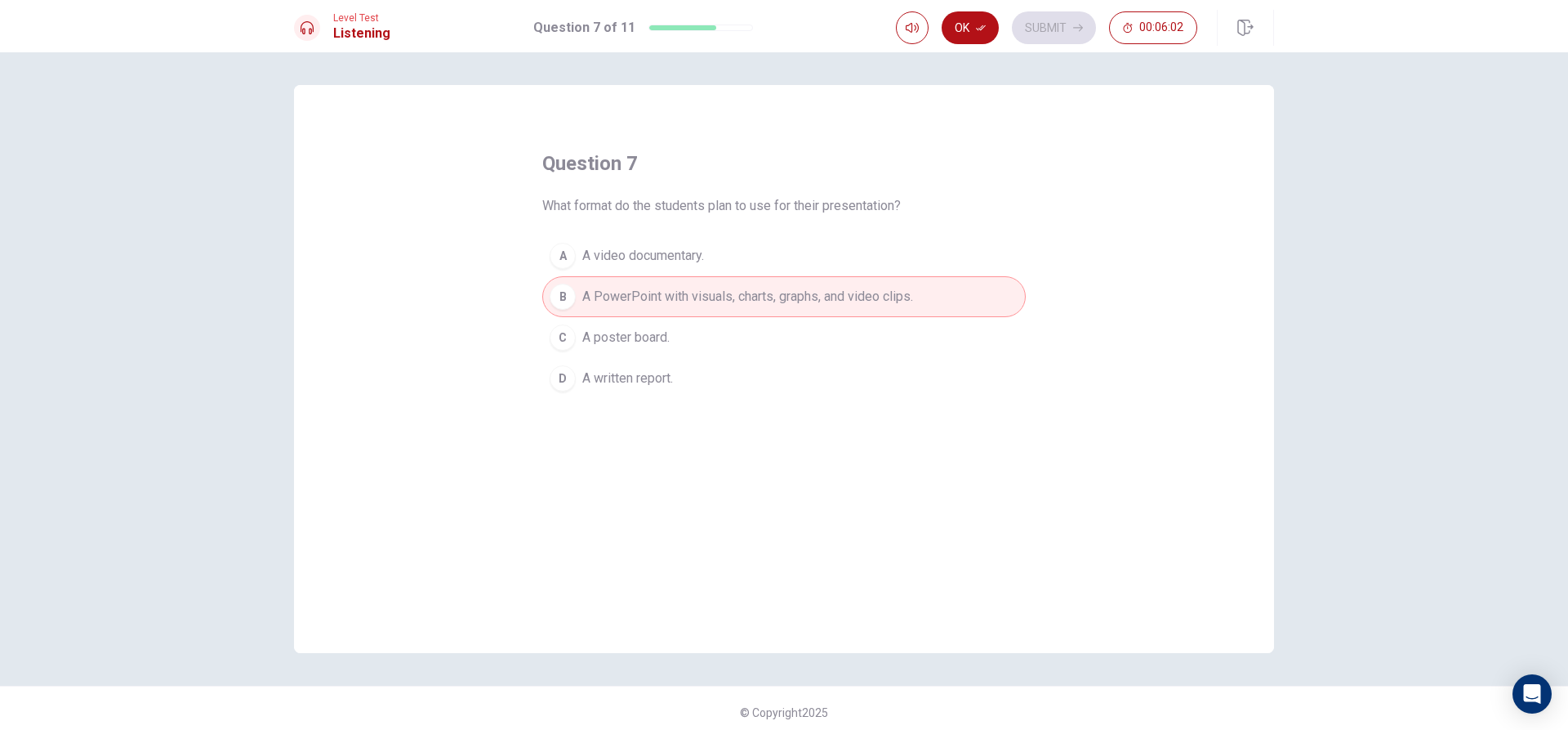
click at [1006, 31] on div "Ok Submit 00:06:02" at bounding box center [1046, 27] width 301 height 32
click at [957, 27] on button "Ok" at bounding box center [971, 27] width 57 height 32
click at [1041, 30] on button "Submit" at bounding box center [1054, 27] width 84 height 32
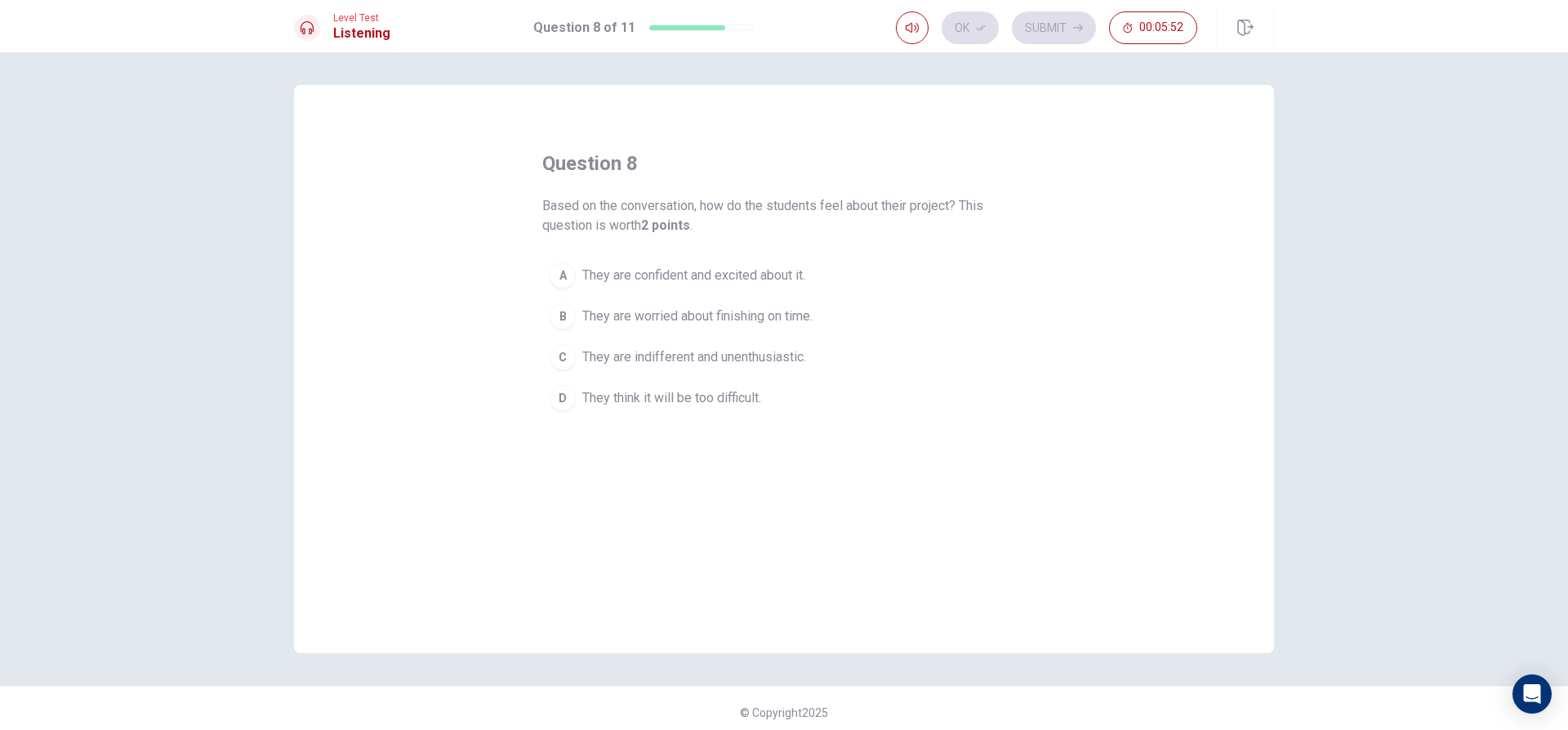
click at [799, 266] on span "They are confident and excited about it." at bounding box center [694, 275] width 223 height 19
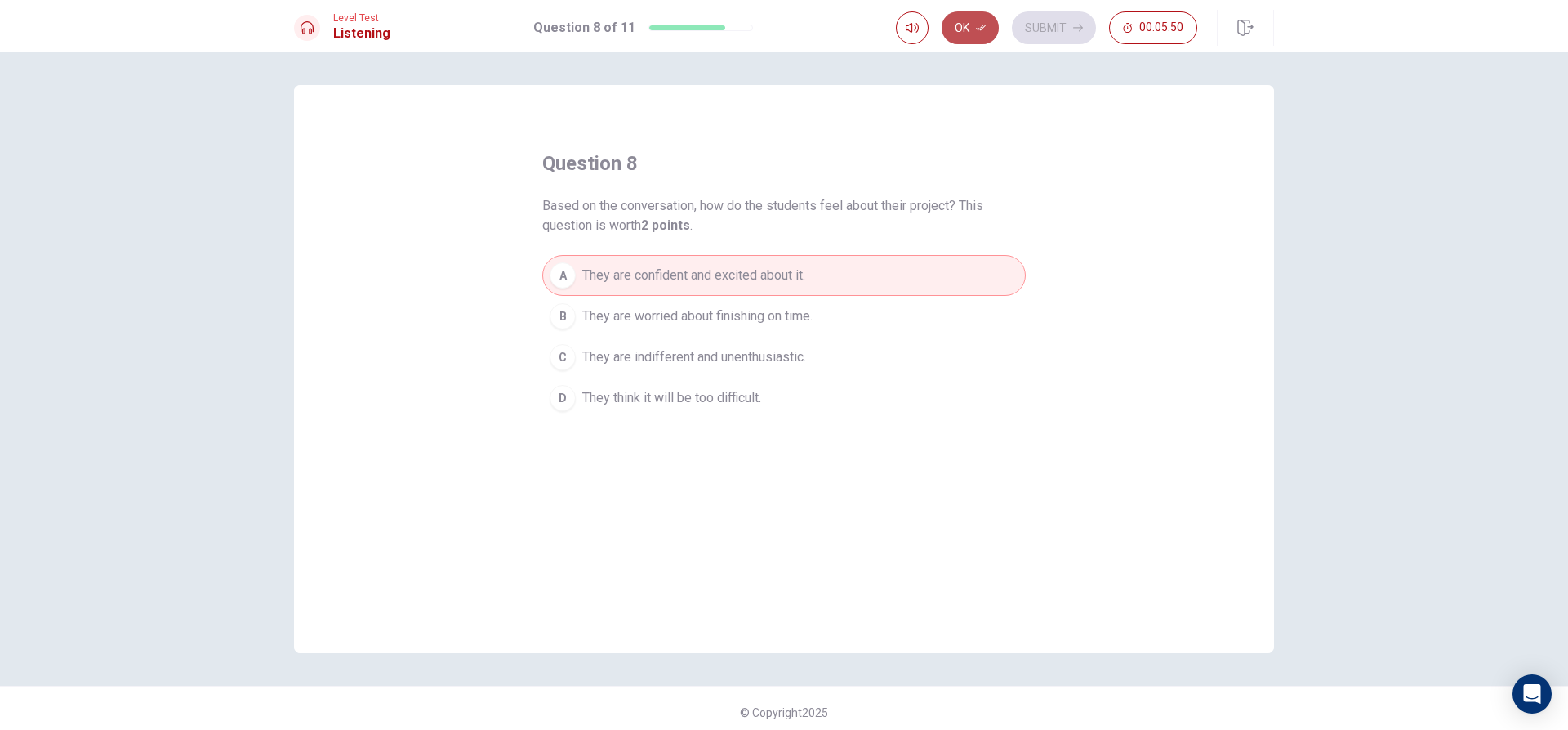
click at [976, 21] on button "Ok" at bounding box center [971, 27] width 57 height 32
click at [1047, 25] on button "Submit" at bounding box center [1054, 27] width 84 height 32
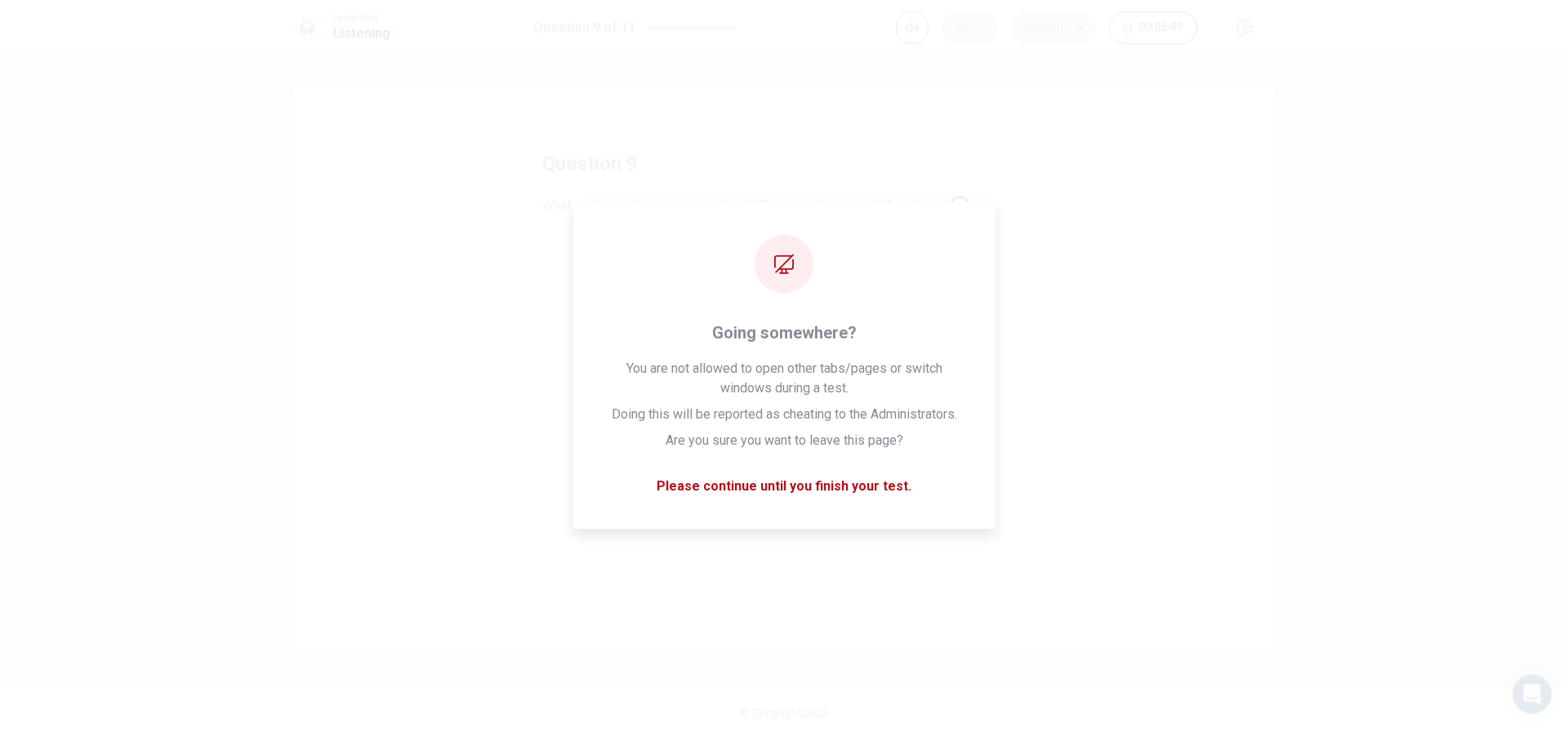
click at [1110, 416] on div "question 9 What is the student suggesting here? This question is worth 2 points…" at bounding box center [784, 369] width 980 height 568
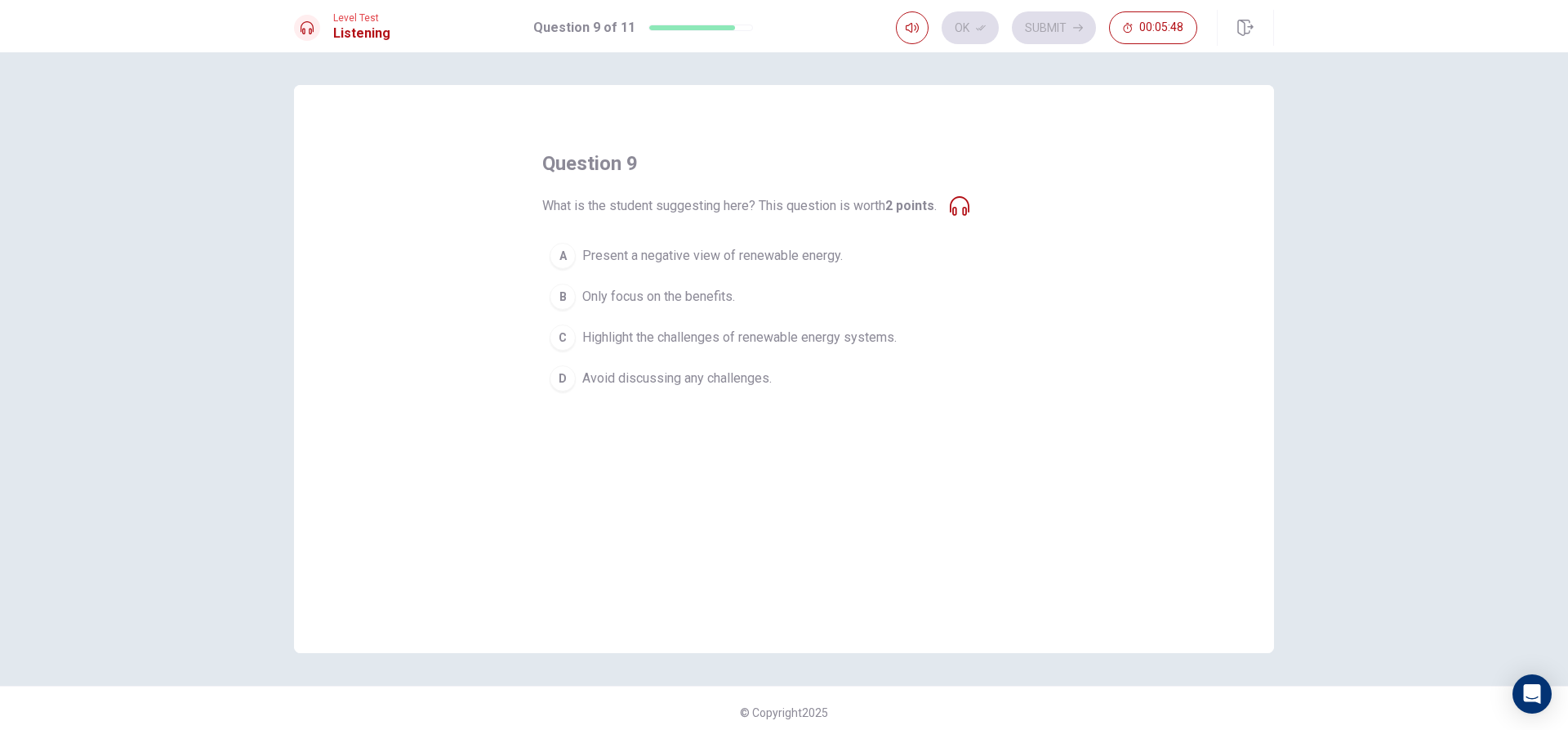
click at [964, 207] on icon at bounding box center [960, 206] width 19 height 19
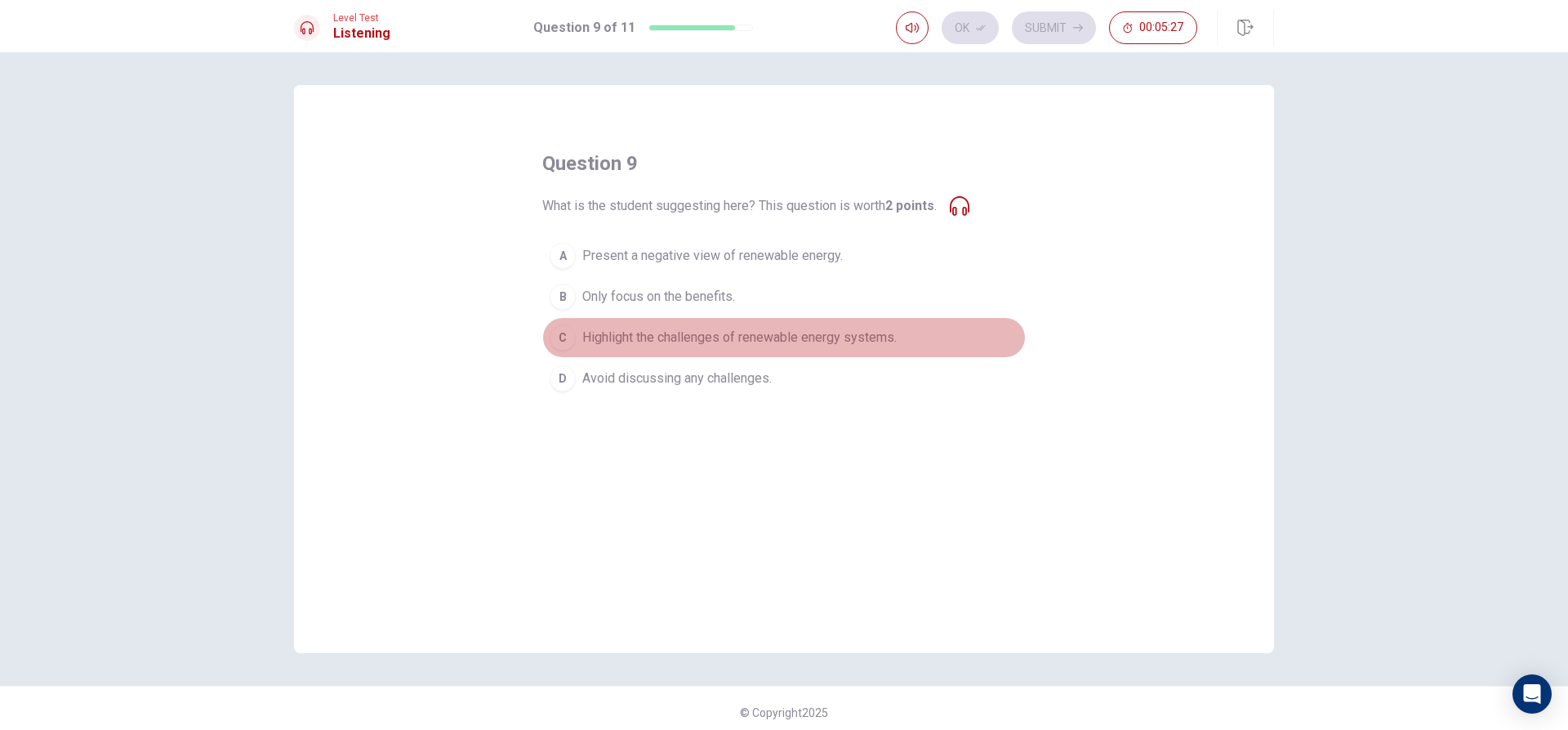
click at [828, 349] on button "C Highlight the challenges of renewable energy systems." at bounding box center [784, 337] width 483 height 41
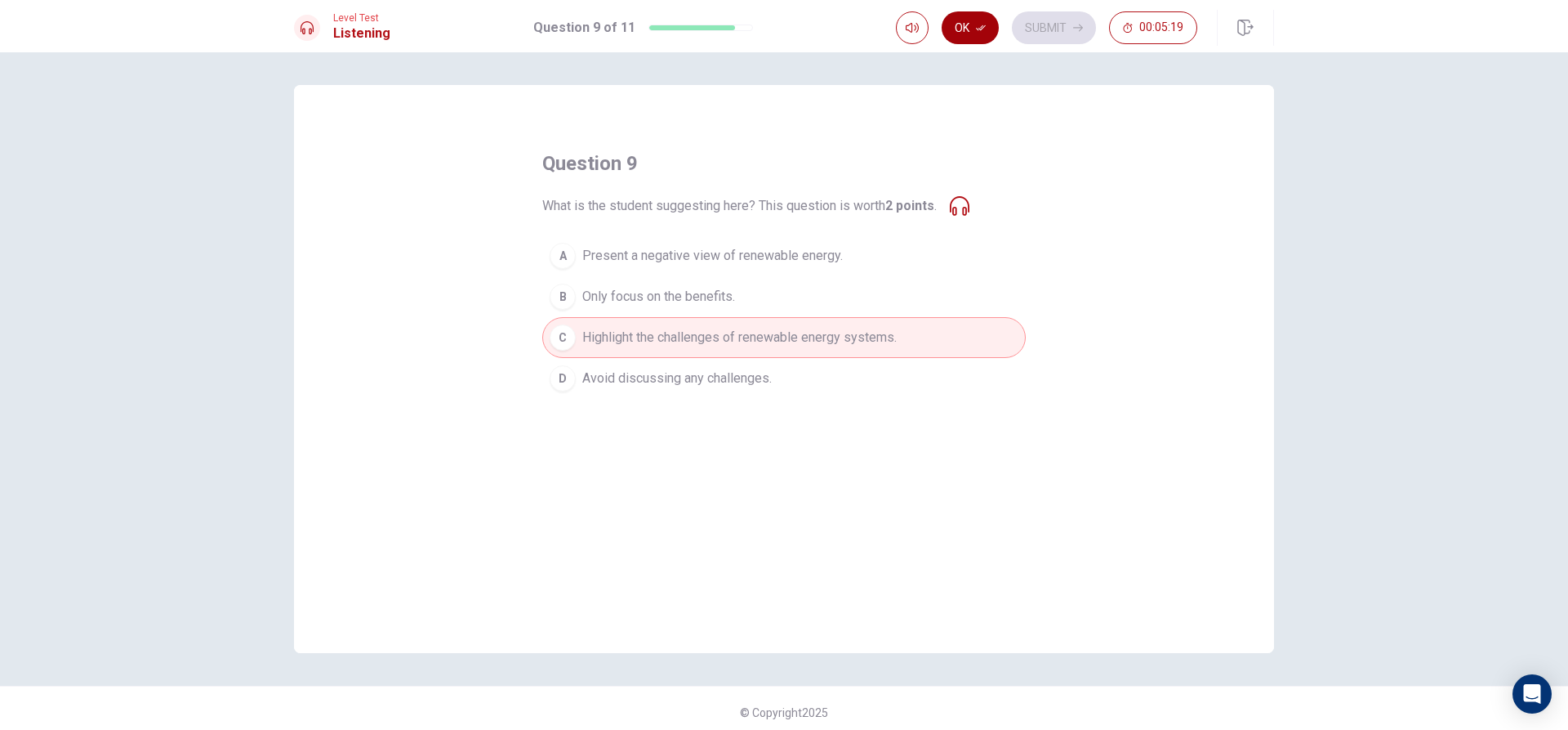
click at [979, 23] on icon "button" at bounding box center [981, 28] width 10 height 10
click at [1034, 16] on button "Submit" at bounding box center [1054, 27] width 84 height 32
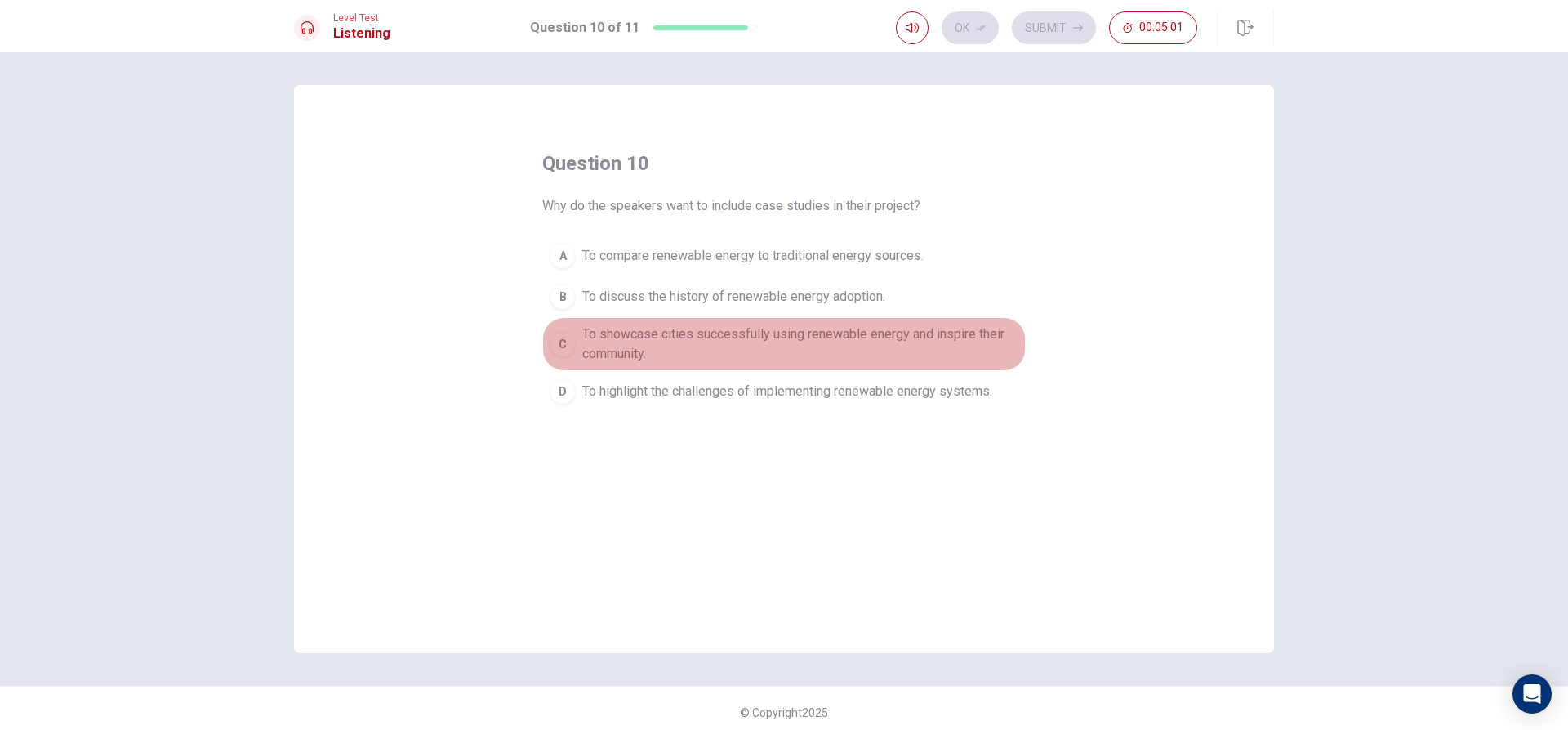
click at [972, 345] on span "To showcase cities successfully using renewable energy and inspire their commun…" at bounding box center [800, 344] width 436 height 39
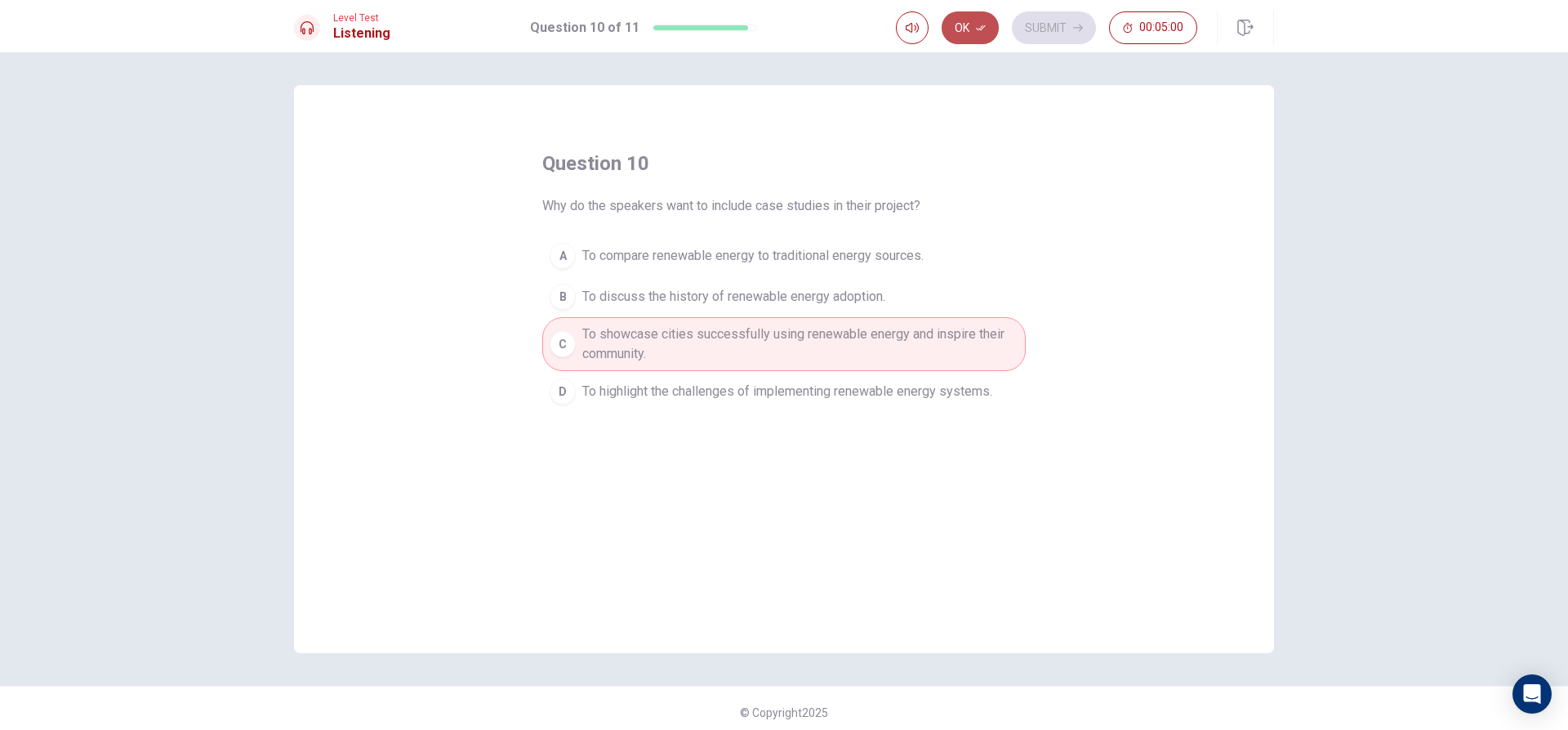
click at [983, 19] on button "Ok" at bounding box center [971, 27] width 57 height 32
click at [1074, 10] on div "Ok Submit 00:04:59" at bounding box center [1085, 28] width 378 height 36
click at [1073, 15] on button "Submit" at bounding box center [1054, 27] width 84 height 32
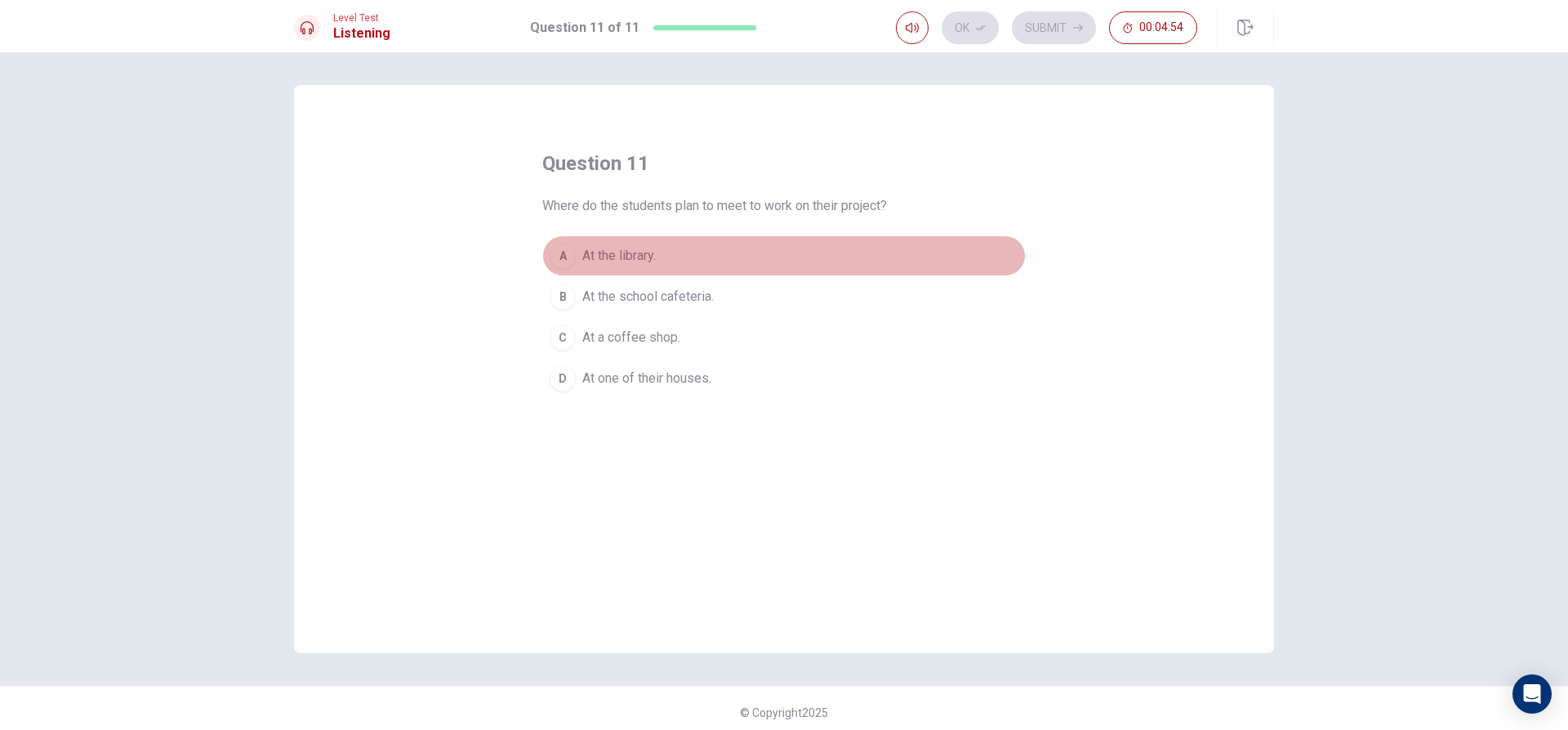
click at [784, 262] on button "A At the library." at bounding box center [784, 256] width 483 height 41
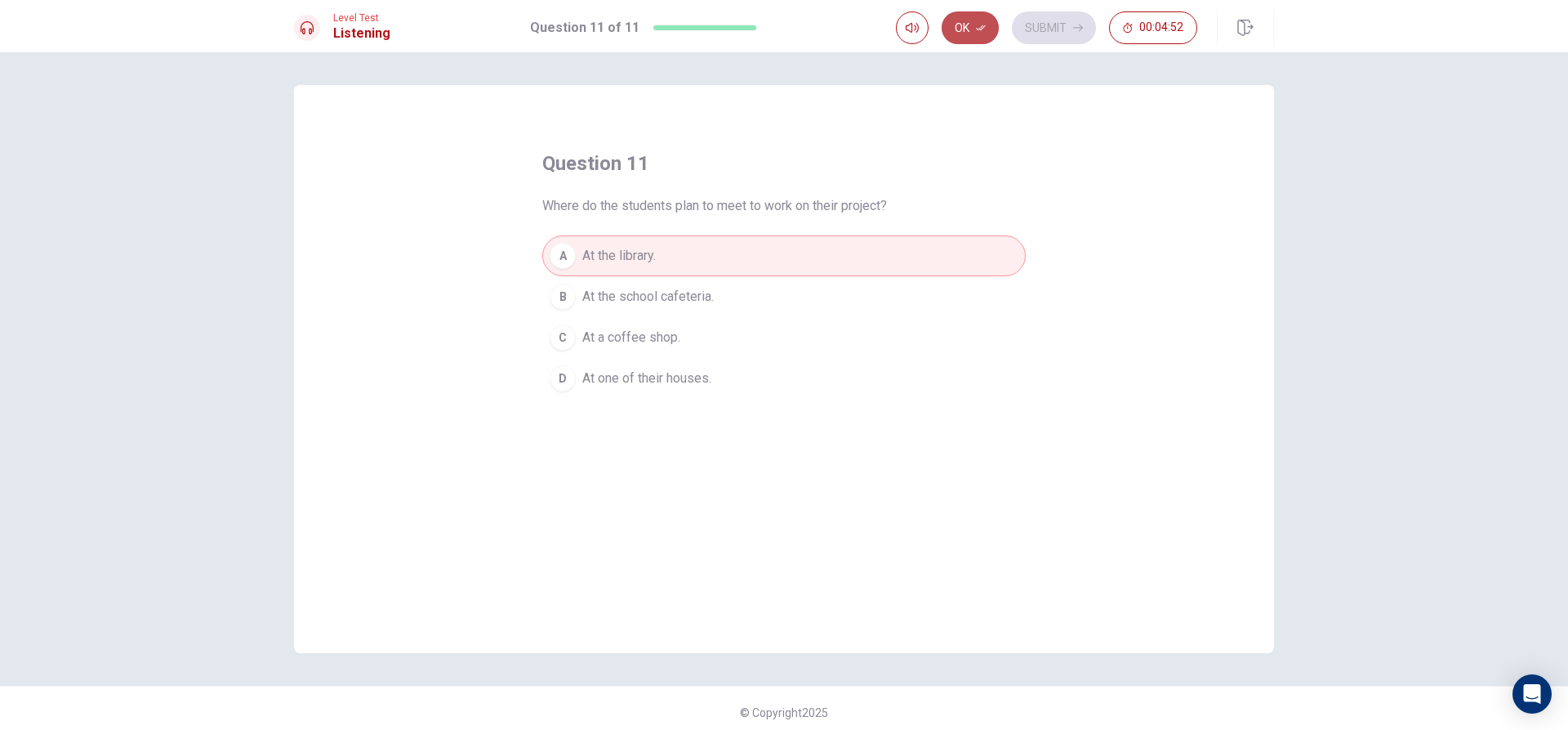
click at [983, 31] on icon "button" at bounding box center [981, 28] width 10 height 10
click at [1031, 19] on button "Submit" at bounding box center [1054, 27] width 84 height 32
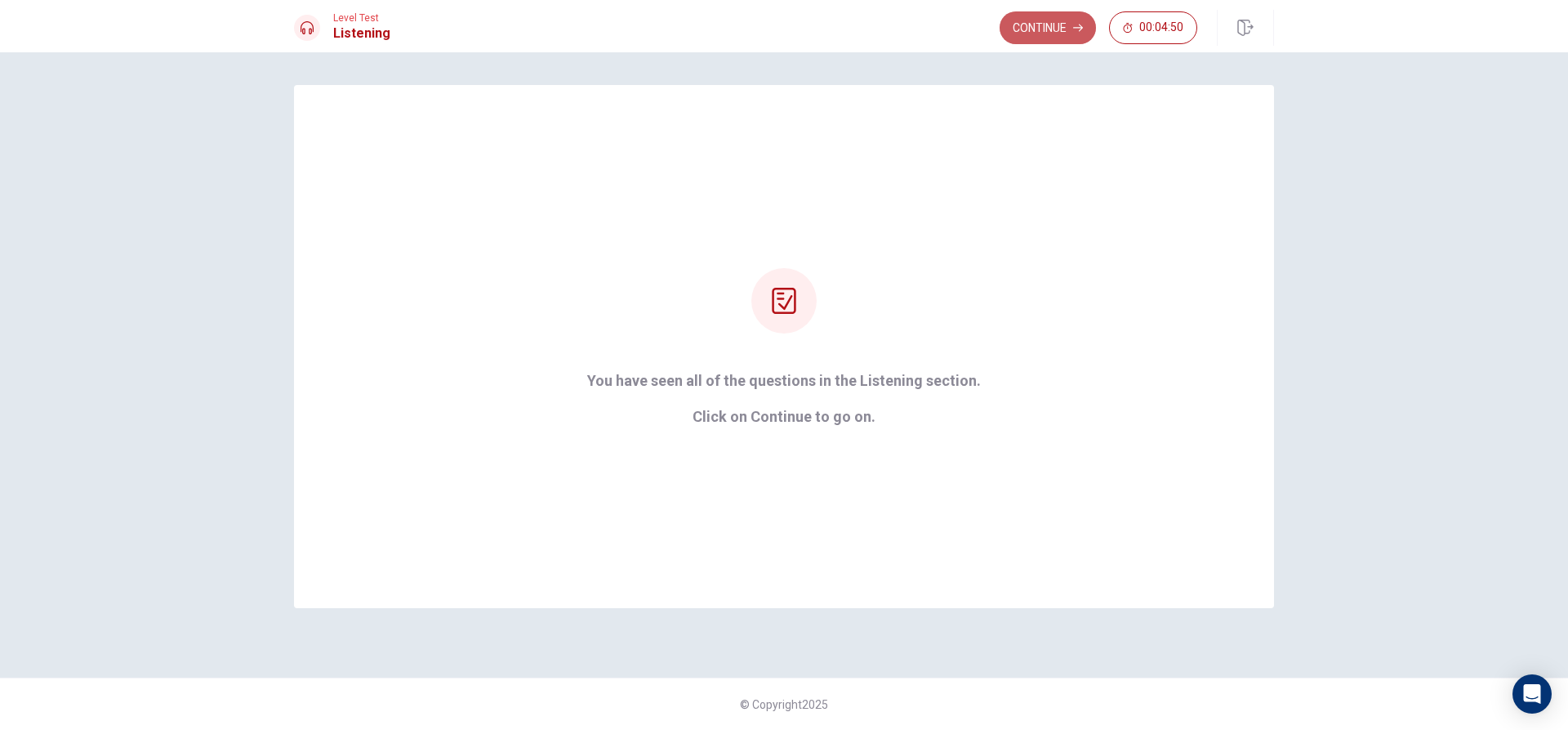
click at [1031, 19] on button "Continue" at bounding box center [1047, 27] width 96 height 32
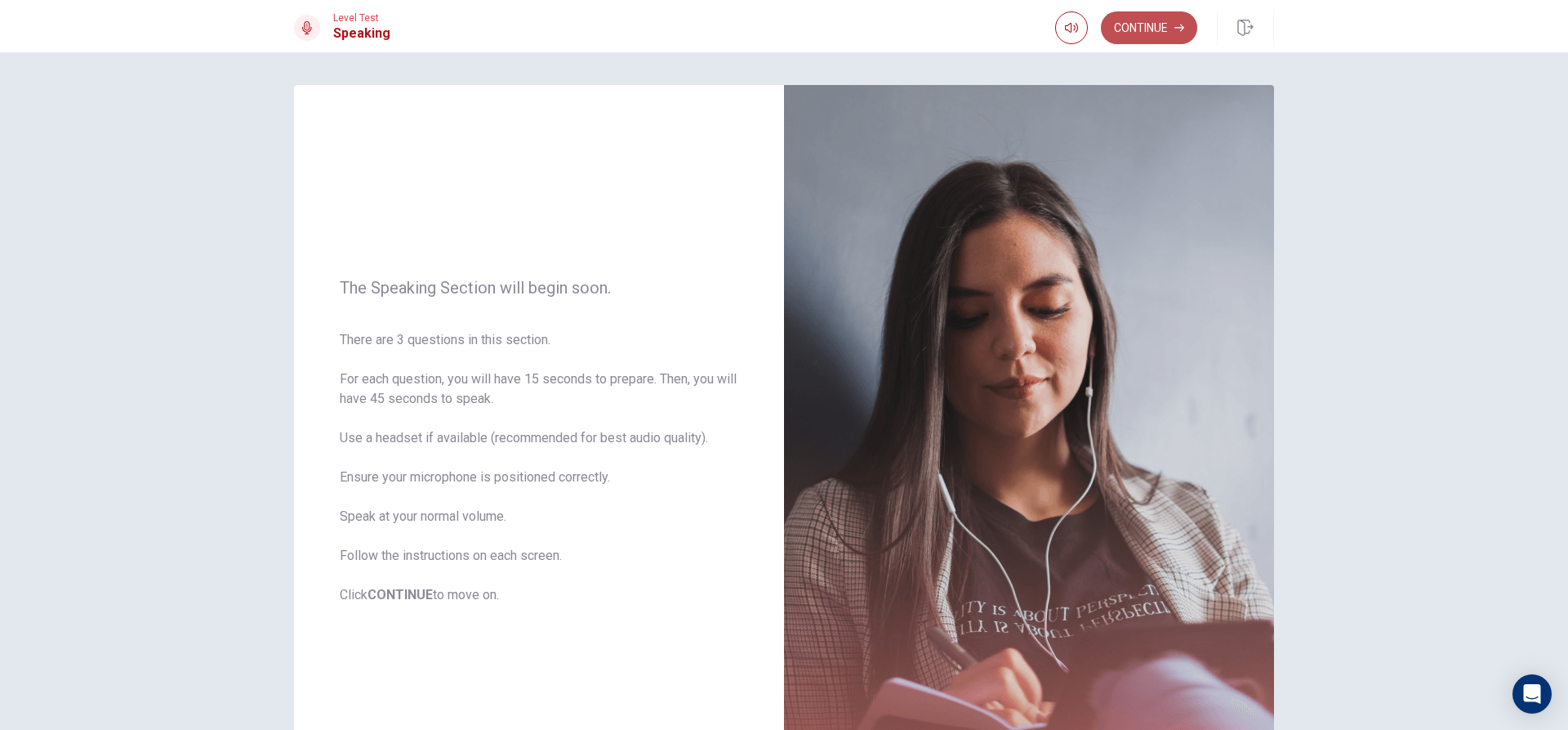
click at [1144, 25] on button "Continue" at bounding box center [1149, 27] width 96 height 32
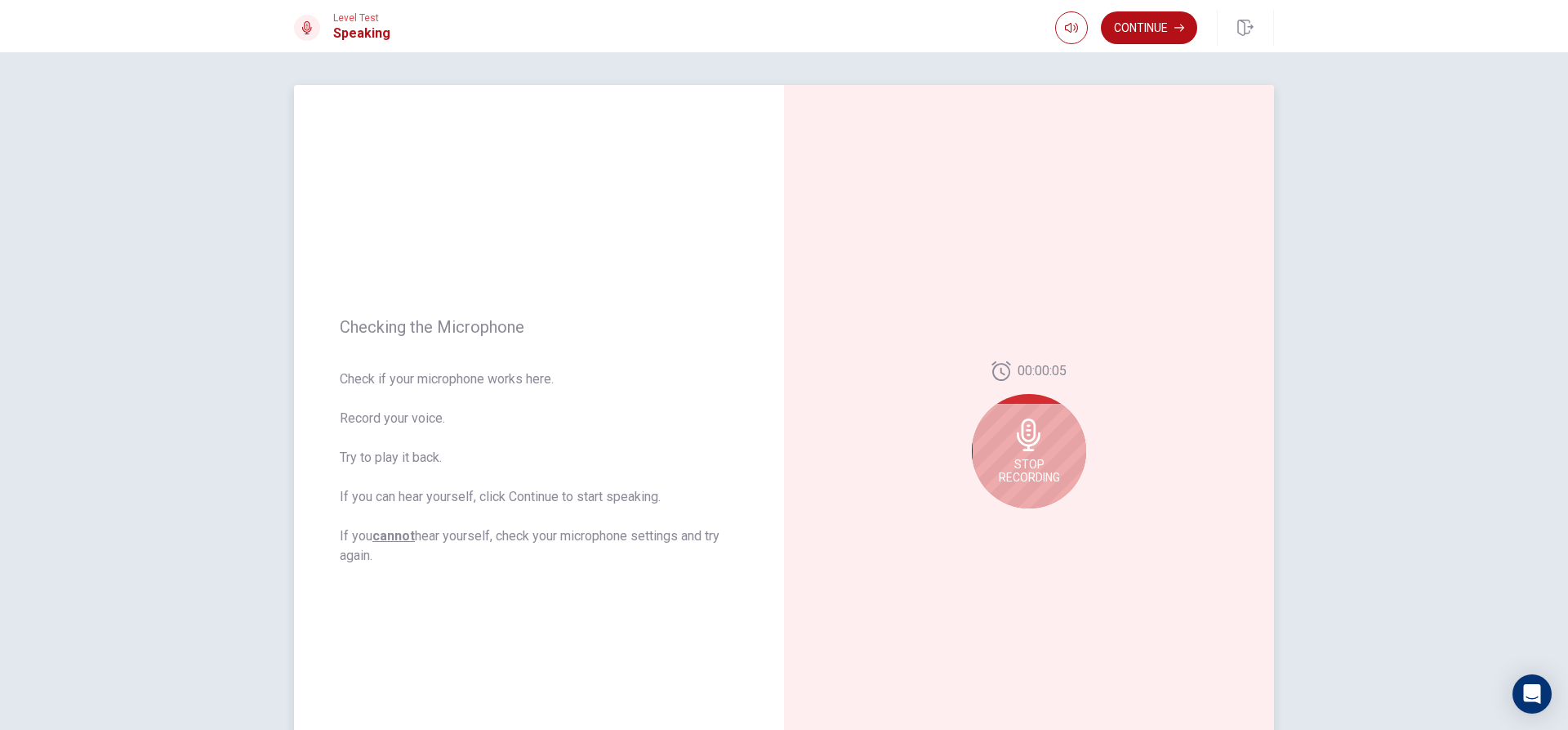
click at [1013, 419] on icon at bounding box center [1029, 434] width 32 height 32
click at [1037, 521] on button "Play Audio" at bounding box center [1047, 521] width 23 height 23
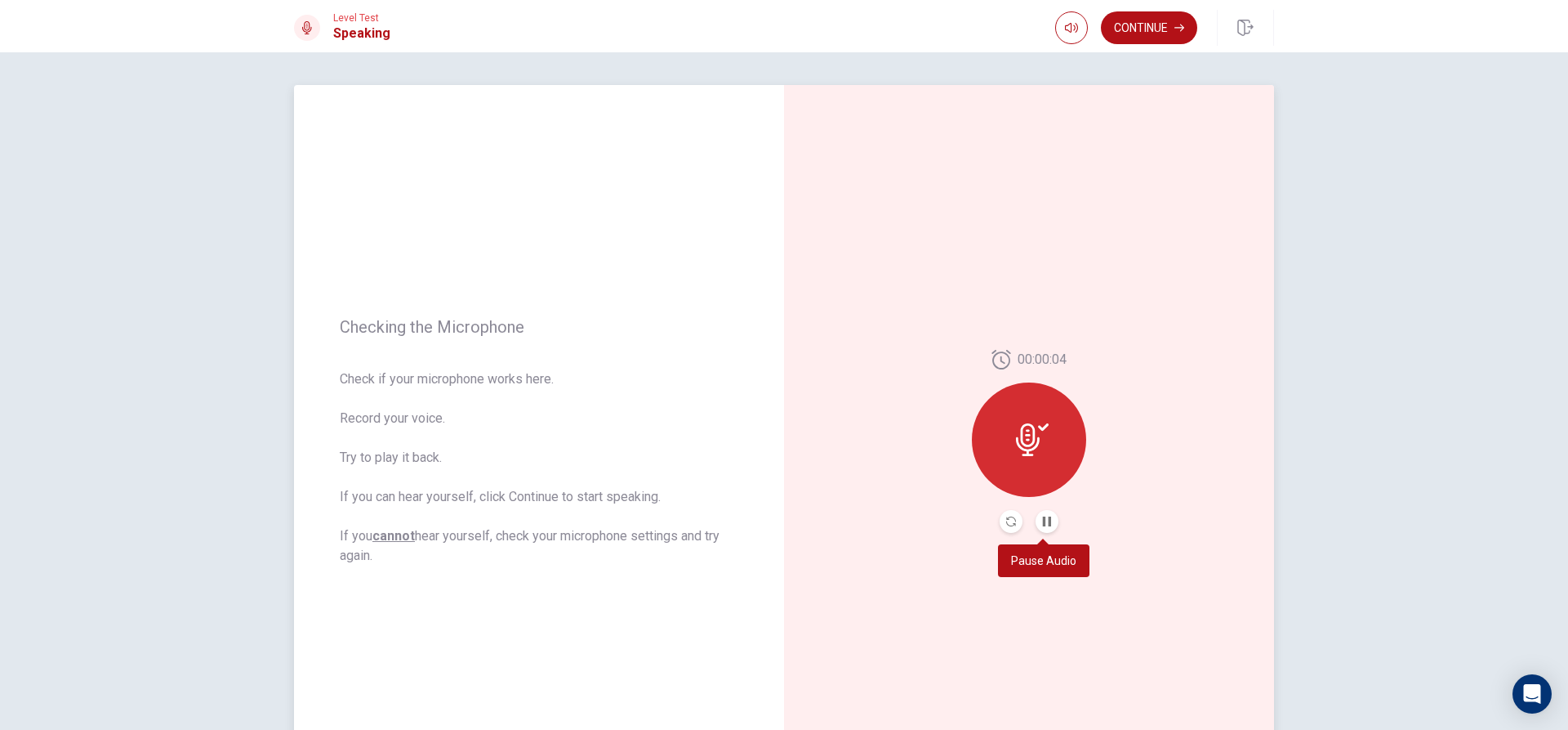
click at [1037, 521] on button "Pause Audio" at bounding box center [1047, 521] width 23 height 23
click at [1151, 24] on button "Continue" at bounding box center [1149, 27] width 96 height 32
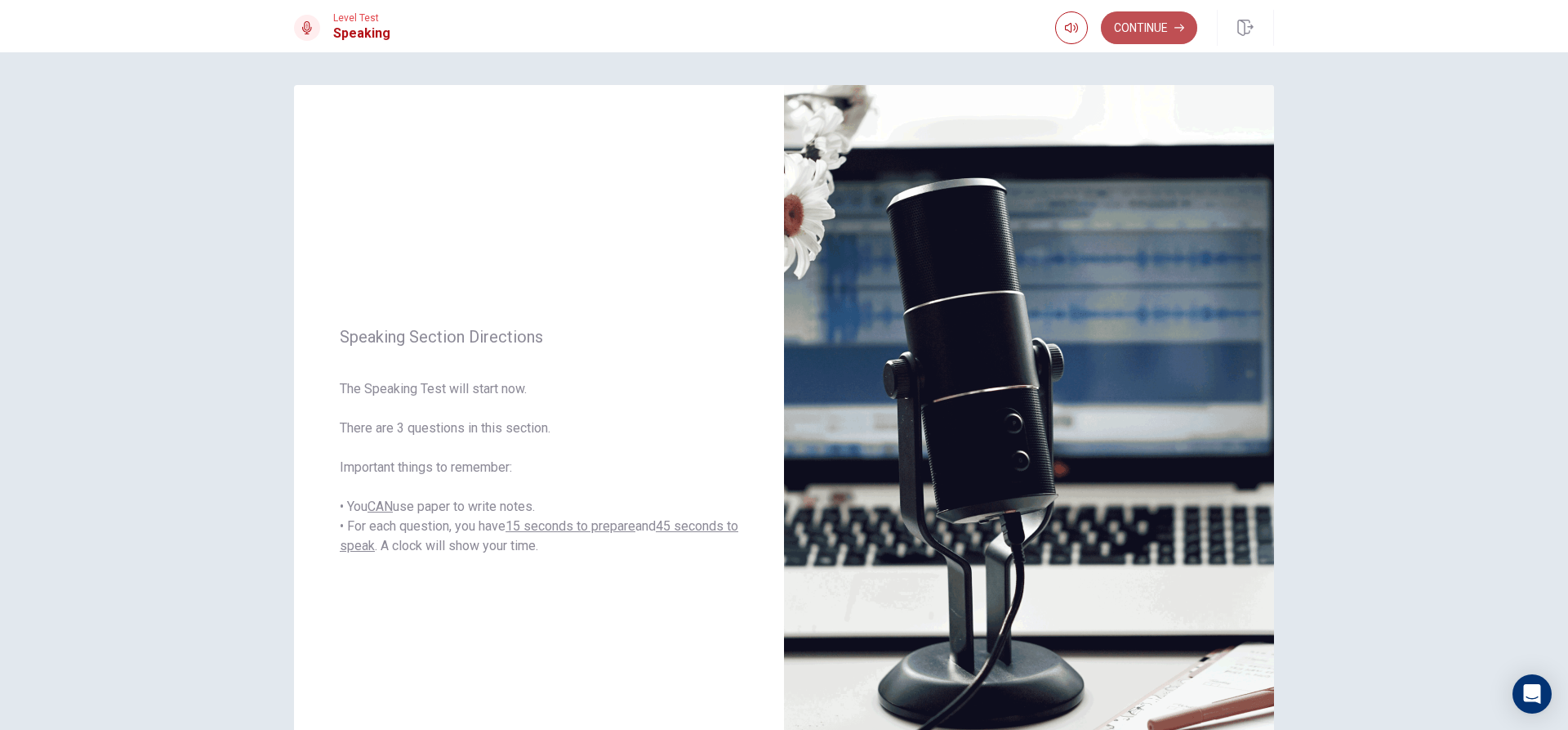
click at [1139, 14] on button "Continue" at bounding box center [1149, 27] width 96 height 32
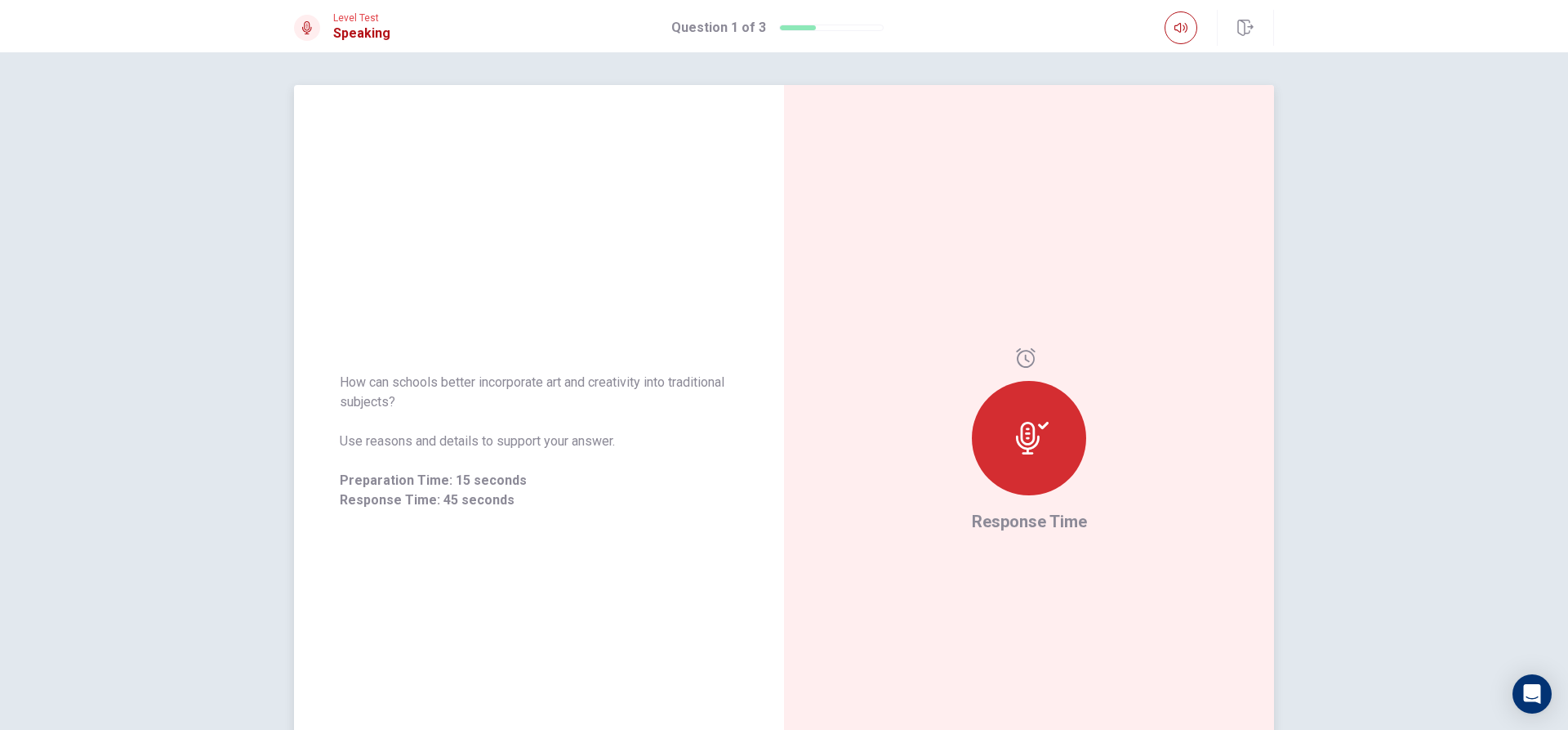
click at [1028, 438] on icon at bounding box center [1032, 437] width 32 height 32
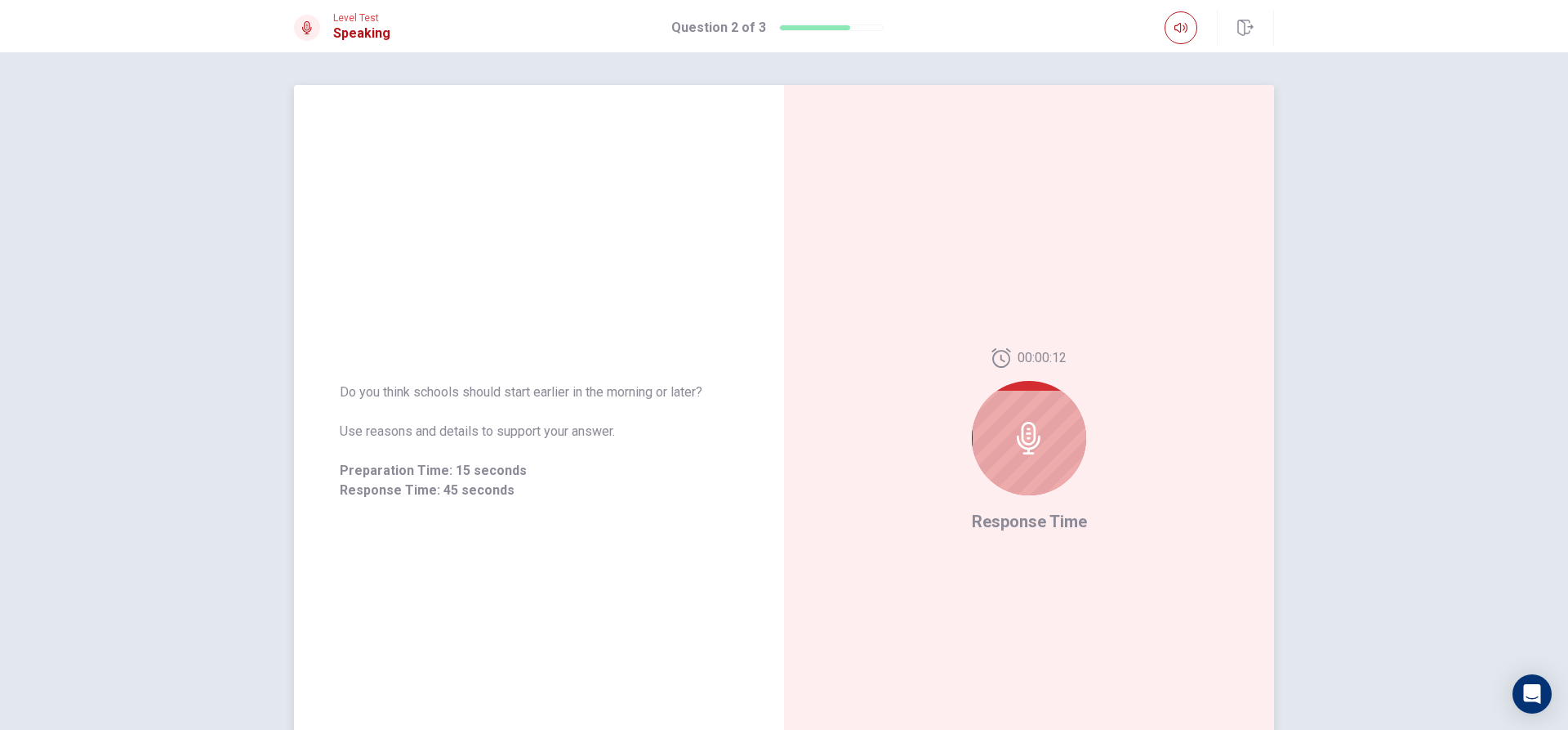
drag, startPoint x: 1029, startPoint y: 422, endPoint x: 1015, endPoint y: 488, distance: 67.5
click at [1015, 488] on div at bounding box center [1028, 437] width 114 height 114
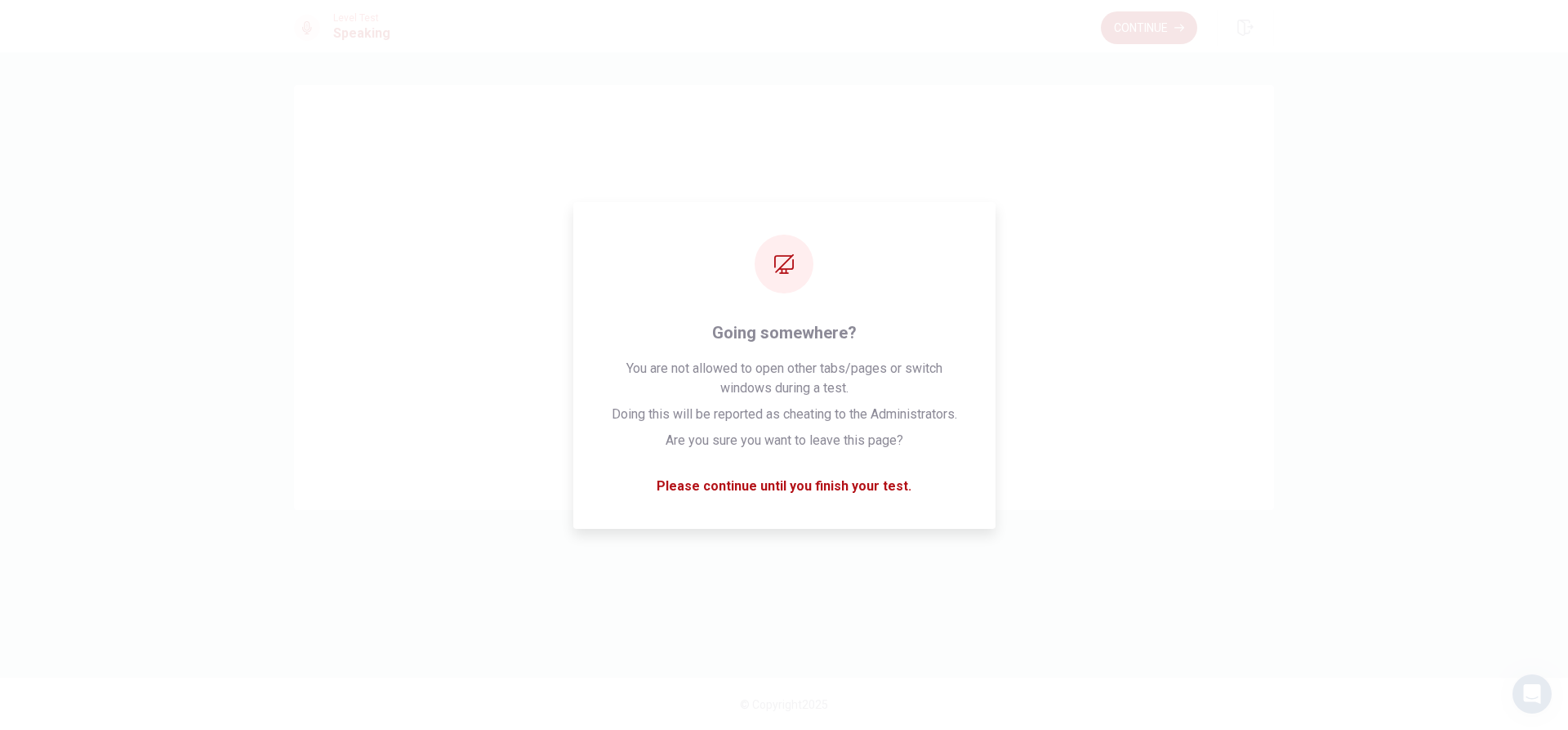
click at [1125, 27] on button "Continue" at bounding box center [1149, 27] width 96 height 32
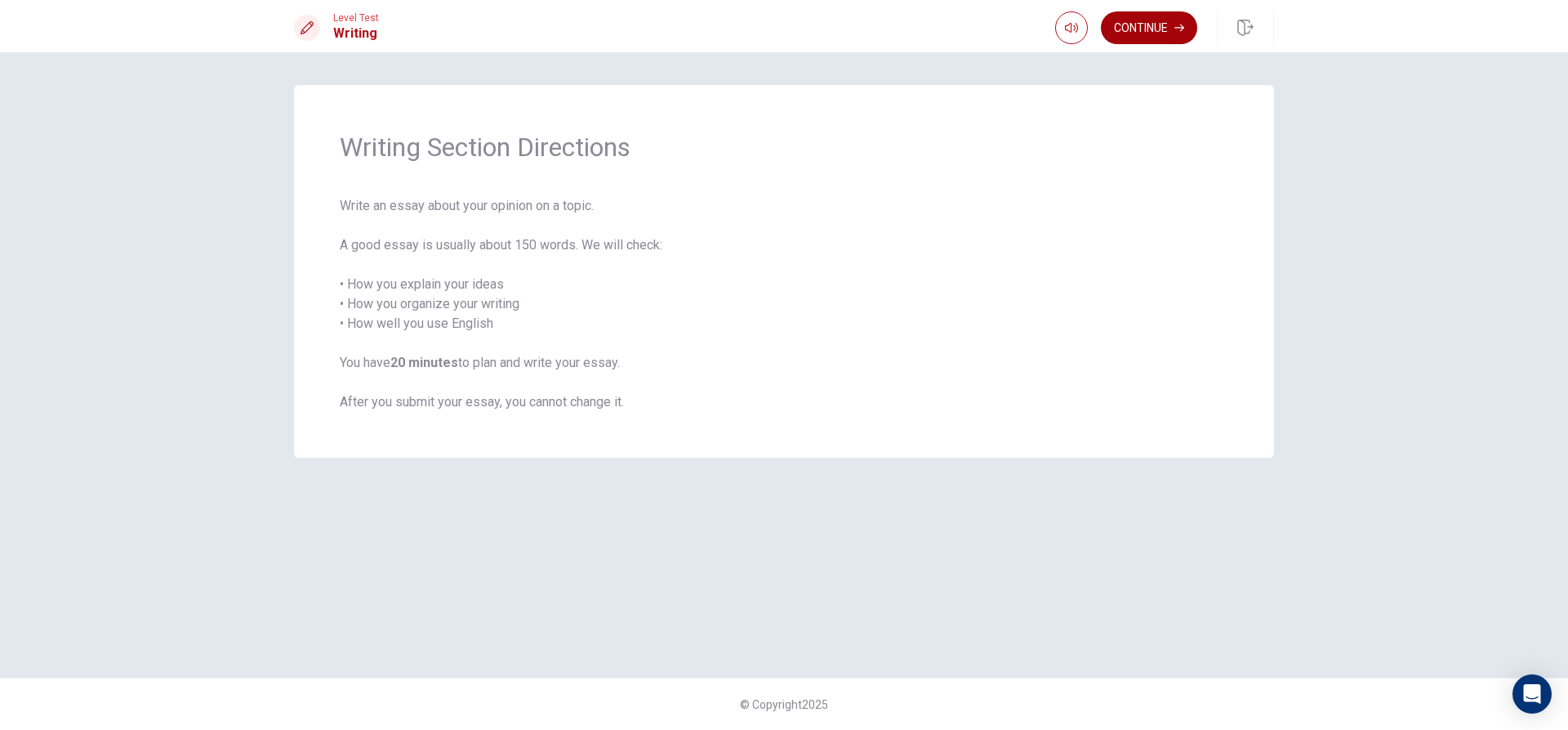
click at [1131, 20] on button "Continue" at bounding box center [1149, 27] width 96 height 32
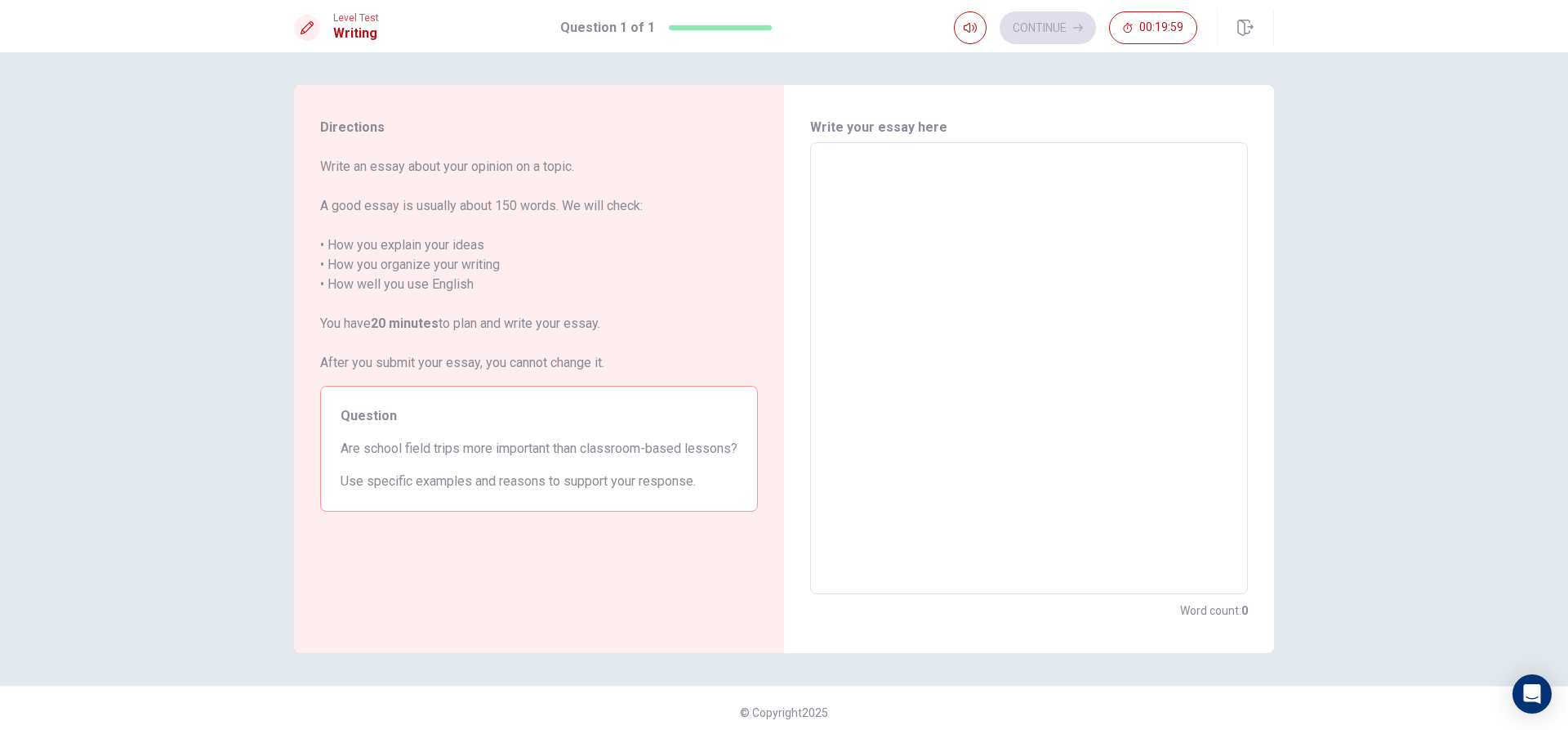
click at [1022, 173] on textarea at bounding box center [1029, 368] width 415 height 425
type textarea "i"
type textarea "x"
type textarea "i"
type textarea "x"
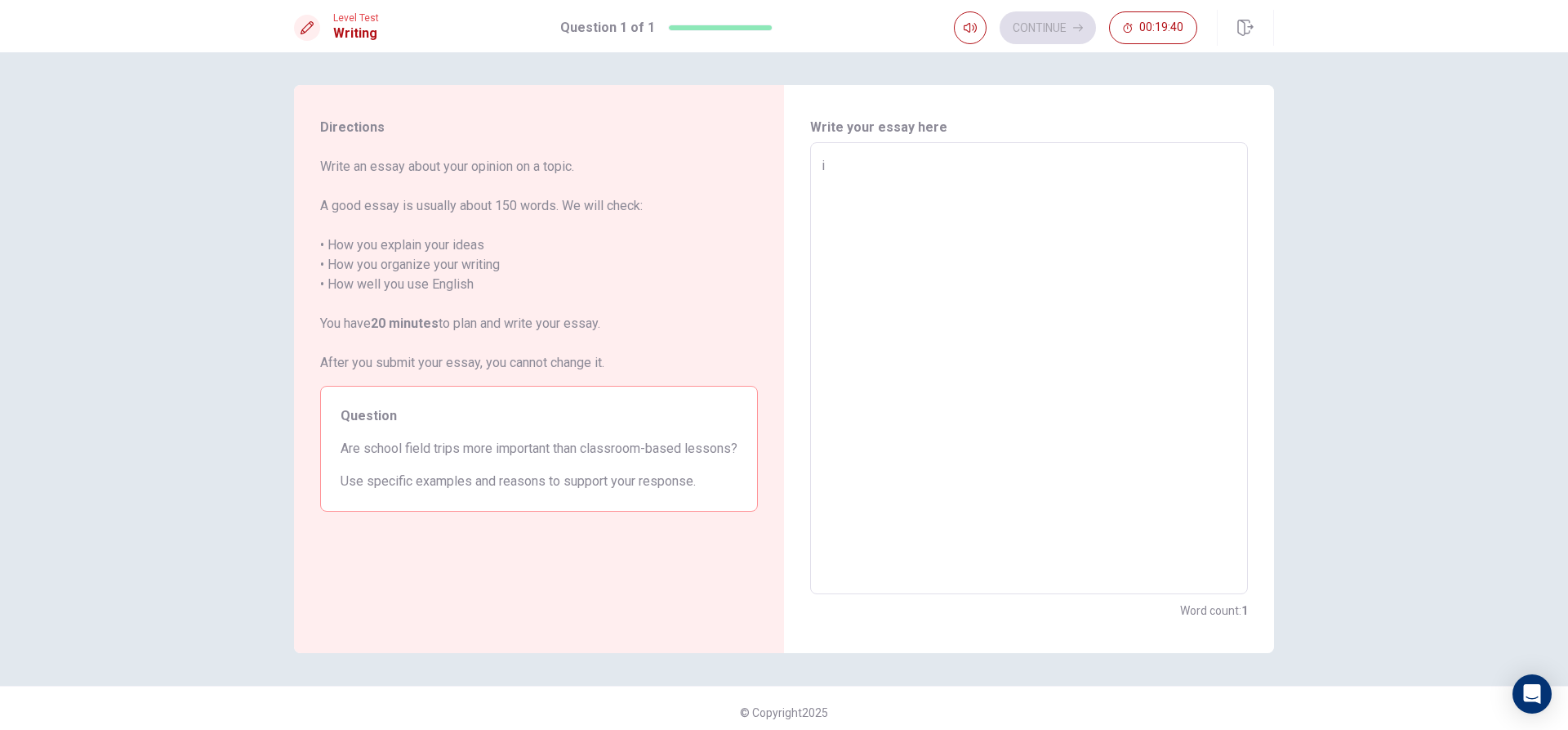
type textarea "i t"
type textarea "x"
type textarea "i th"
type textarea "x"
type textarea "i thi"
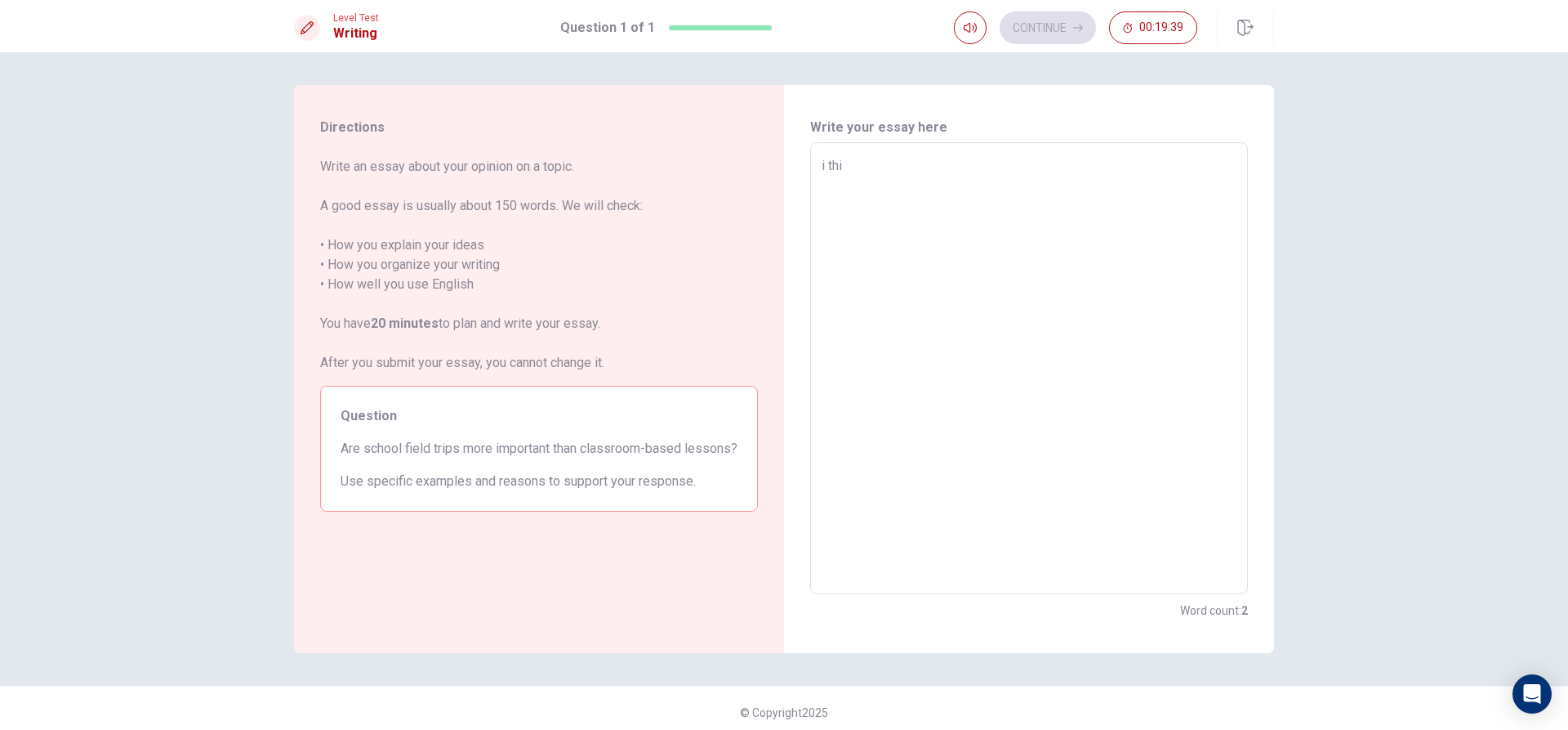
type textarea "x"
type textarea "i thin"
type textarea "x"
type textarea "i think"
type textarea "x"
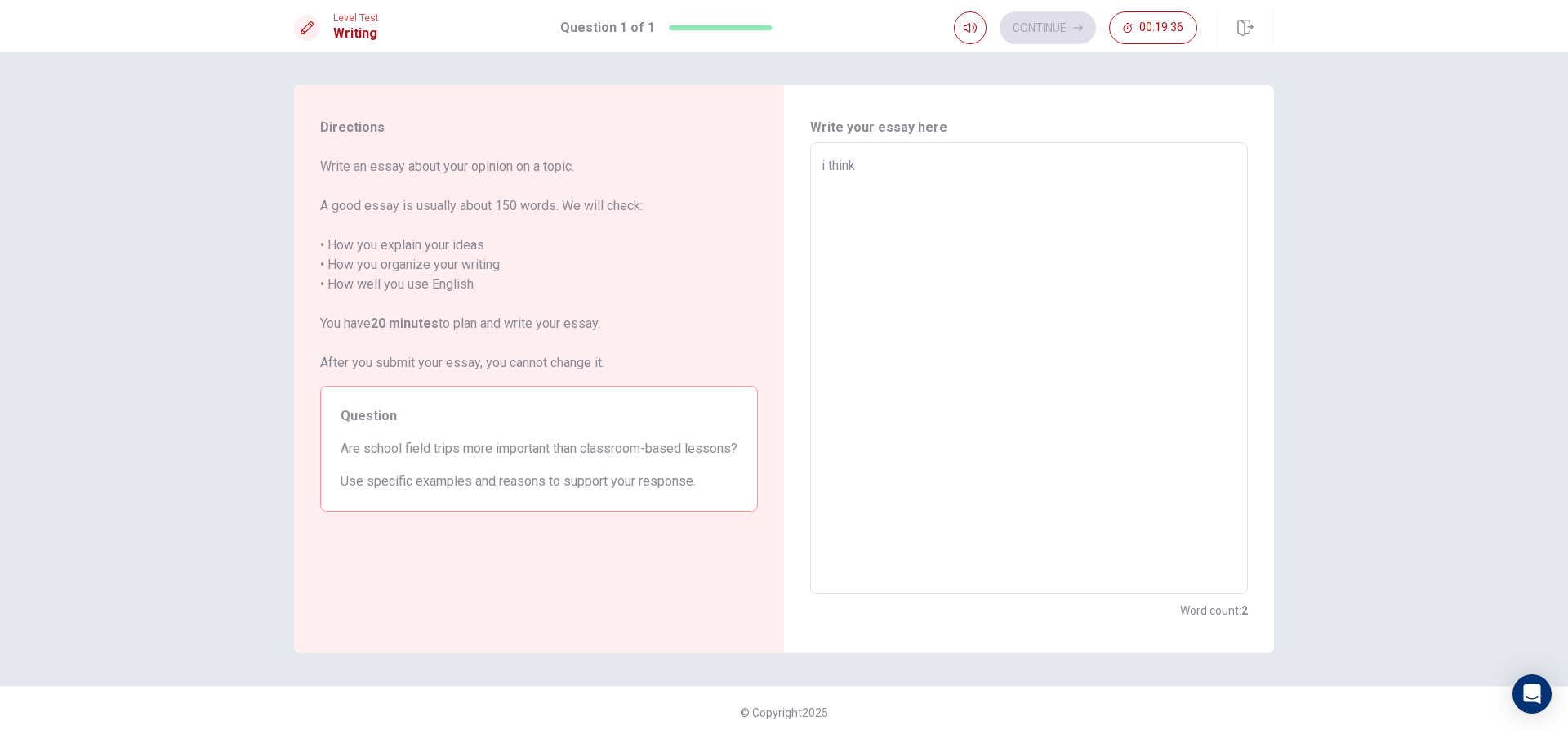
type textarea "i thin"
type textarea "x"
type textarea "i thi"
type textarea "x"
type textarea "i th"
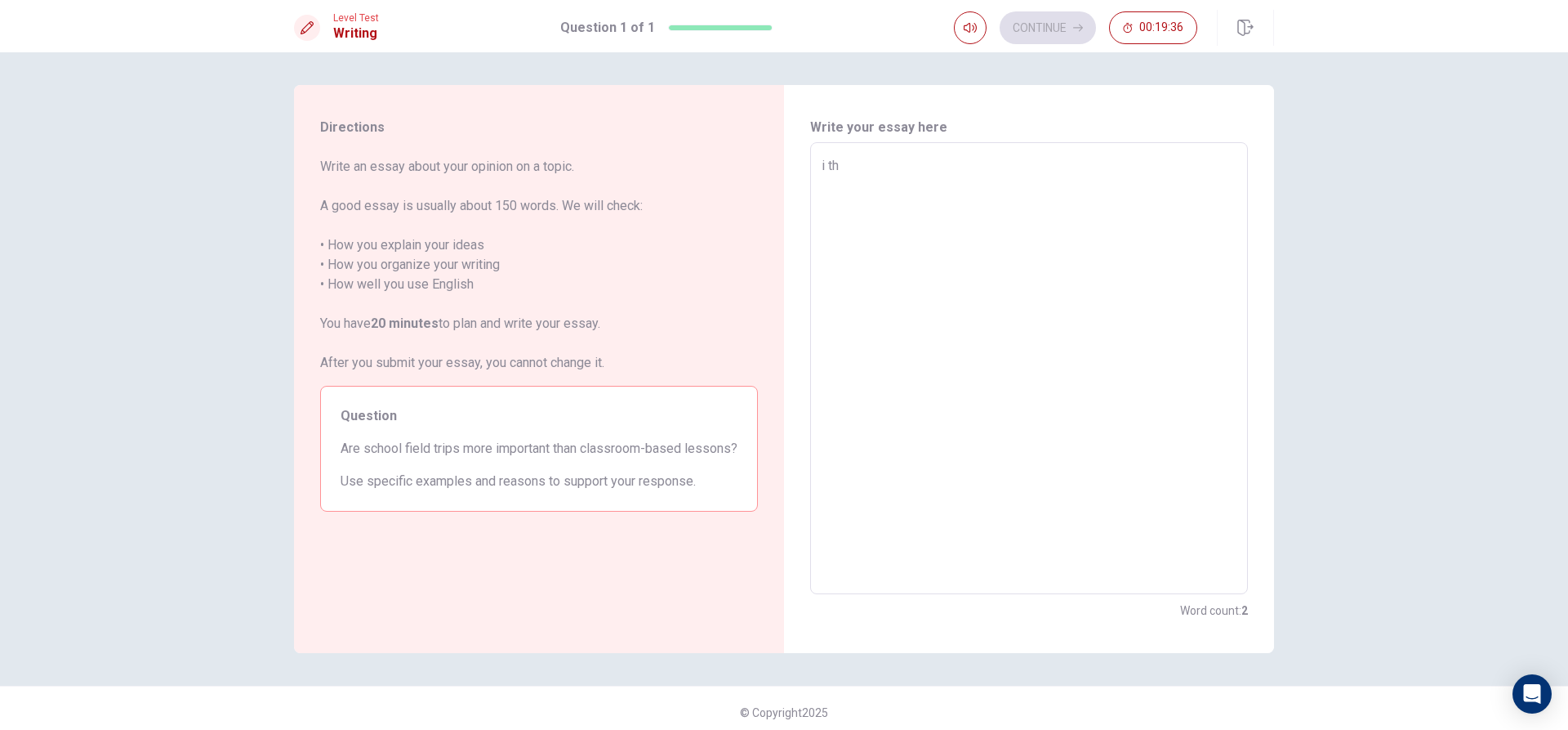
type textarea "x"
type textarea "i t"
type textarea "x"
type textarea "i"
type textarea "x"
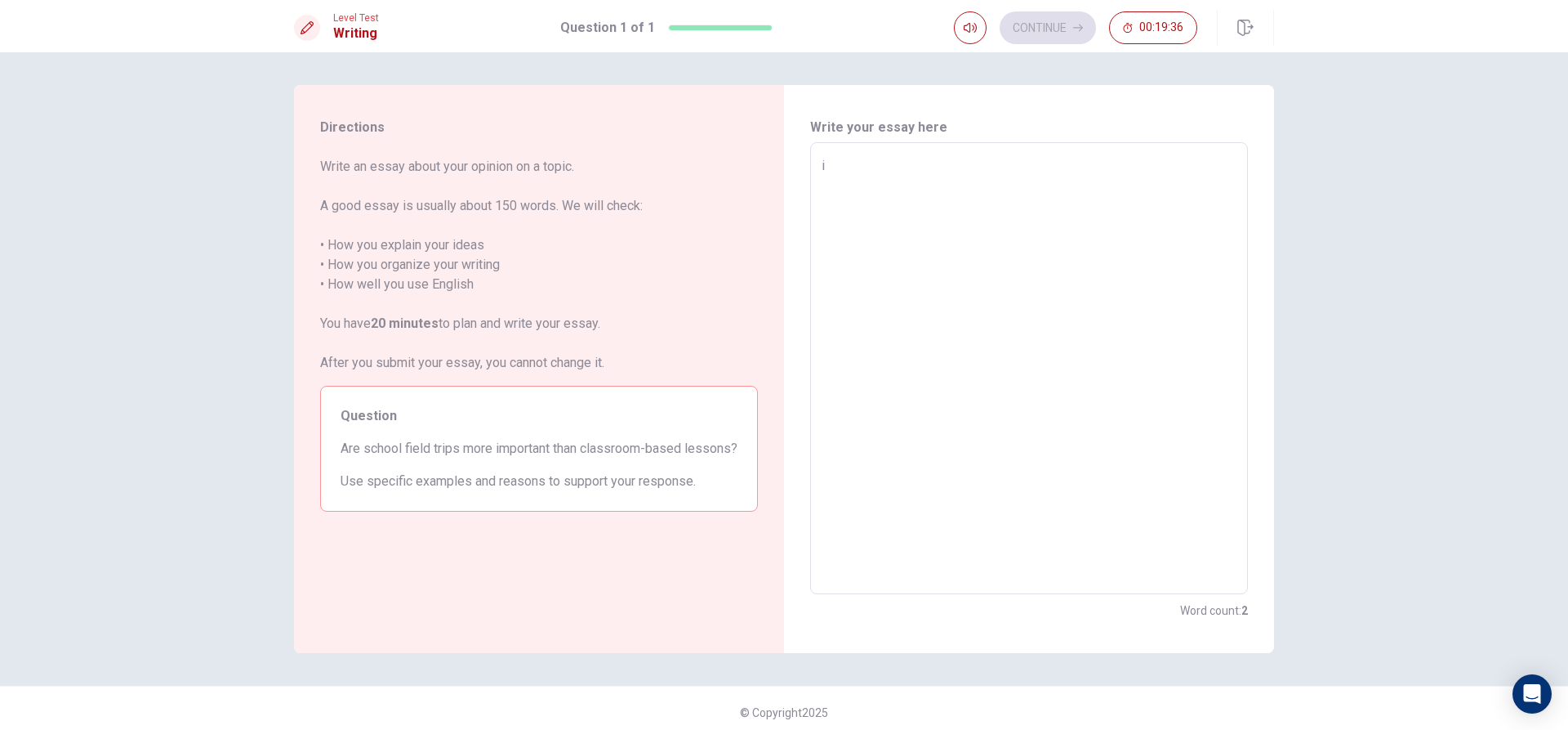
type textarea "i"
type textarea "x"
type textarea "I"
type textarea "x"
type textarea "I"
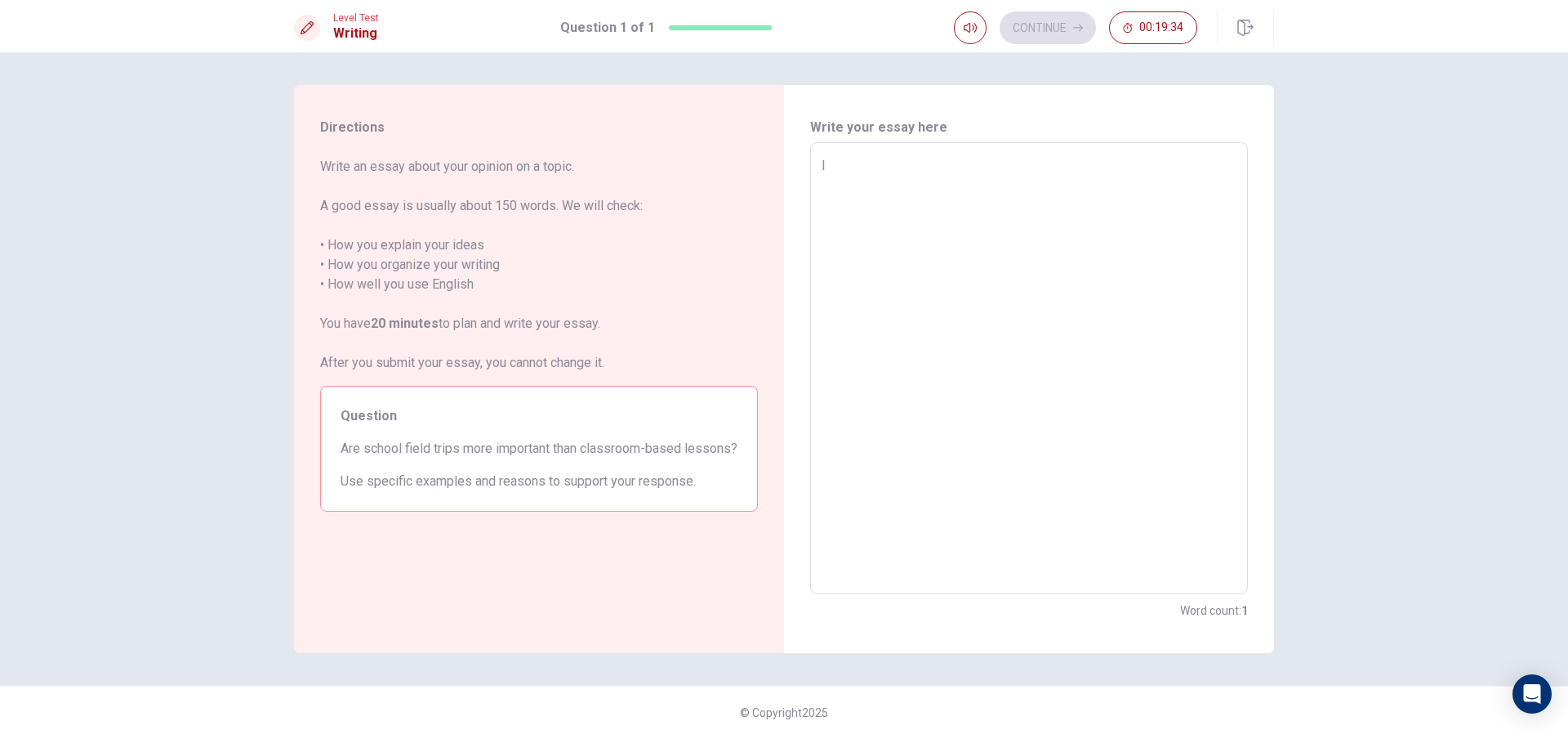
type textarea "x"
type textarea "I t"
type textarea "x"
type textarea "I th"
type textarea "x"
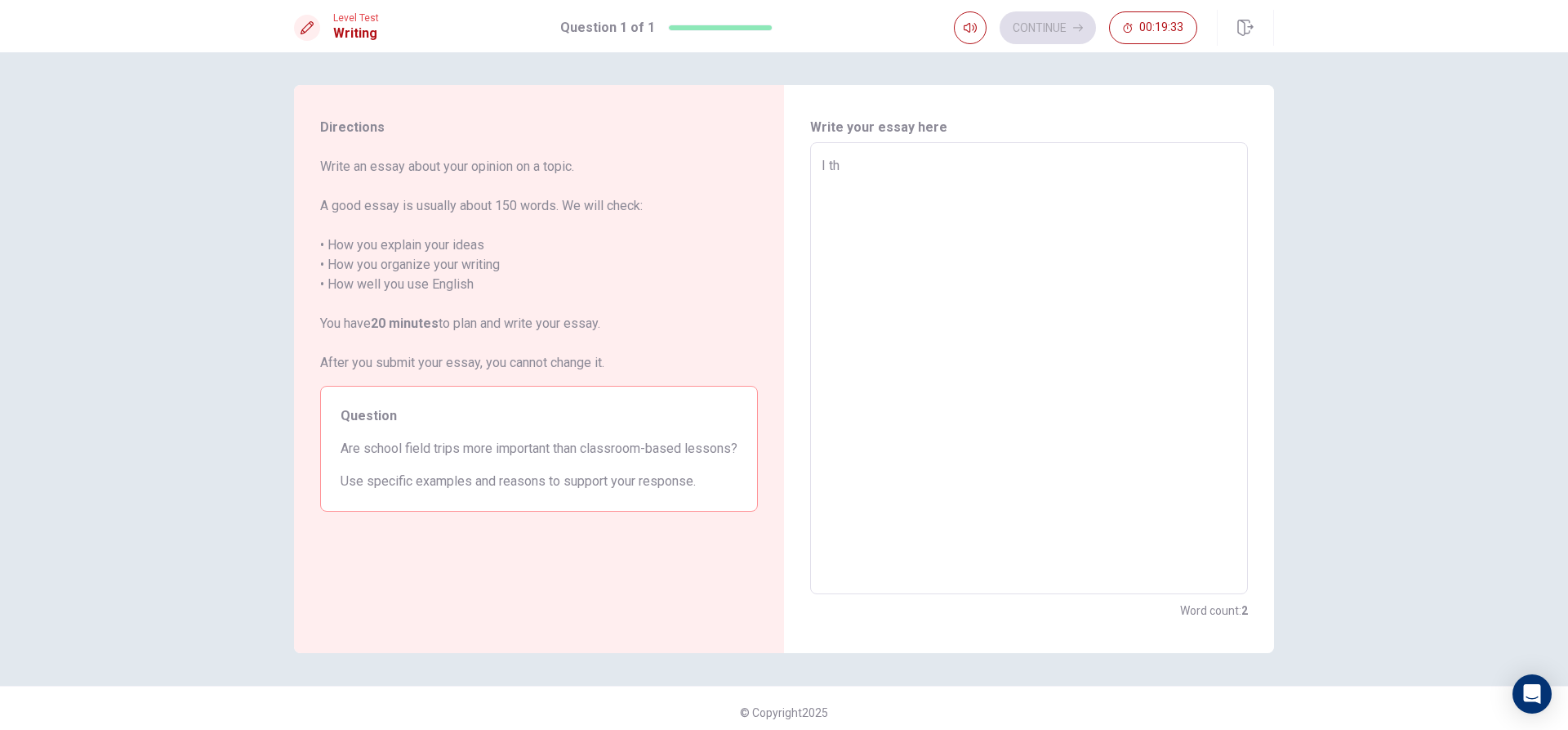
type textarea "I thi"
type textarea "x"
type textarea "I thin"
type textarea "x"
type textarea "I think"
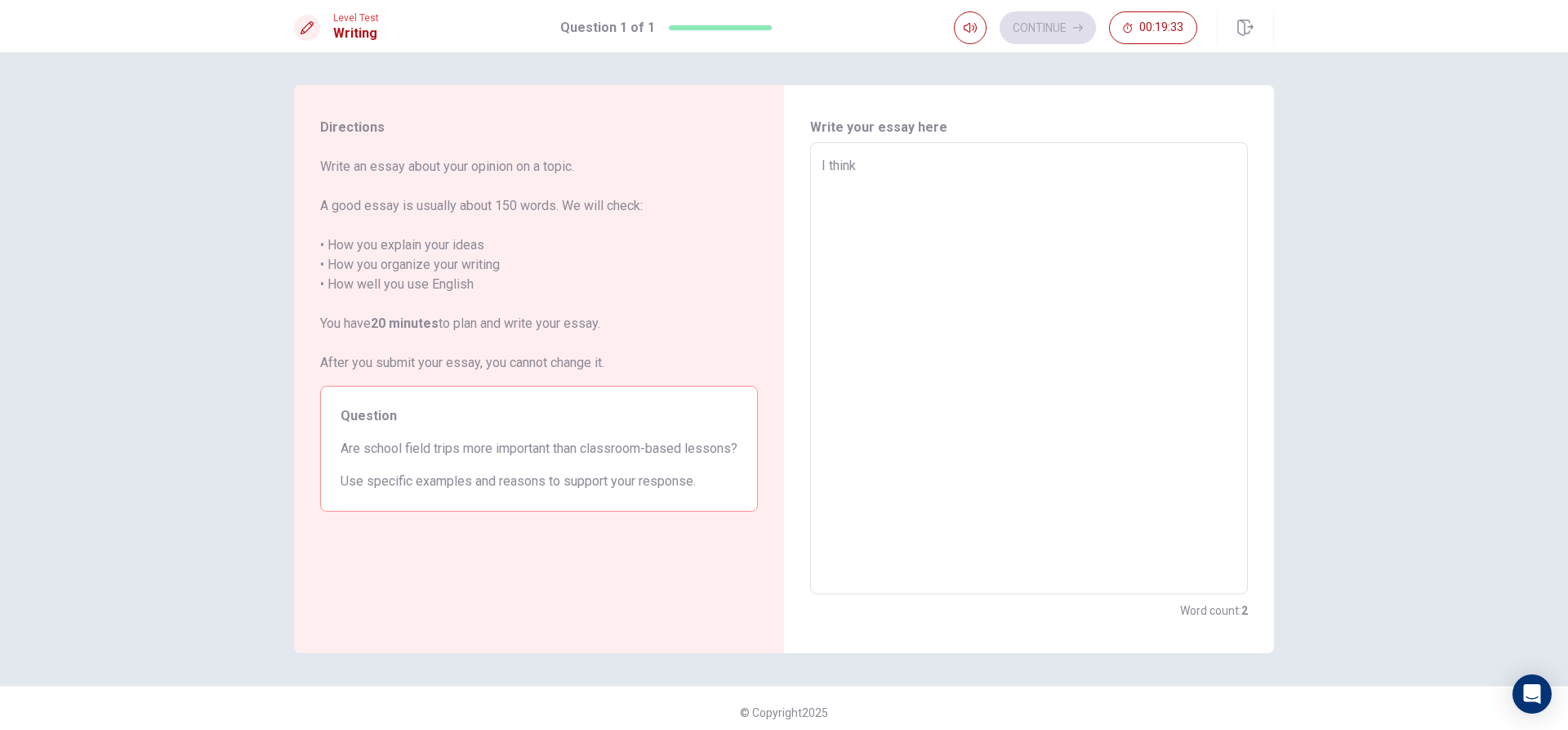
type textarea "x"
type textarea "I think"
type textarea "x"
type textarea "I think i"
type textarea "x"
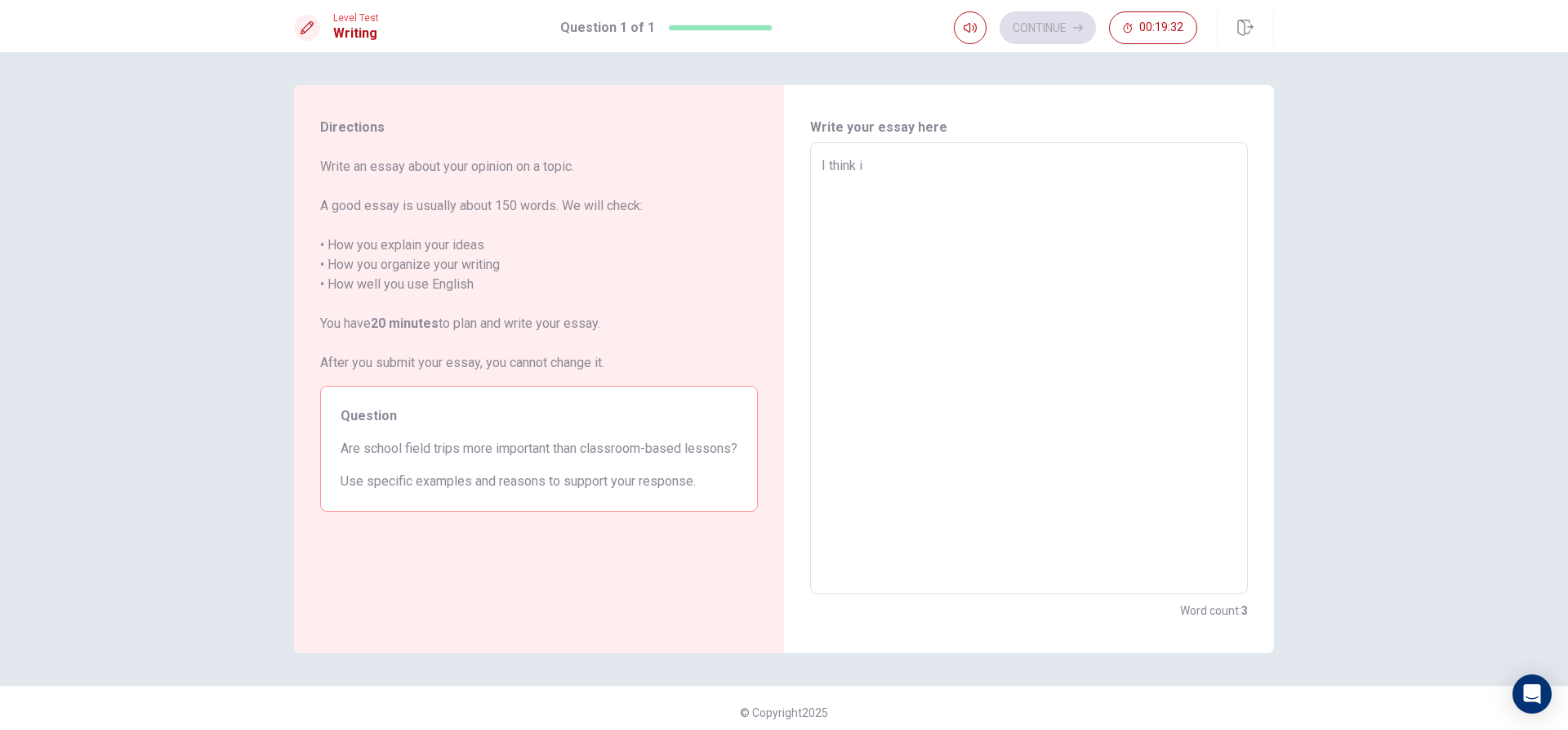
type textarea "I think is"
type textarea "x"
type textarea "I think is"
type textarea "x"
type textarea "I think is i"
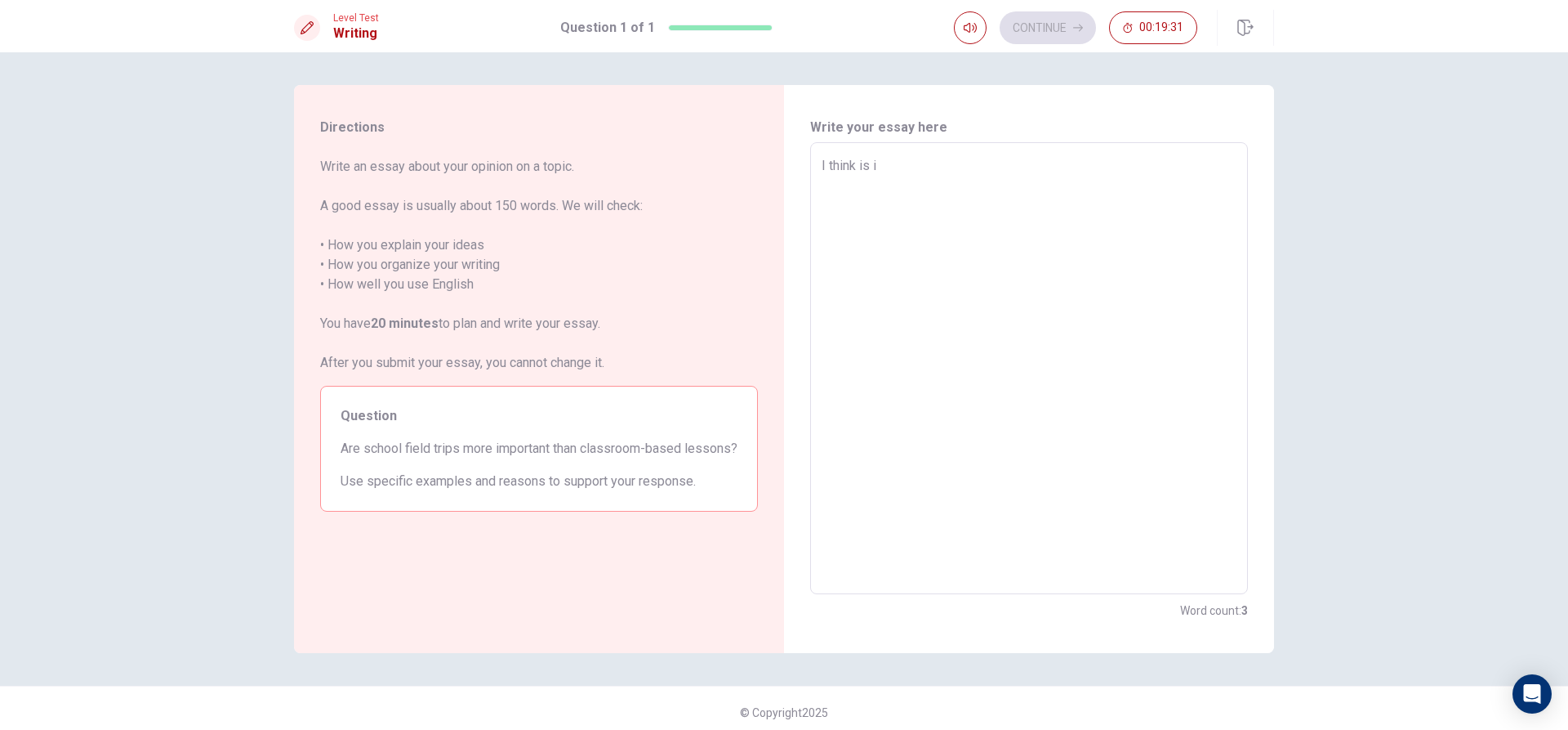
type textarea "x"
type textarea "I think is im"
type textarea "x"
type textarea "I think is imp"
type textarea "x"
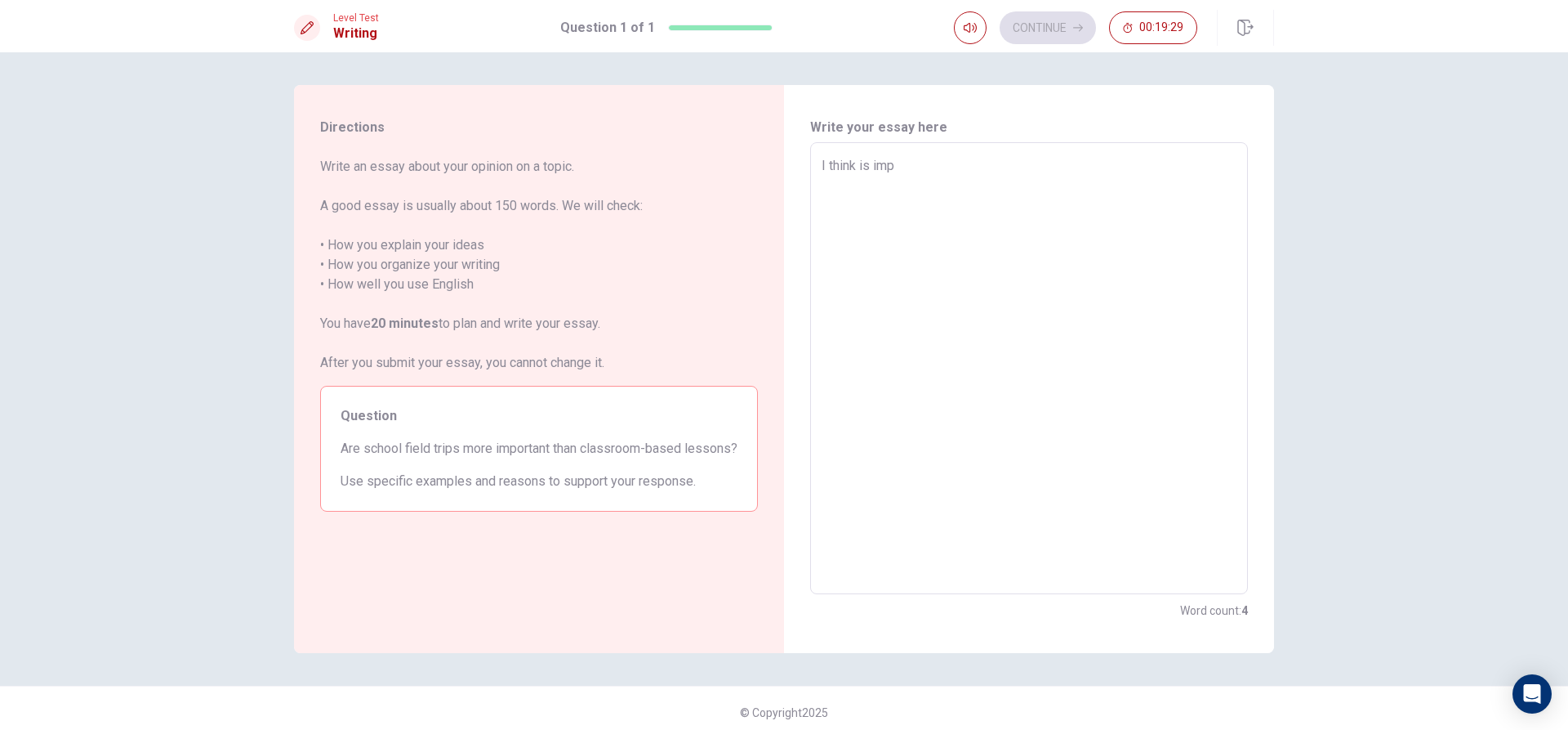
type textarea "I think is impo"
type textarea "x"
type textarea "I think is impor"
type textarea "x"
type textarea "I think is import"
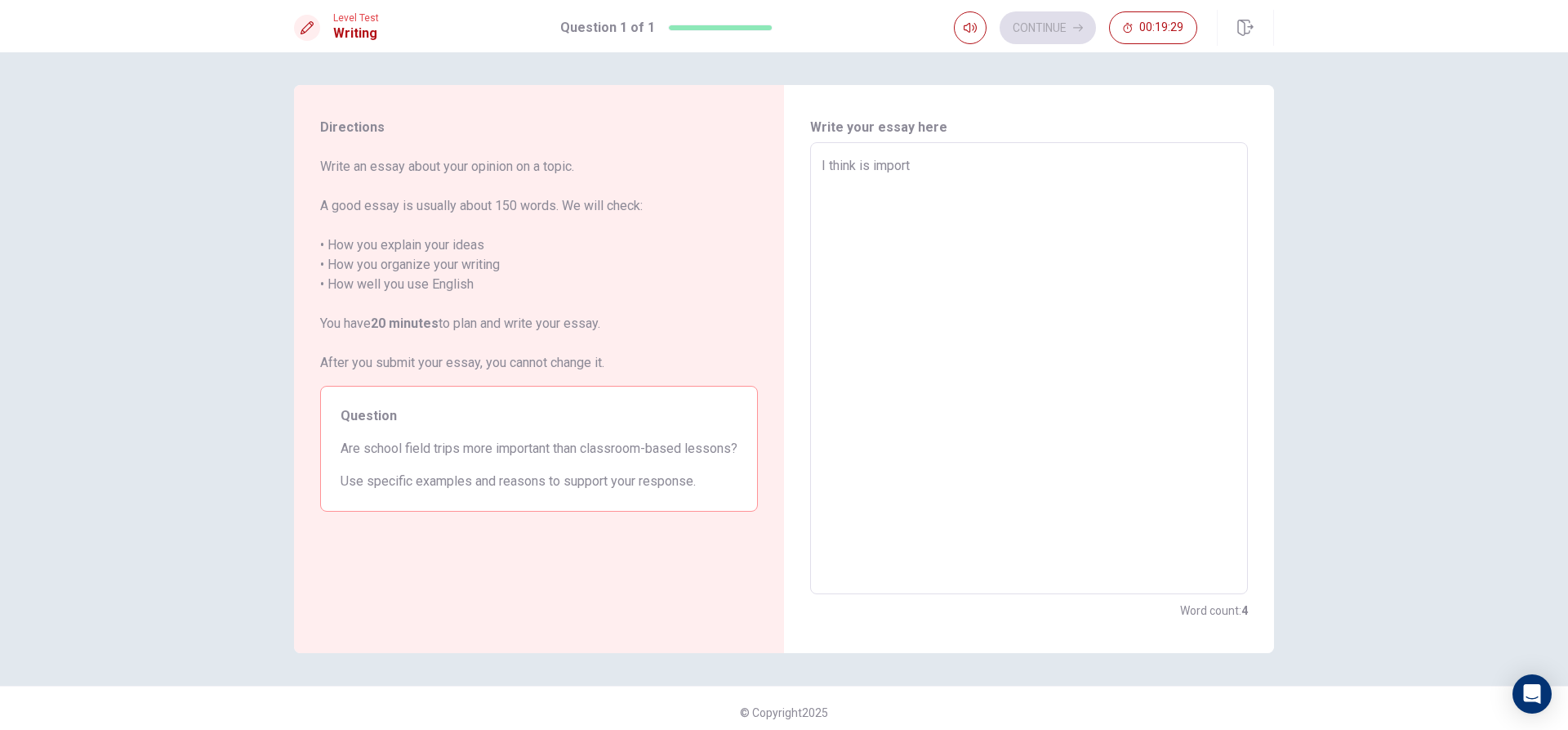
type textarea "x"
type textarea "I think is importa"
type textarea "x"
type textarea "I think is importan"
type textarea "x"
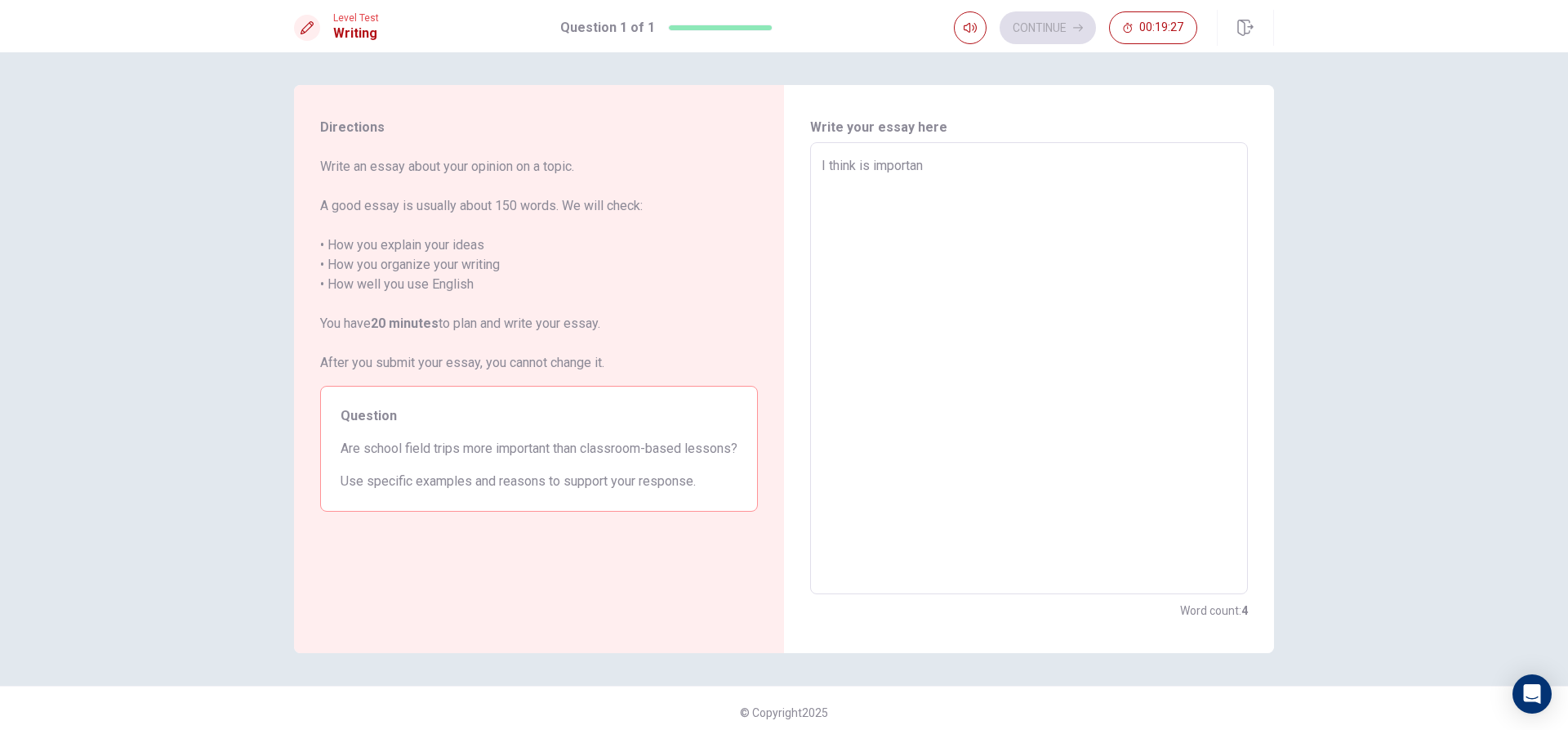
type textarea "I think is important"
type textarea "x"
type textarea "I think is important"
type textarea "x"
type textarea "I think is important t"
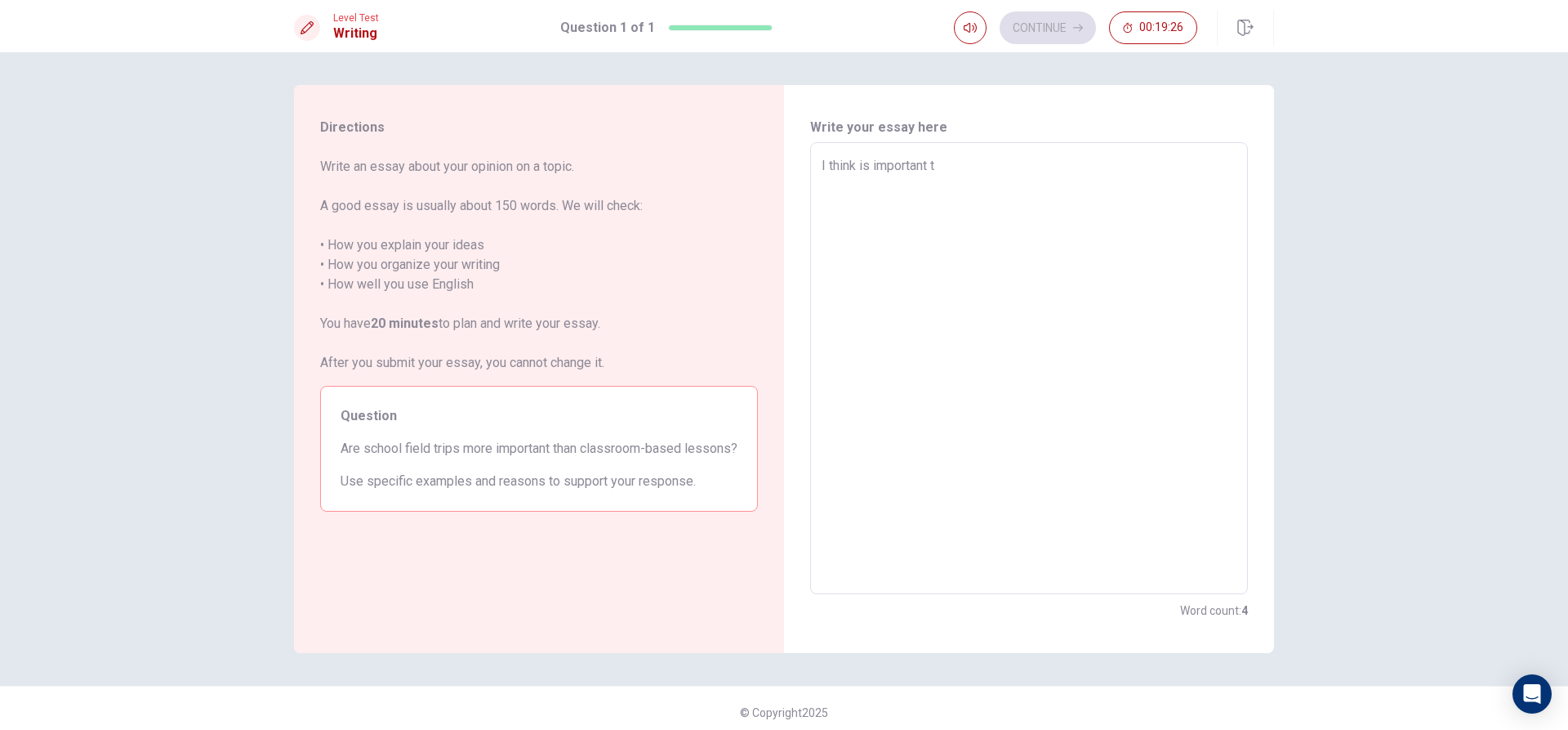
type textarea "x"
type textarea "I think is important to"
type textarea "x"
type textarea "I think is important to"
type textarea "x"
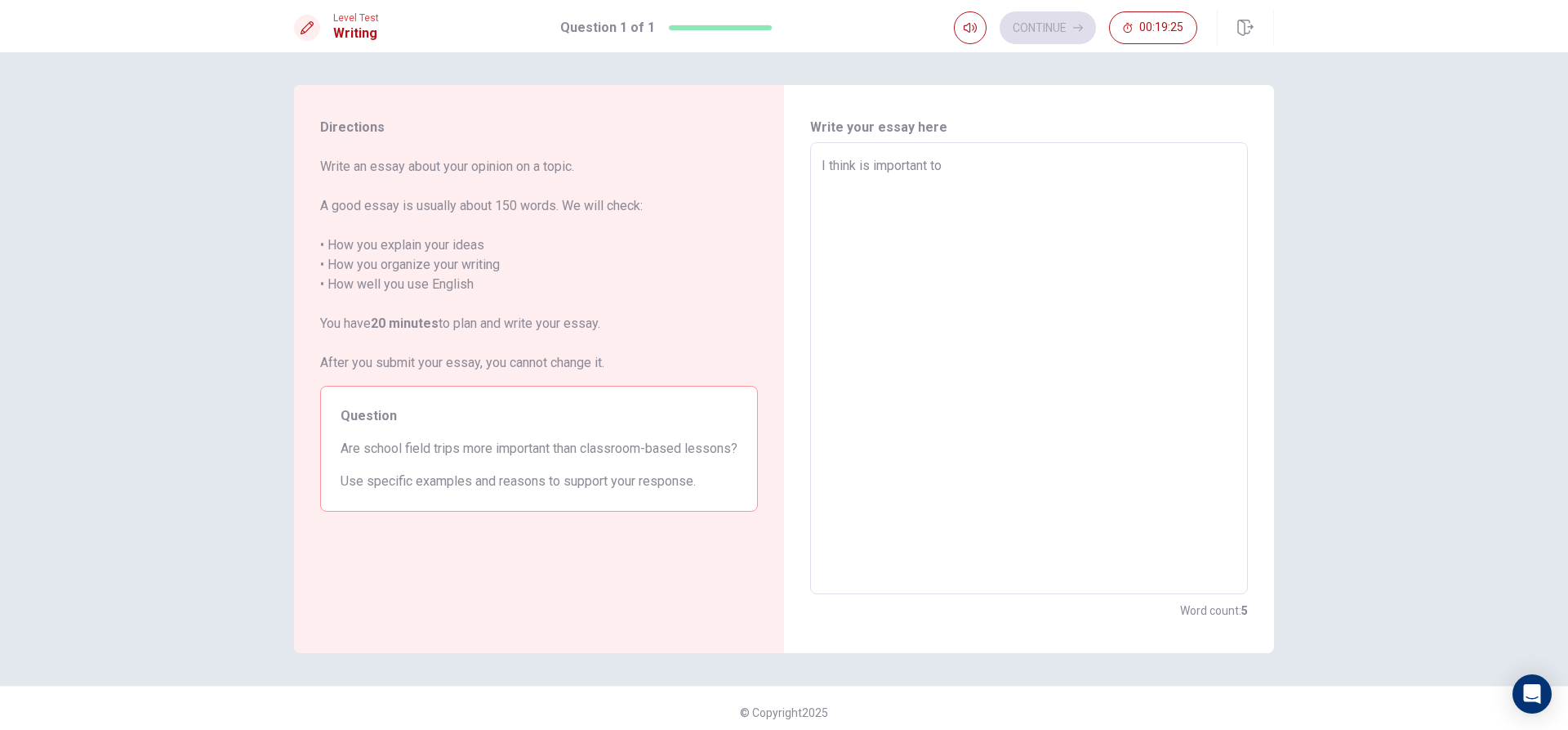
type textarea "I think is important to l"
type textarea "x"
type textarea "I think is important to le"
type textarea "x"
type textarea "I think is important to lea"
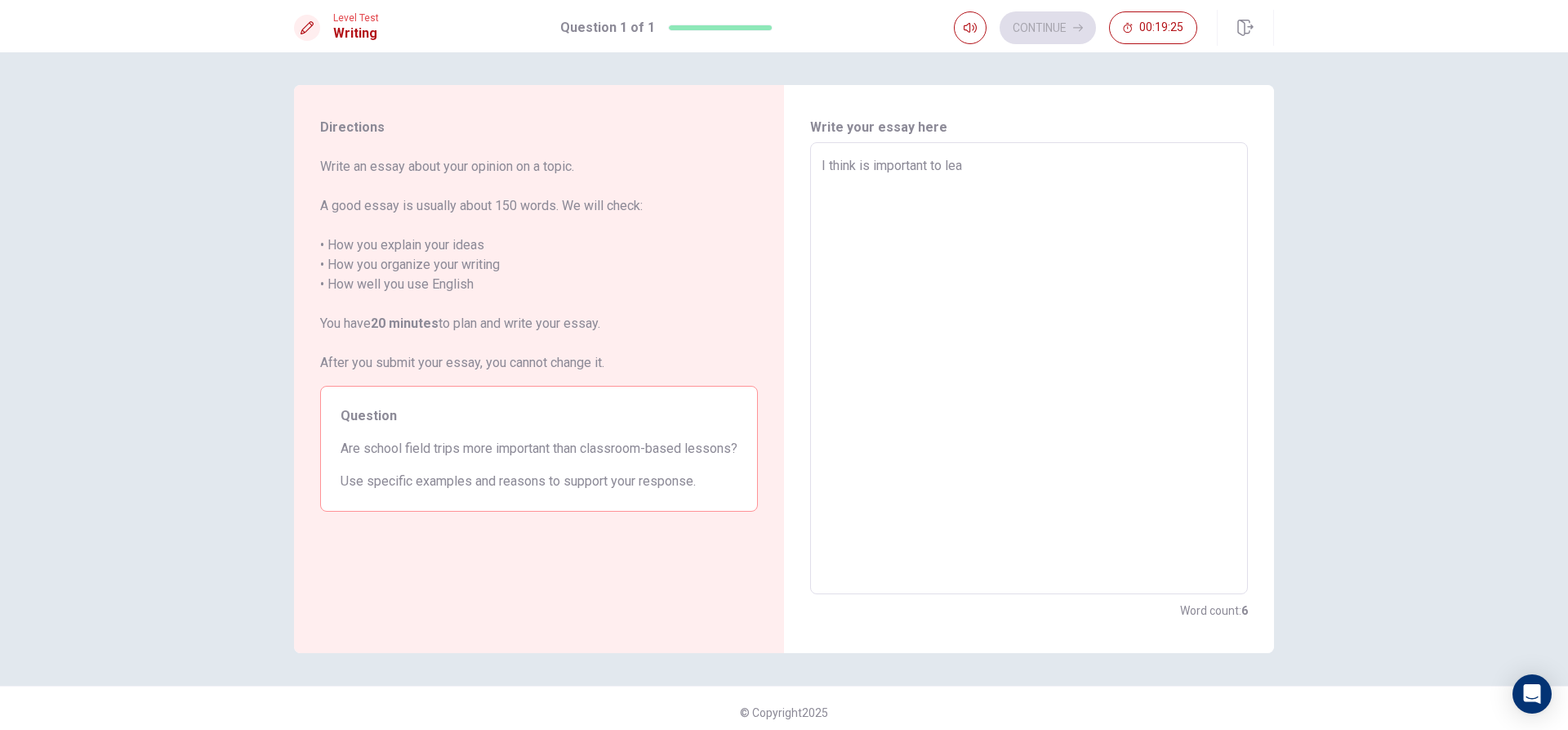
type textarea "x"
type textarea "I think is important to [PERSON_NAME]"
type textarea "x"
type textarea "I think is important to learn"
type textarea "x"
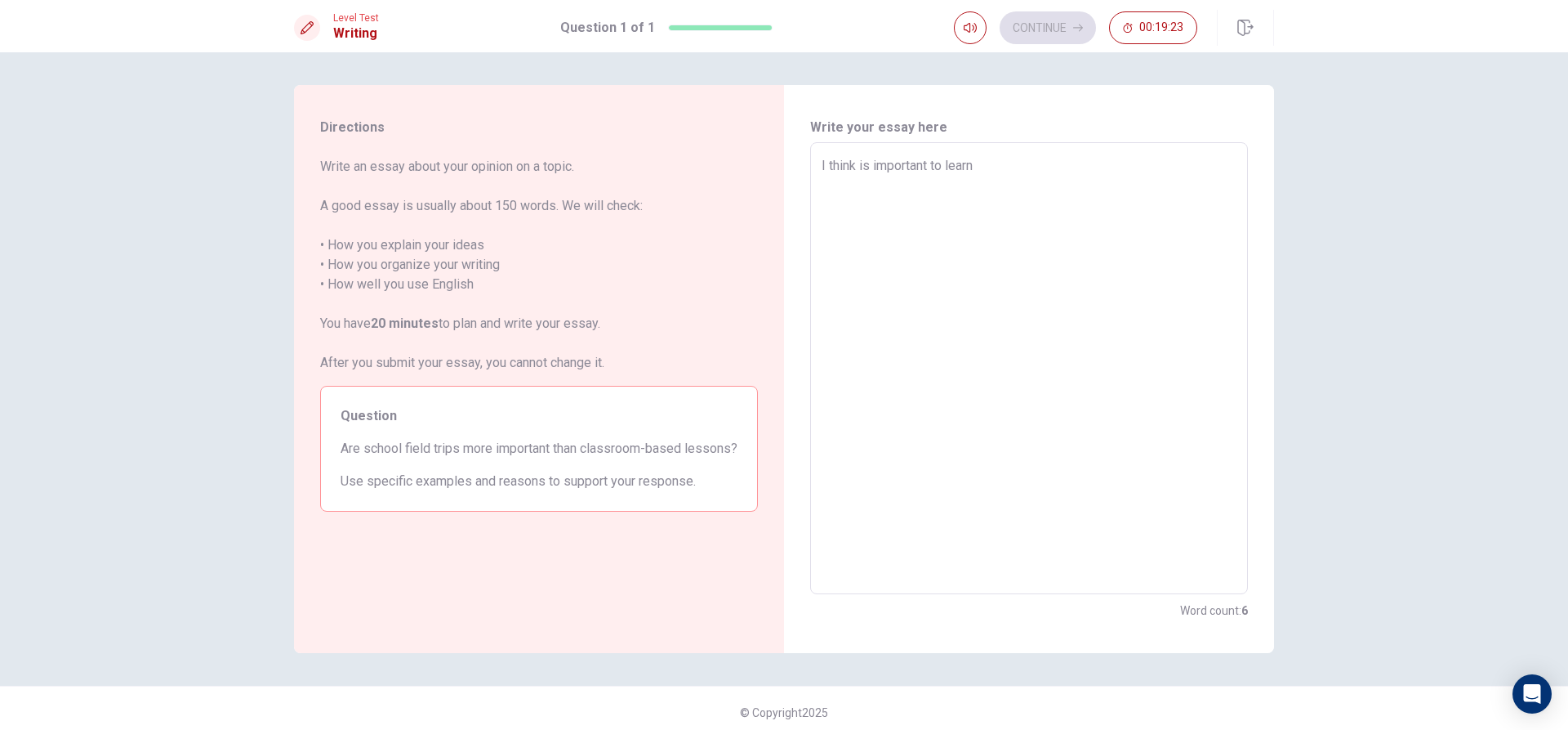
type textarea "I think is important to learni"
type textarea "x"
type textarea "I think is important to learnin"
type textarea "x"
type textarea "I think is important to learning"
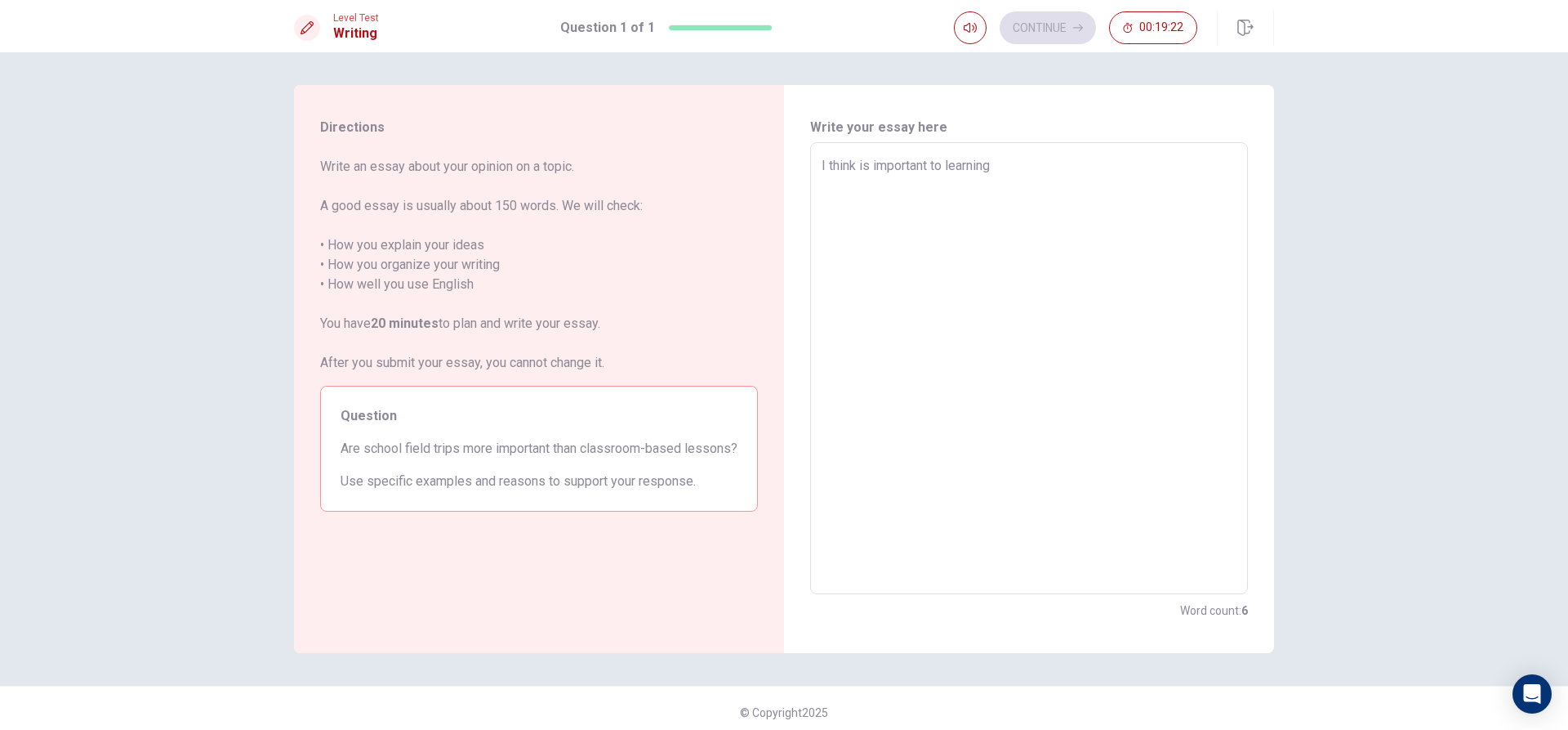
type textarea "x"
type textarea "I think is important to learning"
type textarea "x"
type textarea "I think is important to learning s"
type textarea "x"
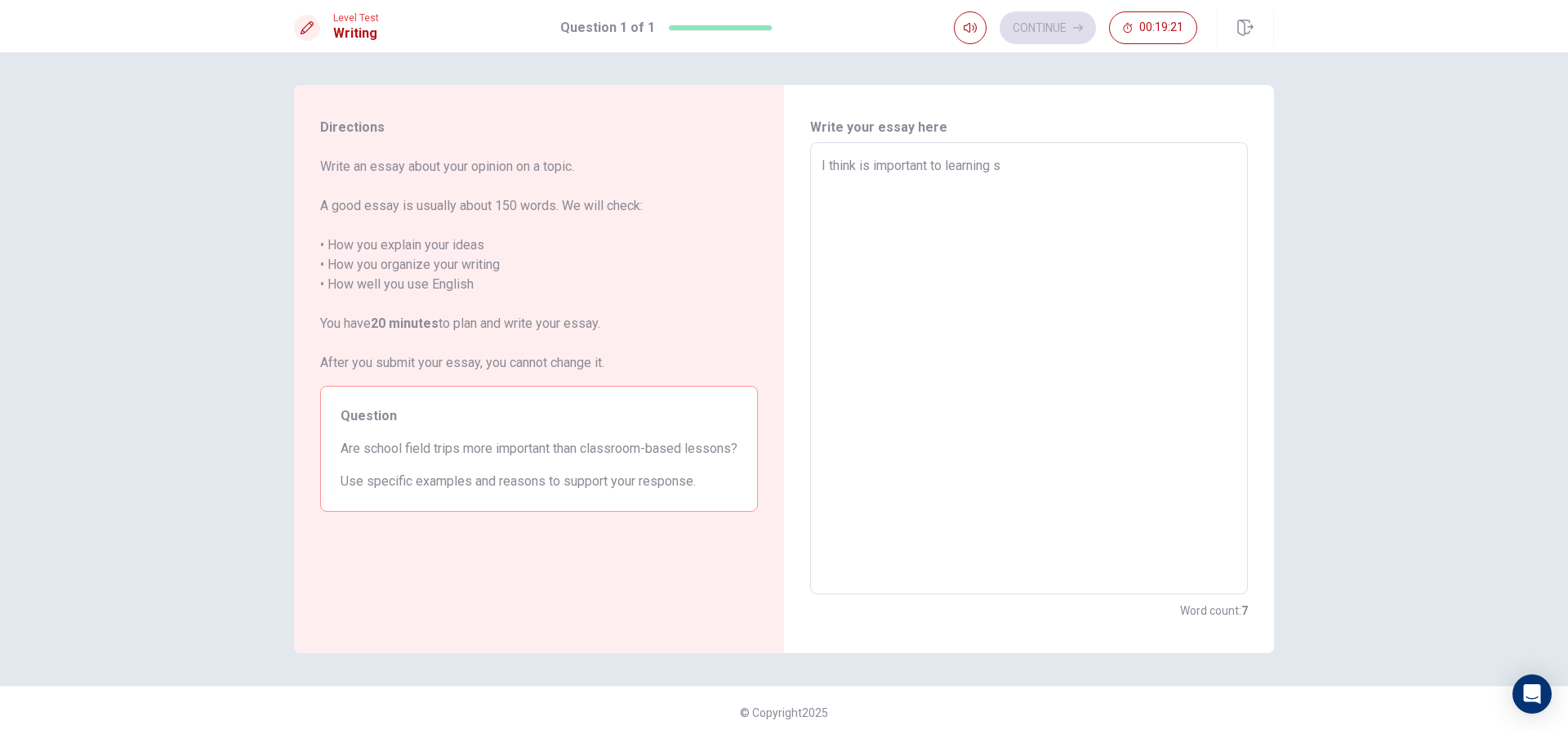
type textarea "I think is important to learning so"
type textarea "x"
type textarea "I think is important to learning som"
type textarea "x"
type textarea "I think is important to learning some"
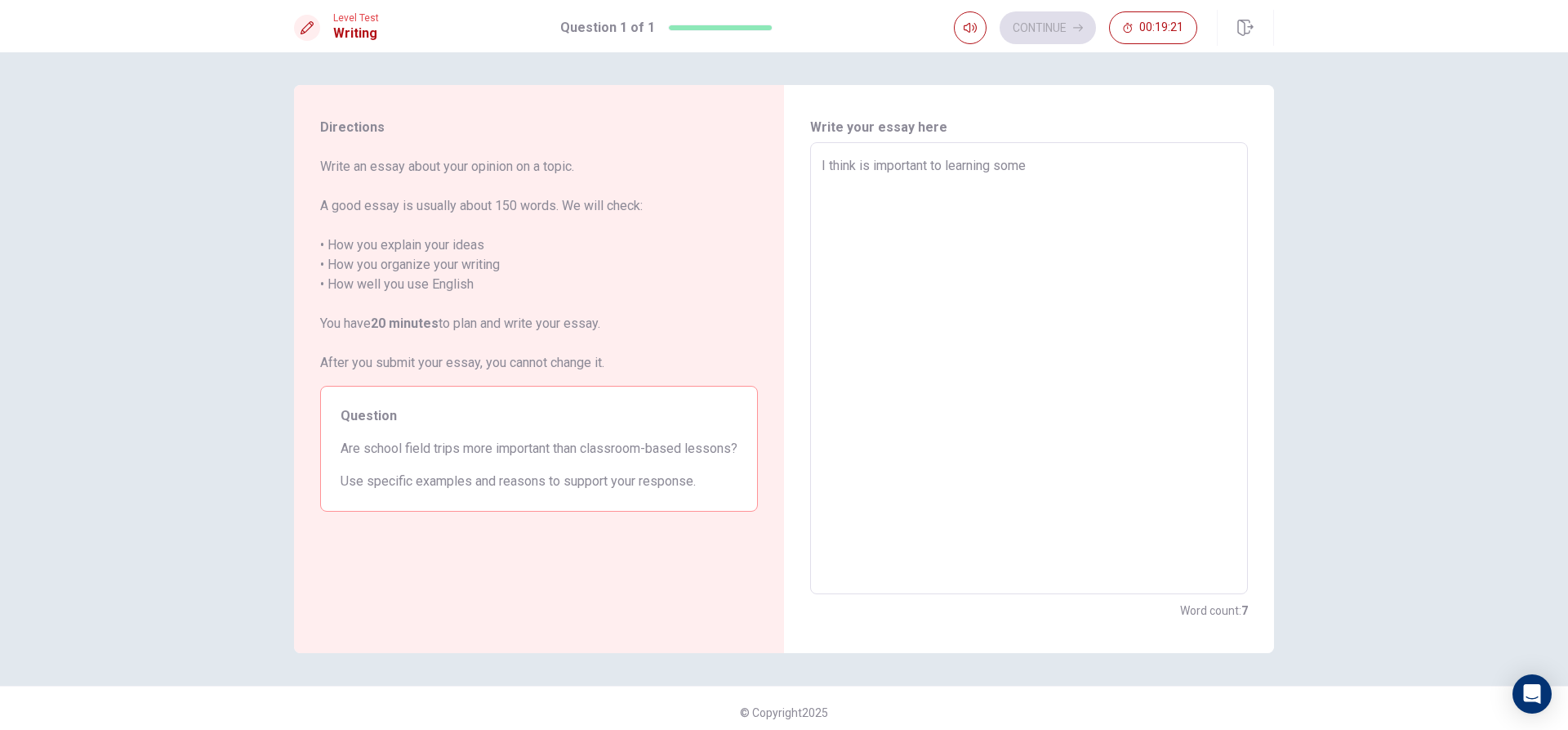
type textarea "x"
type textarea "I think is important to learning somet"
type textarea "x"
type textarea "I think is important to learning someth"
type textarea "x"
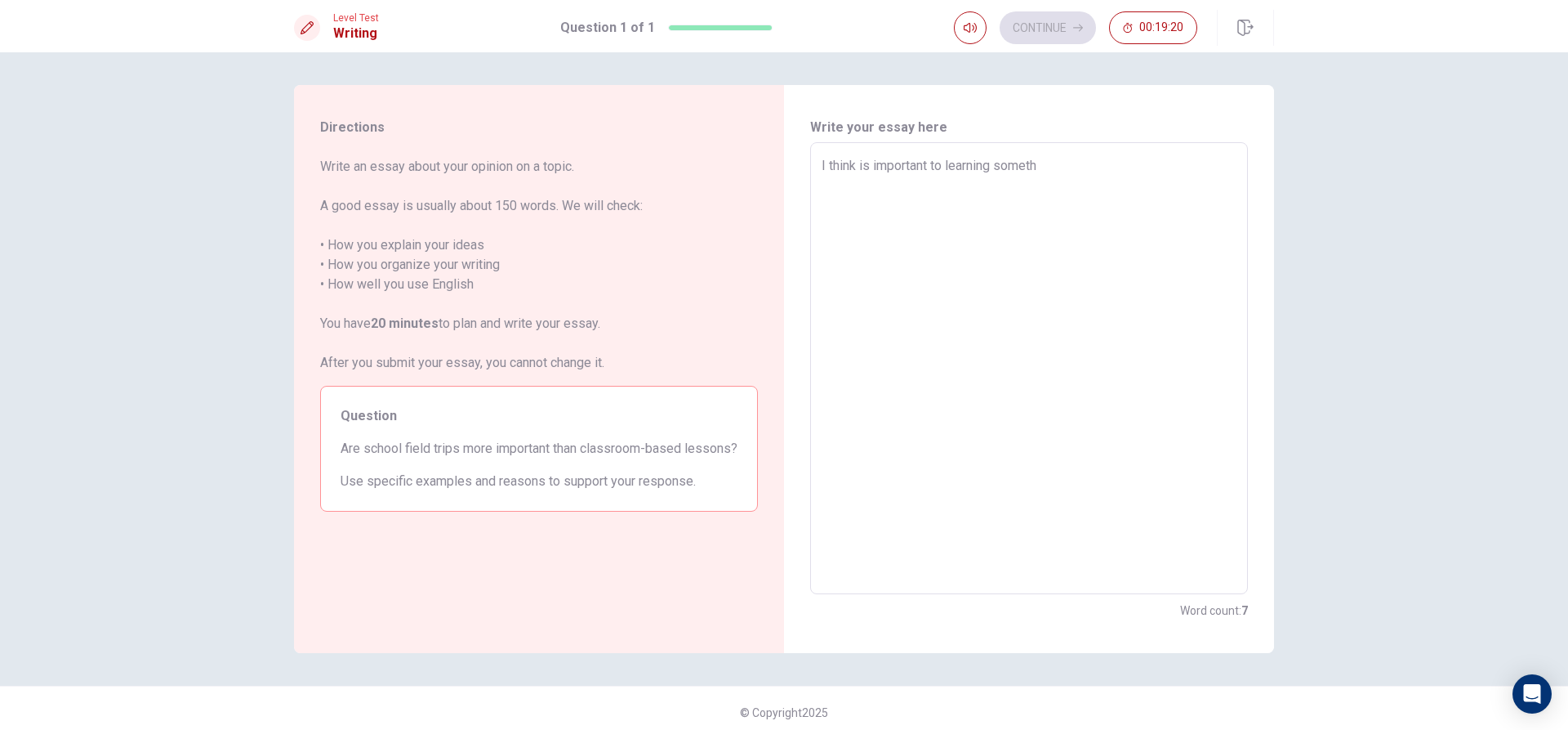
type textarea "I think is important to learning somethi"
type textarea "x"
type textarea "I think is important to learning somethin"
type textarea "x"
type textarea "I think is important to learning something"
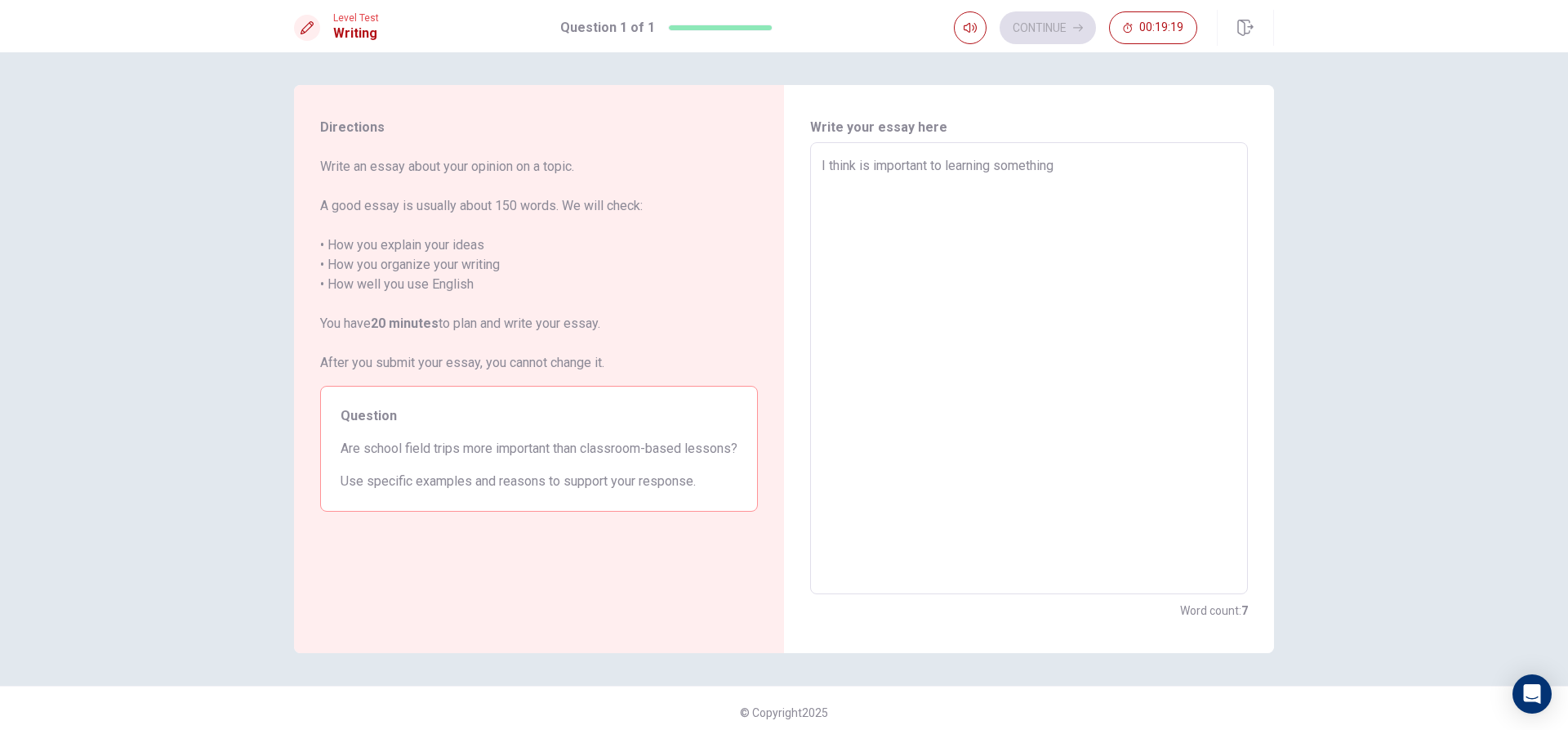
type textarea "x"
type textarea "I think is important to learning somethings"
type textarea "x"
type textarea "I think is important to learning somethings"
type textarea "x"
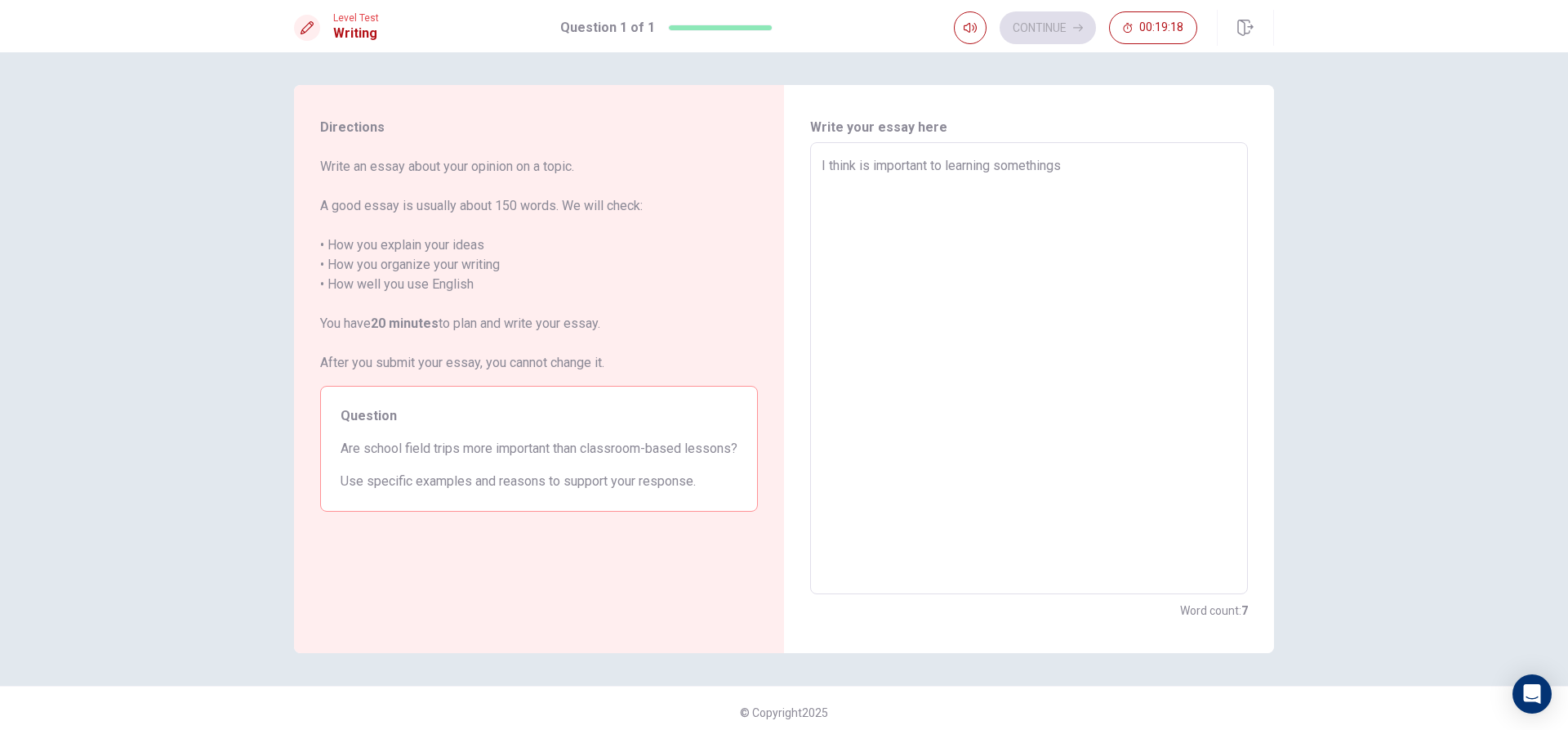
type textarea "I think is important to learning somethings n"
type textarea "x"
type textarea "I think is important to learning somethings ne"
type textarea "x"
type textarea "I think is important to learning somethings new"
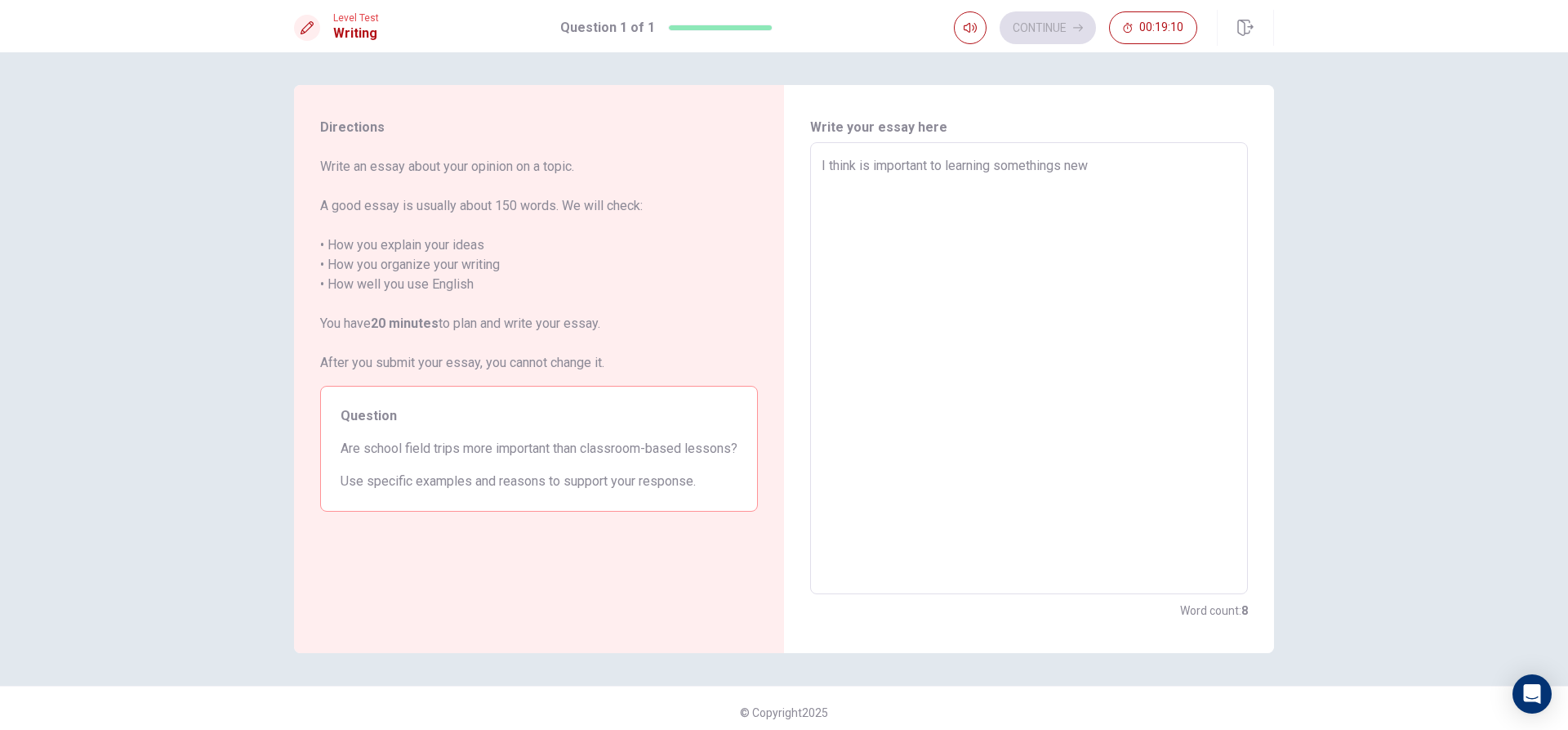
click at [986, 163] on textarea "I think is important to learning somethings new" at bounding box center [1029, 368] width 415 height 425
click at [995, 162] on textarea "I think is important to learning somethings new" at bounding box center [1029, 368] width 415 height 425
type textarea "x"
click at [990, 162] on textarea "I think is important to learning somethings new" at bounding box center [1029, 368] width 415 height 425
type textarea "I think is important to learnin somethings new"
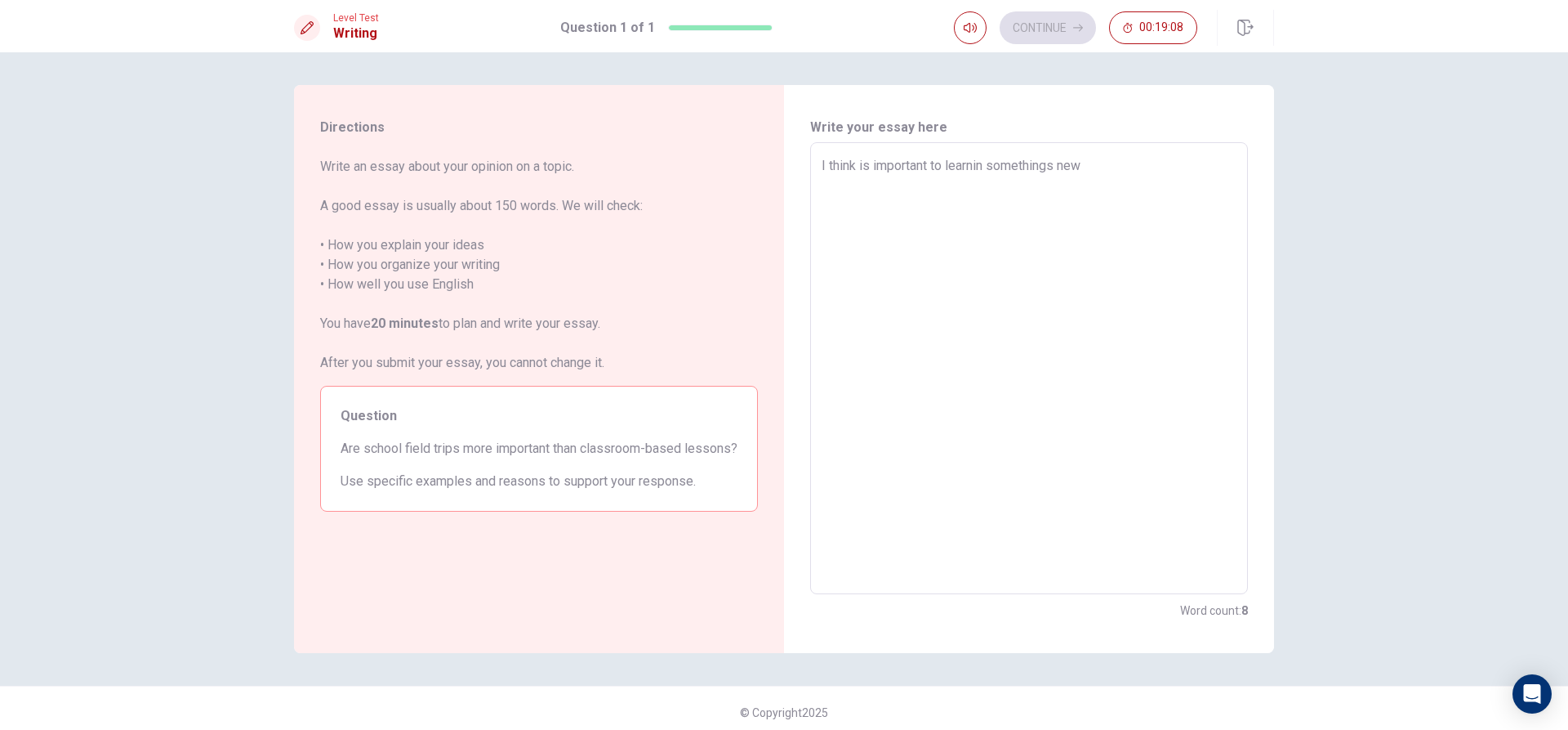
type textarea "x"
type textarea "I think is important to learni somethings new"
type textarea "x"
type textarea "I think is important to learn somethings new"
click at [1085, 164] on textarea "I think is important to learn somethings new" at bounding box center [1029, 368] width 415 height 425
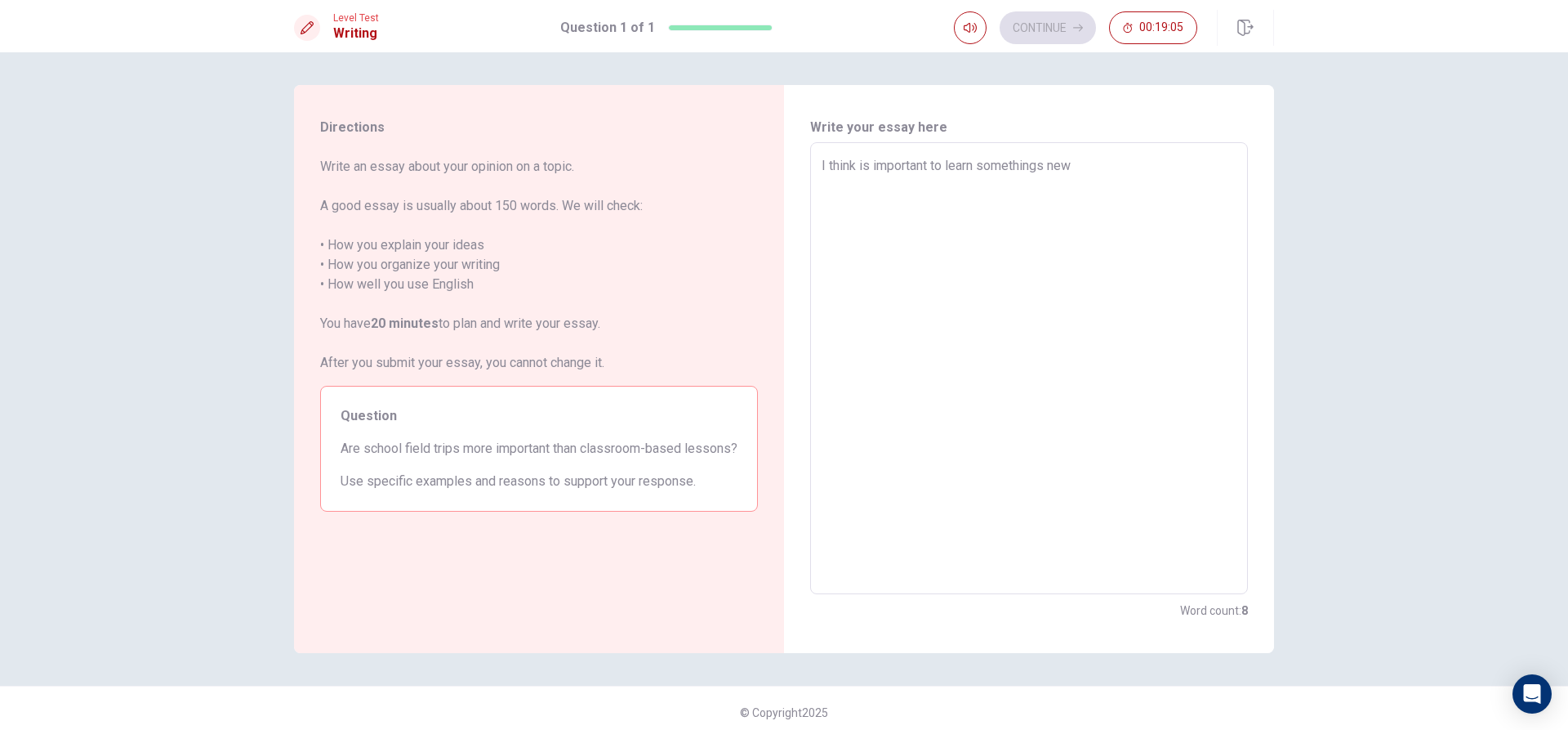
type textarea "x"
type textarea "I think is important to learn somethings ne"
type textarea "x"
type textarea "I think is important to learn somethings n"
type textarea "x"
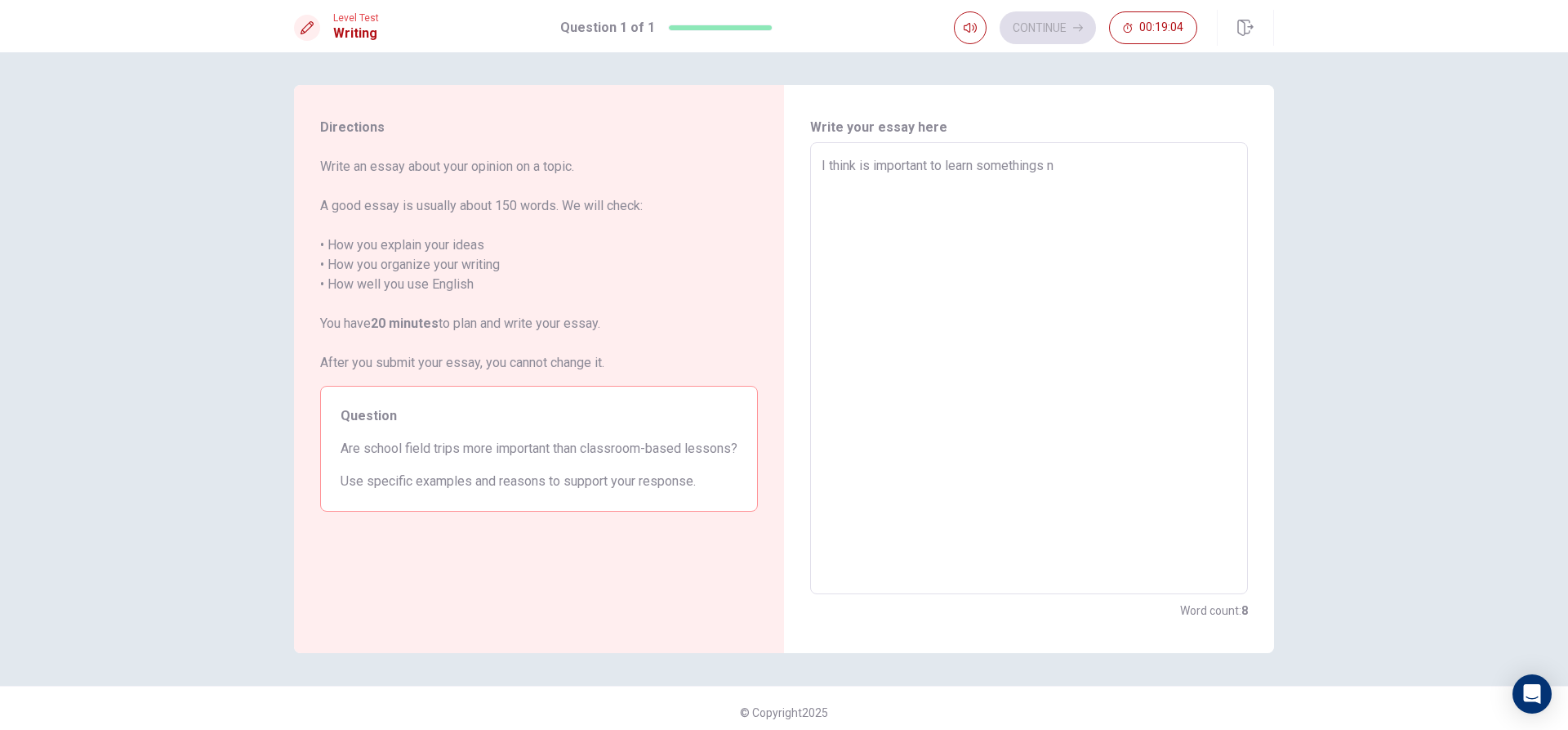
type textarea "I think is important to learn somethings"
type textarea "x"
type textarea "I think is important to learn somethings"
type textarea "x"
type textarea "I think is important to learn something"
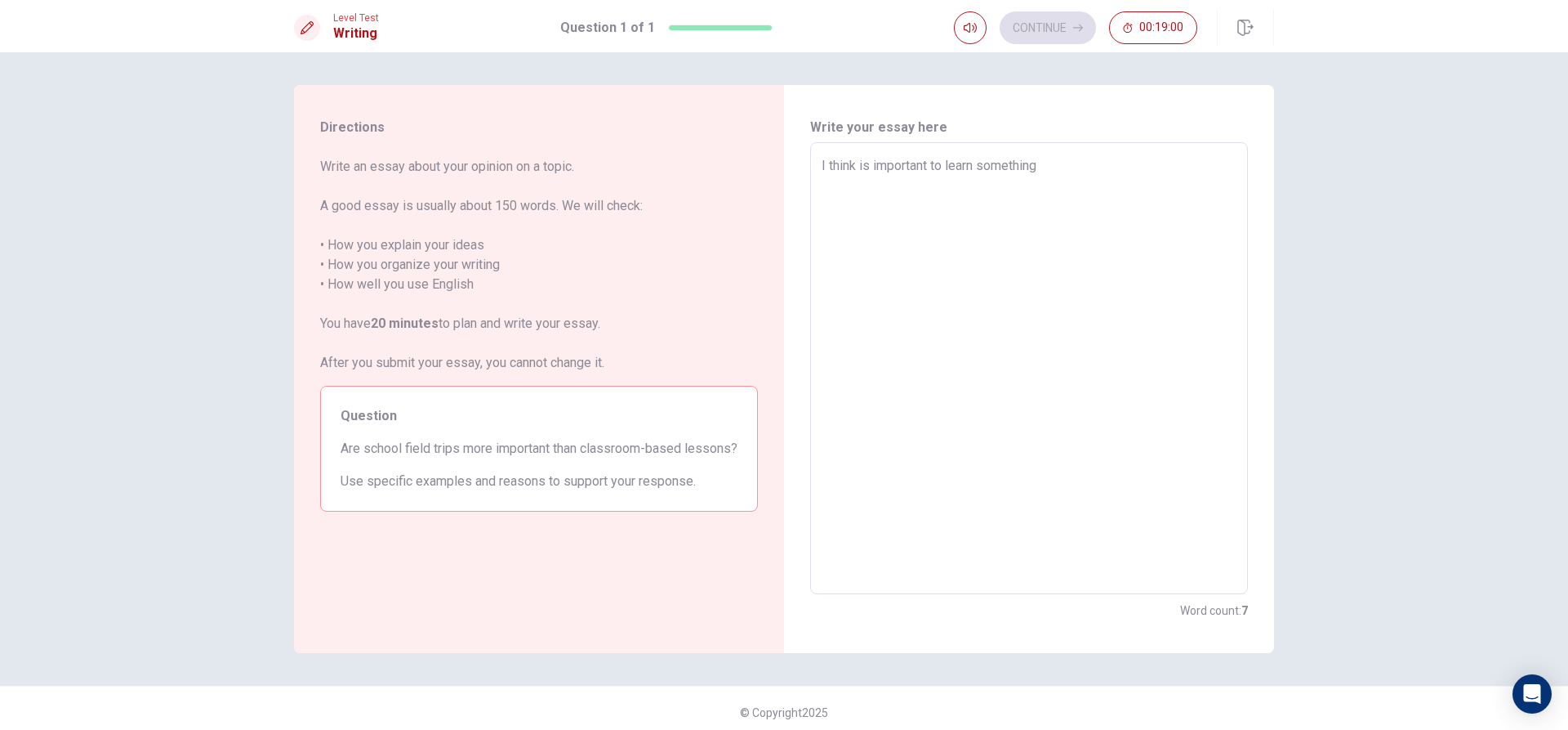
click at [1008, 171] on textarea "I think is important to learn something" at bounding box center [1029, 368] width 415 height 425
type textarea "x"
type textarea "I think is important to learn somthing"
type textarea "x"
type textarea "I think is important to learn sothing"
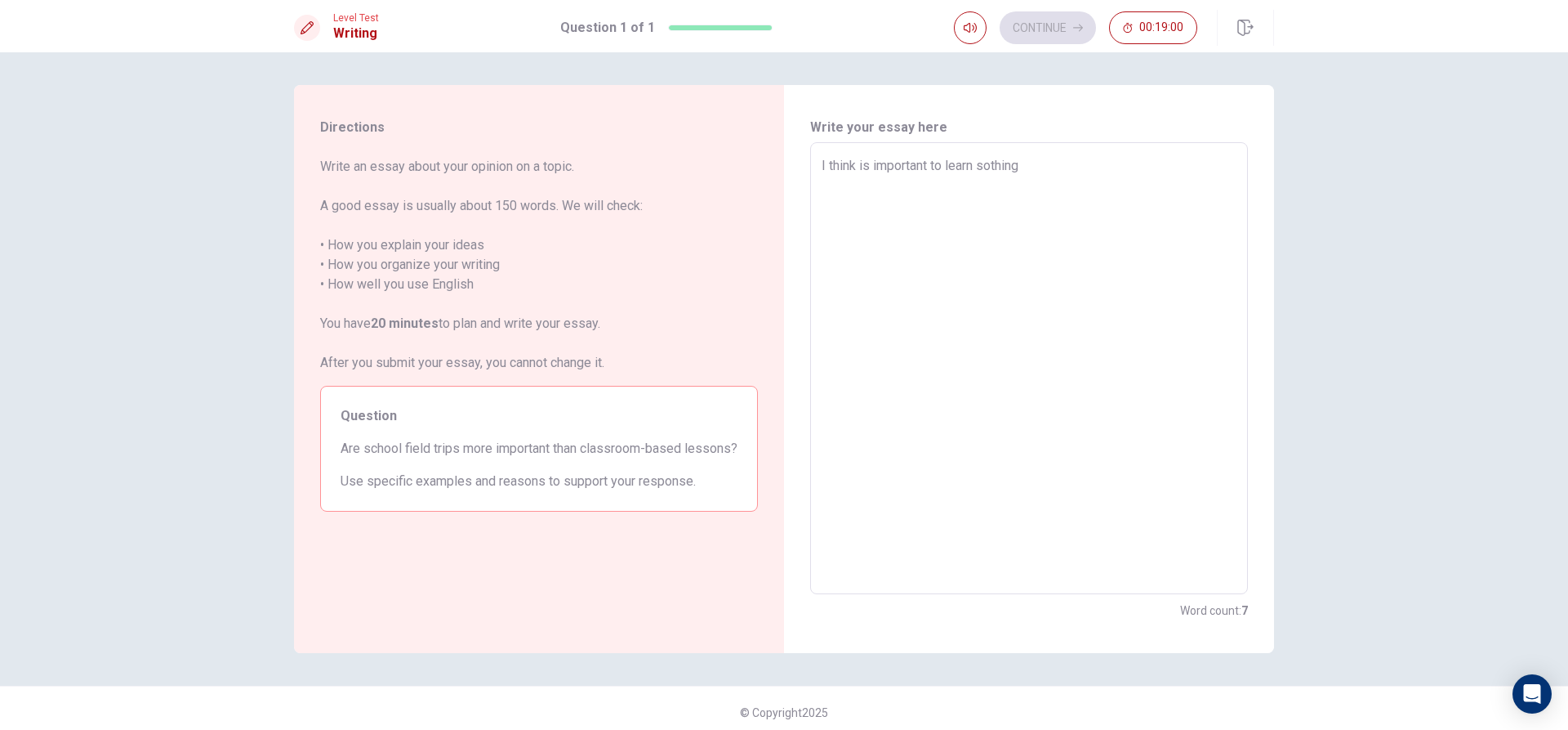
type textarea "x"
type textarea "I think is important to learn sthing"
type textarea "x"
type textarea "I think is important to learn thing"
type textarea "x"
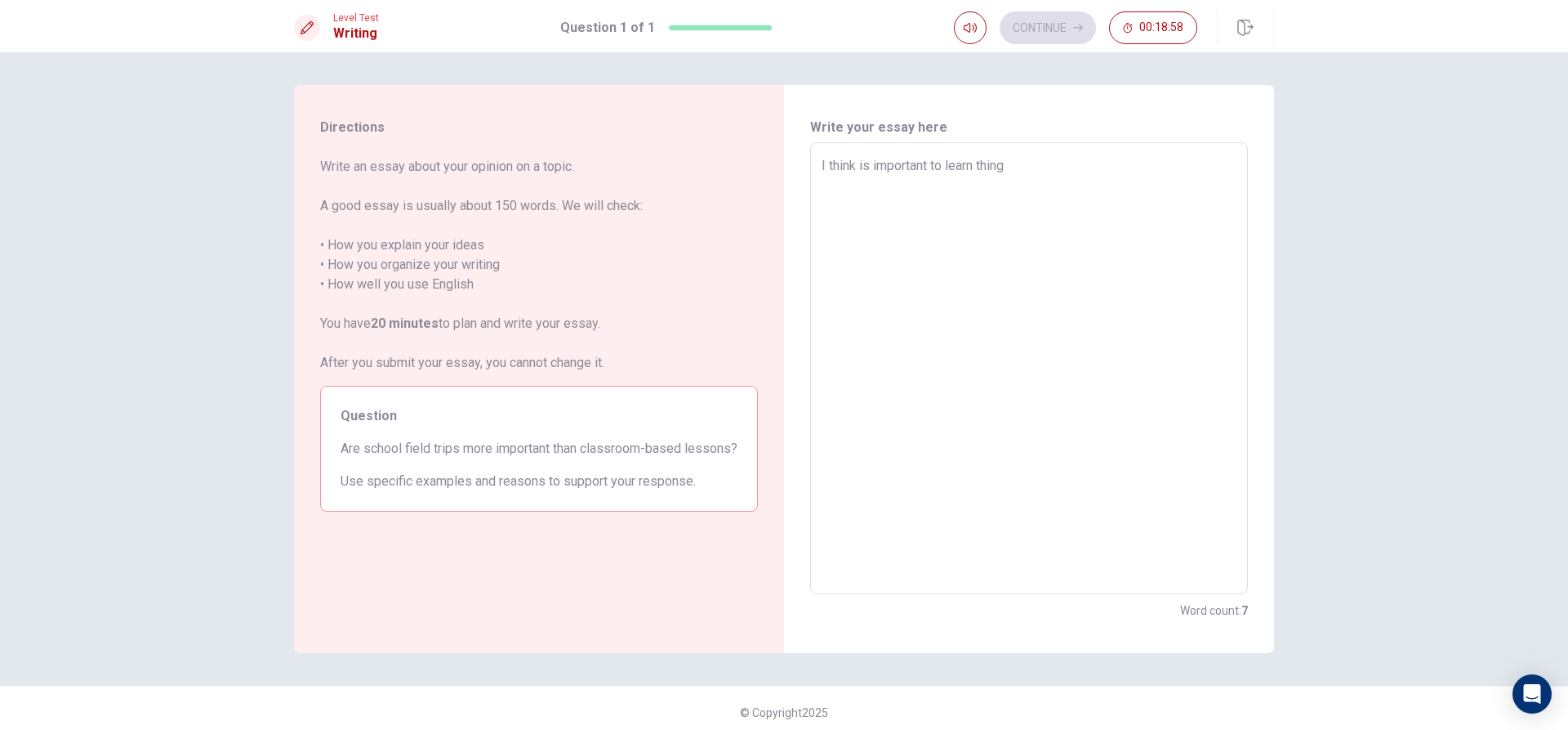
type textarea "I think is important to learn nthing"
type textarea "x"
type textarea "I think is important to learn [PERSON_NAME]"
type textarea "x"
type textarea "I think is important to learn newthing"
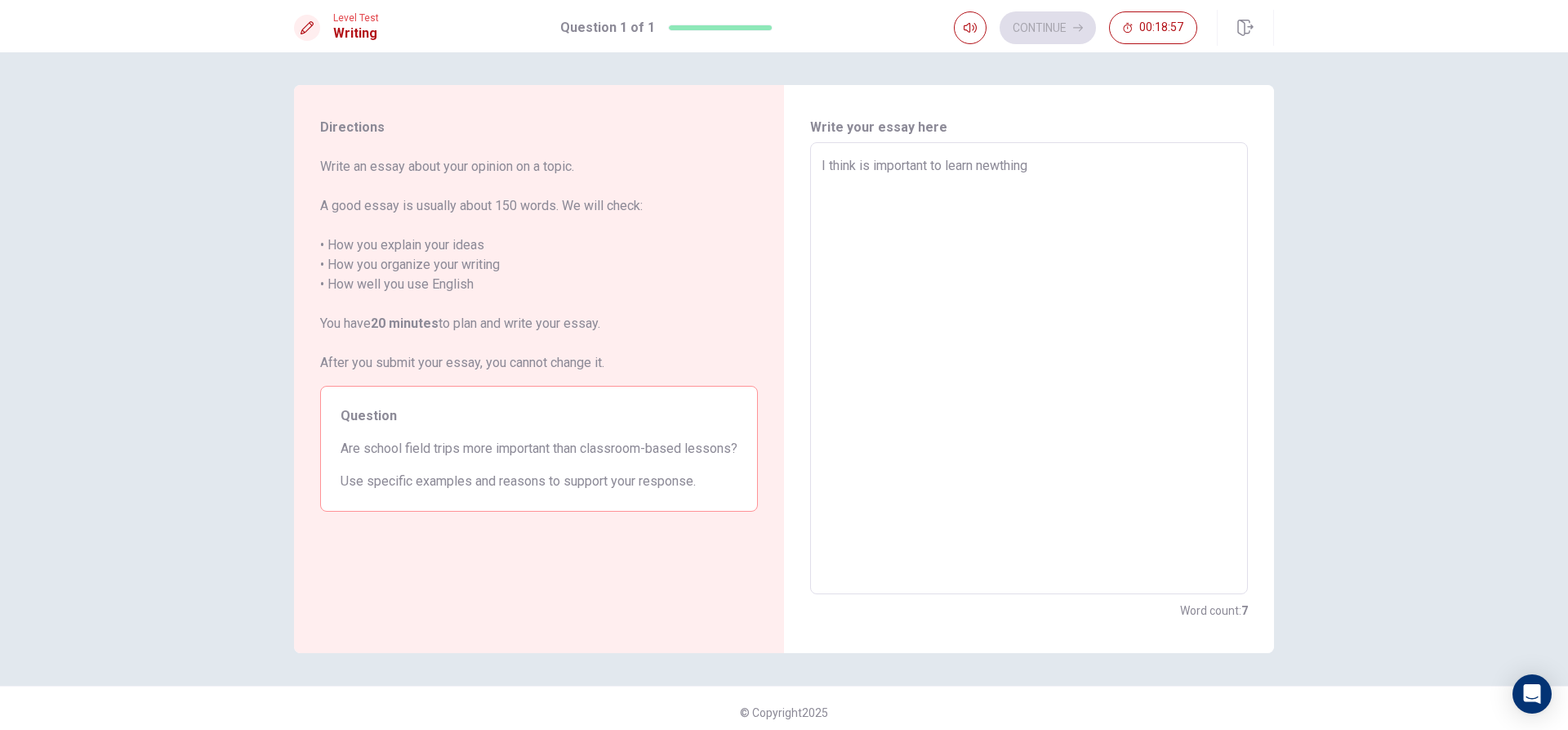
type textarea "x"
type textarea "I think is important to learn new thing"
click at [1040, 160] on textarea "I think is important to learn new thing" at bounding box center [1029, 368] width 415 height 425
type textarea "x"
type textarea "I think is important to learn new things"
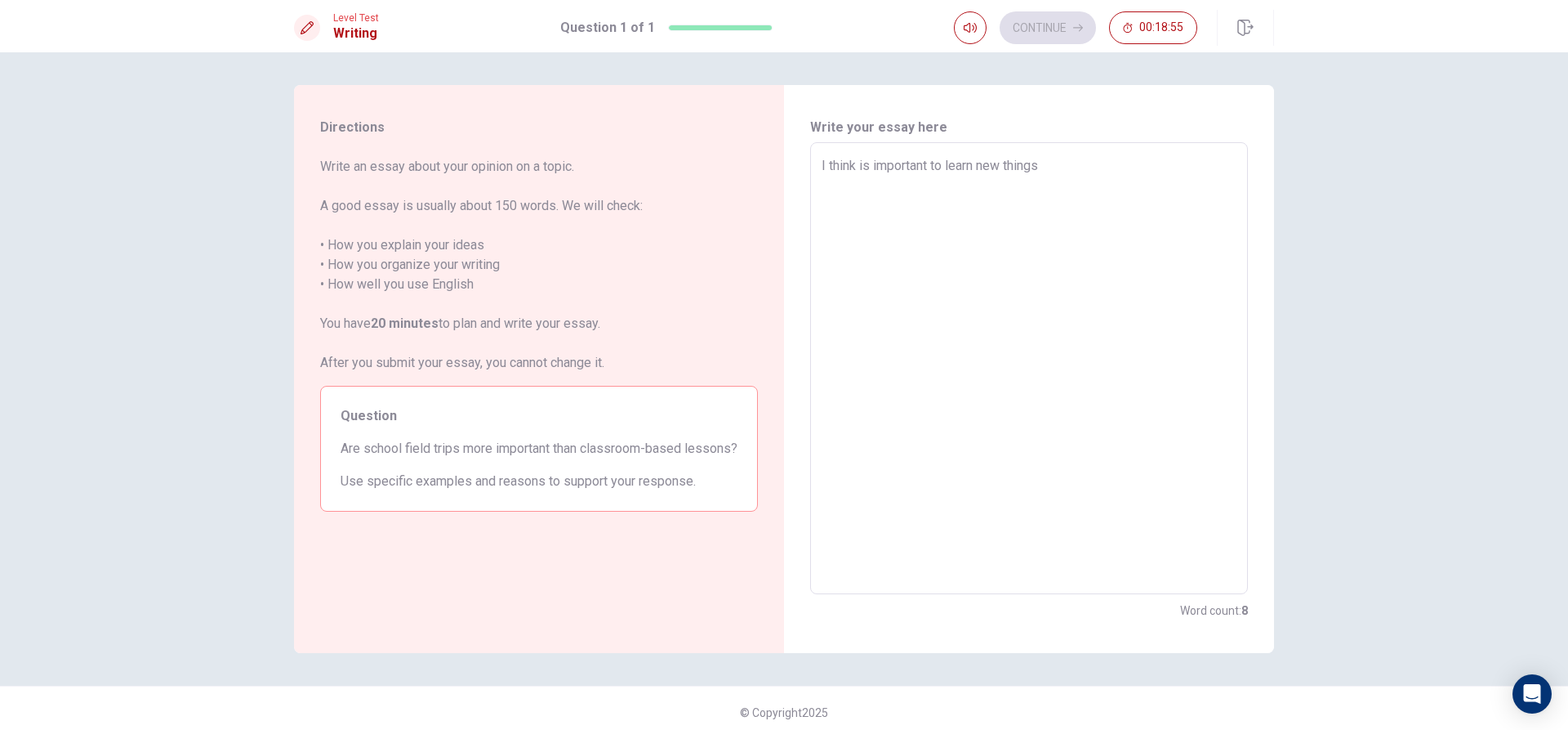
type textarea "x"
type textarea "I think is important to learn new things"
type textarea "x"
type textarea "I think is important to learn new things o"
type textarea "x"
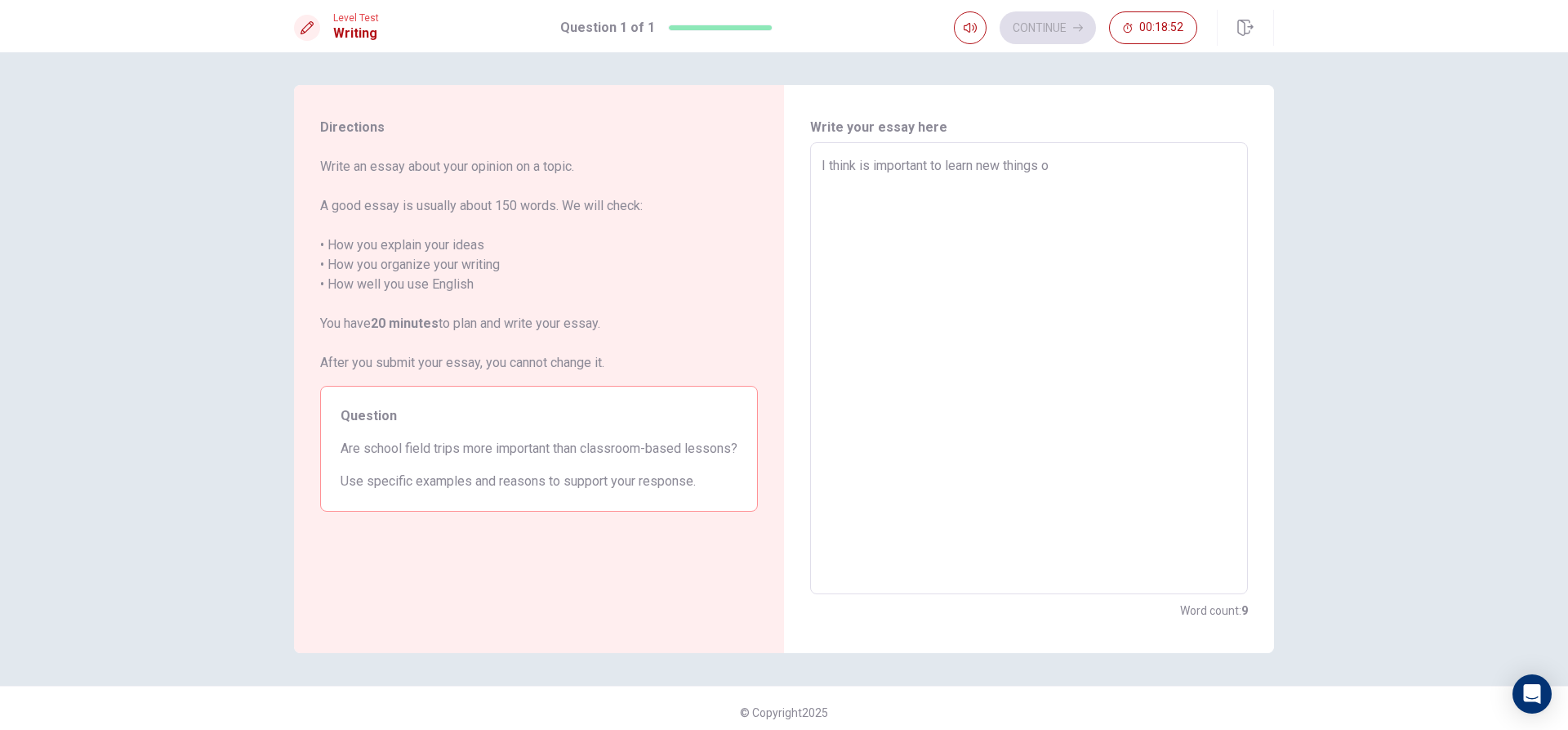
type textarea "I think is important to learn new things ou"
type textarea "x"
type textarea "I think is important to learn new things out"
type textarea "x"
type textarea "I think is important to learn new things outs"
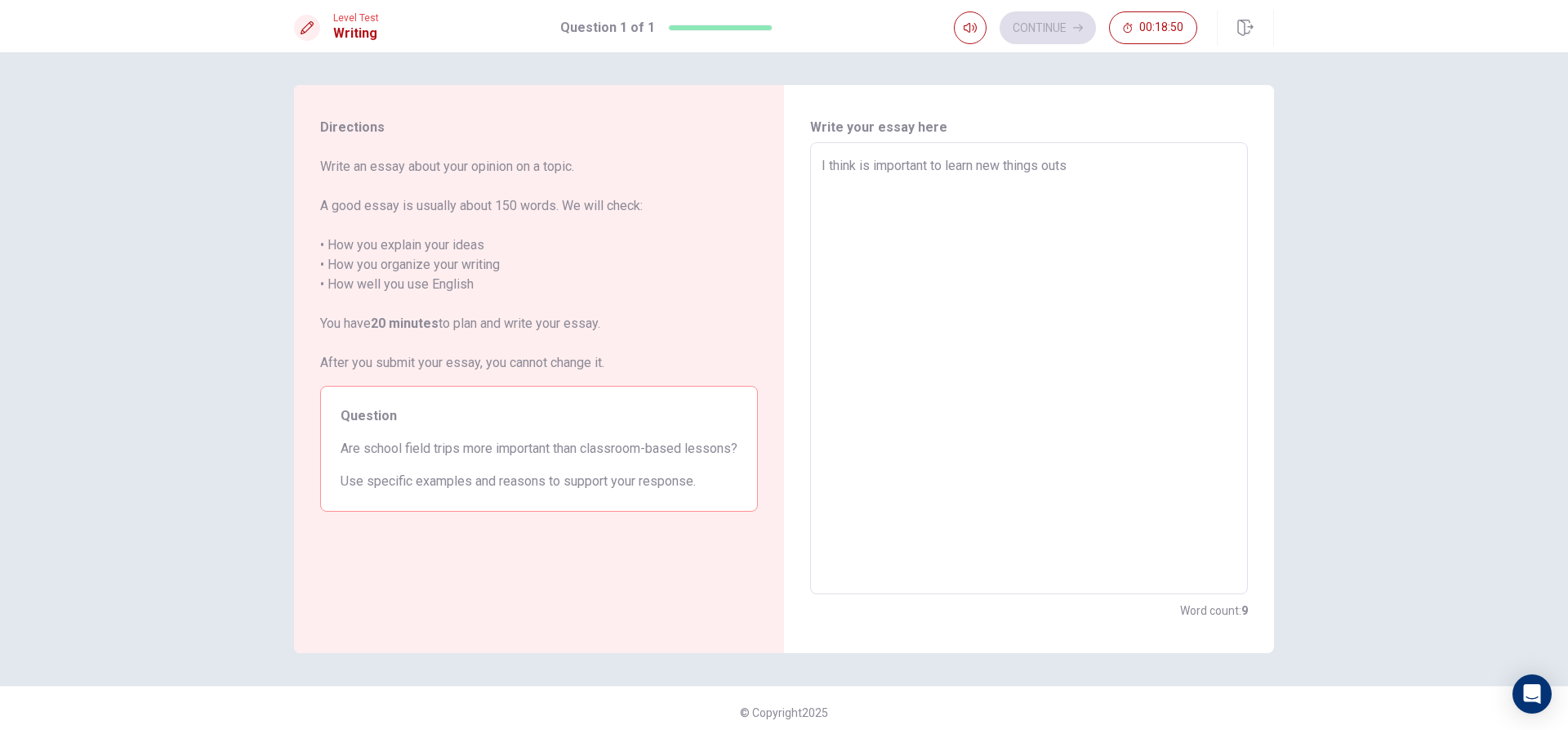
type textarea "x"
type textarea "I think is important to learn new things outsi"
type textarea "x"
type textarea "I think is important to learn new things outsid"
type textarea "x"
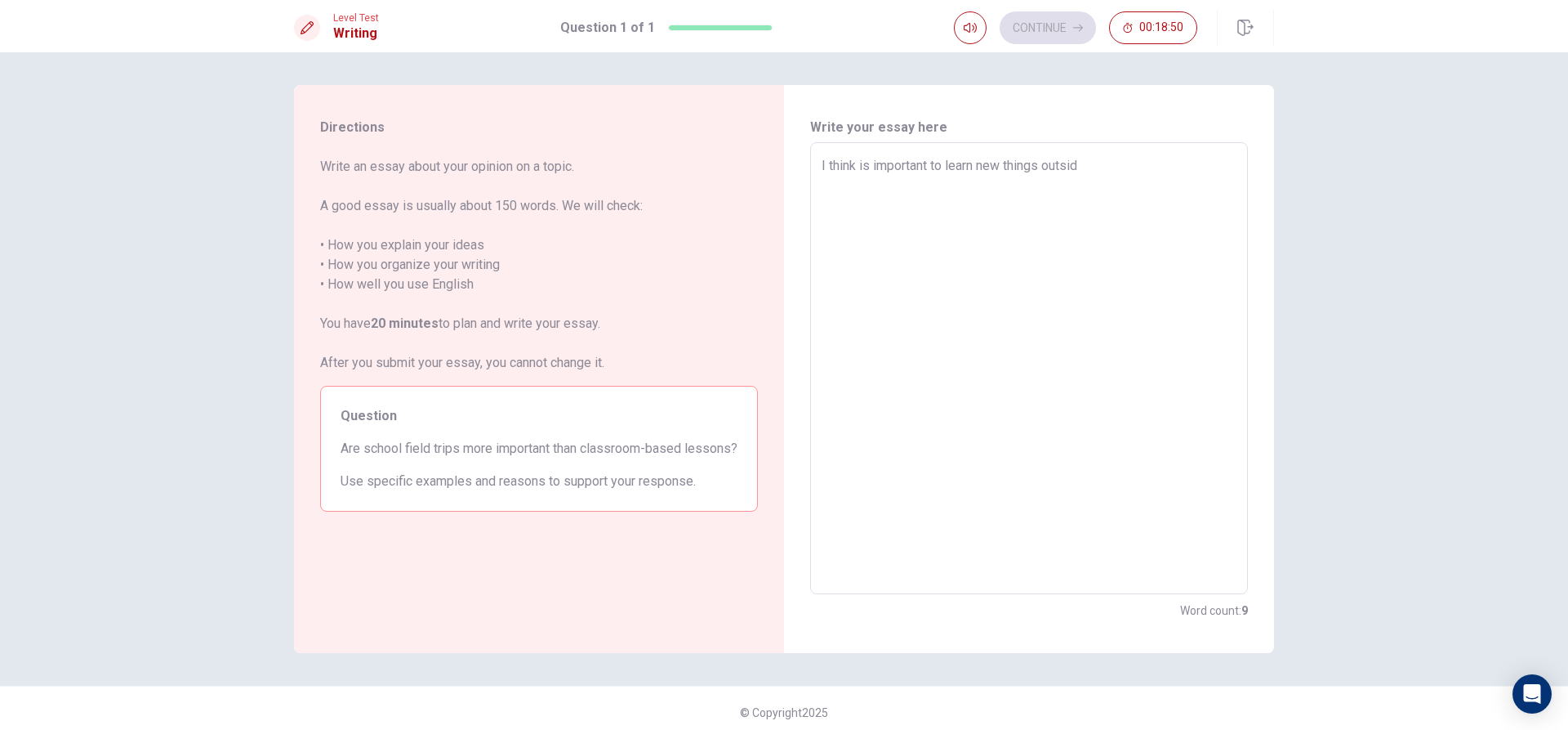
type textarea "I think is important to learn new things outside"
type textarea "x"
type textarea "I think is important to learn new things outside"
type textarea "x"
type textarea "I think is important to learn new things outside c"
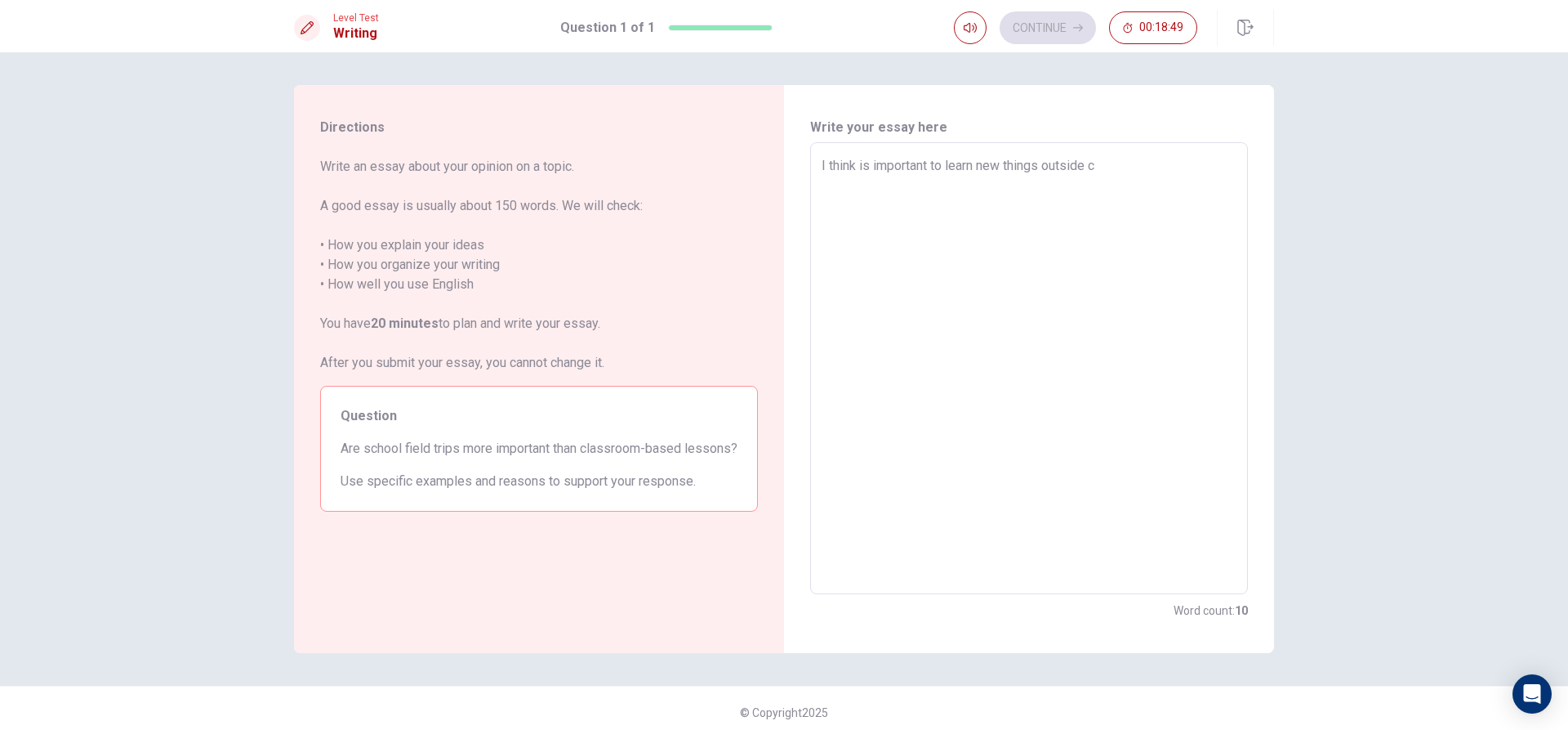
type textarea "x"
type textarea "I think is important to learn new things outside cl"
type textarea "x"
type textarea "I think is important to learn new things outside cla"
type textarea "x"
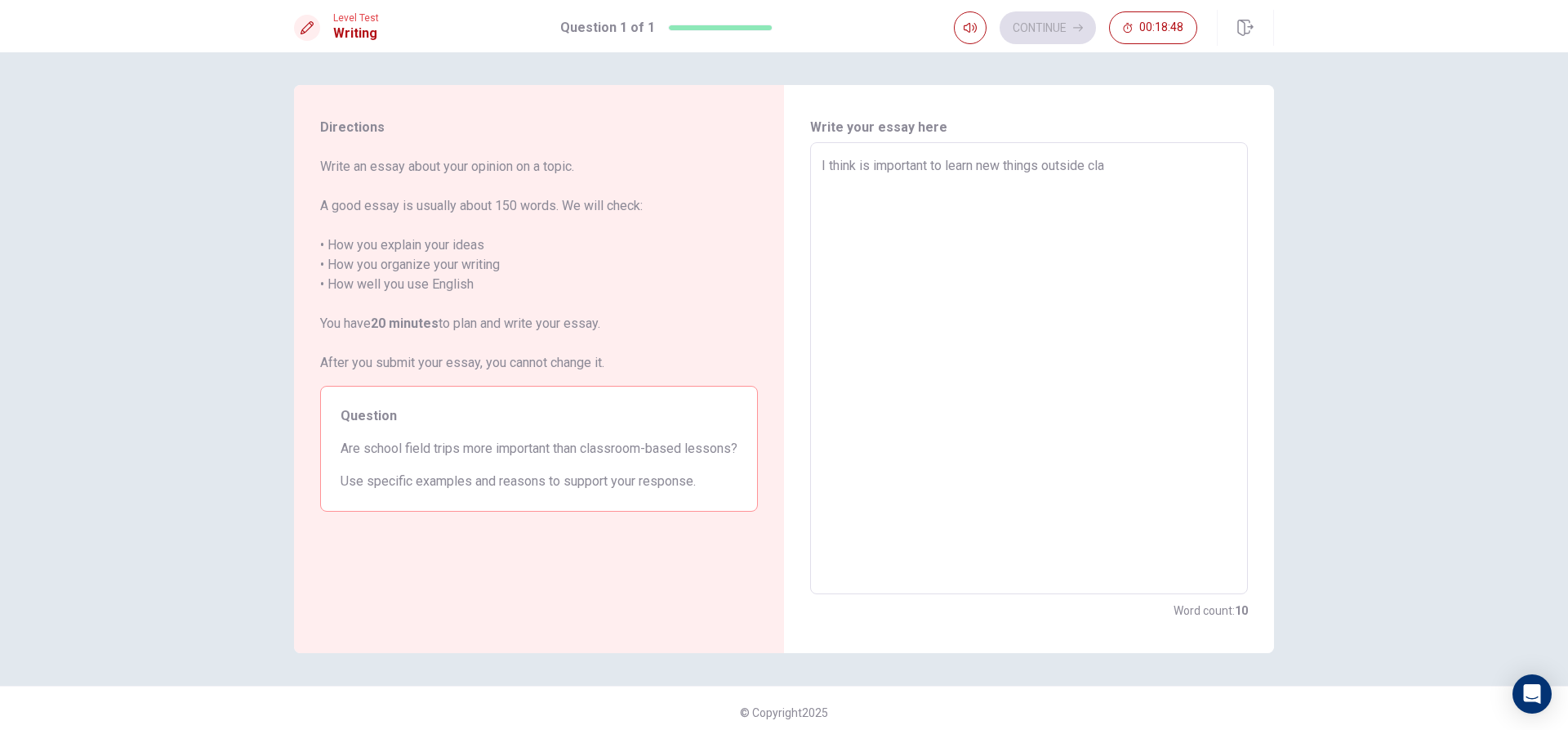
type textarea "I think is important to learn new things outside clas"
type textarea "x"
type textarea "I think is important to learn new things outside class"
type textarea "x"
type textarea "I think is important to learn new things outside classr"
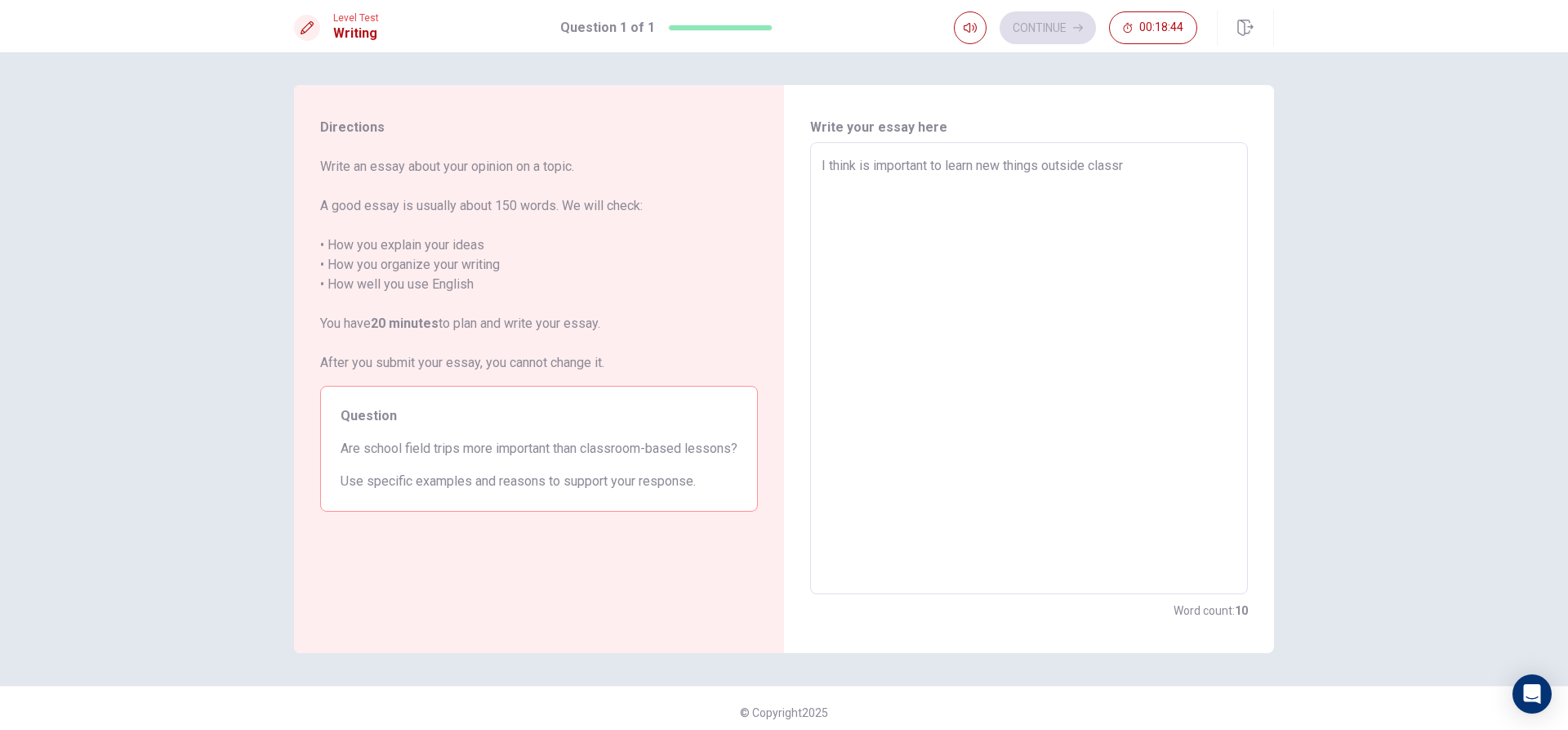
type textarea "x"
type textarea "I think is important to learn new things outside classro"
type textarea "x"
type textarea "I think is important to learn new things outside classroo"
type textarea "x"
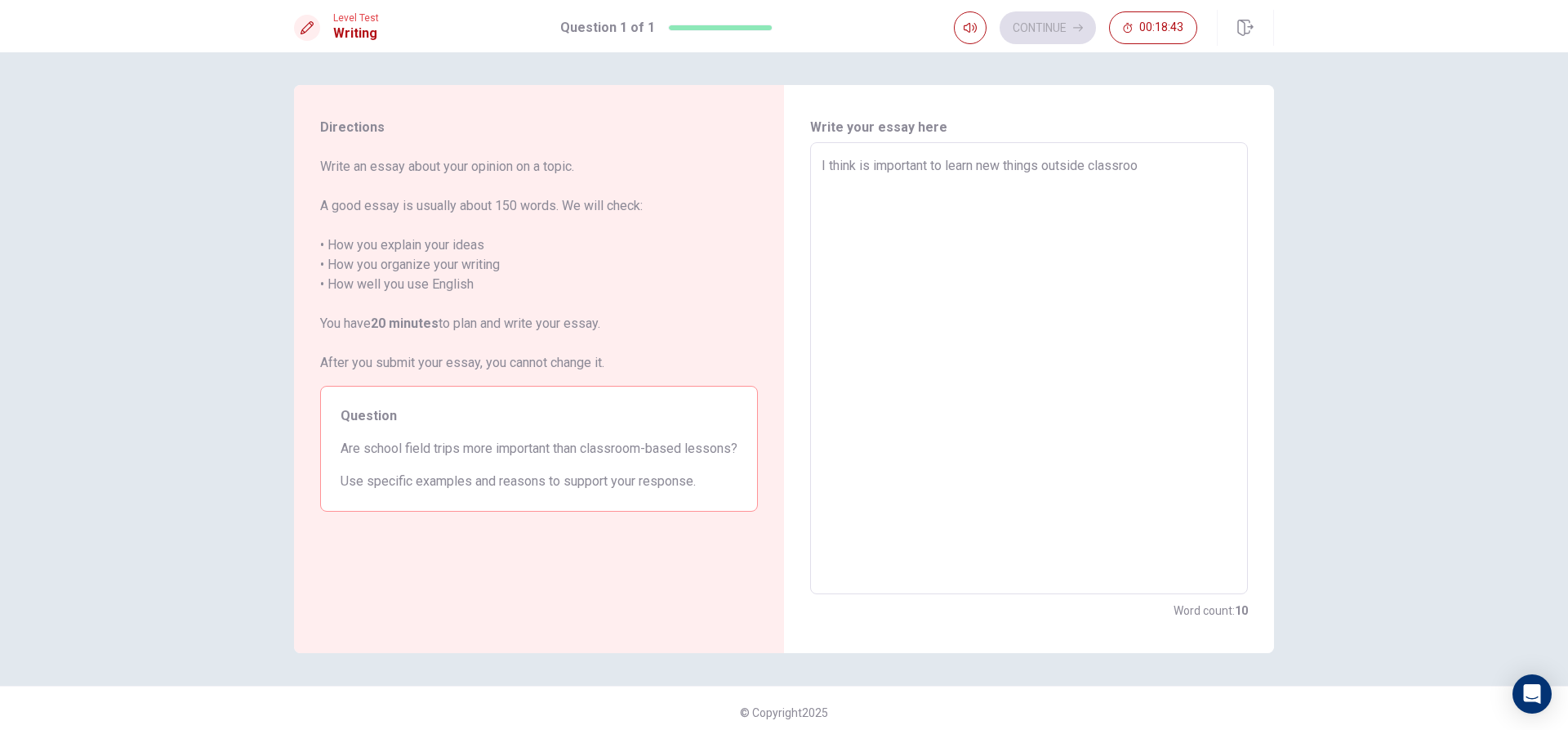
type textarea "I think is important to learn new things outside classroom"
type textarea "x"
type textarea "I think is important to learn new things outside classroom-"
type textarea "x"
type textarea "I think is important to learn new things outside classroom-b"
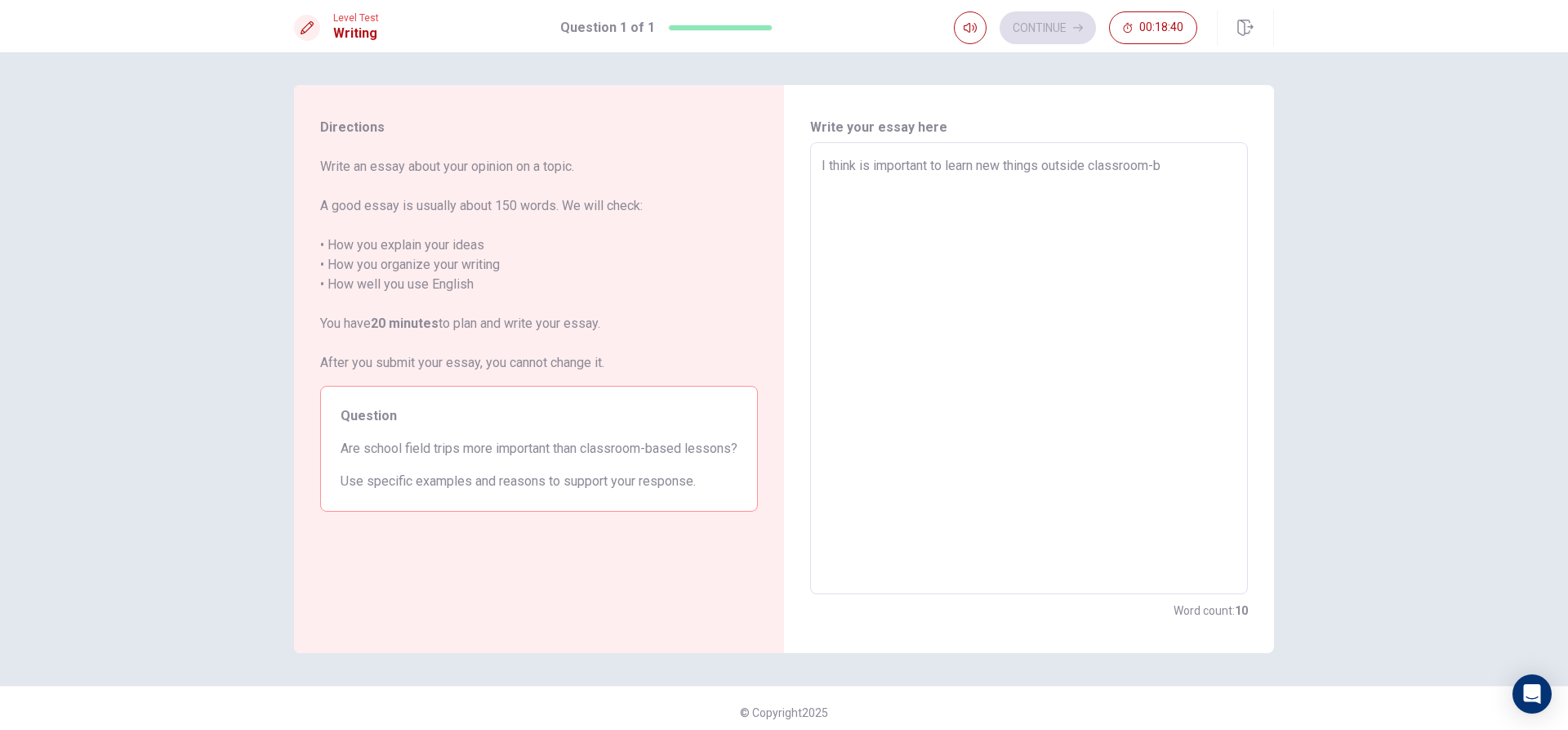
type textarea "x"
type textarea "I think is important to learn new things outside classroom-ba"
type textarea "x"
type textarea "I think is important to learn new things outside classroom-bas"
type textarea "x"
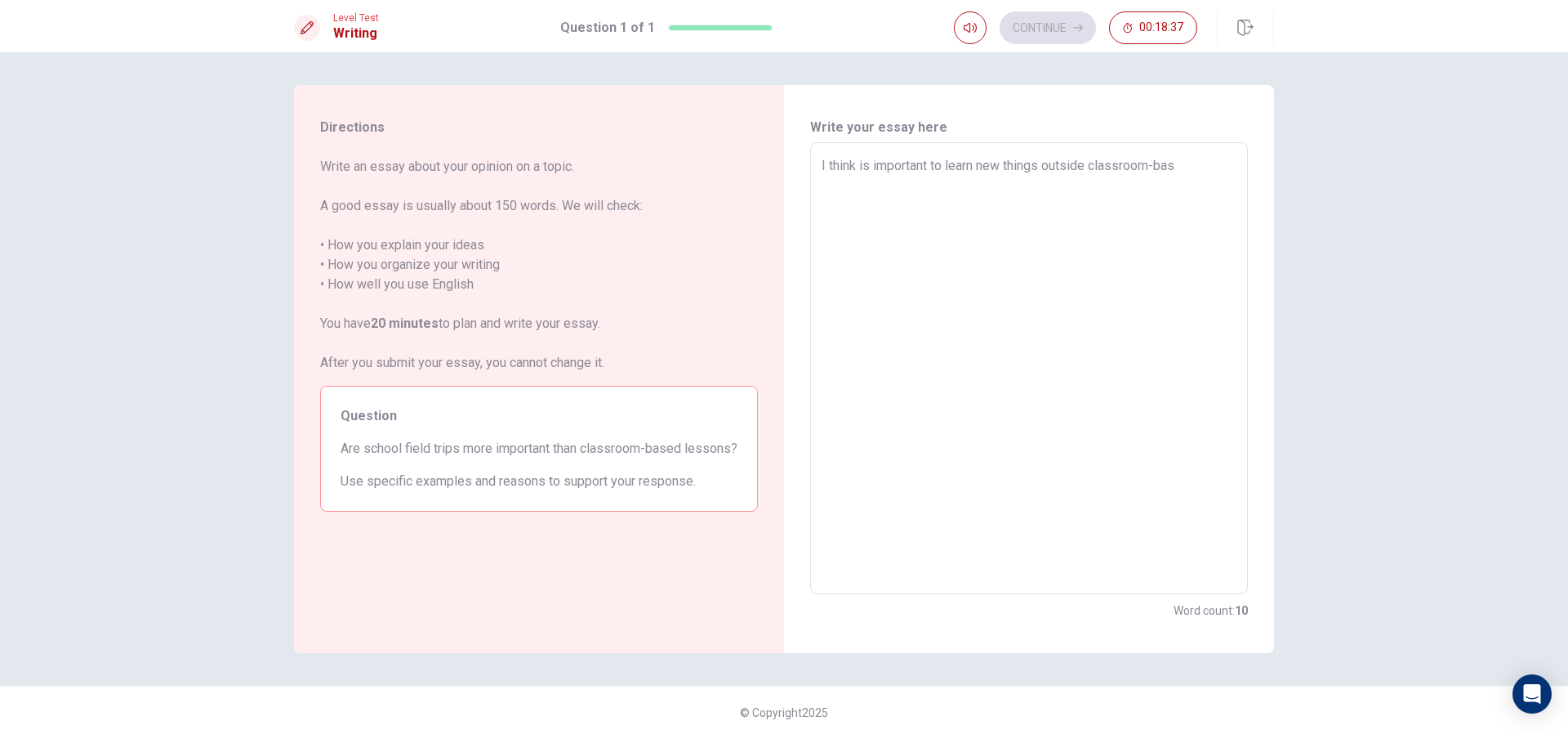
type textarea "I think is important to learn new things outside classroom-base"
type textarea "x"
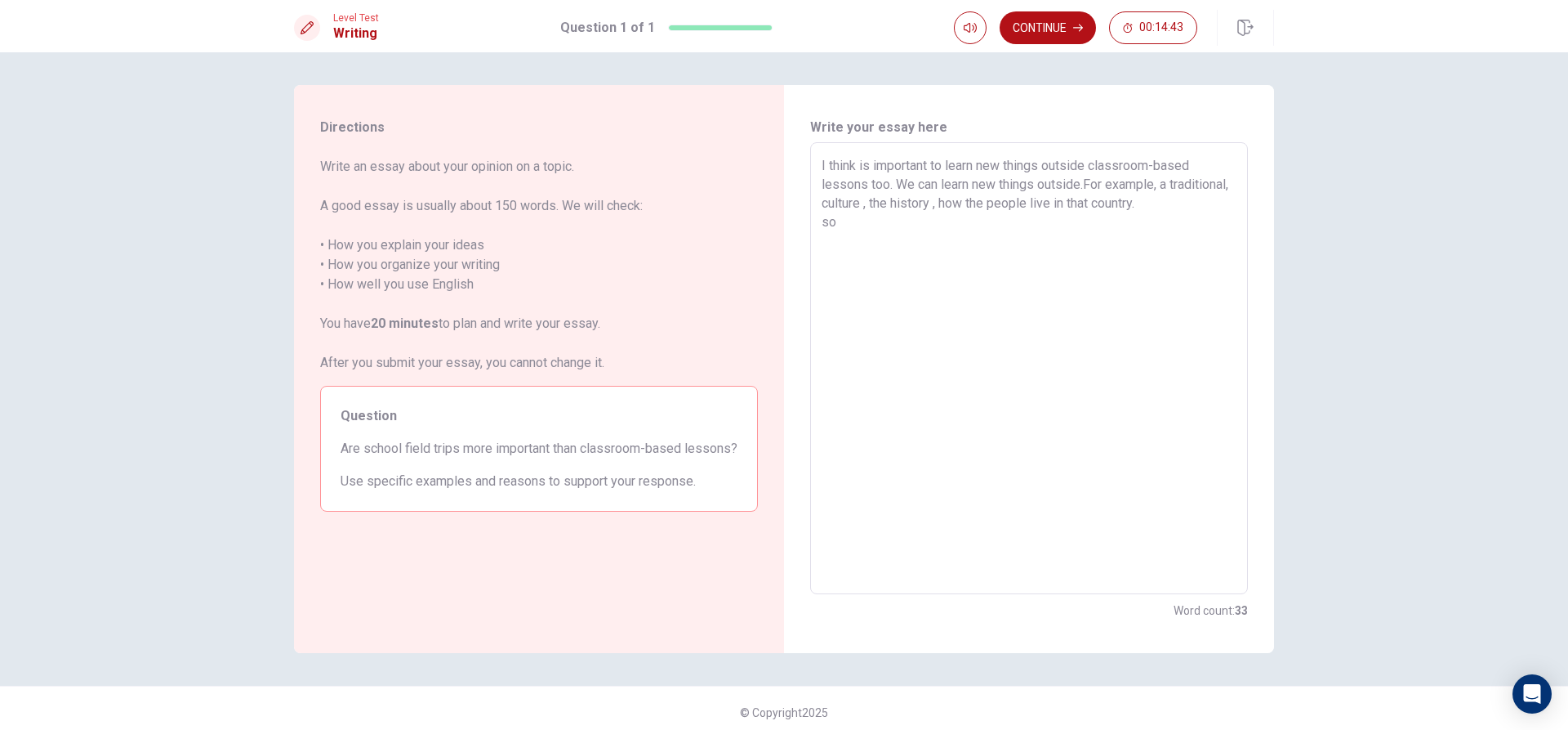
click at [1198, 205] on textarea "I think is important to learn new things outside classroom-based lessons too. W…" at bounding box center [1029, 368] width 415 height 425
drag, startPoint x: 919, startPoint y: 243, endPoint x: 858, endPoint y: 245, distance: 61.0
click at [900, 242] on textarea "I think is important to learn new things outside classroom-based lessons too. W…" at bounding box center [1029, 368] width 415 height 425
click at [822, 245] on textarea "I think is important to learn new things outside classroom-based lessons too. W…" at bounding box center [1029, 368] width 415 height 425
click at [889, 222] on textarea "I think is important to learn new things outside classroom-based lessons too. W…" at bounding box center [1029, 368] width 415 height 425
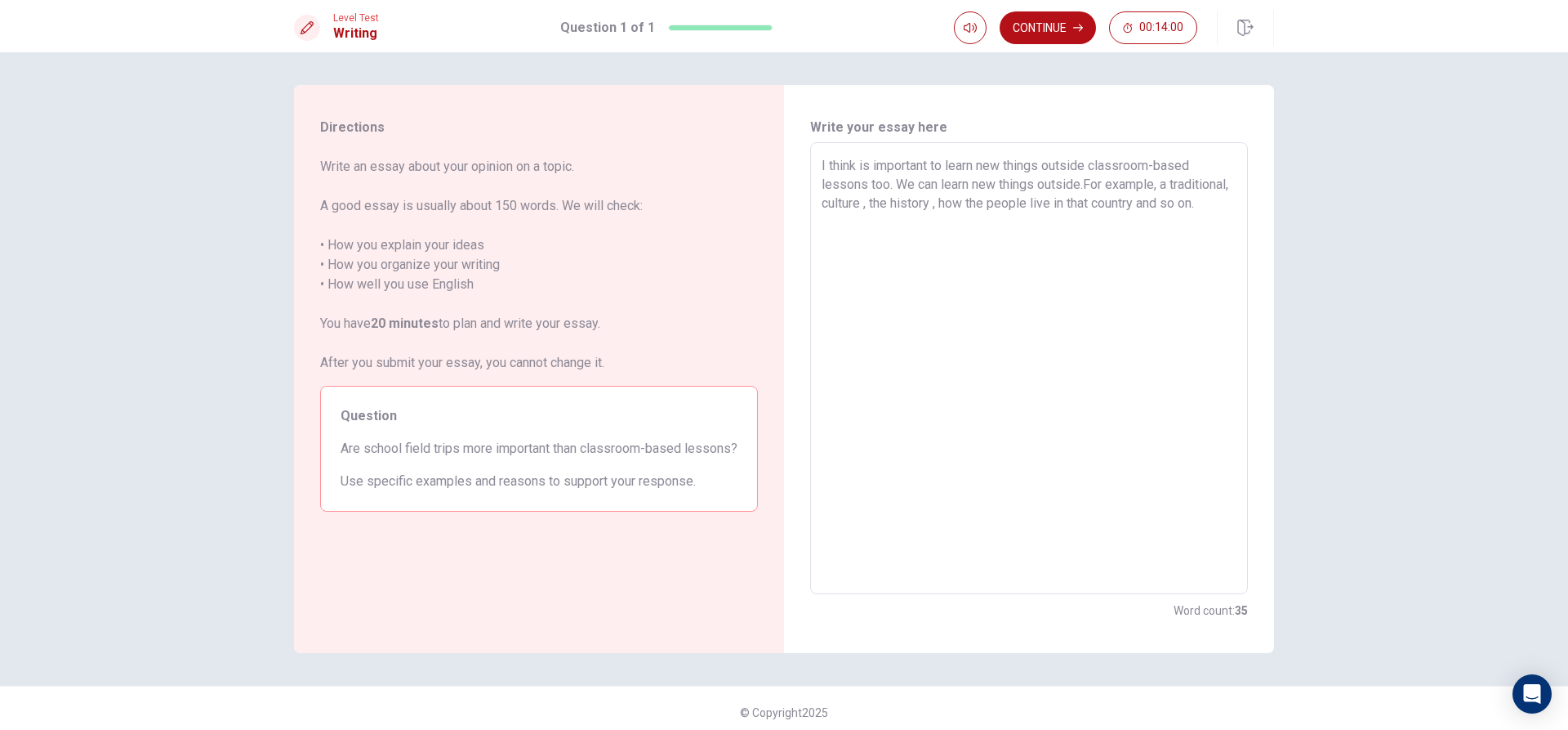
click at [811, 165] on div "I think is important to learn new things outside classroom-based lessons too. W…" at bounding box center [1029, 368] width 438 height 452
click at [822, 162] on textarea "I think is important to learn new things outside classroom-based lessons too. W…" at bounding box center [1029, 368] width 415 height 425
click at [879, 229] on textarea "I think is important to learn new things outside classroom-based lessons too. W…" at bounding box center [1029, 368] width 415 height 425
click at [965, 240] on textarea "I think is important to learn new things outside classroom-based lessons too. W…" at bounding box center [1029, 368] width 415 height 425
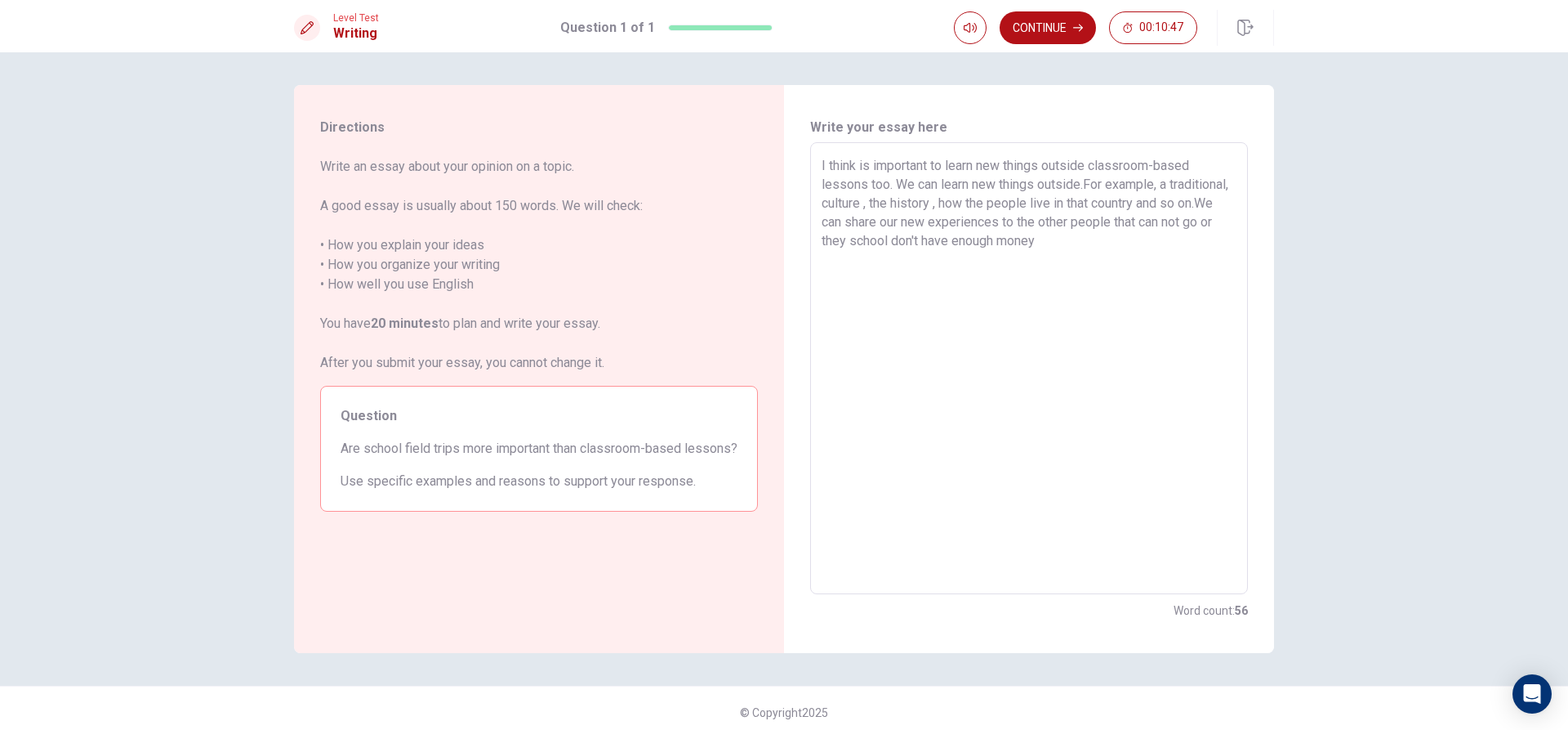
click at [1140, 247] on textarea "I think is important to learn new things outside classroom-based lessons too. W…" at bounding box center [1029, 368] width 415 height 425
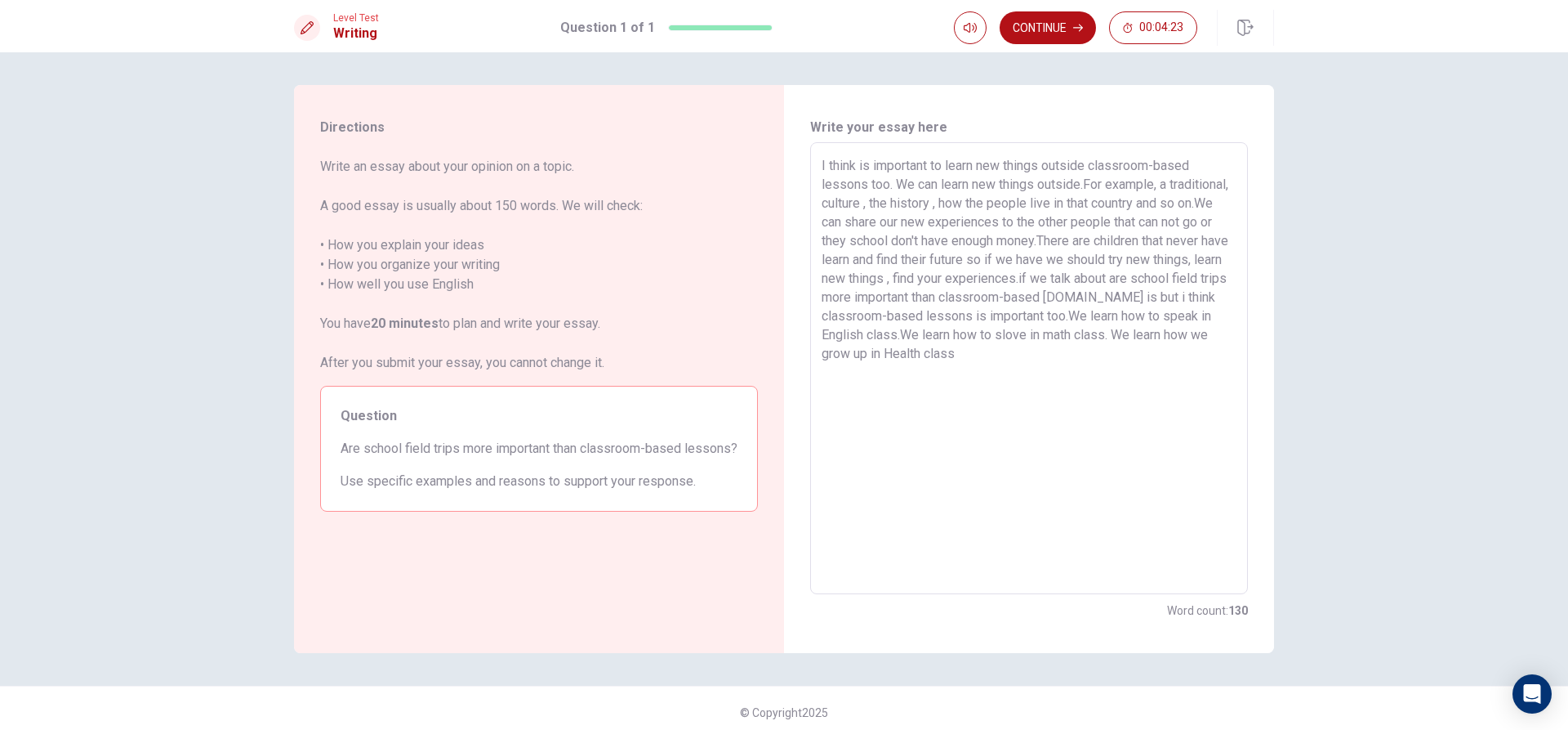
click at [1102, 332] on textarea "I think is important to learn new things outside classroom-based lessons too. W…" at bounding box center [1029, 368] width 415 height 425
click at [1033, 357] on textarea "I think is important to learn new things outside classroom-based lessons too. W…" at bounding box center [1029, 368] width 415 height 425
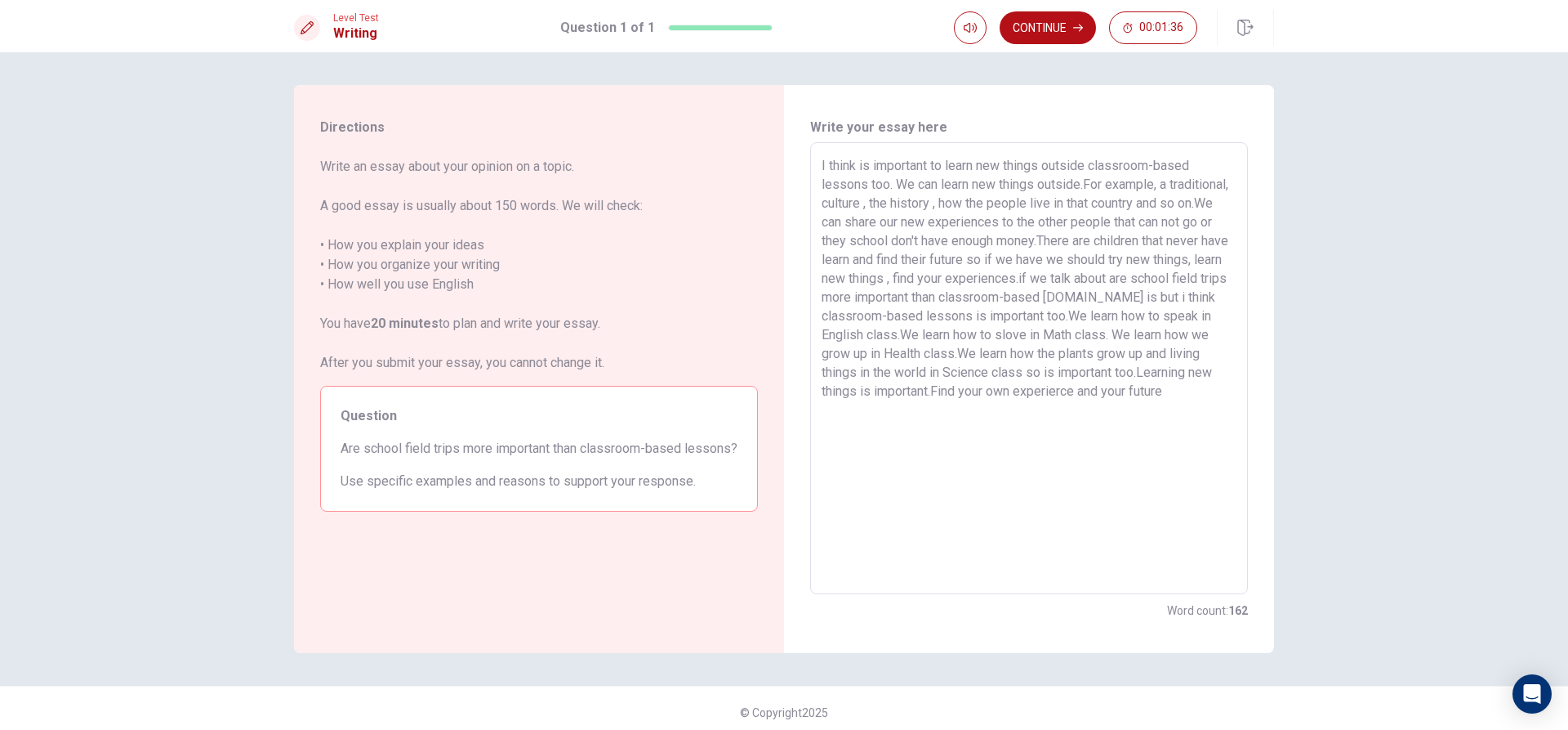
click at [1127, 391] on textarea "I think is important to learn new things outside classroom-based lessons too. W…" at bounding box center [1029, 368] width 415 height 425
click at [1215, 381] on textarea "I think is important to learn new things outside classroom-based lessons too. W…" at bounding box center [1029, 368] width 415 height 425
click at [1213, 396] on textarea "I think is important to learn new things outside classroom-based lessons too. W…" at bounding box center [1029, 368] width 415 height 425
click at [1040, 27] on button "Continue" at bounding box center [1047, 27] width 96 height 32
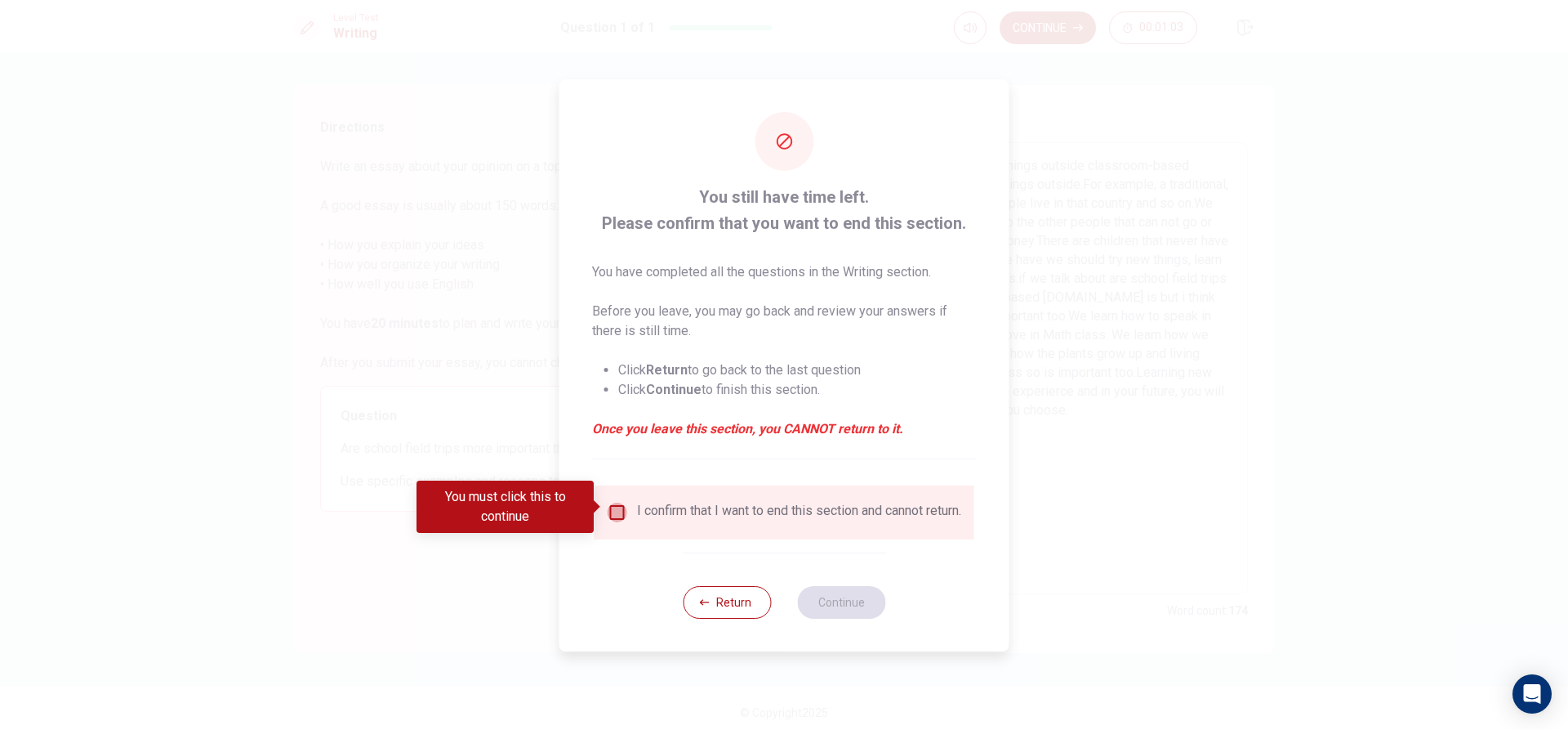
click at [618, 510] on input "You must click this to continue" at bounding box center [617, 511] width 19 height 19
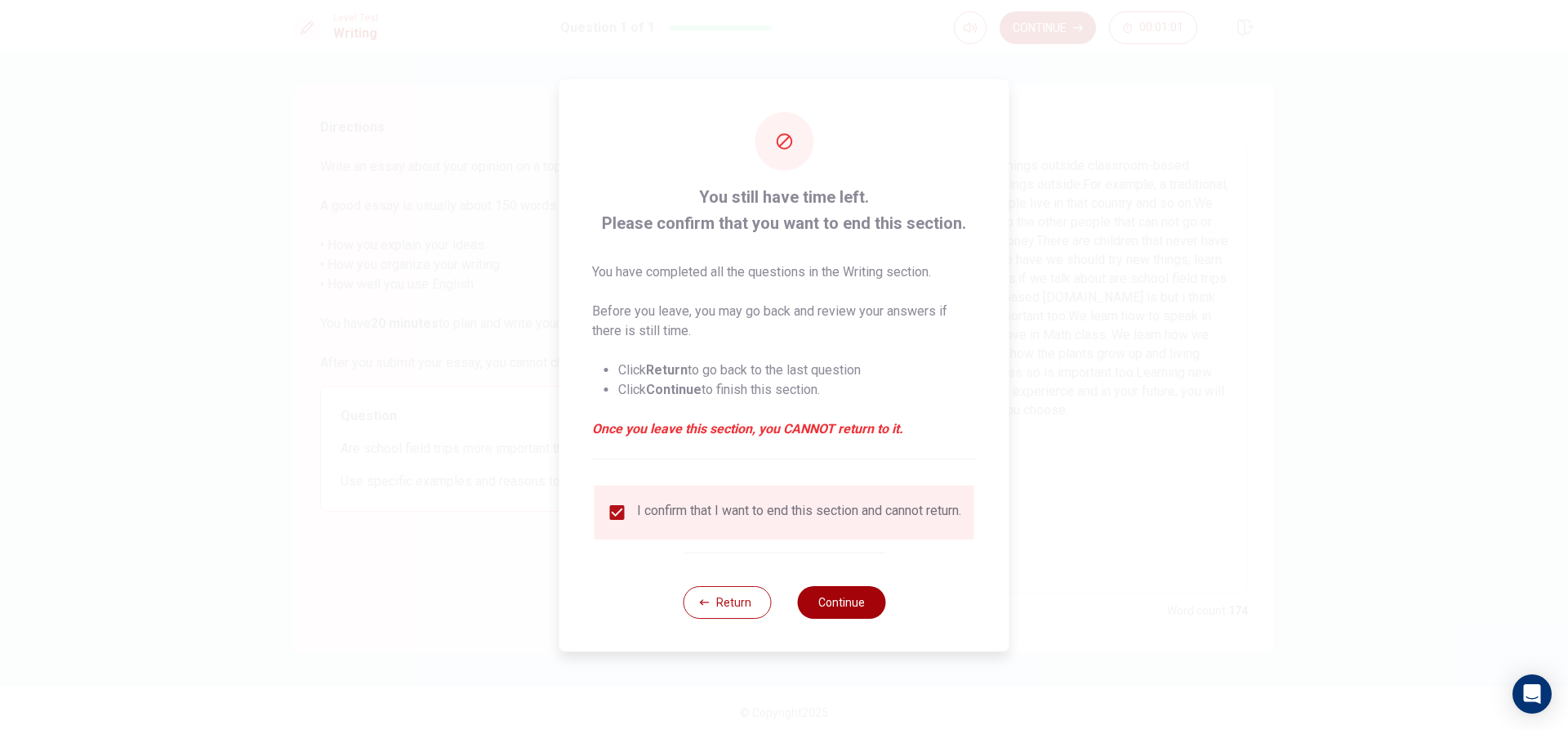
click at [852, 613] on button "Continue" at bounding box center [841, 601] width 88 height 32
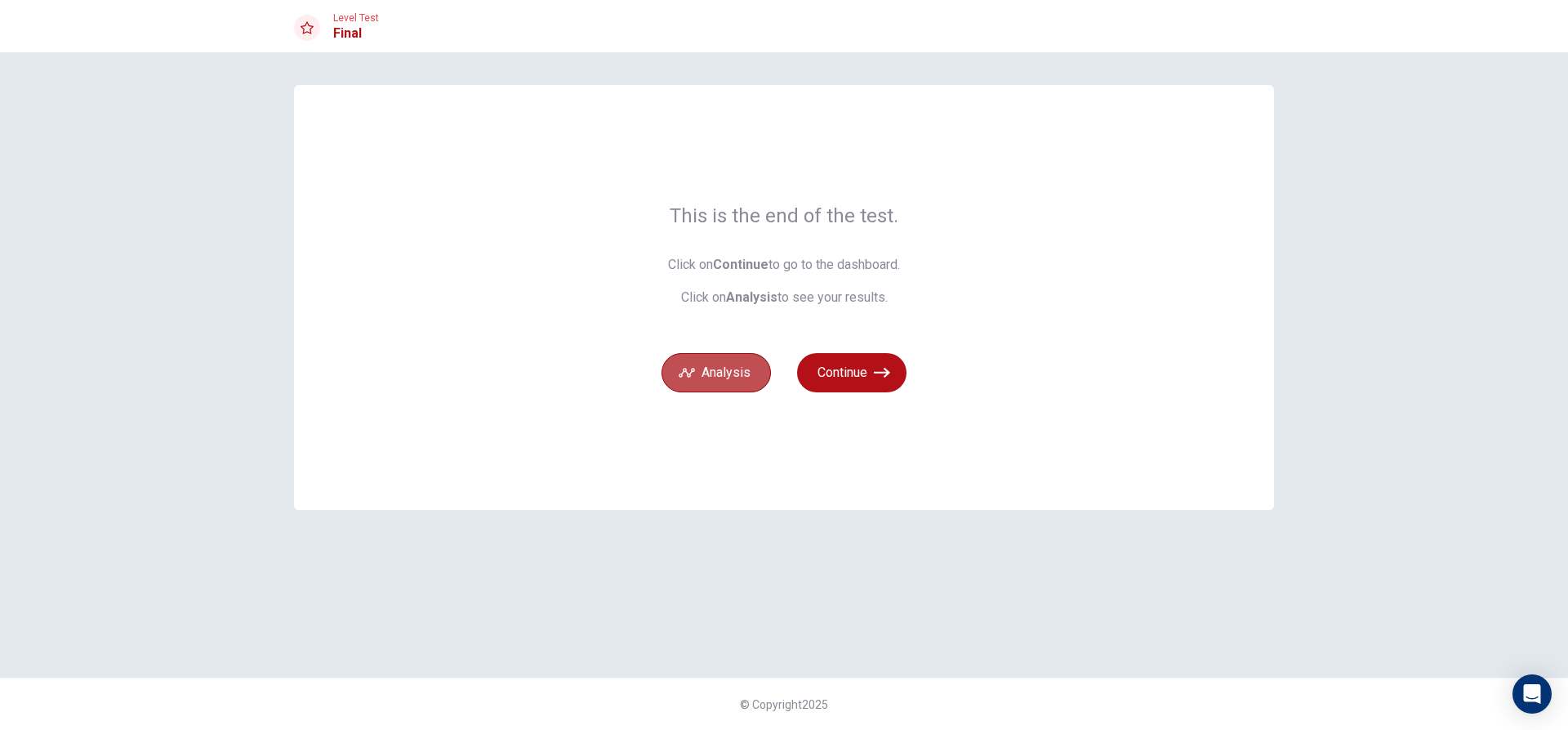
click at [739, 374] on button "Analysis" at bounding box center [716, 372] width 109 height 39
